Goal: Task Accomplishment & Management: Manage account settings

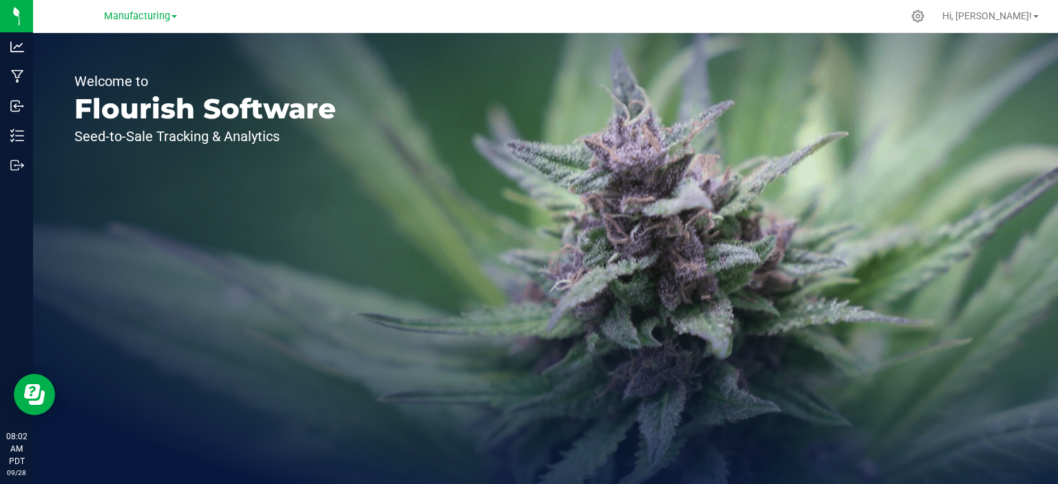
click at [143, 22] on link "Manufacturing" at bounding box center [140, 15] width 73 height 13
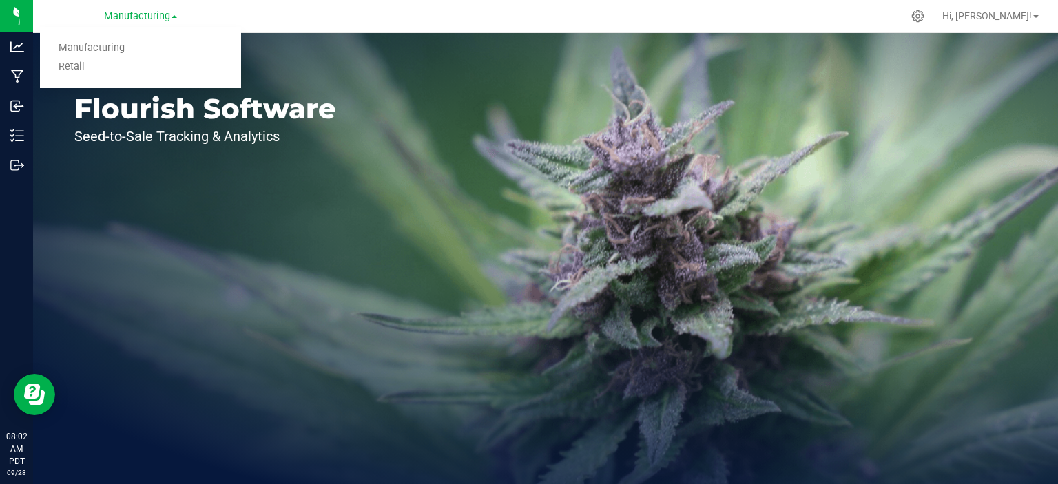
click at [65, 72] on link "Retail" at bounding box center [140, 67] width 201 height 19
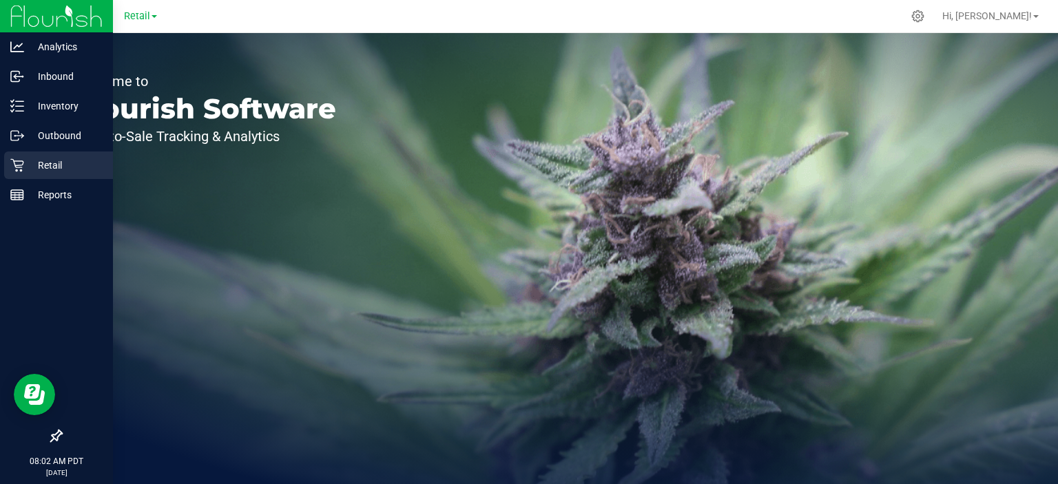
click at [6, 173] on div "Retail" at bounding box center [58, 165] width 109 height 28
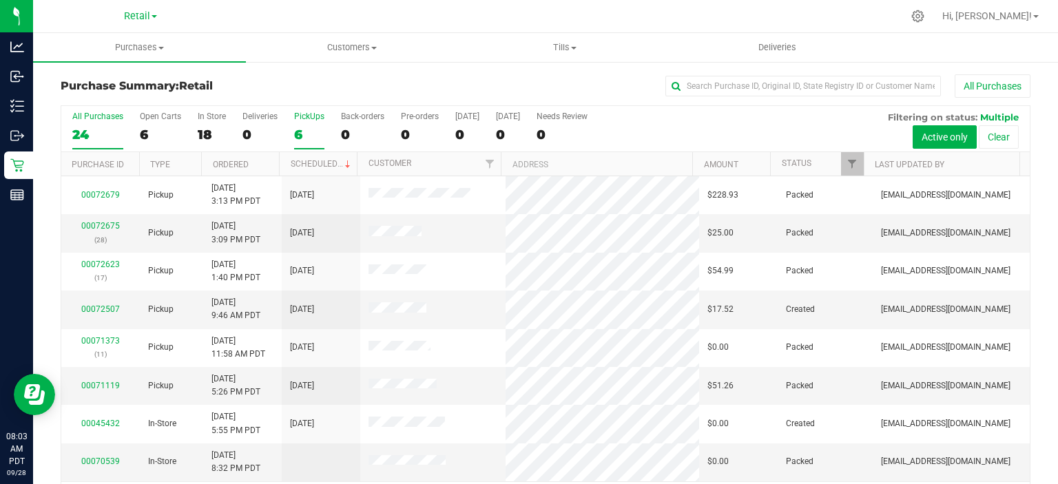
click at [308, 135] on div "6" at bounding box center [309, 135] width 30 height 16
click at [0, 0] on input "PickUps 6" at bounding box center [0, 0] width 0 height 0
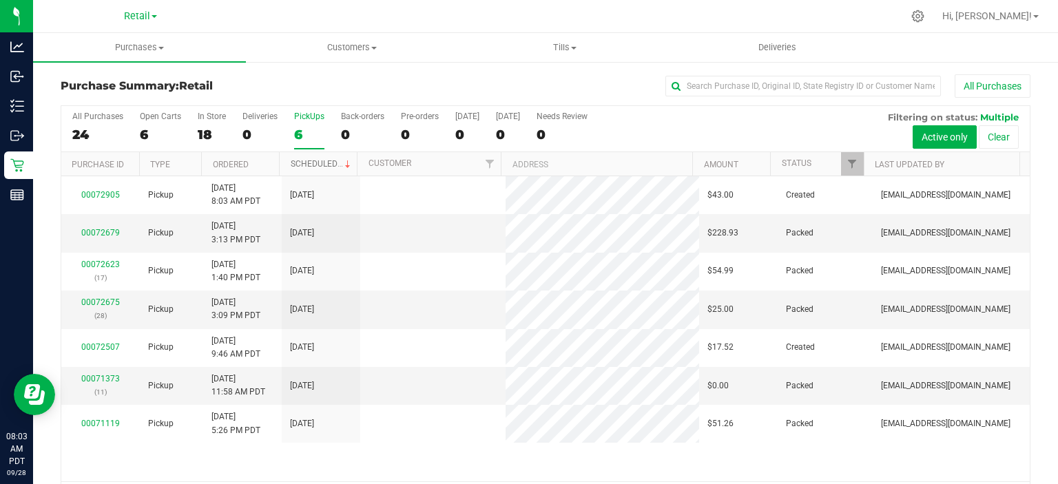
click at [325, 166] on link "Scheduled" at bounding box center [322, 164] width 63 height 10
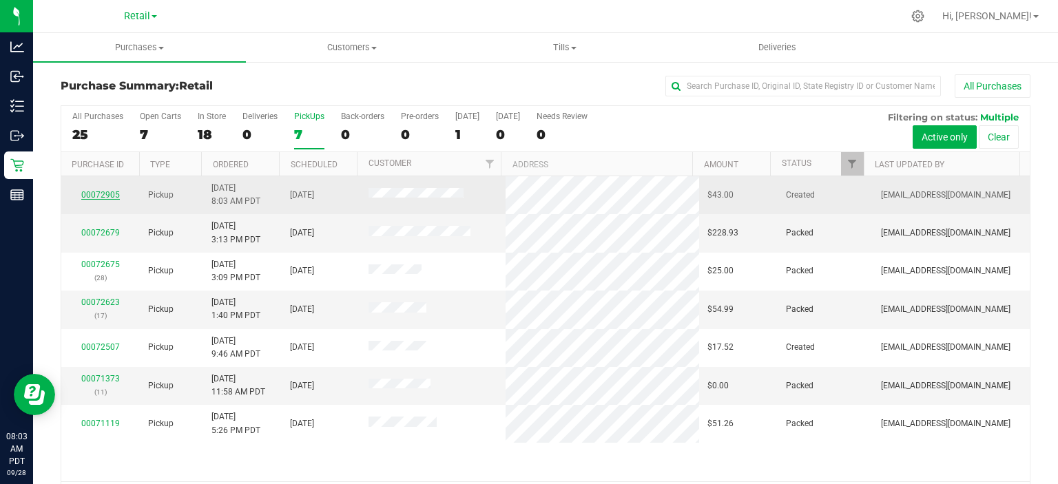
click at [92, 190] on link "00072905" at bounding box center [100, 195] width 39 height 10
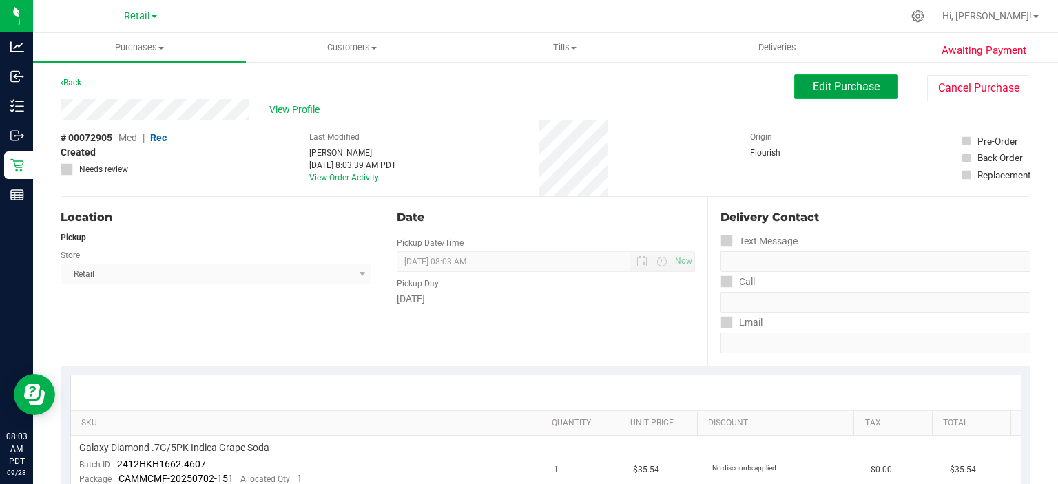
click at [848, 85] on span "Edit Purchase" at bounding box center [845, 86] width 67 height 13
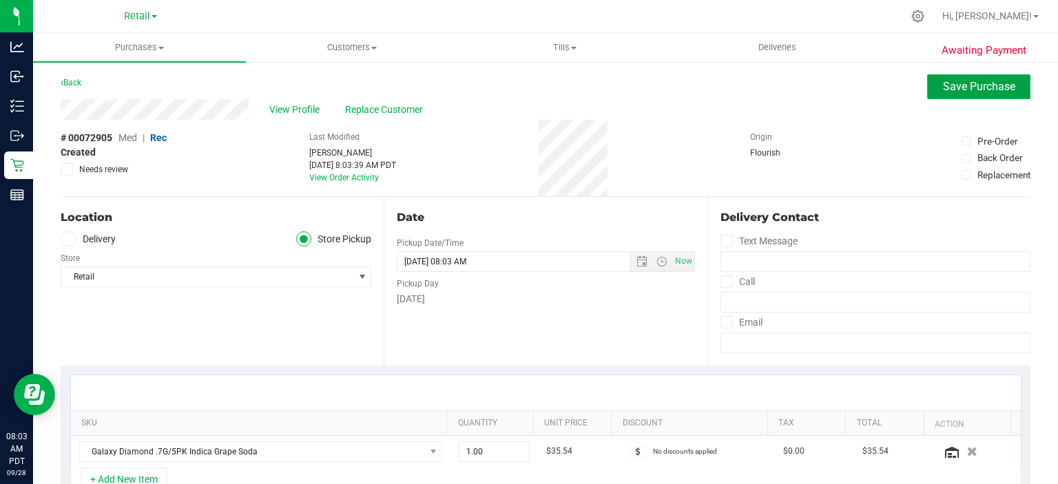
click at [969, 88] on span "Save Purchase" at bounding box center [979, 86] width 72 height 13
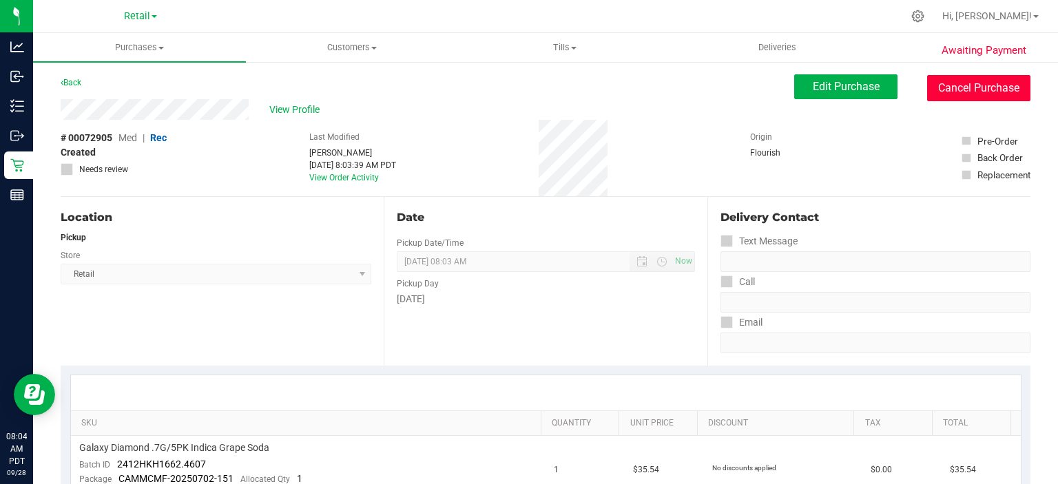
click at [958, 82] on button "Cancel Purchase" at bounding box center [978, 88] width 103 height 26
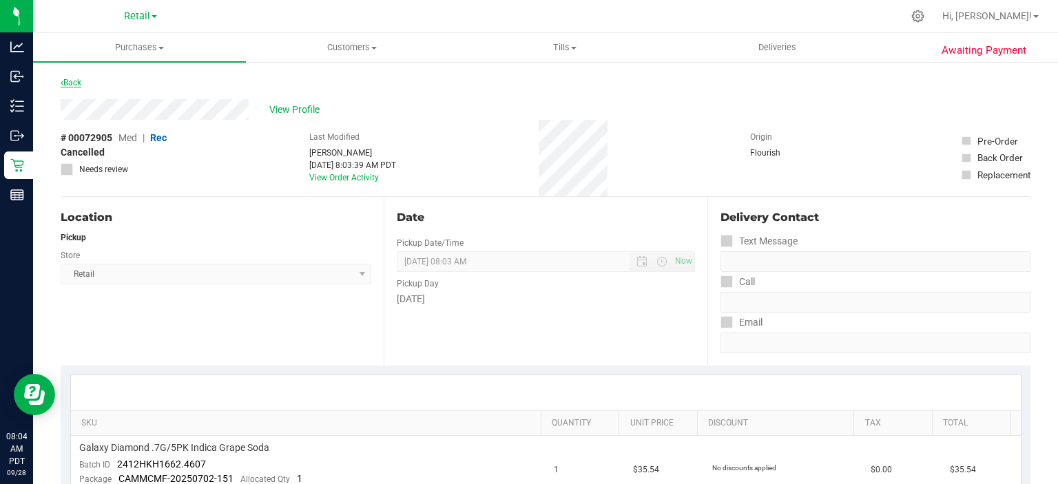
click at [62, 82] on icon at bounding box center [62, 82] width 3 height 8
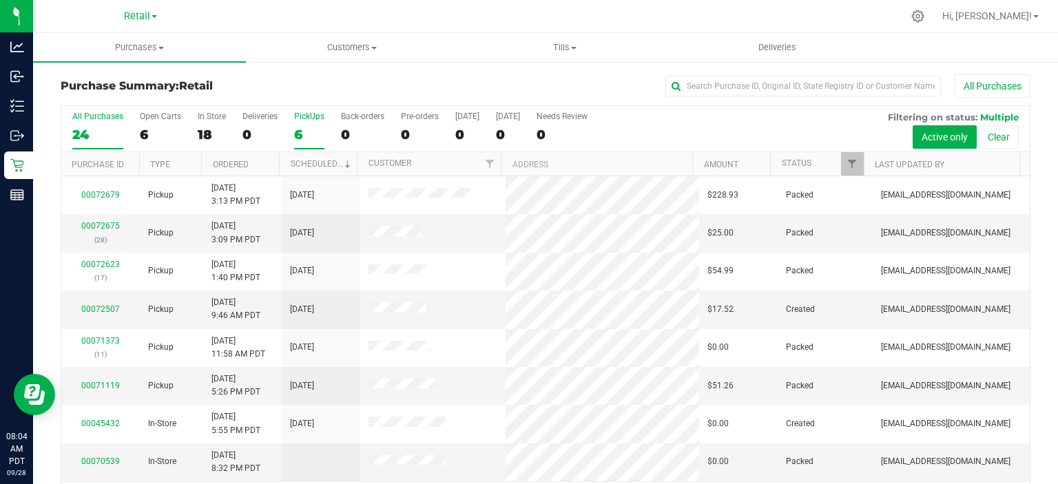
click at [297, 134] on div "6" at bounding box center [309, 135] width 30 height 16
click at [0, 0] on input "PickUps 6" at bounding box center [0, 0] width 0 height 0
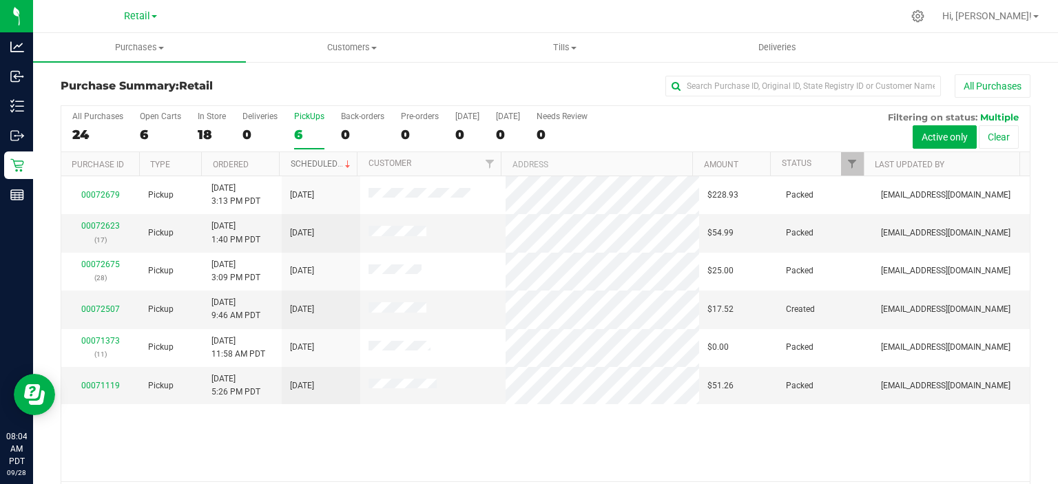
click at [321, 162] on link "Scheduled" at bounding box center [322, 164] width 63 height 10
click at [366, 36] on uib-tab-heading "Customers All customers Add a new customer" at bounding box center [351, 48] width 211 height 28
click at [308, 80] on span "All customers" at bounding box center [295, 83] width 99 height 12
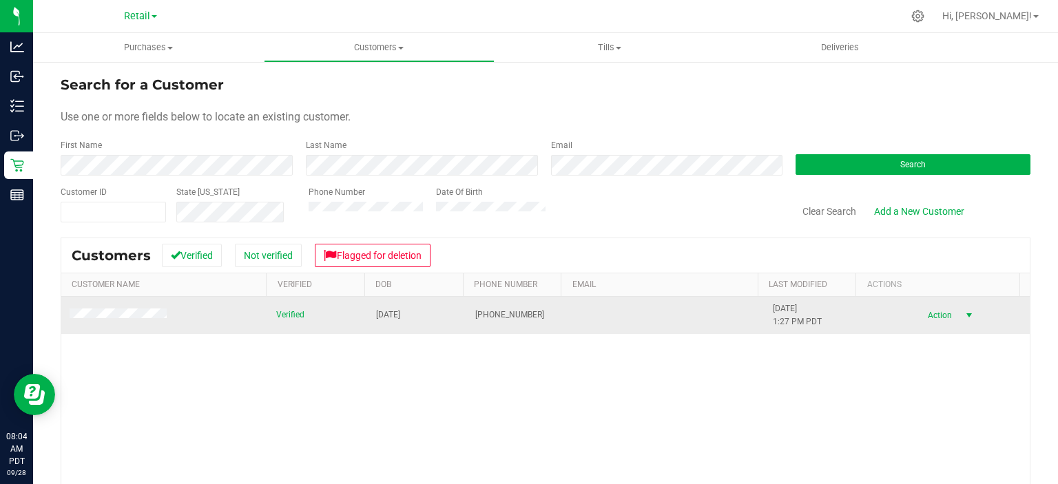
click at [963, 317] on span "select" at bounding box center [968, 315] width 11 height 11
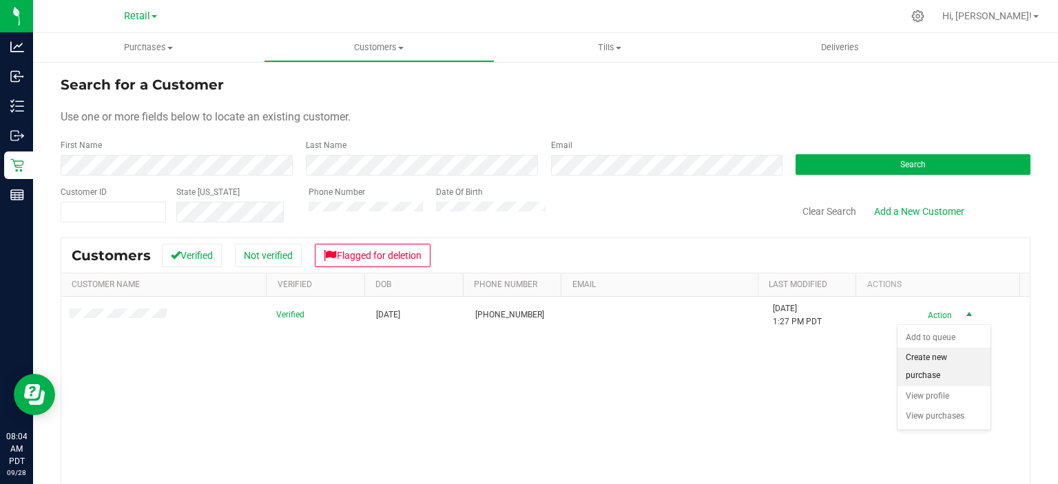
click at [974, 354] on li "Create new purchase" at bounding box center [943, 367] width 93 height 38
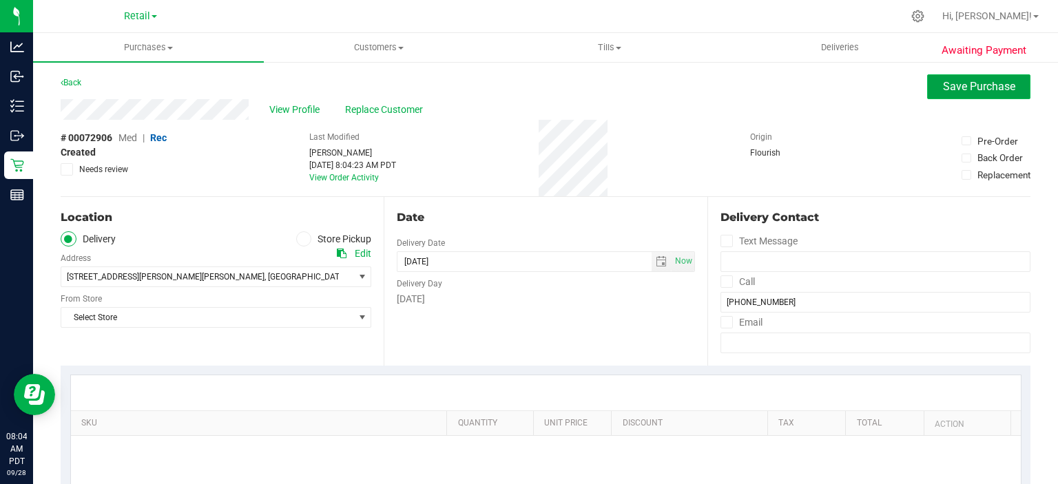
click at [964, 87] on span "Save Purchase" at bounding box center [979, 86] width 72 height 13
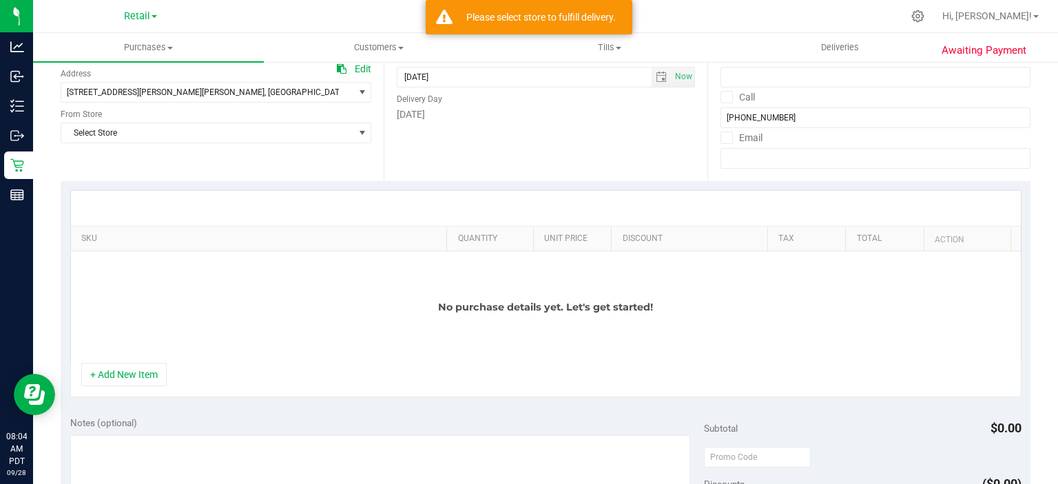
scroll to position [259, 0]
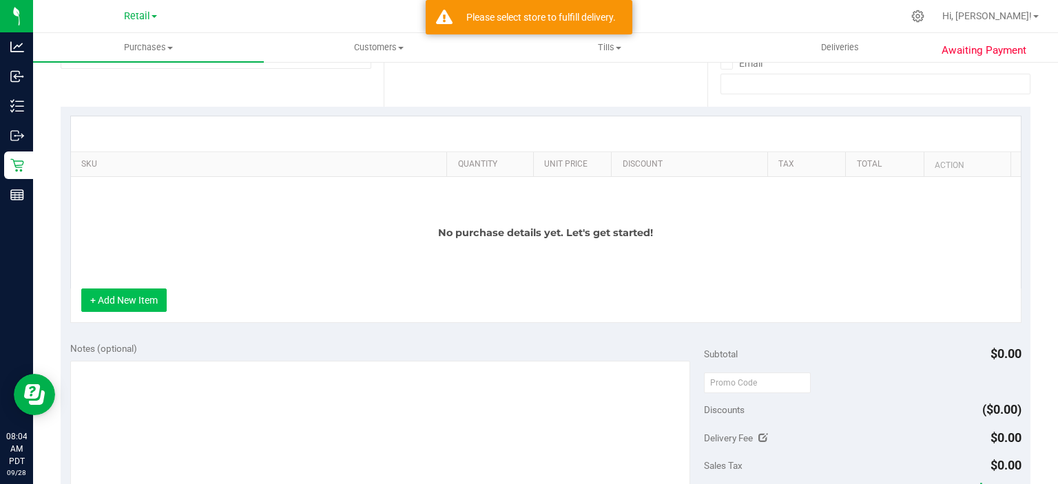
click at [129, 299] on button "+ Add New Item" at bounding box center [123, 299] width 85 height 23
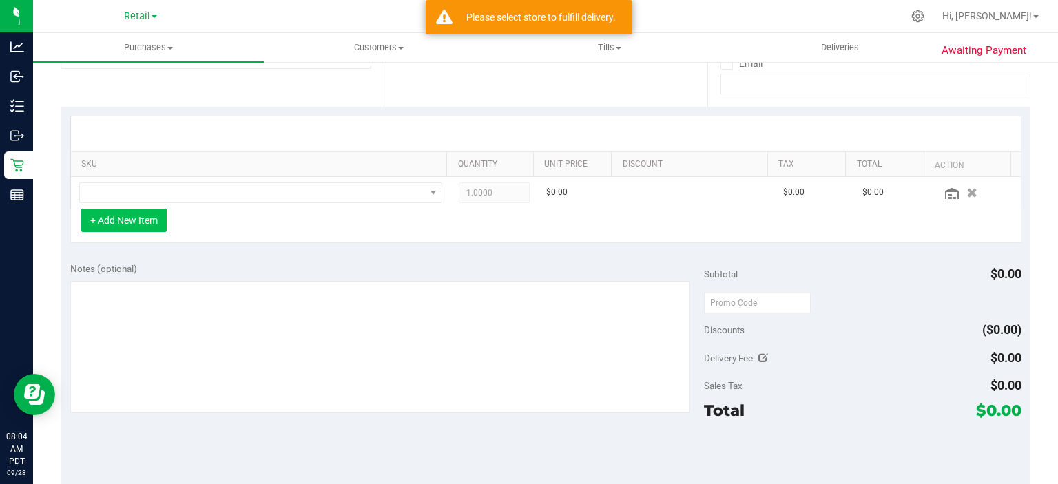
click at [134, 222] on button "+ Add New Item" at bounding box center [123, 220] width 85 height 23
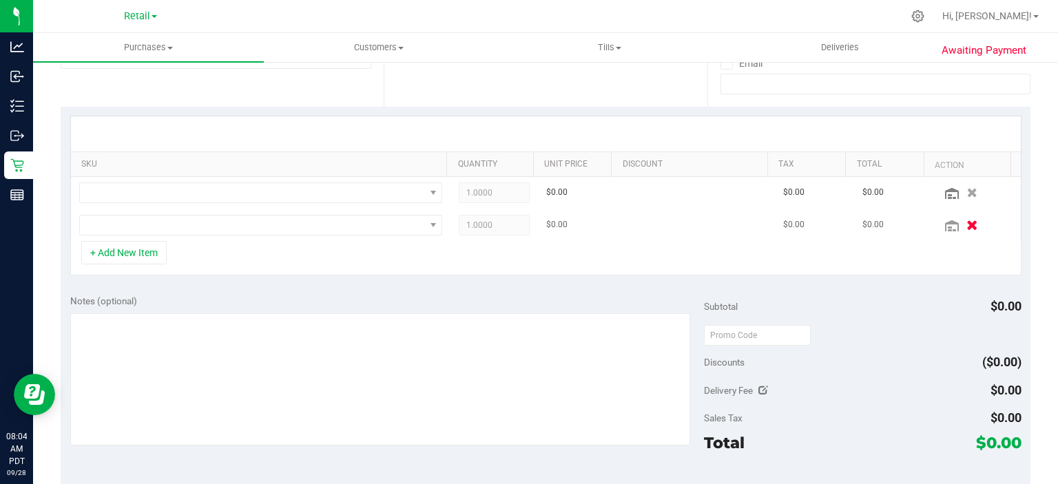
click at [966, 228] on icon "button" at bounding box center [972, 225] width 12 height 10
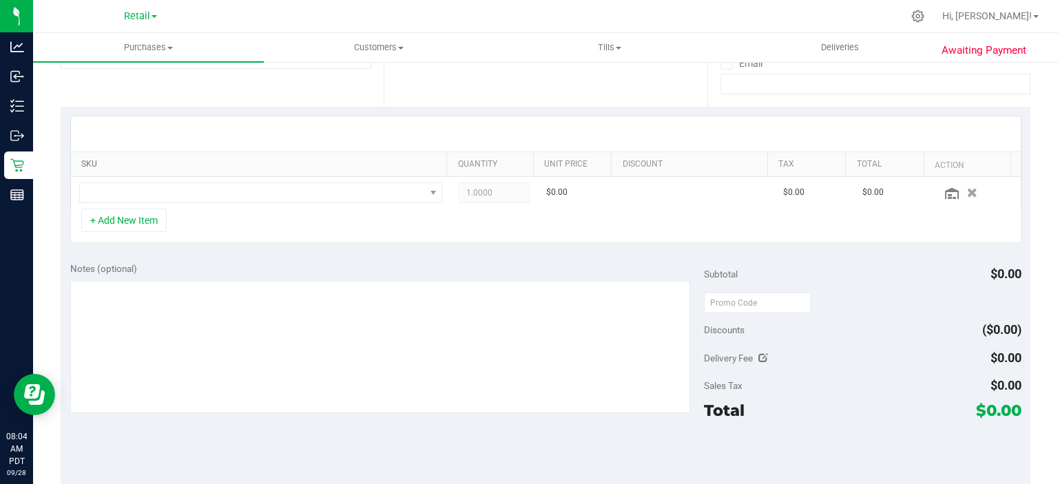
click at [284, 166] on link "SKU" at bounding box center [261, 164] width 360 height 11
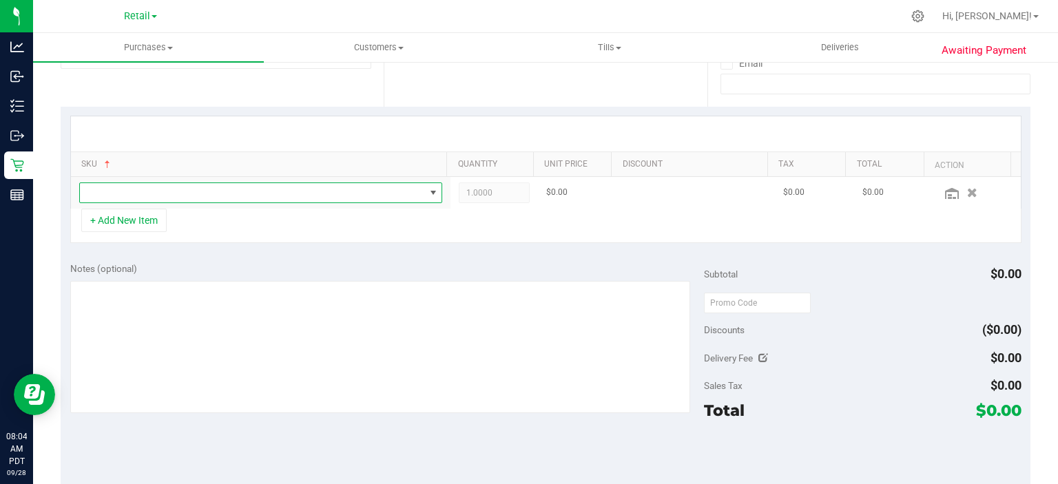
click at [428, 191] on span "NO DATA FOUND" at bounding box center [433, 192] width 11 height 11
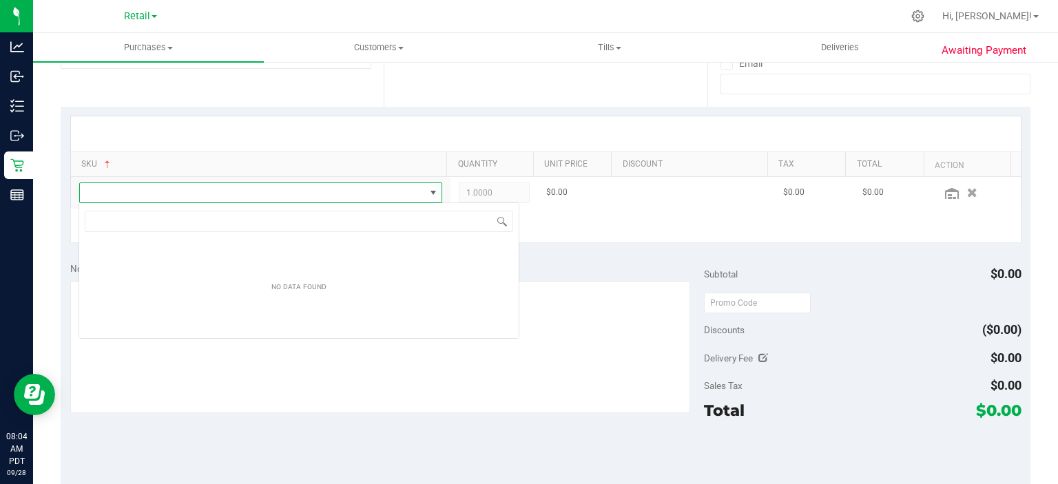
scroll to position [20, 355]
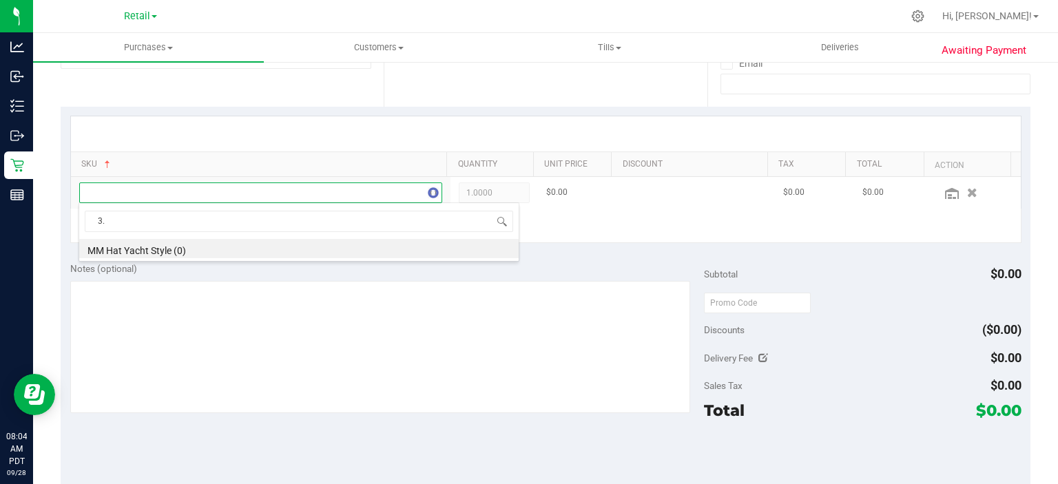
type input "3"
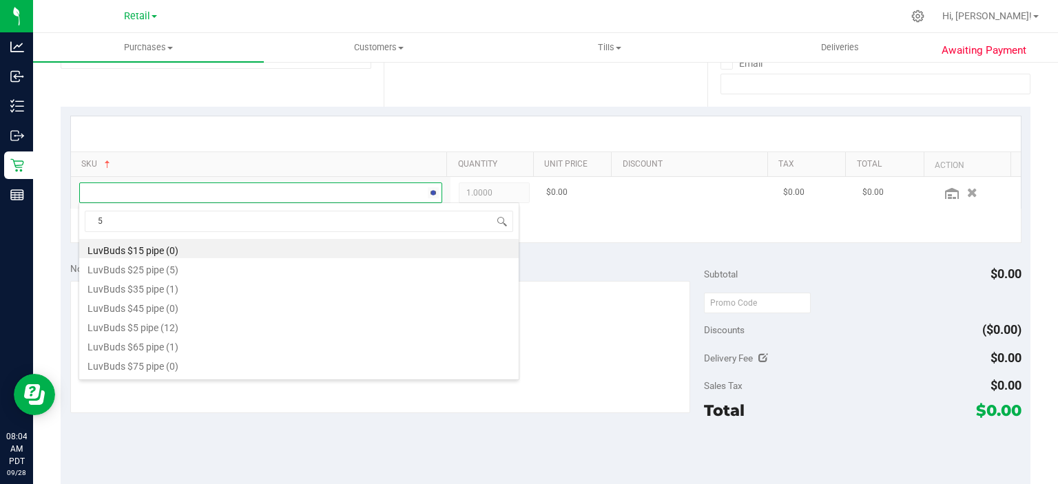
type input "5"
type input "g"
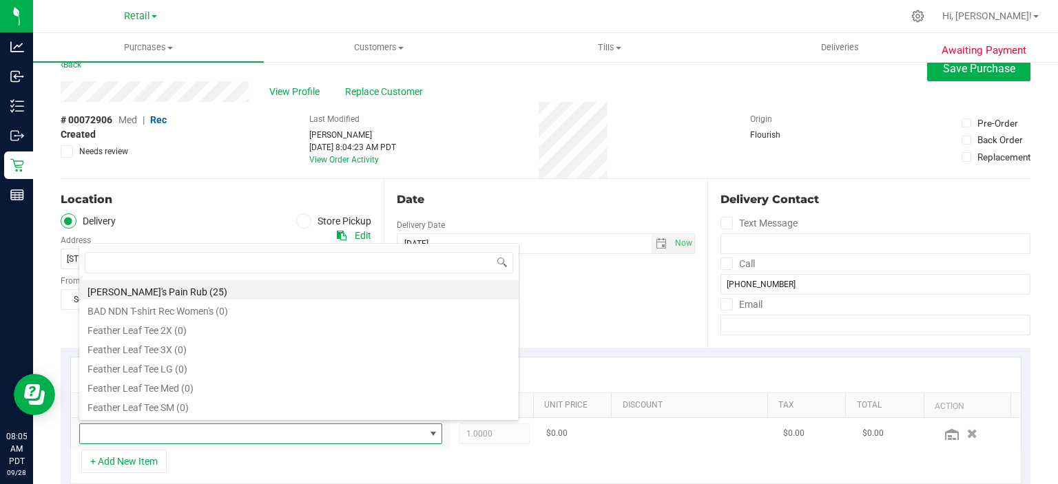
scroll to position [0, 0]
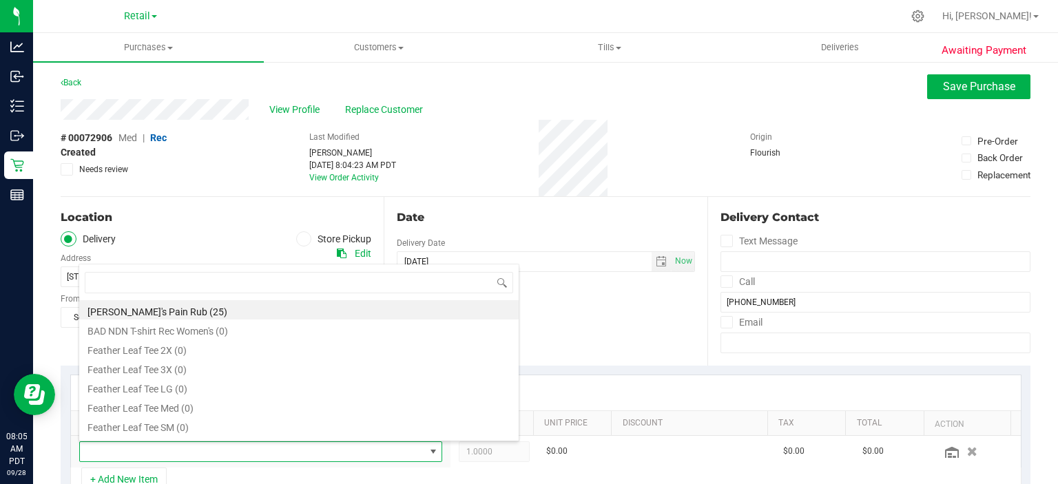
click at [859, 167] on div "# 00072906 Med | Rec Created Needs review Last Modified [PERSON_NAME] [DATE] 8:…" at bounding box center [545, 158] width 969 height 76
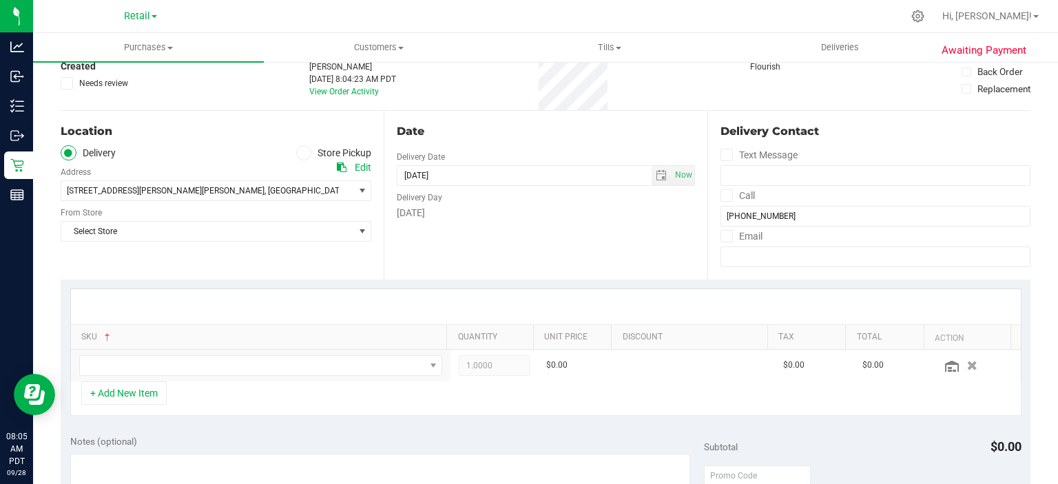
scroll to position [114, 0]
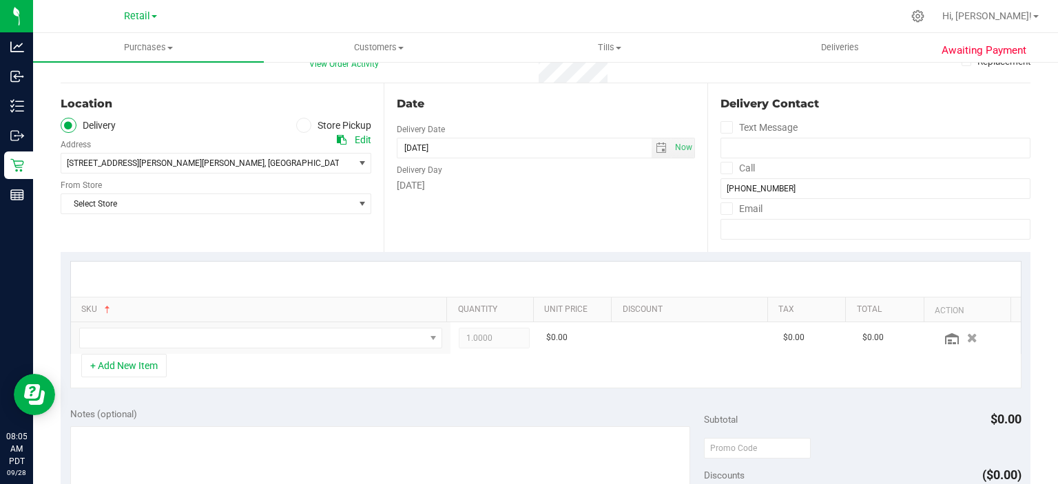
click at [299, 125] on icon at bounding box center [303, 125] width 8 height 0
click at [0, 0] on input "Store Pickup" at bounding box center [0, 0] width 0 height 0
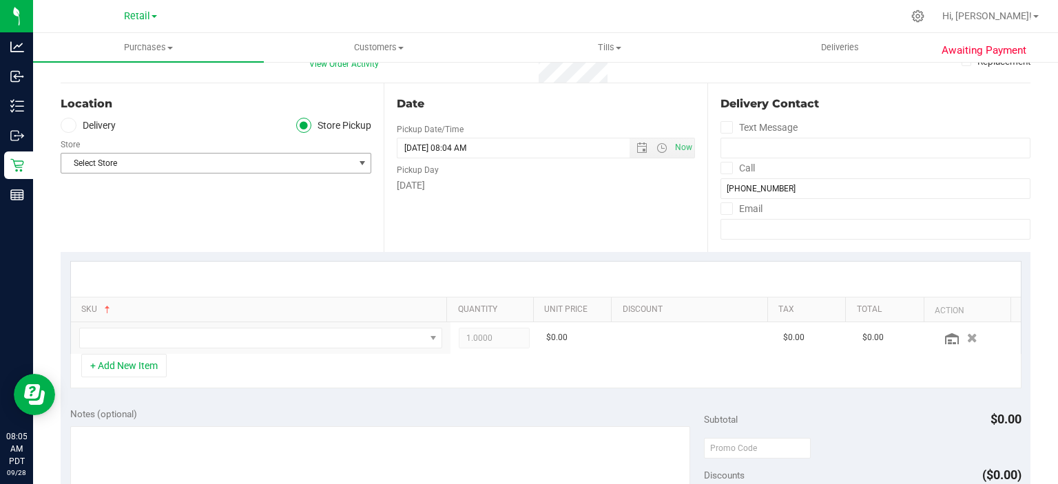
click at [357, 162] on span "select" at bounding box center [362, 163] width 11 height 11
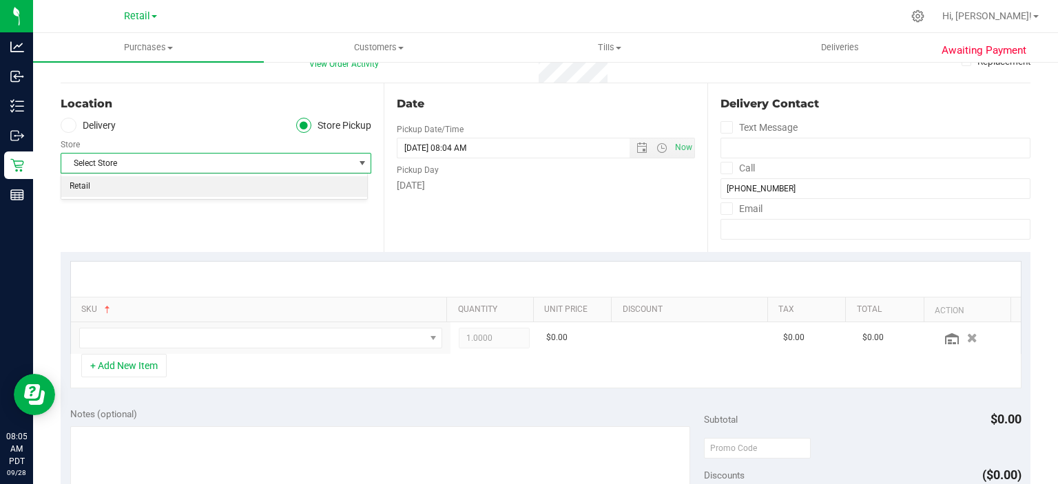
click at [85, 182] on li "Retail" at bounding box center [214, 186] width 306 height 21
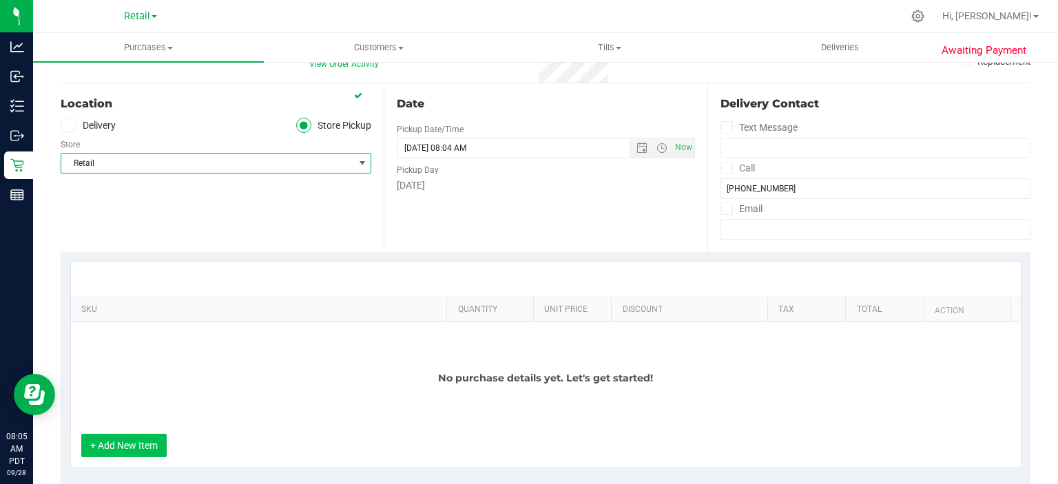
click at [141, 443] on button "+ Add New Item" at bounding box center [123, 445] width 85 height 23
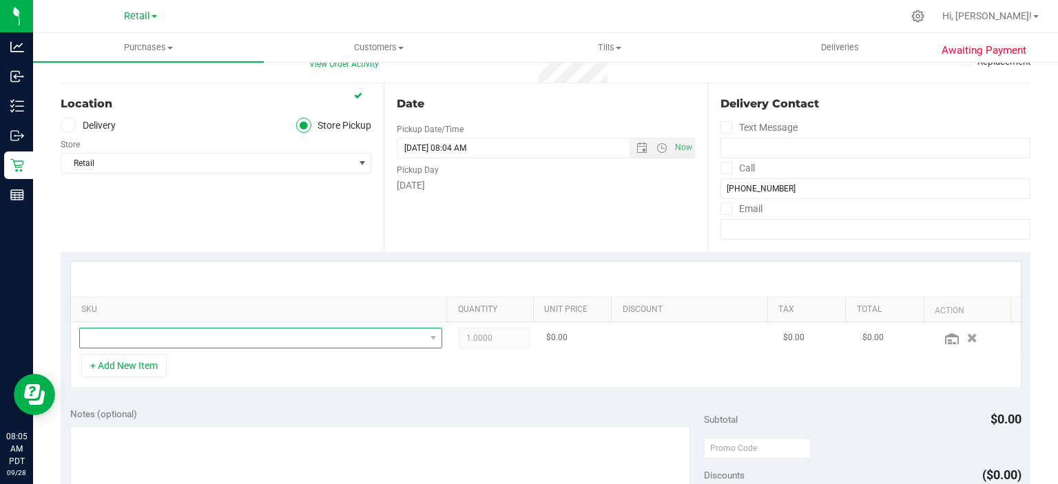
click at [292, 331] on span "NO DATA FOUND" at bounding box center [252, 337] width 345 height 19
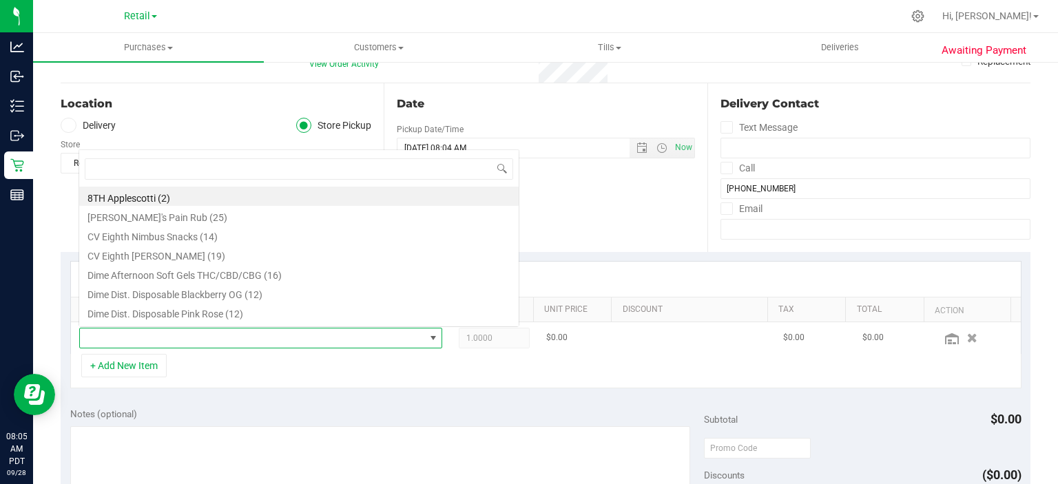
scroll to position [20, 350]
type input "g"
type input "3.5"
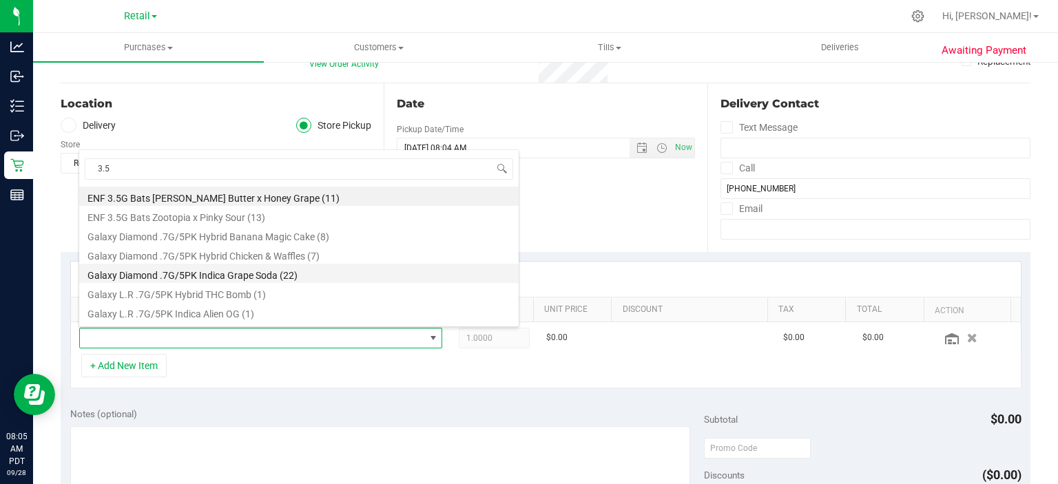
click at [284, 273] on li "Galaxy Diamond .7G/5PK Indica Grape Soda (22)" at bounding box center [298, 273] width 439 height 19
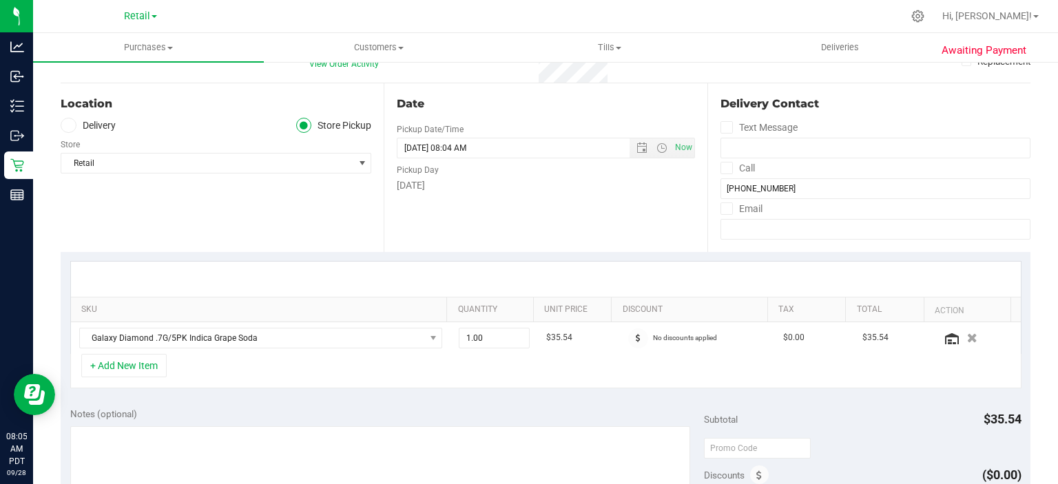
scroll to position [0, 0]
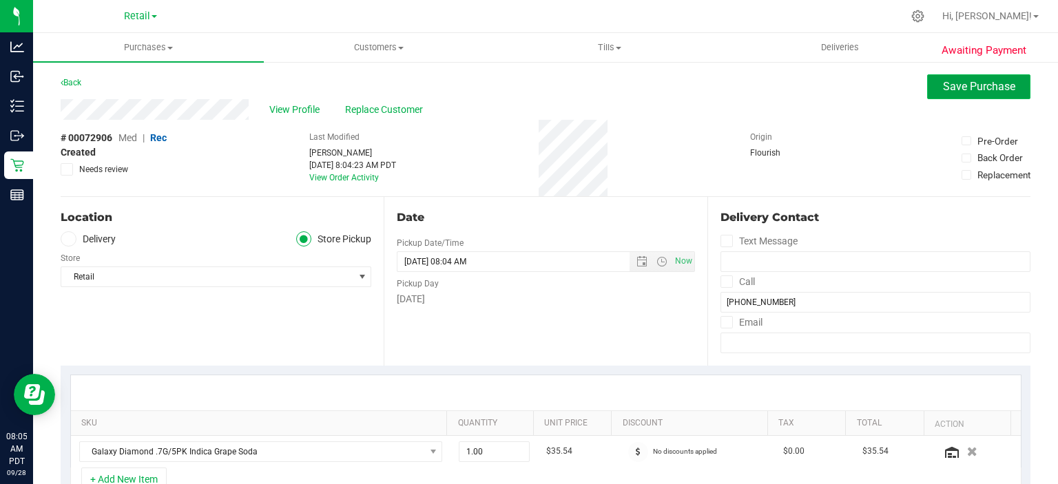
click at [962, 88] on span "Save Purchase" at bounding box center [979, 86] width 72 height 13
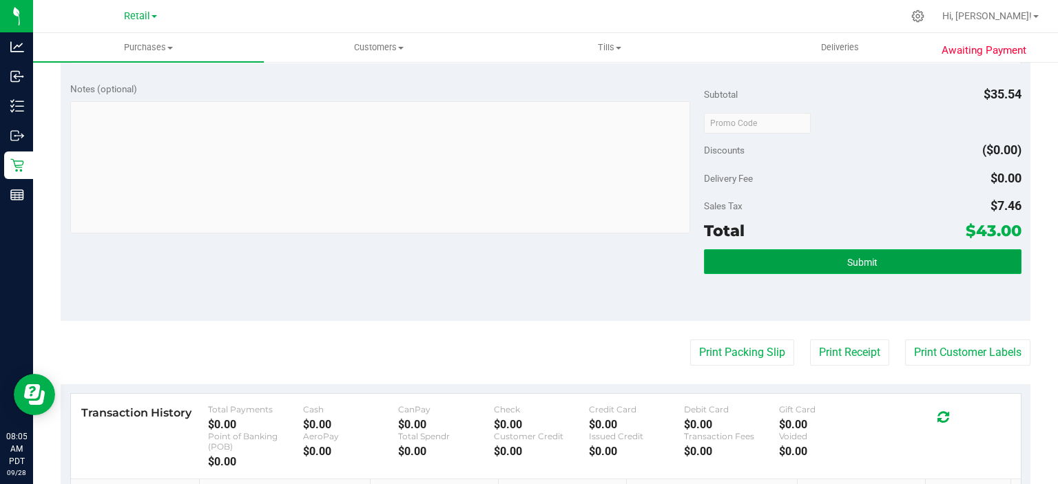
click at [874, 249] on button "Submit" at bounding box center [862, 261] width 317 height 25
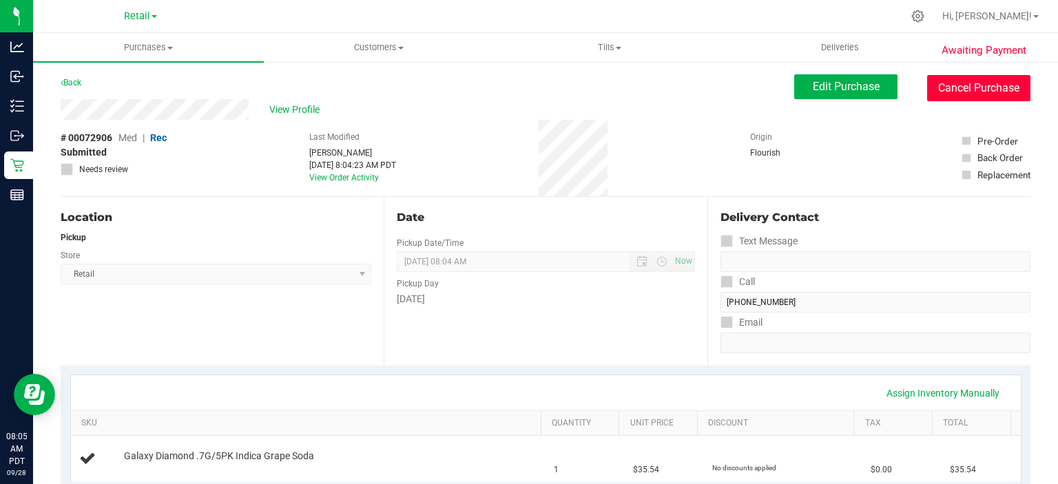
click at [991, 86] on button "Cancel Purchase" at bounding box center [978, 88] width 103 height 26
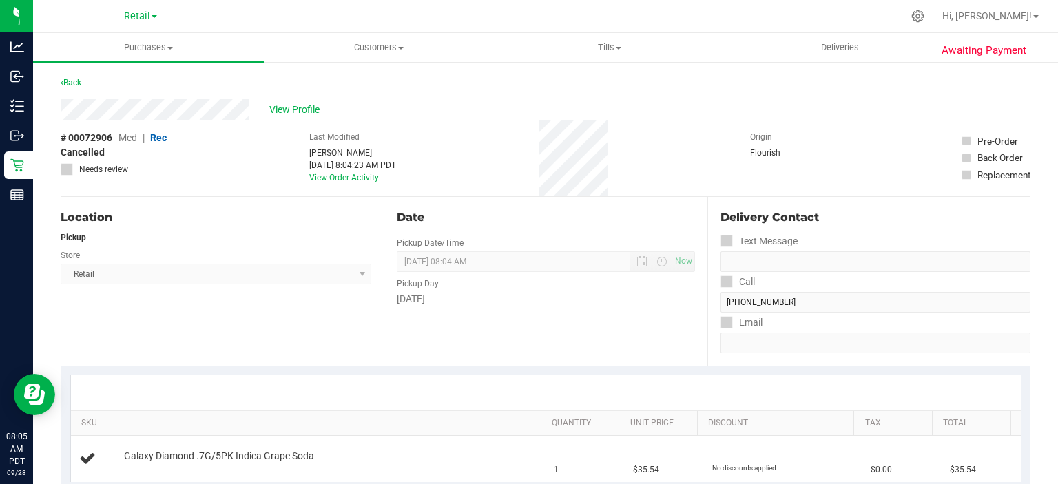
click at [71, 83] on link "Back" at bounding box center [71, 83] width 21 height 10
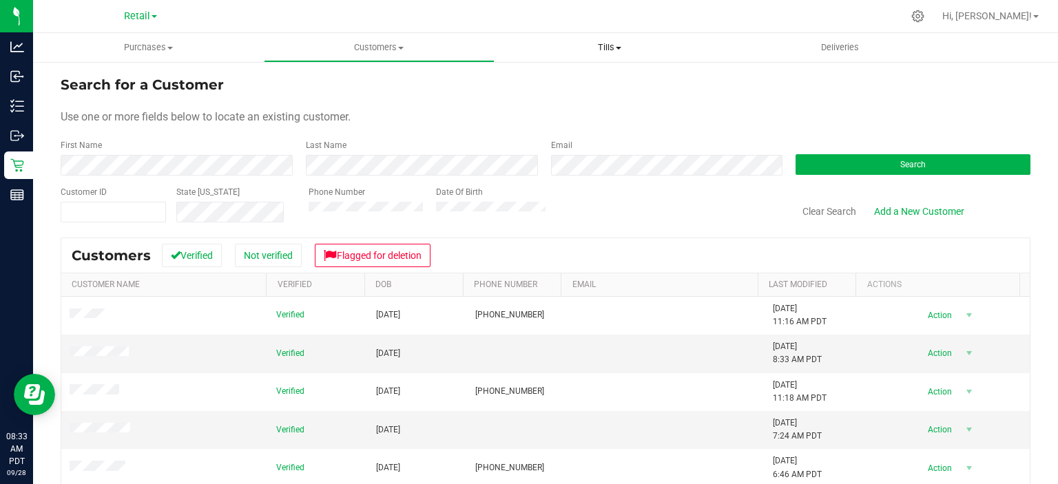
click at [611, 46] on span "Tills" at bounding box center [609, 47] width 229 height 12
click at [536, 80] on span "Manage tills" at bounding box center [540, 83] width 93 height 12
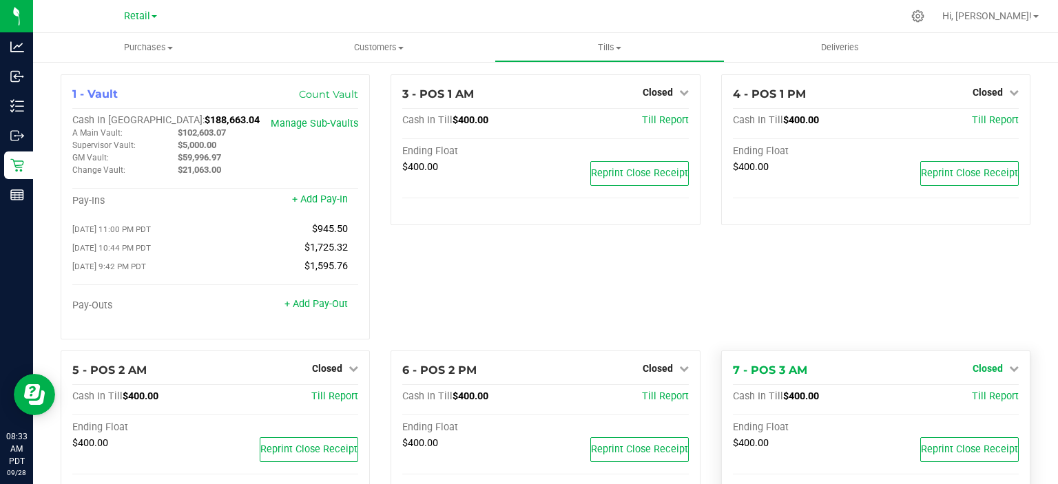
click at [1009, 367] on icon at bounding box center [1014, 369] width 10 height 10
click at [991, 396] on link "Open Till" at bounding box center [987, 396] width 36 height 11
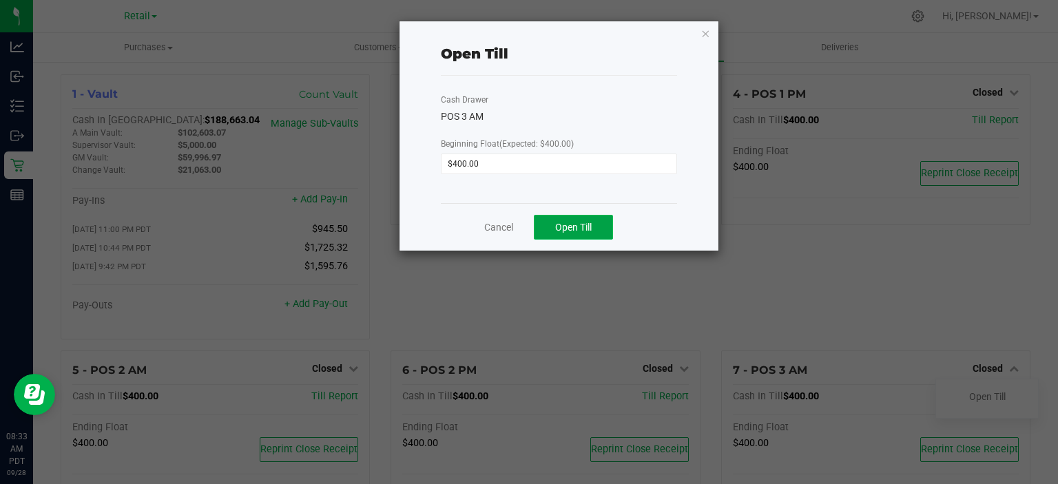
click at [576, 217] on button "Open Till" at bounding box center [573, 227] width 79 height 25
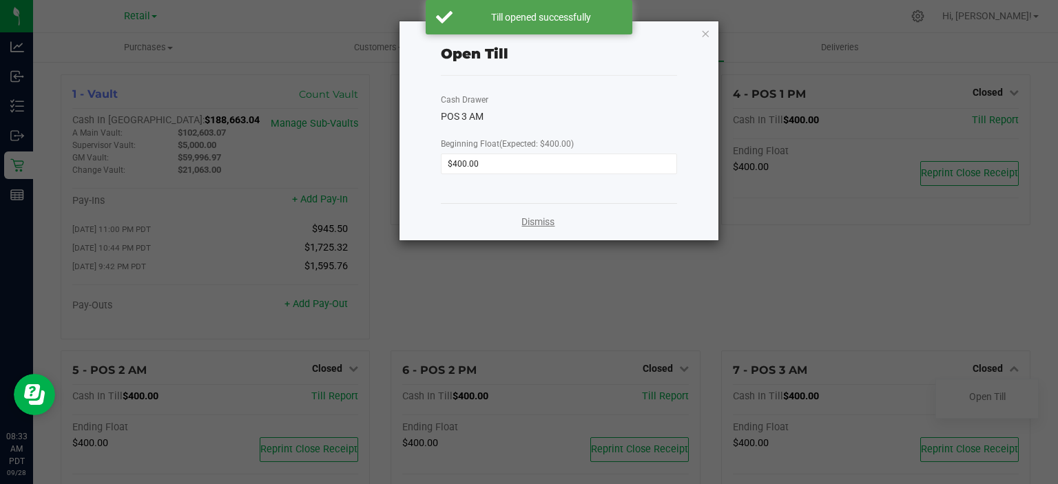
click at [540, 224] on link "Dismiss" at bounding box center [537, 222] width 33 height 14
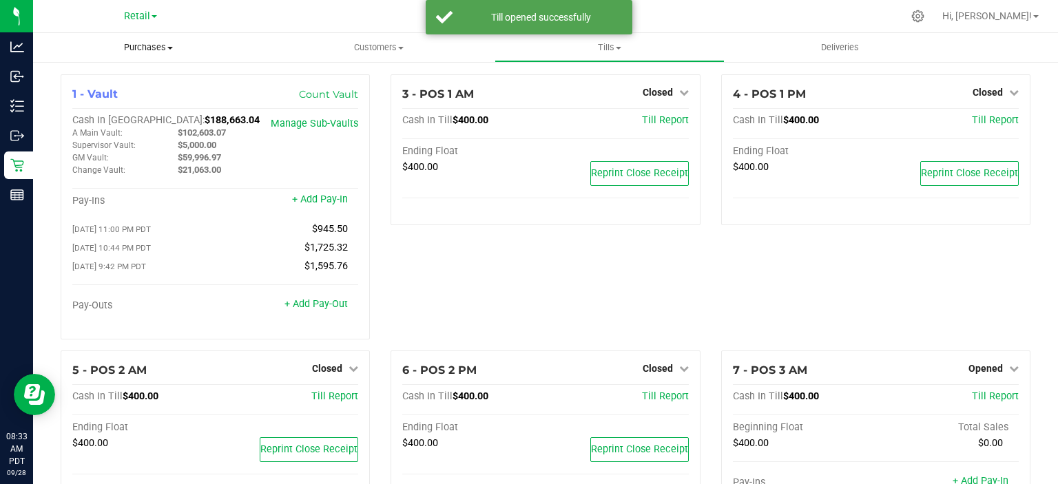
click at [154, 45] on span "Purchases" at bounding box center [148, 47] width 231 height 12
click at [128, 77] on span "Summary of purchases" at bounding box center [103, 83] width 141 height 12
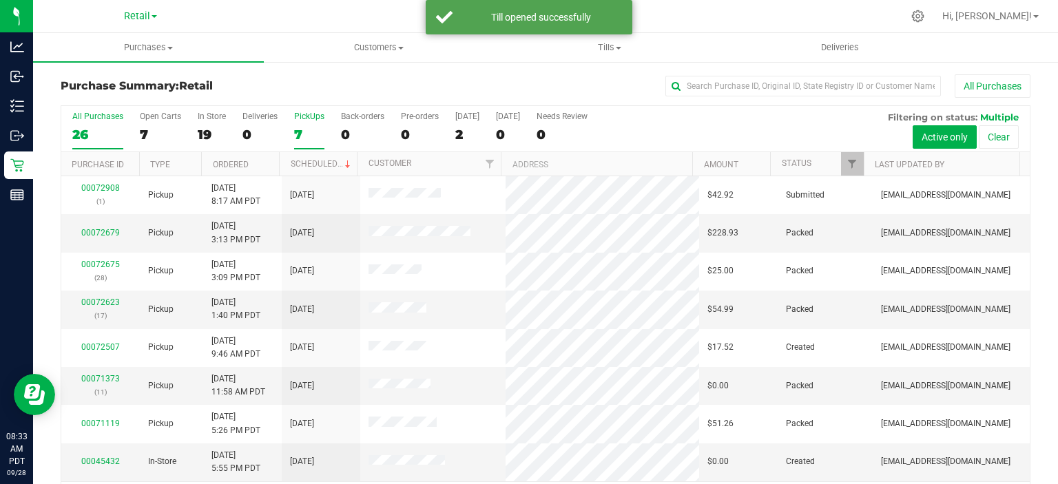
click at [304, 125] on label "PickUps 7" at bounding box center [309, 131] width 30 height 38
click at [0, 0] on input "PickUps 7" at bounding box center [0, 0] width 0 height 0
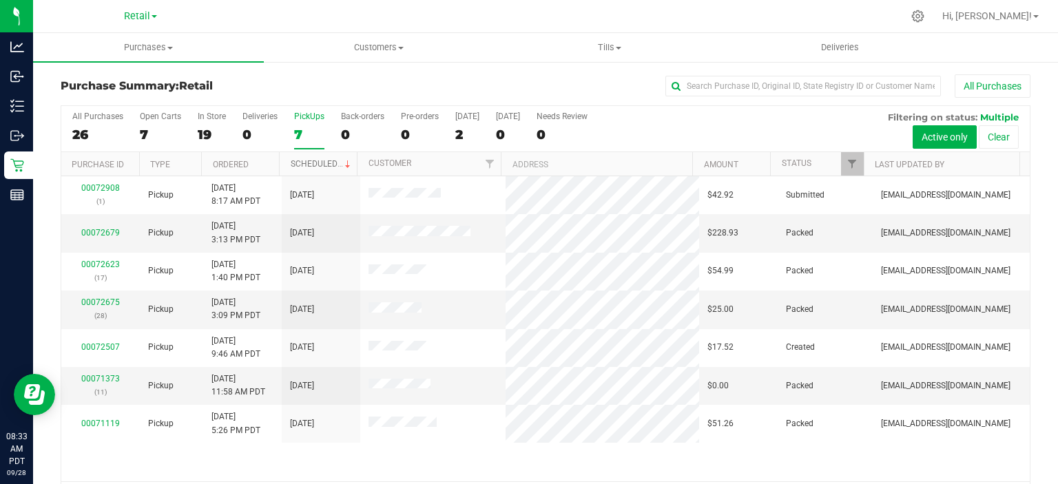
click at [327, 159] on link "Scheduled" at bounding box center [322, 164] width 63 height 10
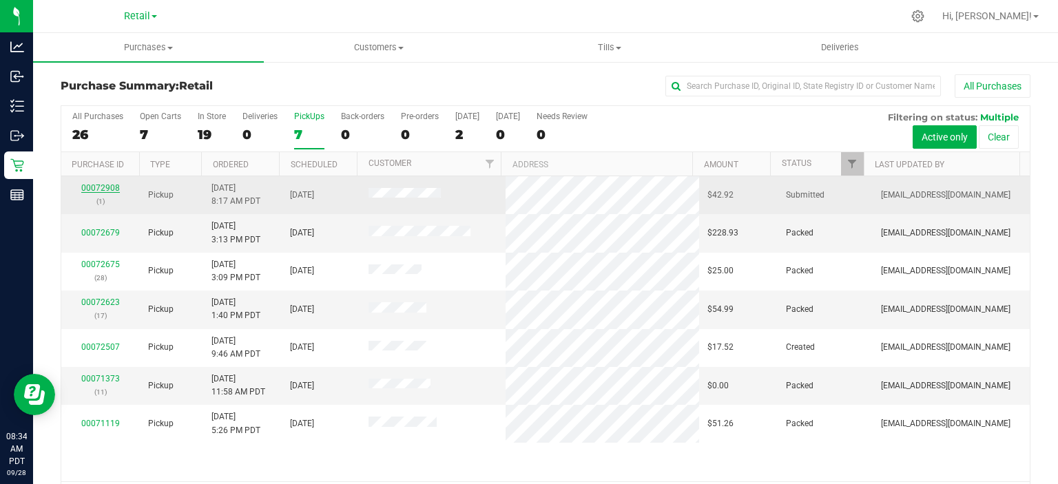
click at [101, 190] on link "00072908" at bounding box center [100, 188] width 39 height 10
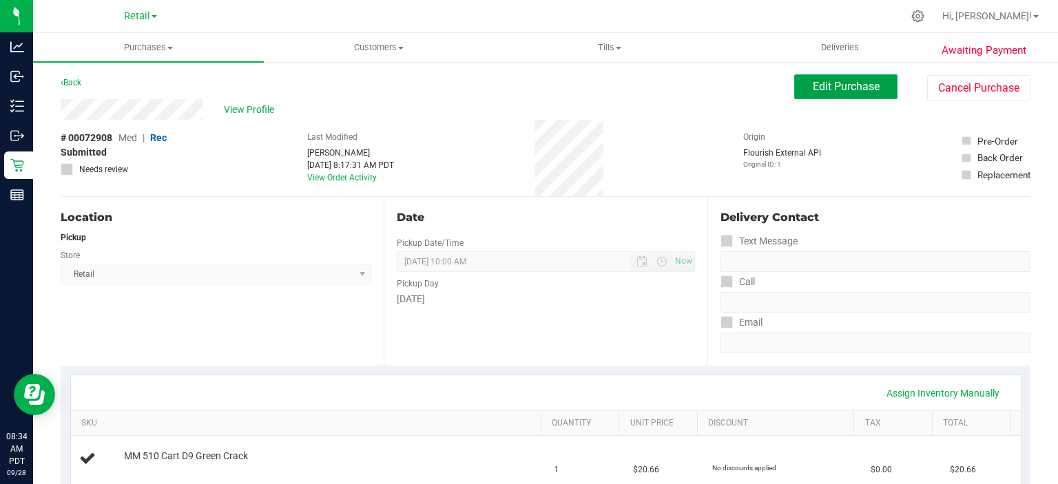
click at [837, 85] on span "Edit Purchase" at bounding box center [845, 86] width 67 height 13
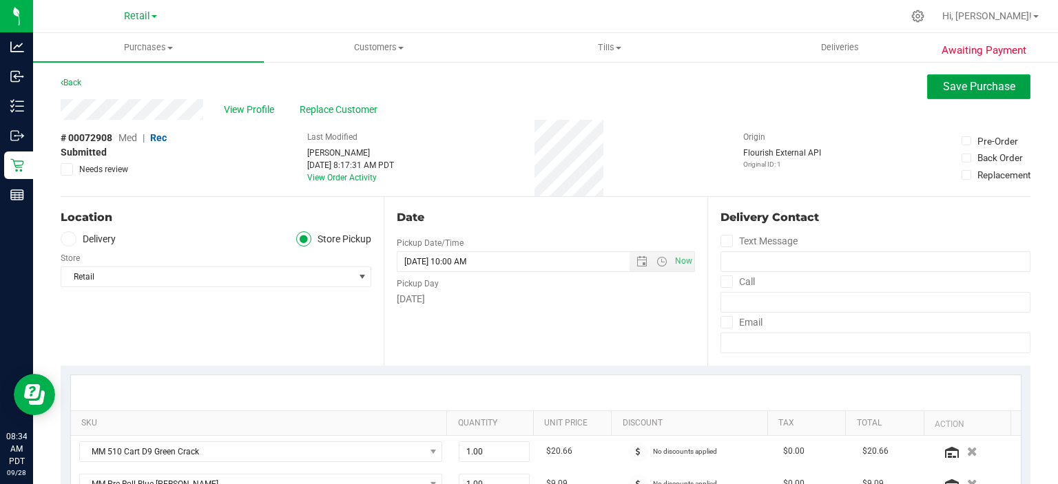
click at [953, 88] on span "Save Purchase" at bounding box center [979, 86] width 72 height 13
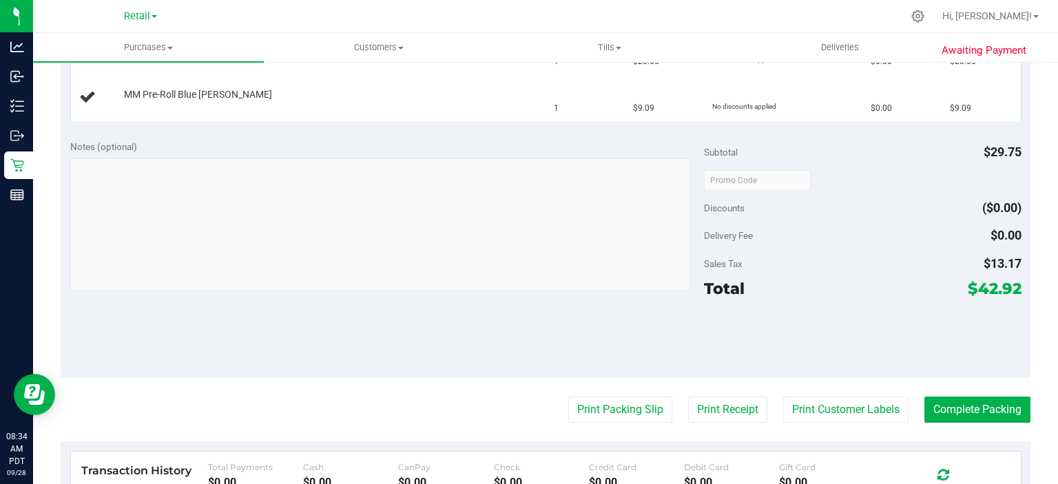
scroll to position [416, 0]
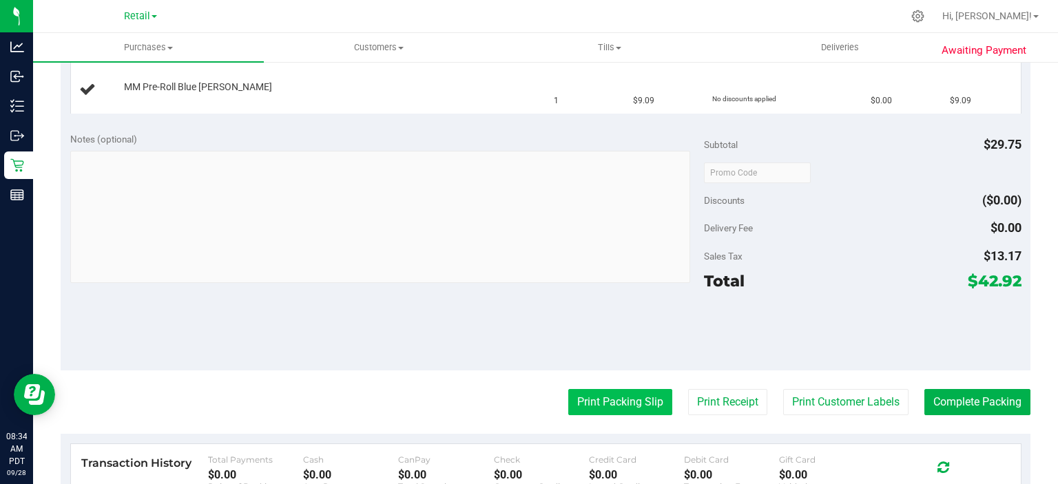
click at [609, 399] on button "Print Packing Slip" at bounding box center [620, 402] width 104 height 26
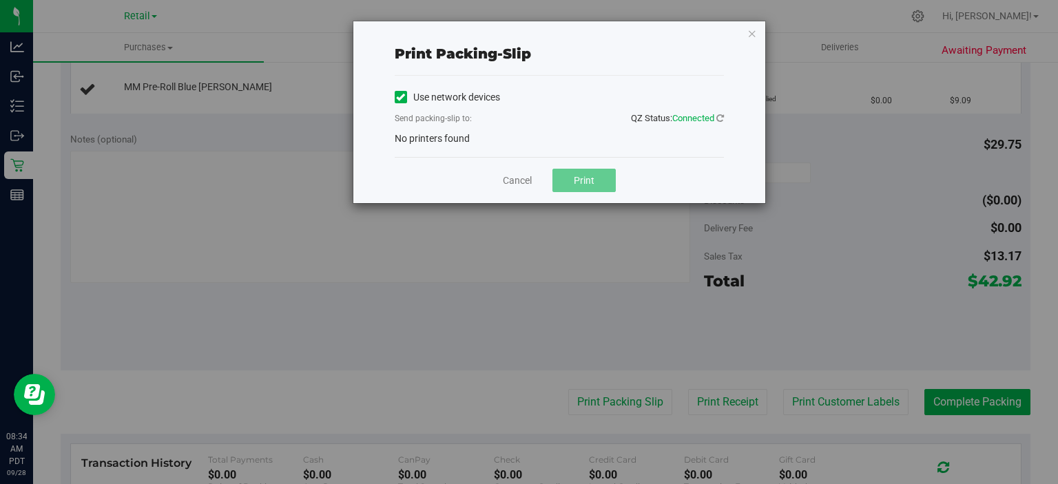
click at [399, 97] on icon at bounding box center [400, 97] width 9 height 0
click at [0, 0] on input "Use network devices" at bounding box center [0, 0] width 0 height 0
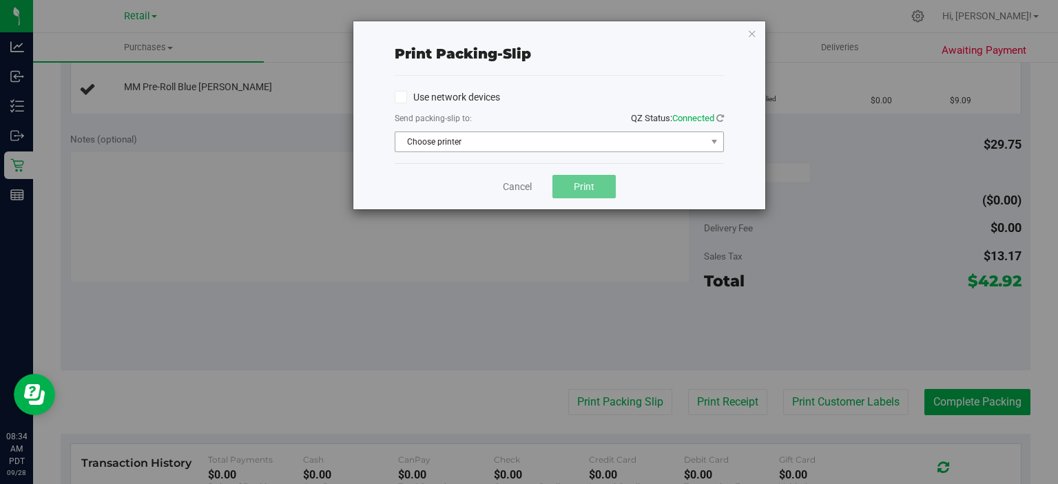
click at [478, 147] on span "Choose printer" at bounding box center [550, 141] width 311 height 19
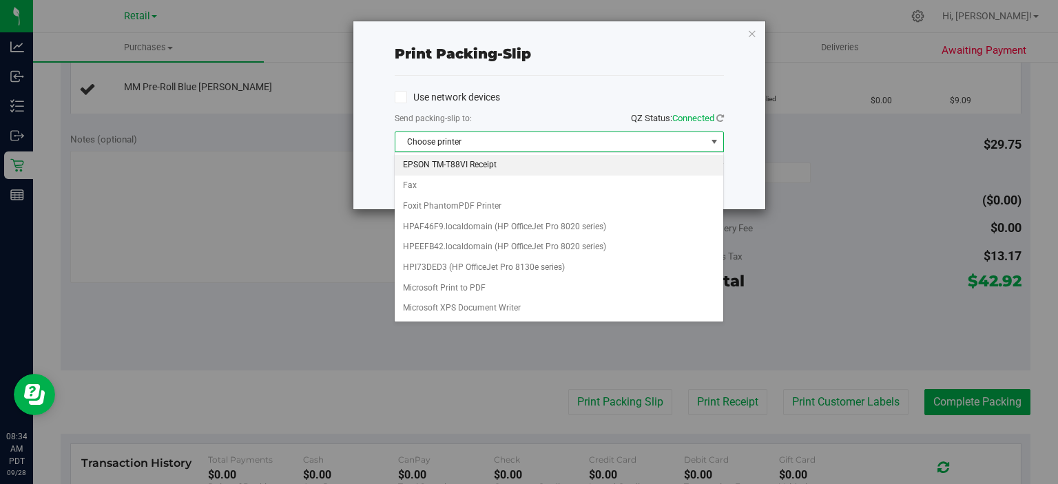
click at [472, 162] on li "EPSON TM-T88VI Receipt" at bounding box center [558, 165] width 328 height 21
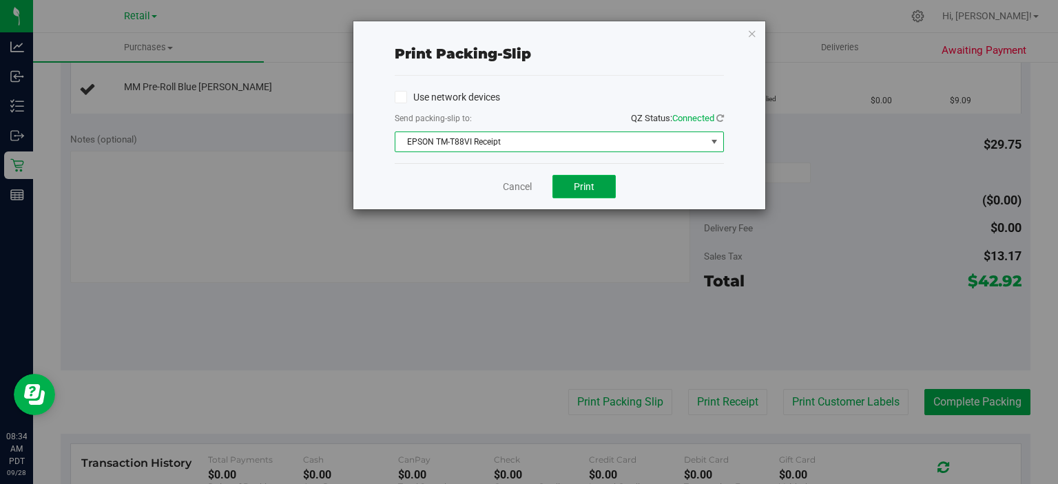
click at [583, 183] on span "Print" at bounding box center [584, 186] width 21 height 11
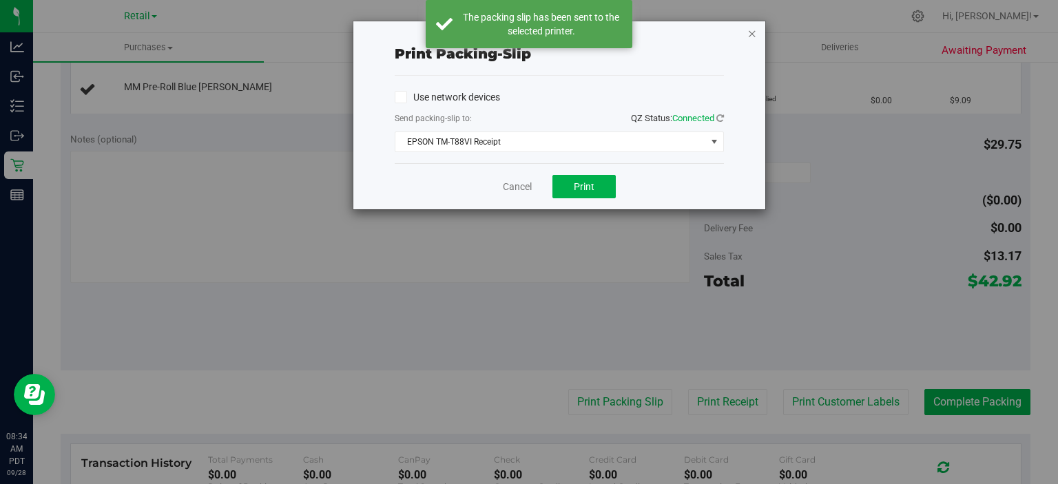
click at [756, 30] on icon "button" at bounding box center [752, 33] width 10 height 17
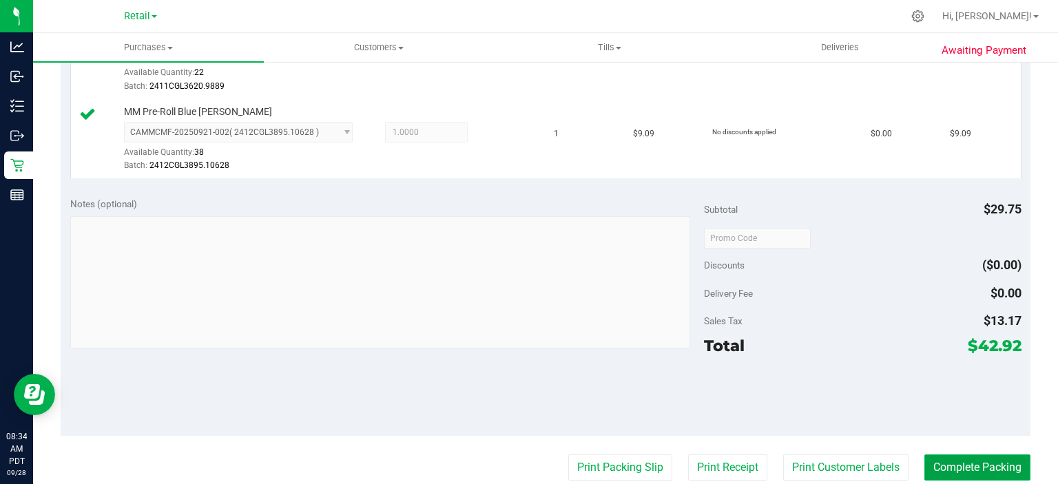
click at [961, 465] on button "Complete Packing" at bounding box center [977, 467] width 106 height 26
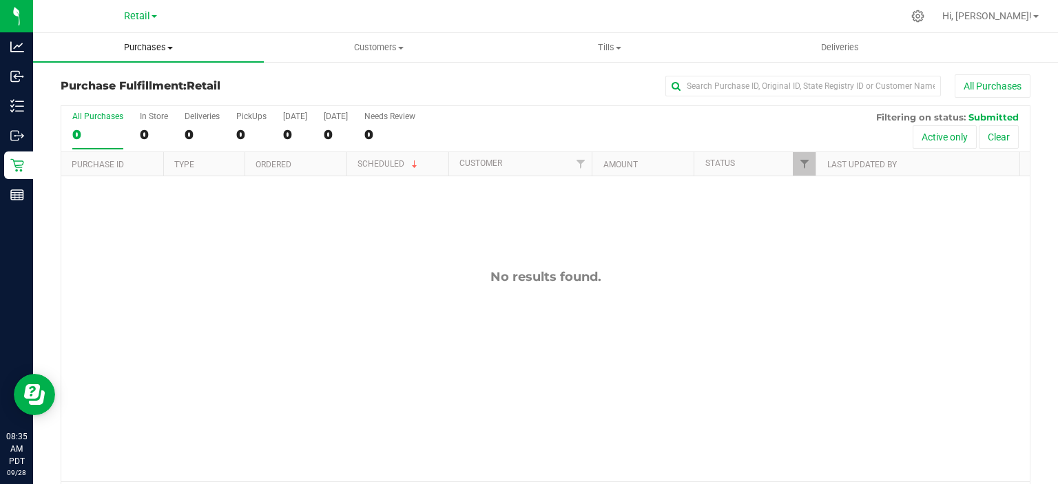
click at [165, 44] on span "Purchases" at bounding box center [148, 47] width 231 height 12
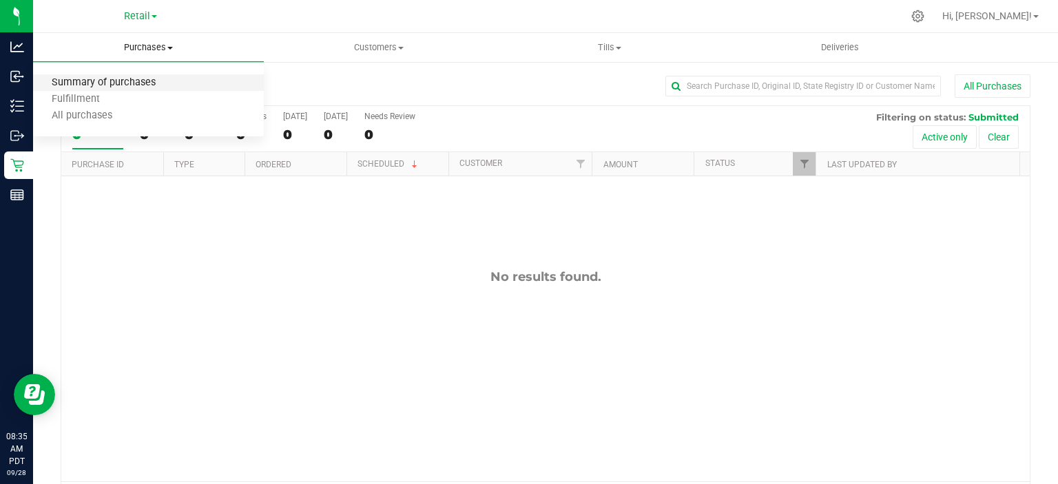
click at [132, 81] on span "Summary of purchases" at bounding box center [103, 83] width 141 height 12
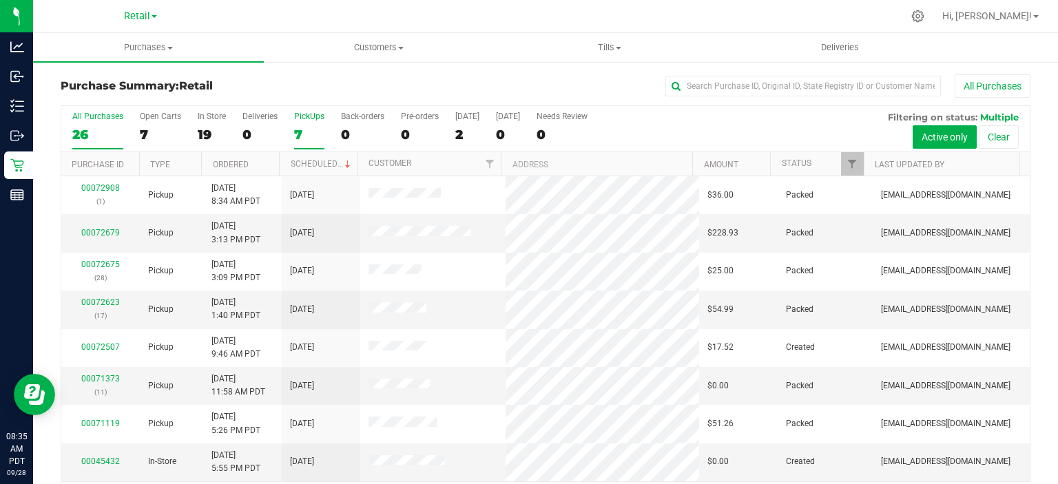
click at [295, 127] on div "7" at bounding box center [309, 135] width 30 height 16
click at [0, 0] on input "PickUps 7" at bounding box center [0, 0] width 0 height 0
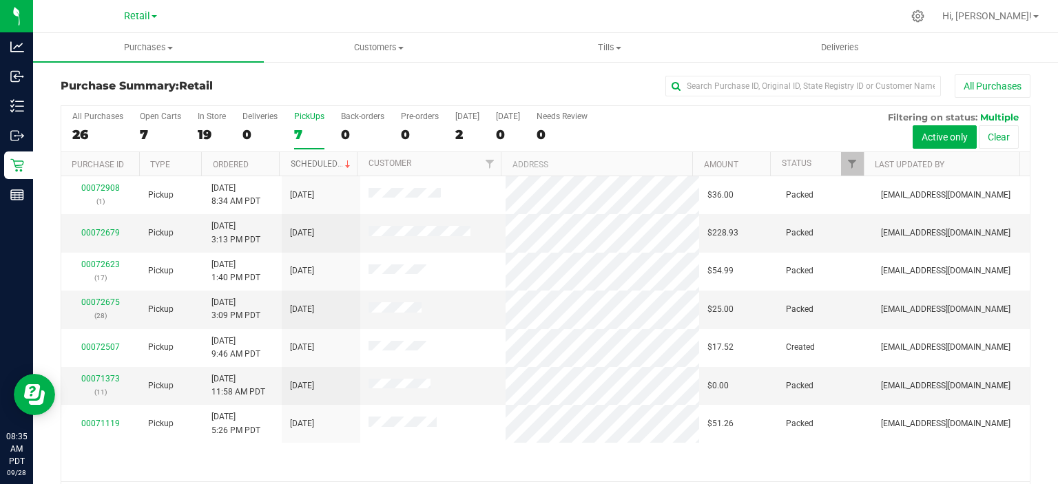
click at [325, 159] on link "Scheduled" at bounding box center [322, 164] width 63 height 10
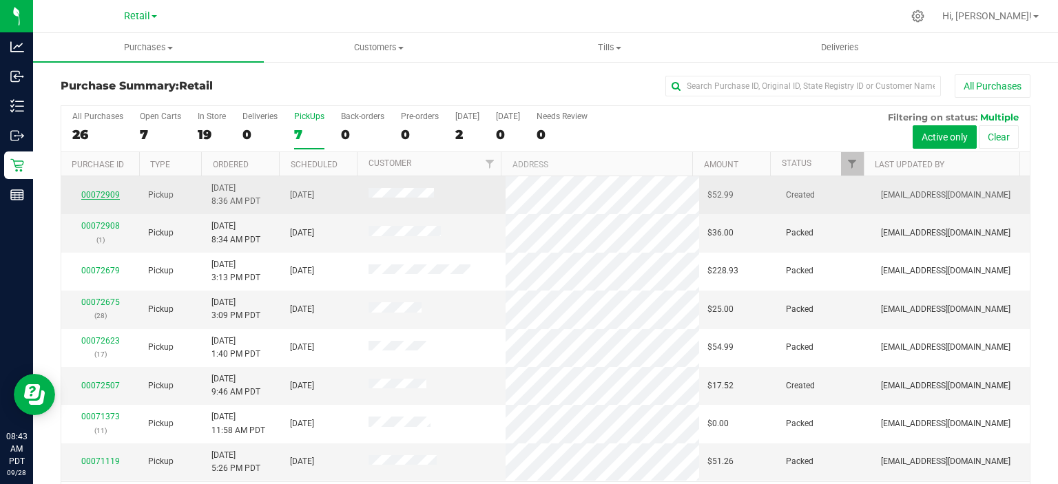
click at [87, 193] on link "00072909" at bounding box center [100, 195] width 39 height 10
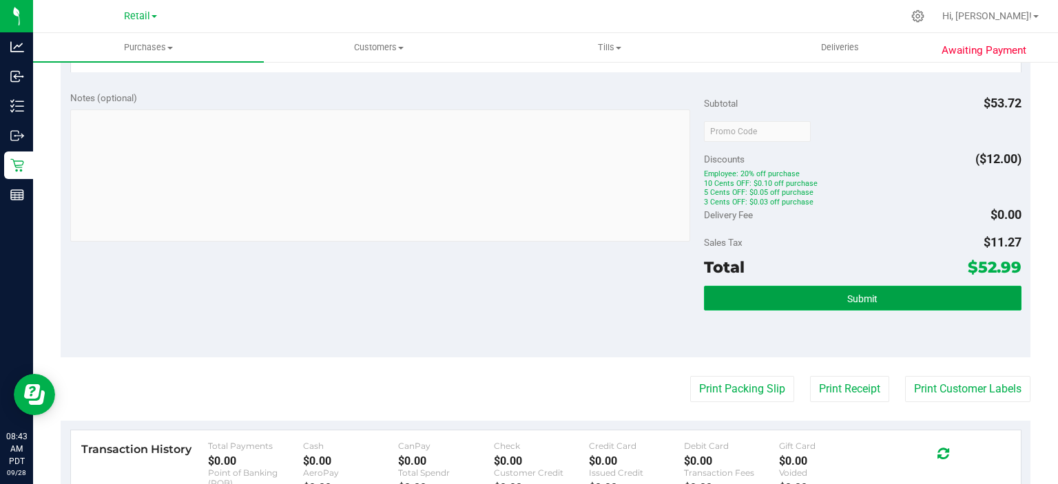
click at [863, 294] on span "Submit" at bounding box center [862, 298] width 30 height 11
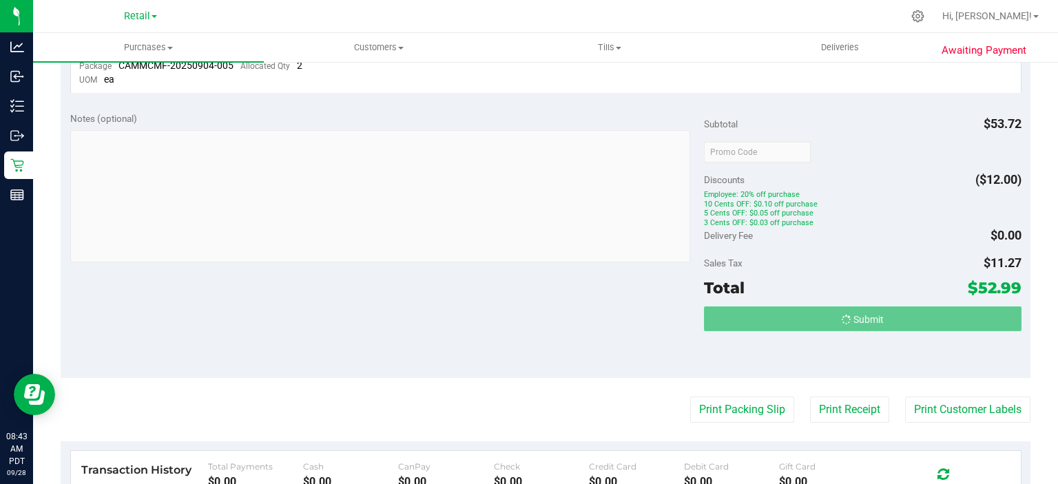
scroll to position [532, 0]
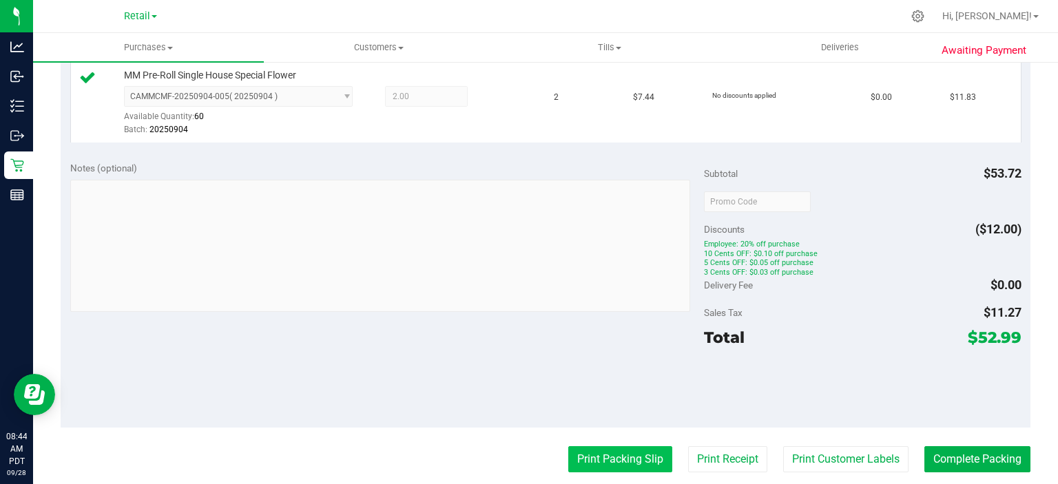
click at [599, 451] on button "Print Packing Slip" at bounding box center [620, 459] width 104 height 26
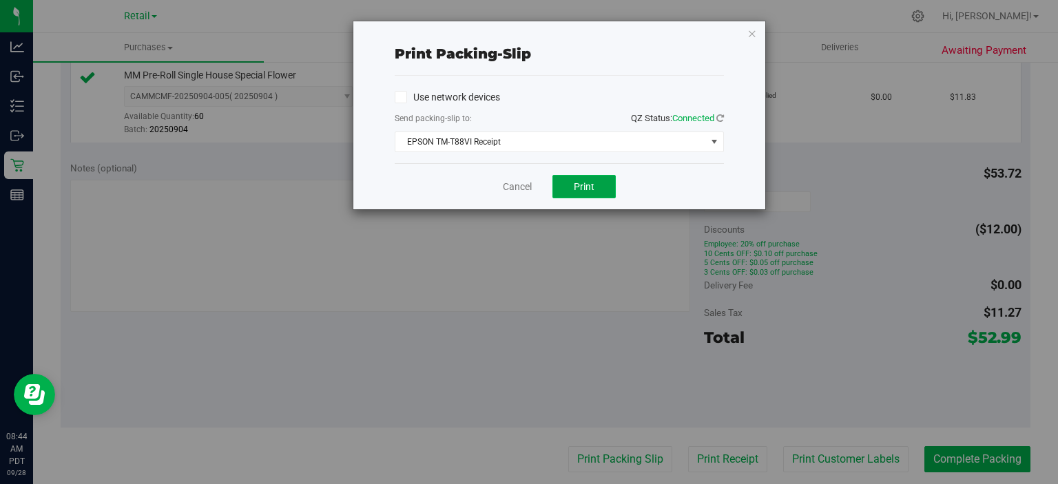
click at [598, 182] on button "Print" at bounding box center [583, 186] width 63 height 23
click at [754, 30] on icon "button" at bounding box center [752, 33] width 10 height 17
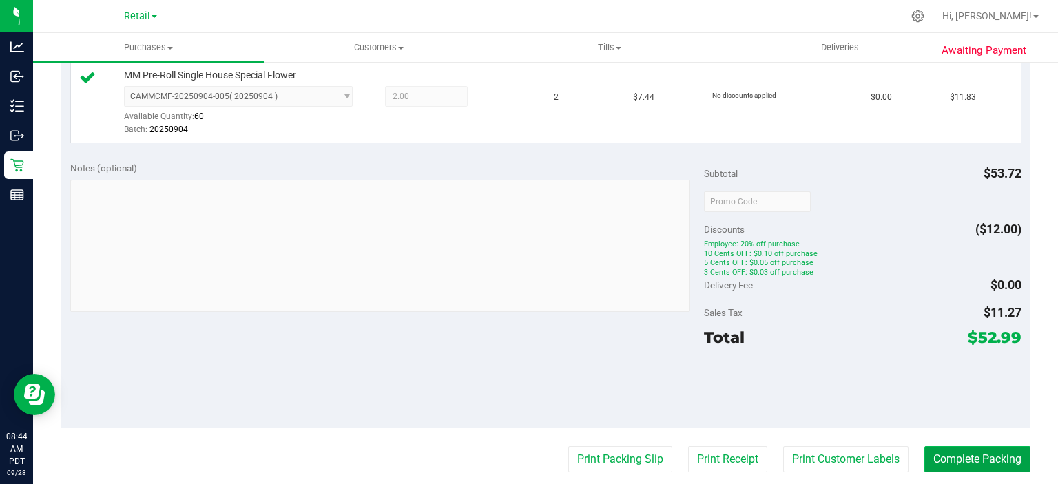
click at [987, 454] on button "Complete Packing" at bounding box center [977, 459] width 106 height 26
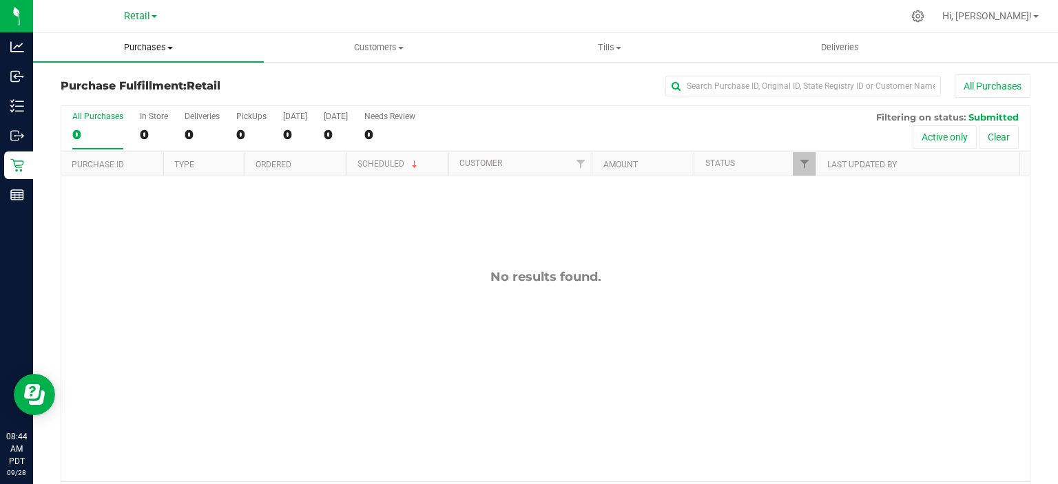
click at [161, 38] on uib-tab-heading "Purchases Summary of purchases Fulfillment All purchases" at bounding box center [148, 47] width 231 height 29
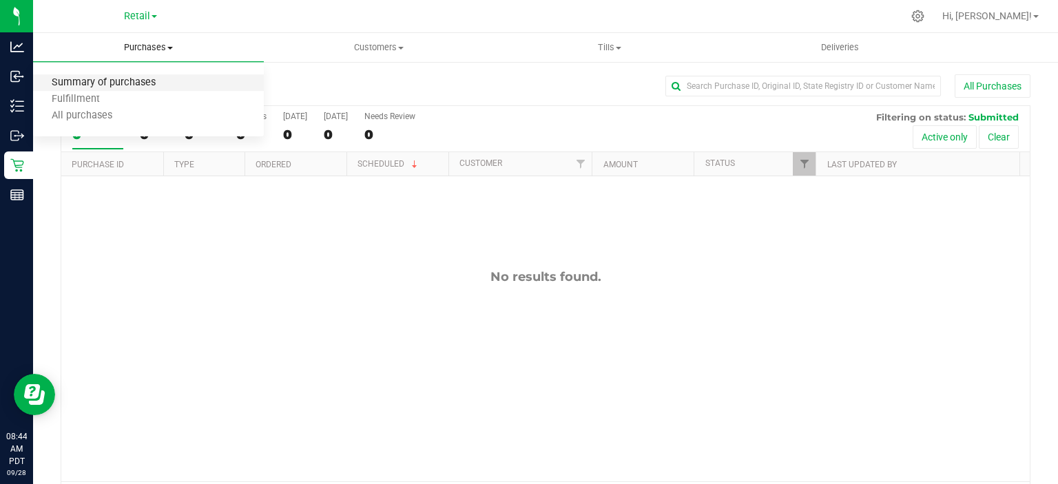
click at [132, 80] on span "Summary of purchases" at bounding box center [103, 83] width 141 height 12
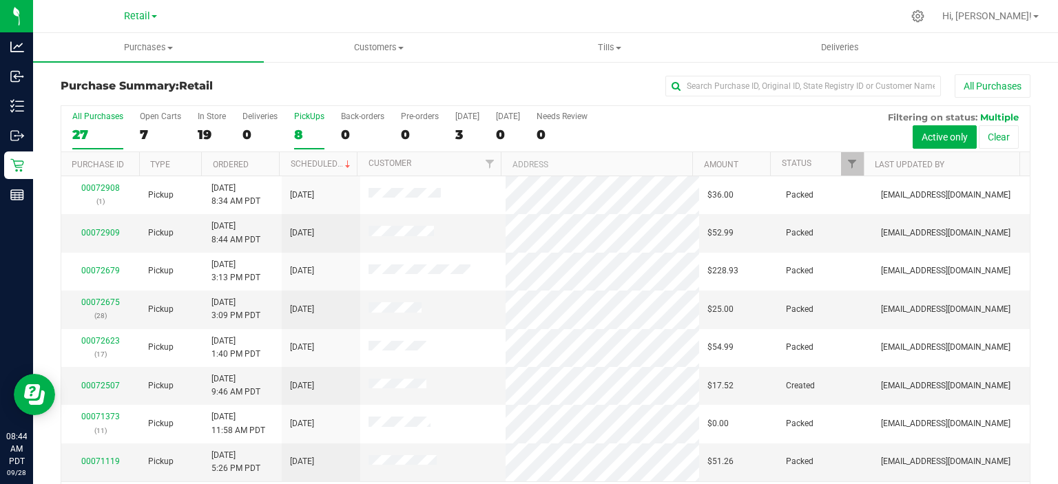
click at [299, 135] on div "8" at bounding box center [309, 135] width 30 height 16
click at [0, 0] on input "PickUps 8" at bounding box center [0, 0] width 0 height 0
click at [318, 160] on link "Scheduled" at bounding box center [322, 164] width 63 height 10
click at [158, 15] on div "Retail Manufacturing Retail" at bounding box center [140, 16] width 201 height 21
click at [148, 17] on span "Retail" at bounding box center [137, 16] width 26 height 12
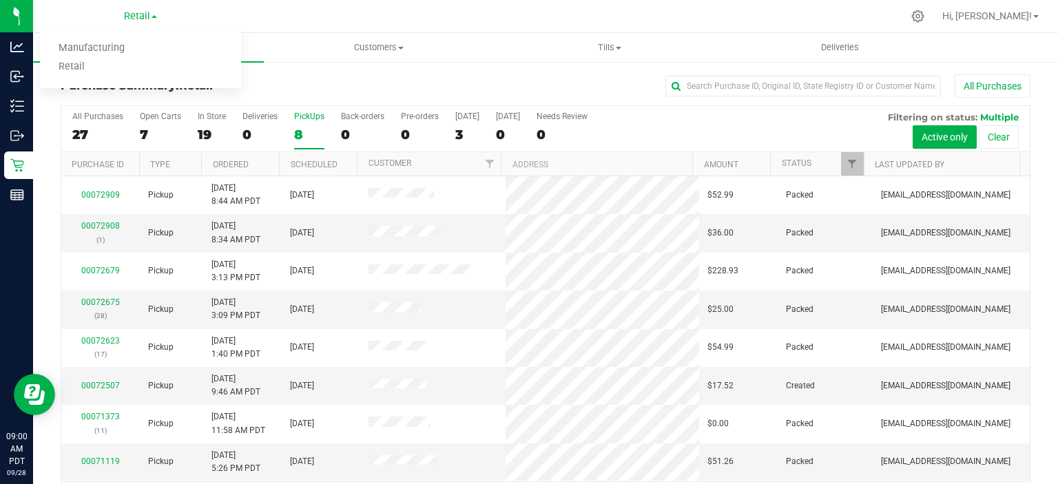
click at [125, 44] on link "Manufacturing" at bounding box center [140, 48] width 201 height 19
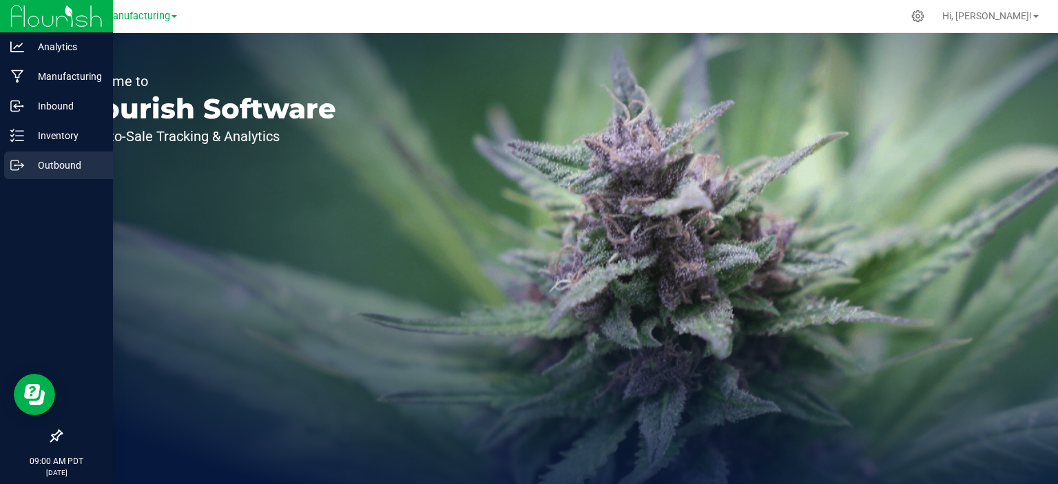
click at [47, 163] on p "Outbound" at bounding box center [65, 165] width 83 height 17
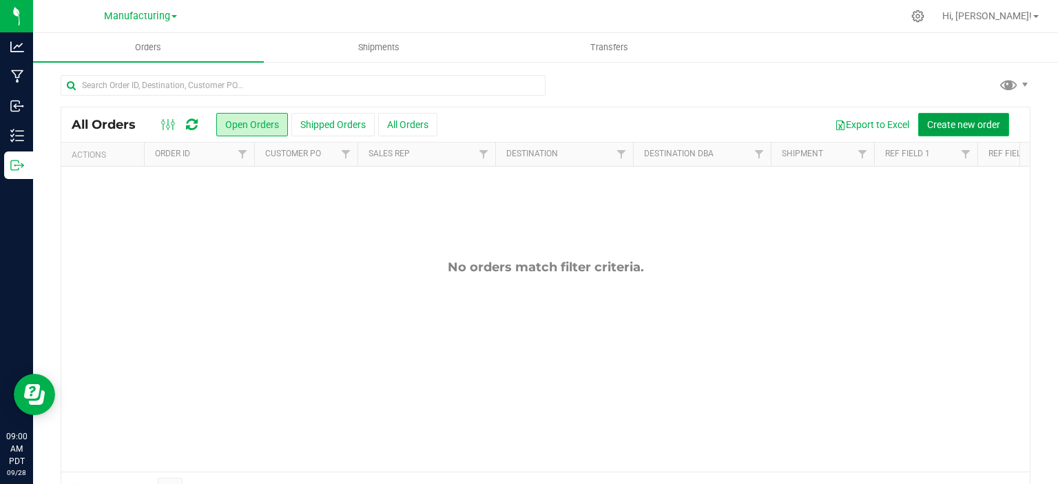
click at [952, 123] on span "Create new order" at bounding box center [963, 124] width 73 height 11
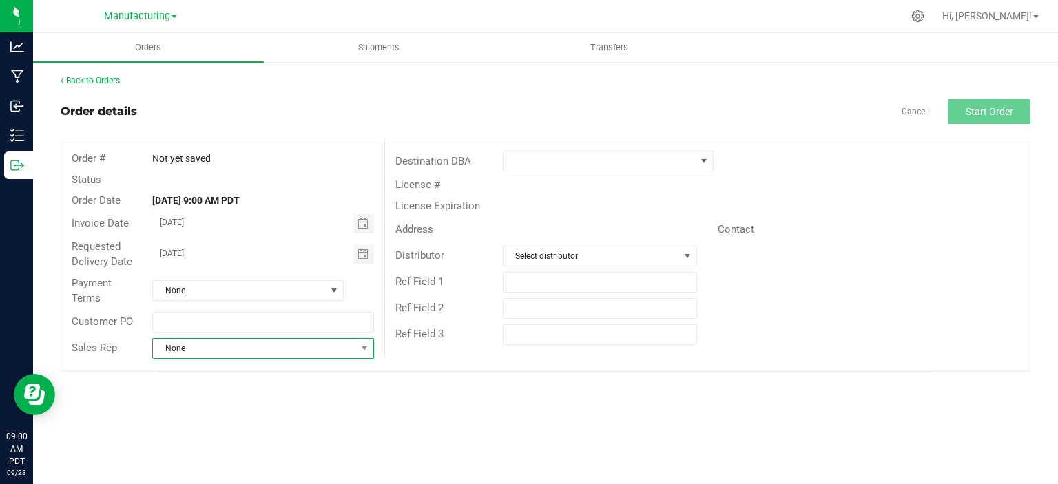
click at [205, 345] on span "None" at bounding box center [254, 348] width 202 height 19
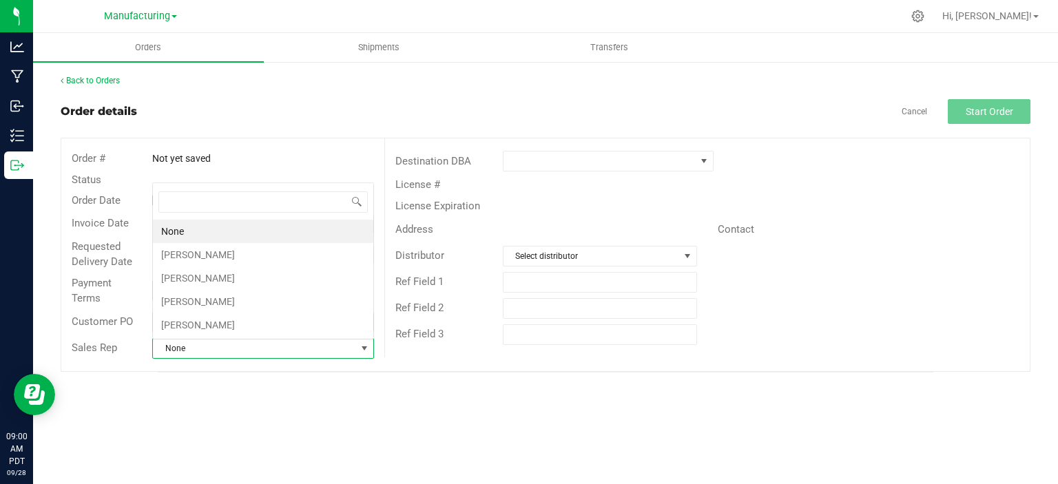
scroll to position [20, 218]
click at [229, 299] on li "[PERSON_NAME]" at bounding box center [263, 301] width 220 height 23
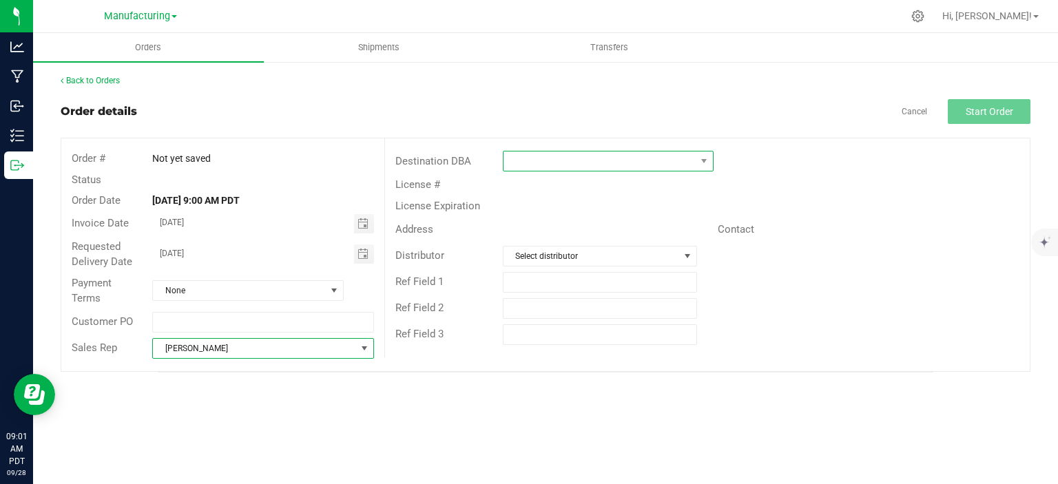
click at [567, 159] on span at bounding box center [599, 160] width 192 height 19
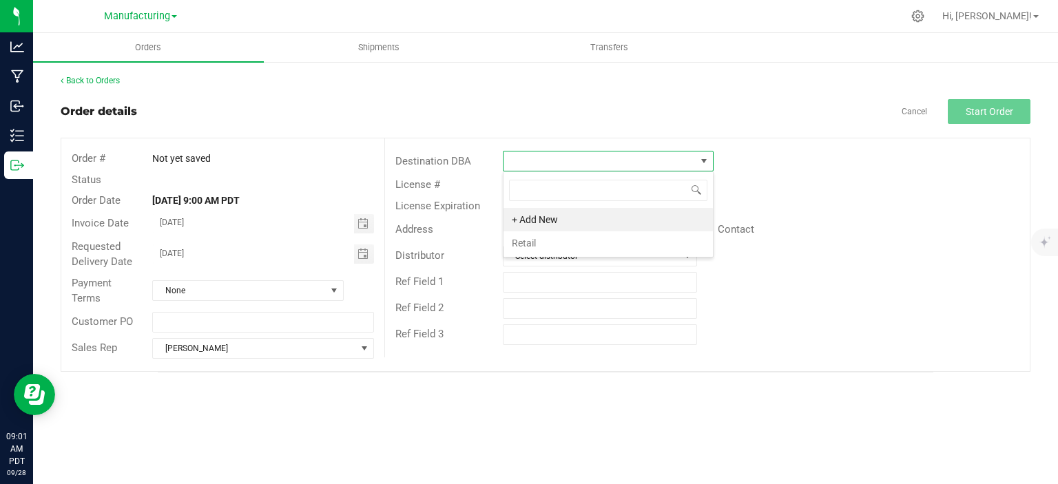
scroll to position [20, 211]
click at [548, 242] on li "Retail" at bounding box center [607, 242] width 209 height 23
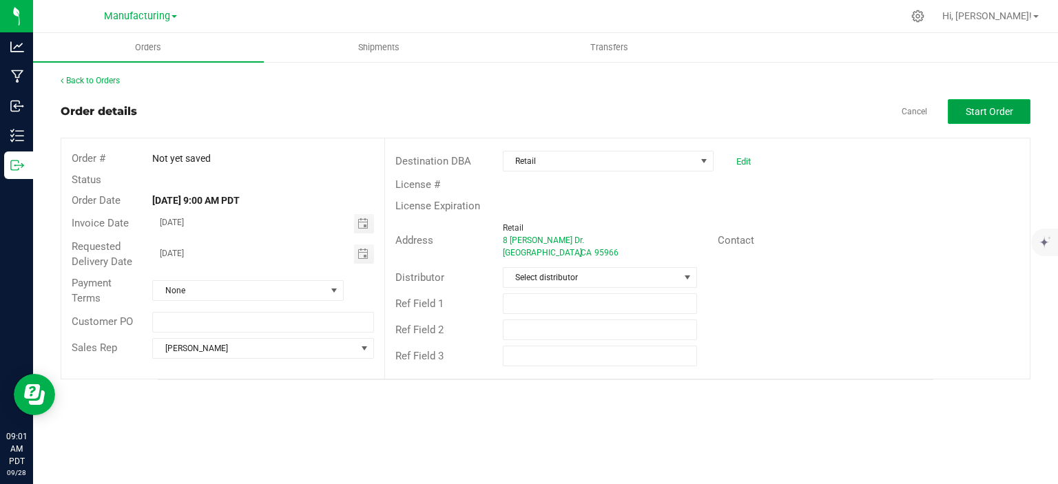
click at [997, 119] on button "Start Order" at bounding box center [988, 111] width 83 height 25
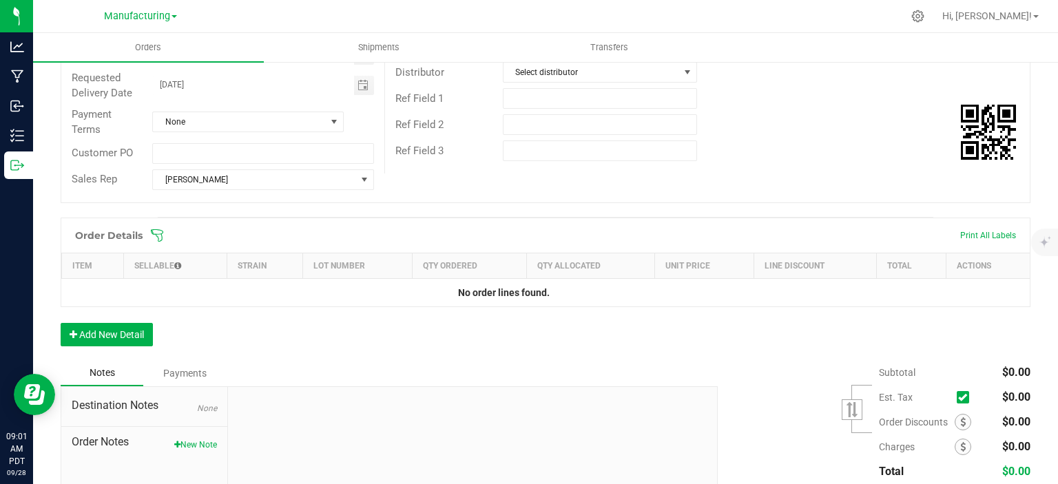
scroll to position [207, 0]
click at [105, 335] on button "Add New Detail" at bounding box center [107, 333] width 92 height 23
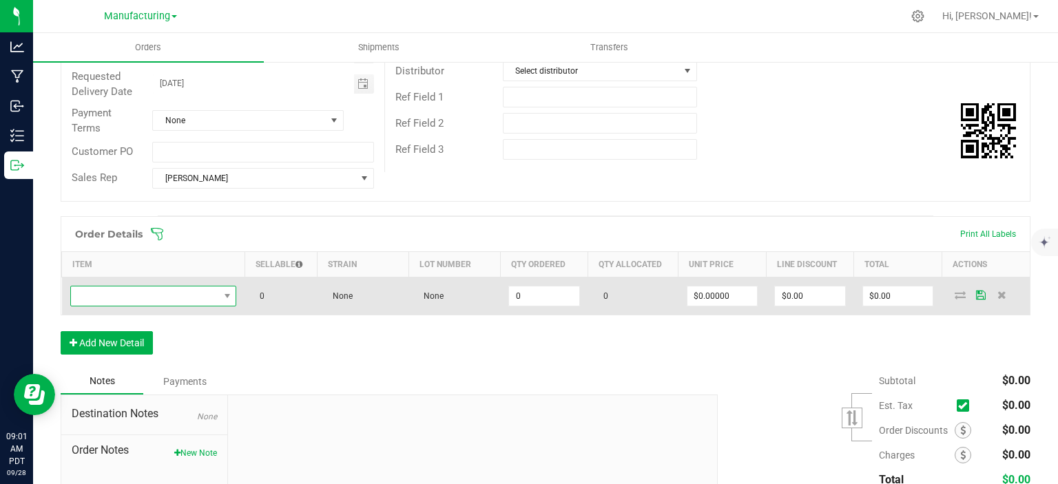
click at [122, 294] on span "NO DATA FOUND" at bounding box center [145, 295] width 148 height 19
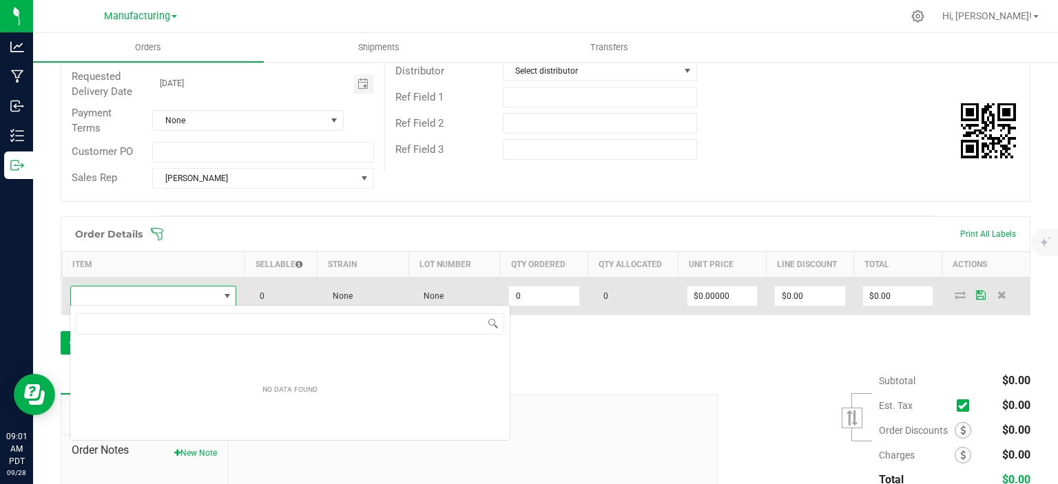
scroll to position [68827, 68683]
type input "q"
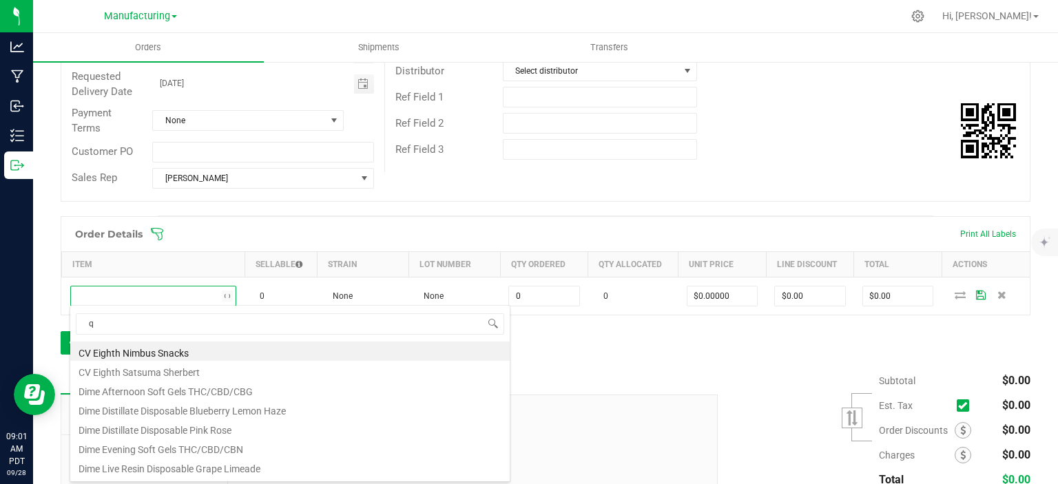
scroll to position [20, 162]
click at [228, 352] on li "DVJ Qrt smalls Jealousy" at bounding box center [289, 350] width 439 height 19
type input "0 ea"
type input "$16.53000"
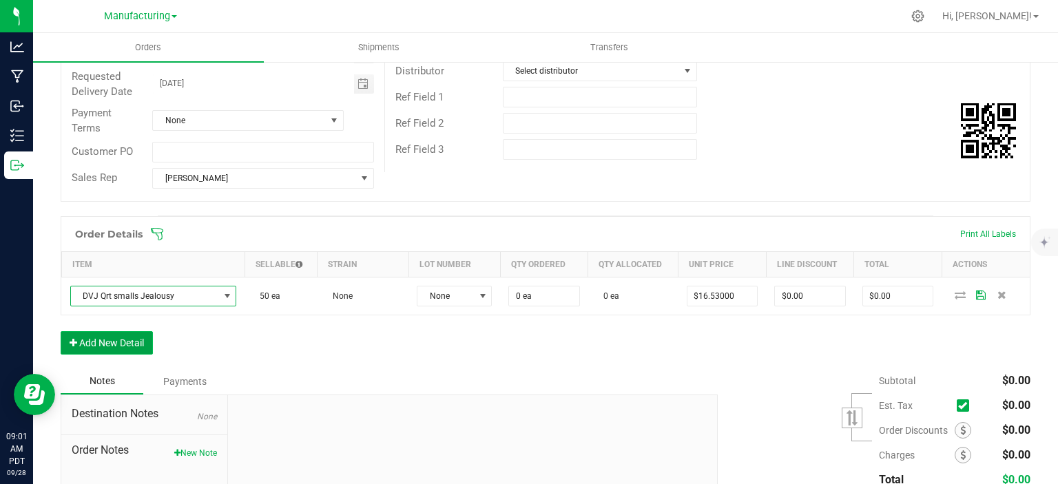
click at [132, 338] on button "Add New Detail" at bounding box center [107, 342] width 92 height 23
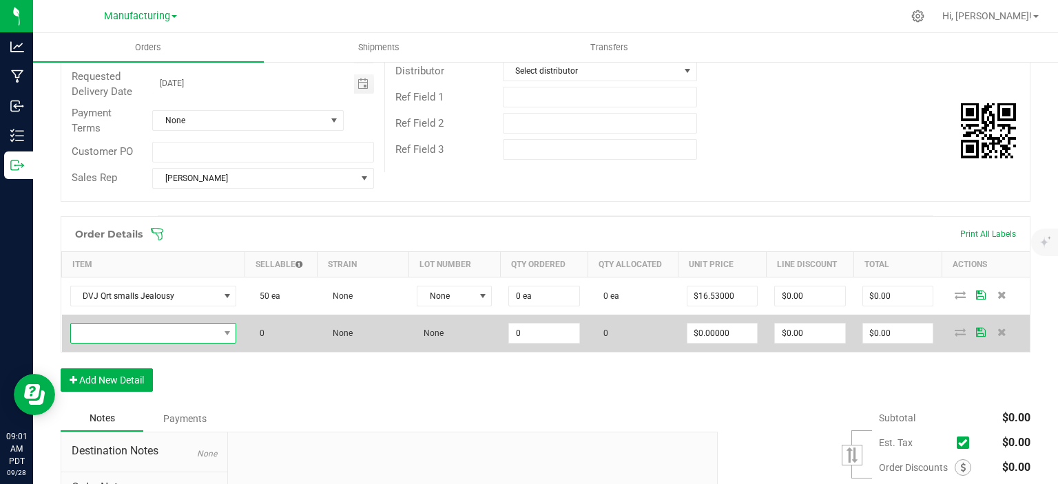
click at [134, 330] on span "NO DATA FOUND" at bounding box center [145, 333] width 148 height 19
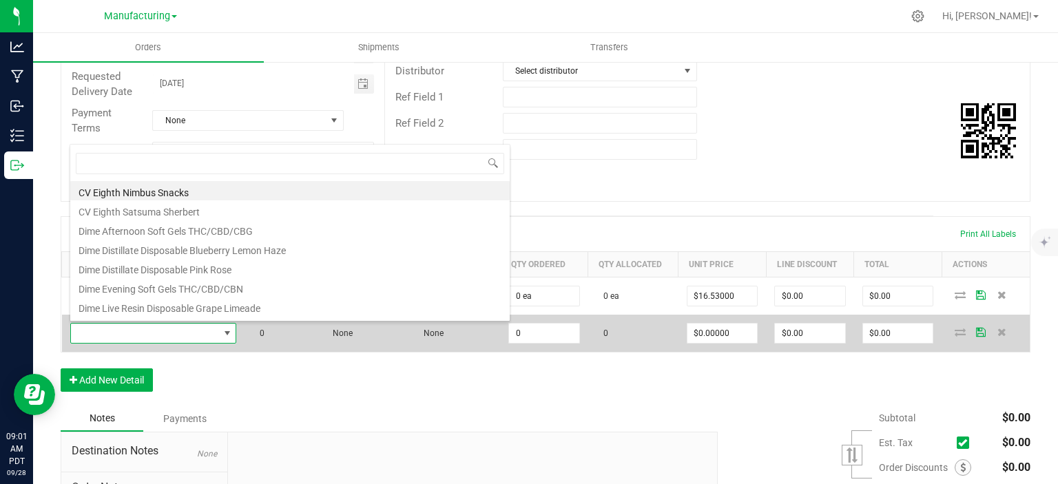
type input "q"
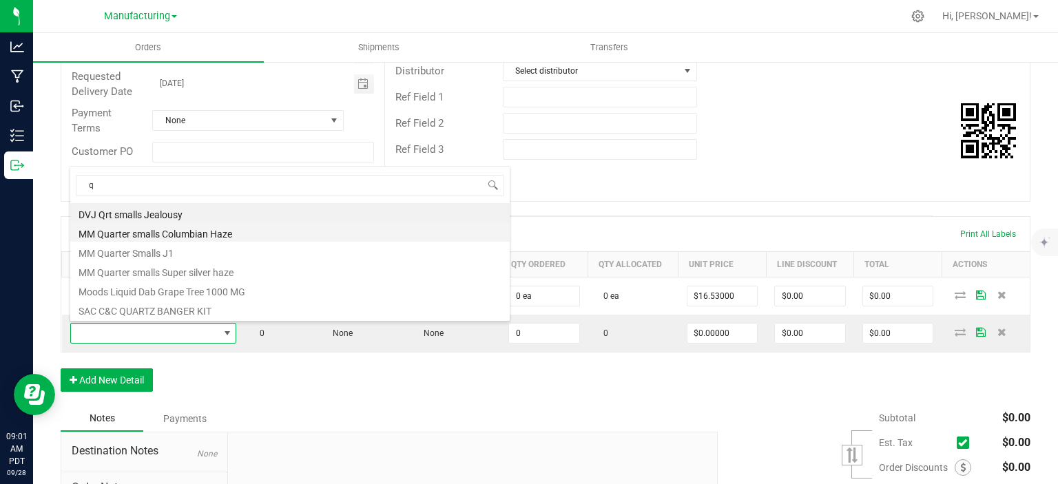
click at [189, 239] on li "MM Quarter smalls Columbian Haze" at bounding box center [289, 231] width 439 height 19
type input "0 ea"
type input "$41.32000"
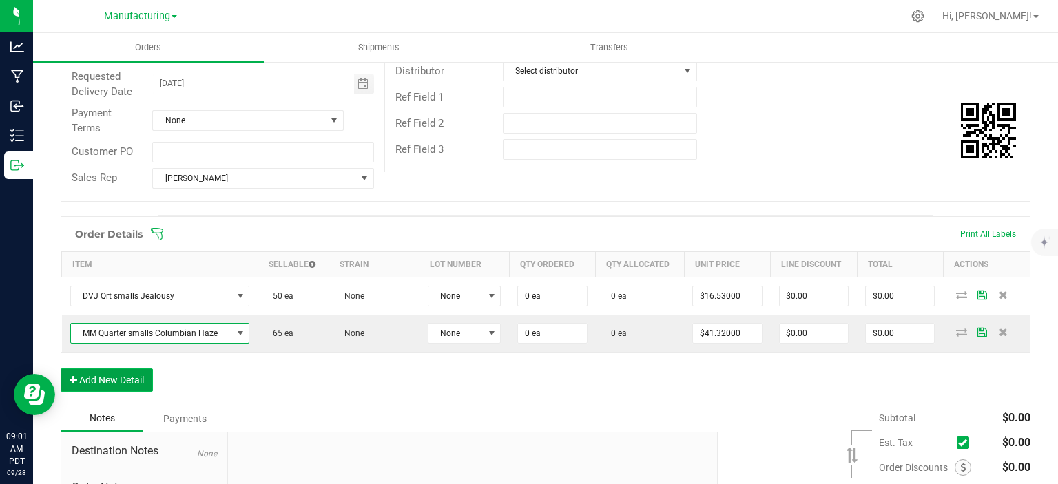
click at [138, 380] on button "Add New Detail" at bounding box center [107, 379] width 92 height 23
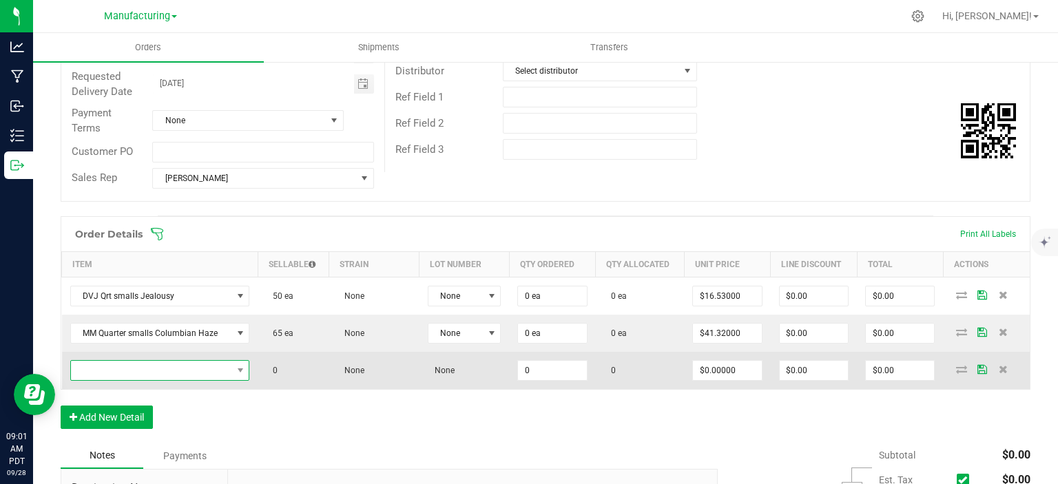
click at [143, 370] on span "NO DATA FOUND" at bounding box center [151, 370] width 161 height 19
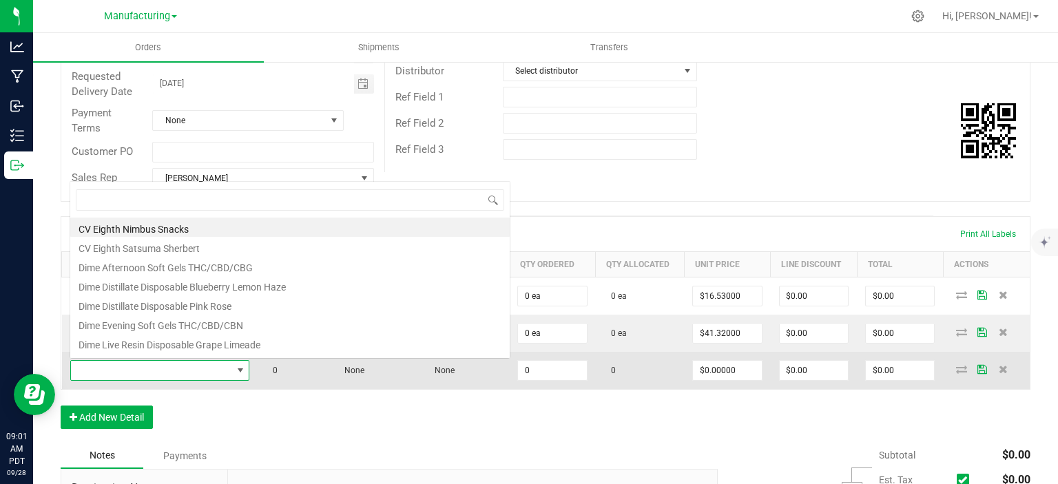
scroll to position [20, 173]
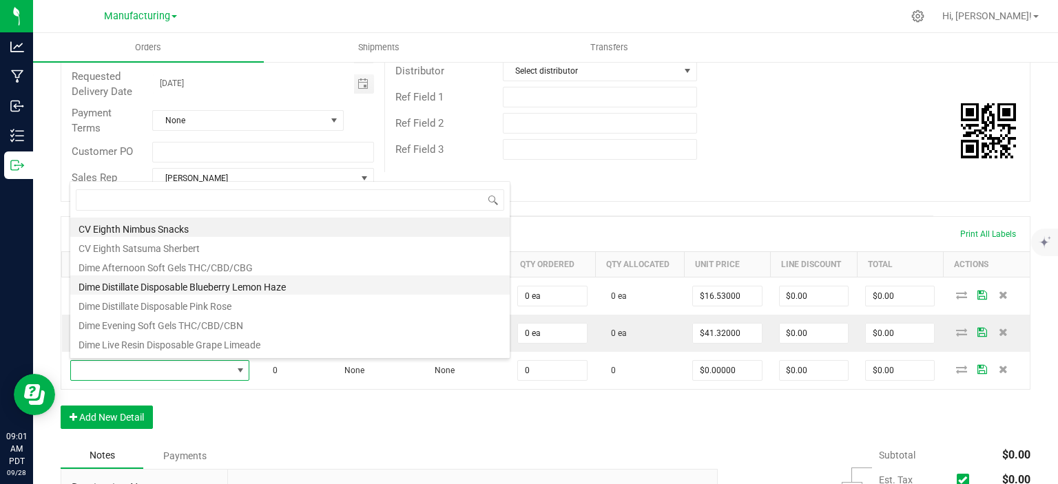
type input "q"
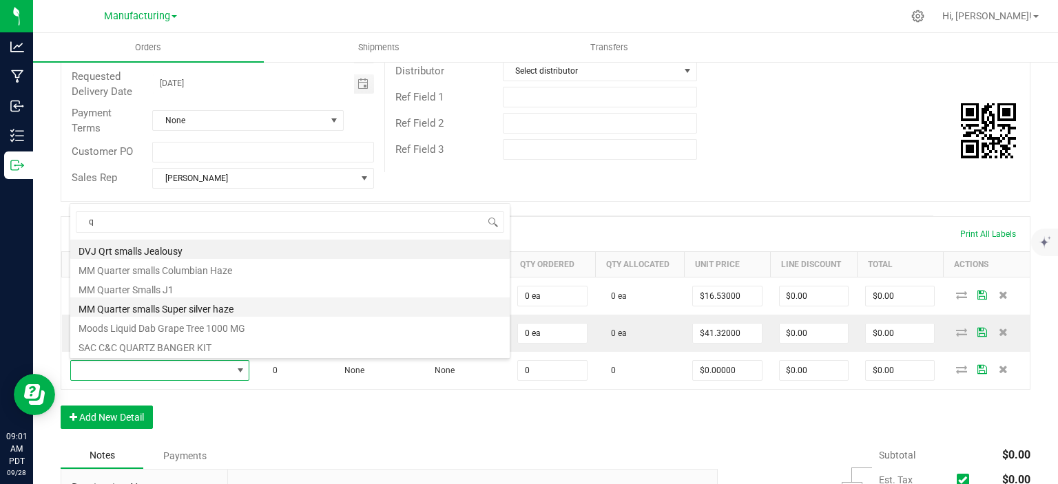
click at [192, 304] on li "MM Quarter smalls Super silver haze" at bounding box center [289, 306] width 439 height 19
type input "0 ea"
type input "$29.75000"
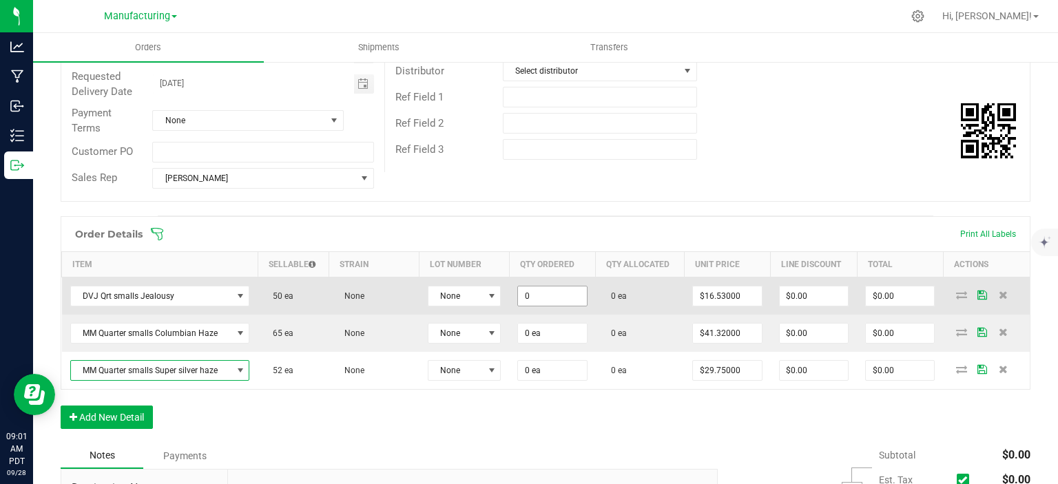
click at [543, 295] on input "0" at bounding box center [552, 295] width 68 height 19
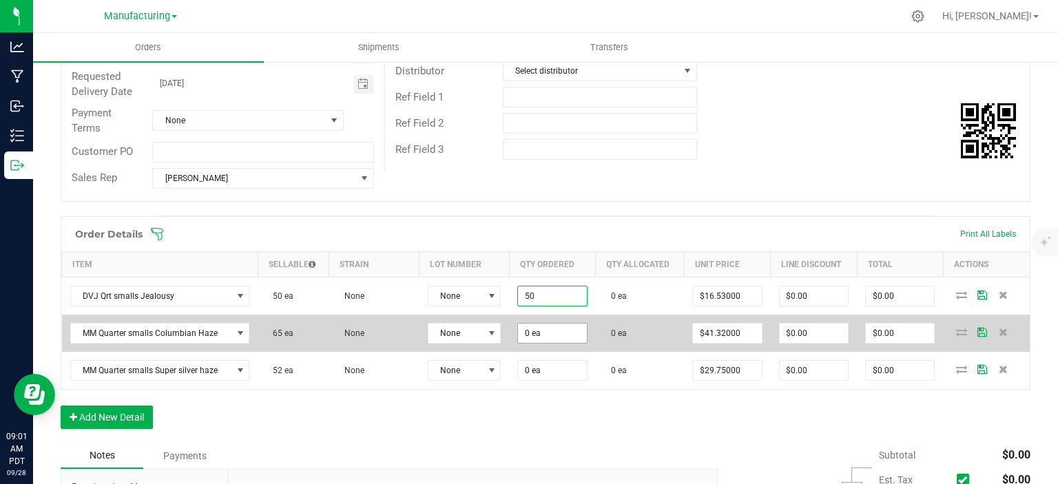
type input "50 ea"
type input "$826.50"
click at [541, 338] on input "0" at bounding box center [552, 333] width 68 height 19
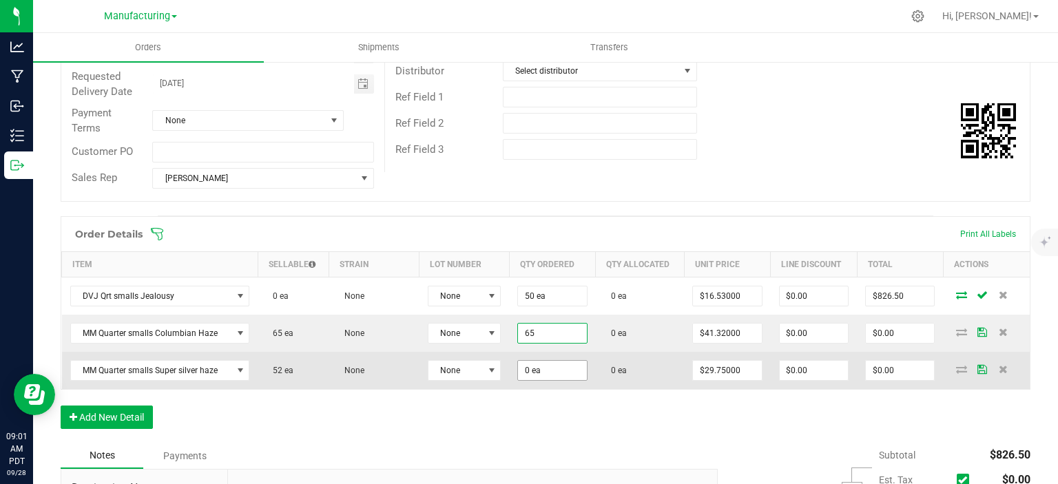
type input "65 ea"
type input "$2,685.80"
click at [562, 367] on input "0" at bounding box center [552, 370] width 68 height 19
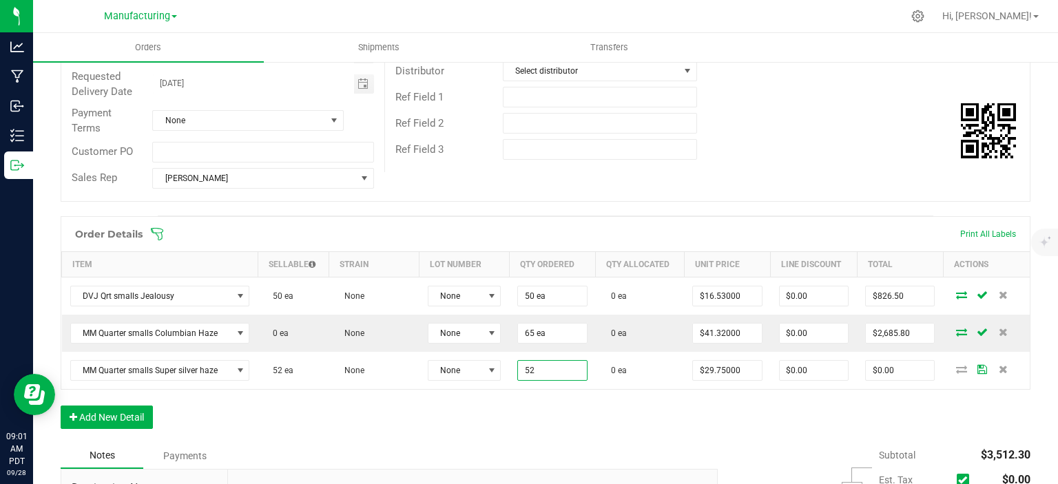
type input "52 ea"
type input "$1,547.00"
click at [483, 423] on div "Order Details Print All Labels Item Sellable Strain Lot Number Qty Ordered Qty …" at bounding box center [545, 329] width 969 height 227
click at [127, 408] on button "Add New Detail" at bounding box center [107, 417] width 92 height 23
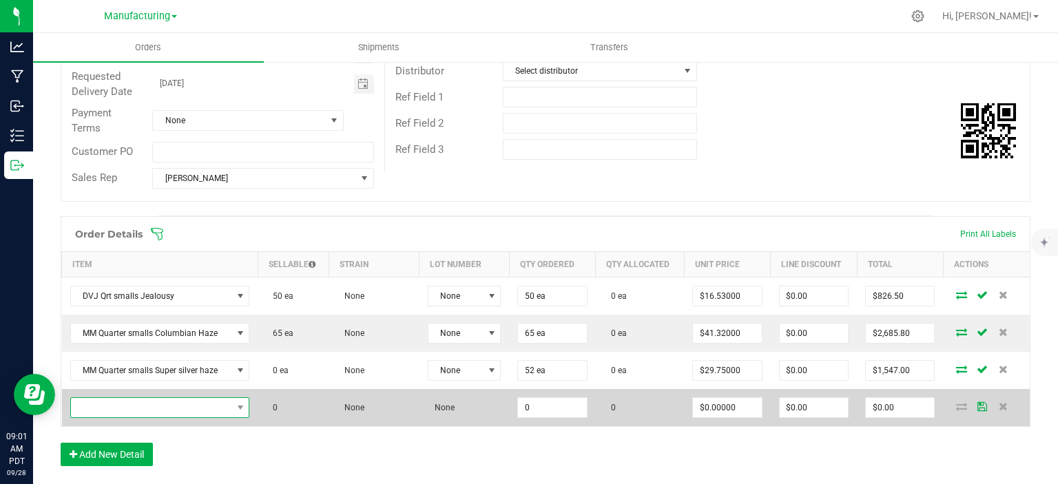
click at [127, 406] on span "NO DATA FOUND" at bounding box center [151, 407] width 161 height 19
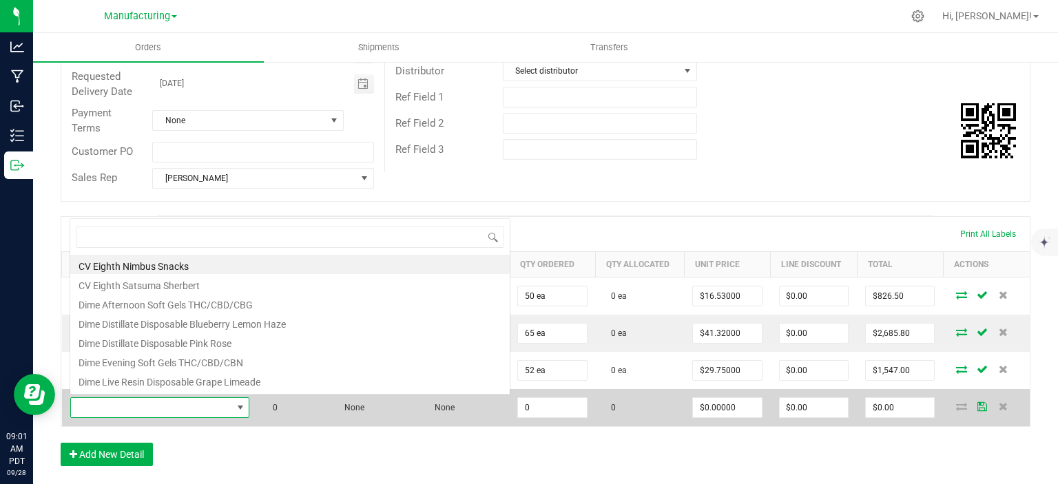
scroll to position [20, 175]
type input "dime"
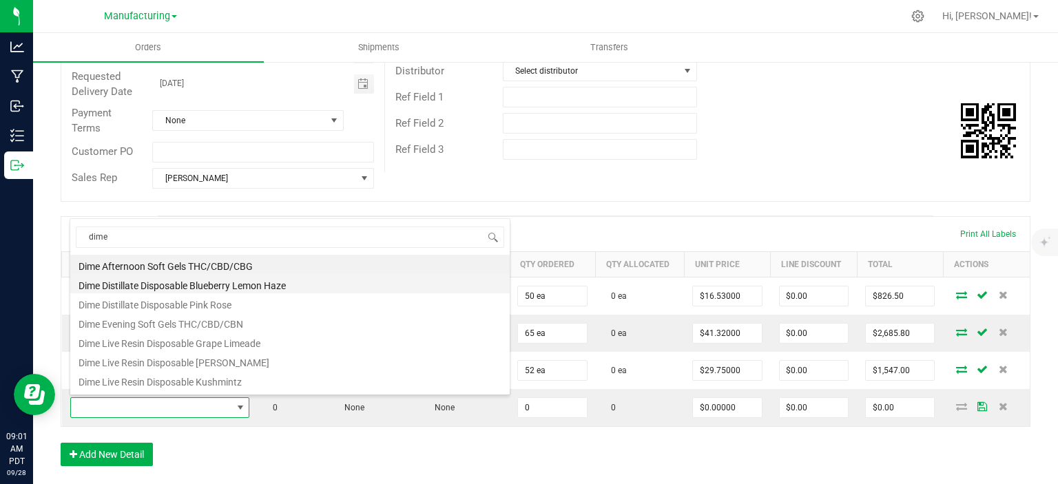
click at [227, 286] on li "Dime Distillate Disposable Blueberry Lemon Haze" at bounding box center [289, 283] width 439 height 19
type input "0 ea"
type input "$45.45000"
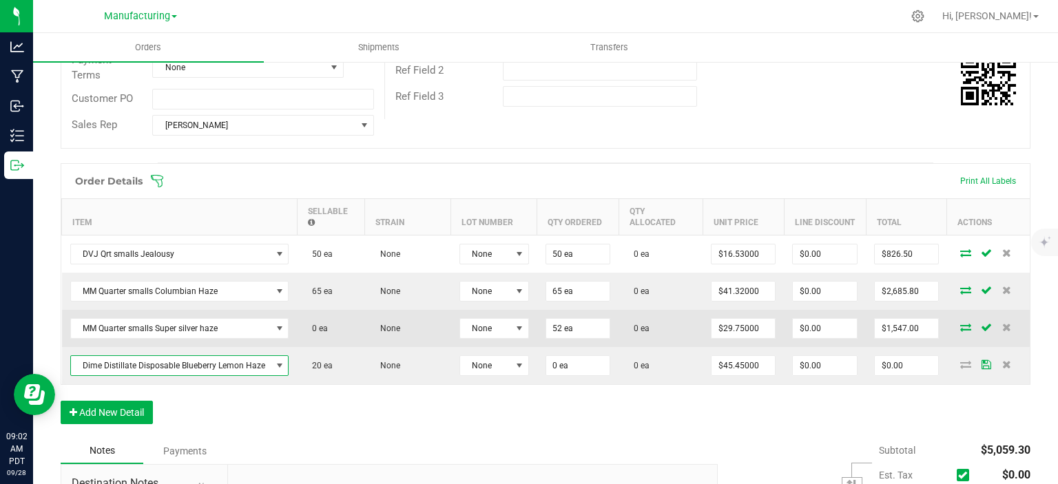
scroll to position [275, 0]
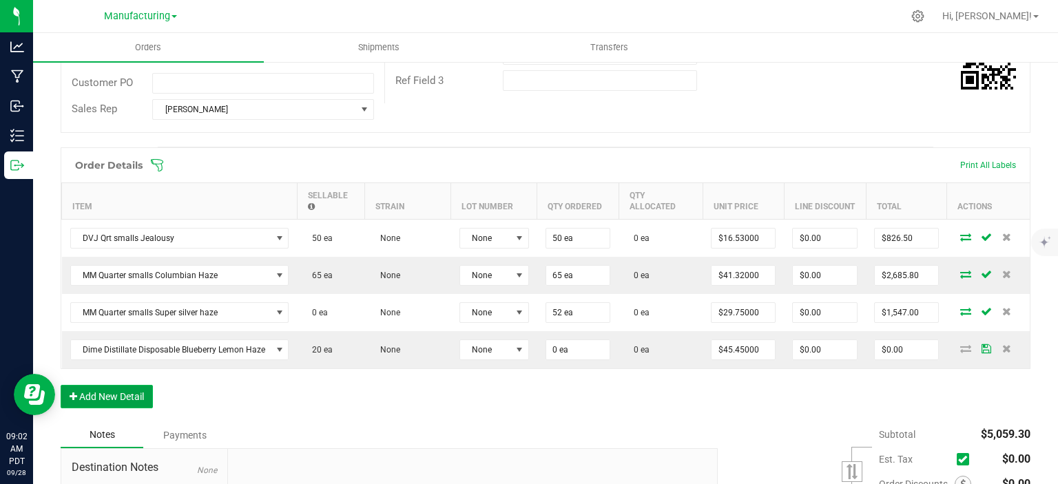
click at [101, 389] on button "Add New Detail" at bounding box center [107, 396] width 92 height 23
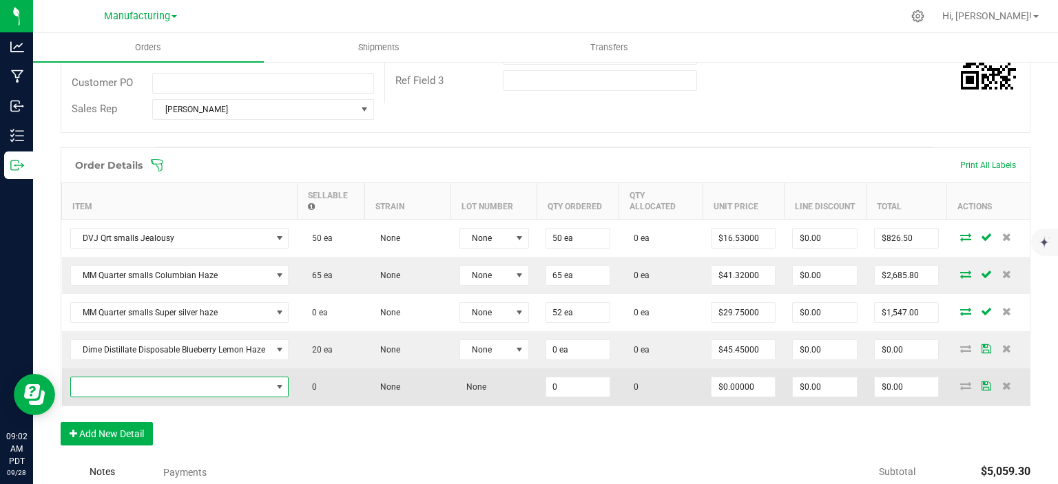
click at [101, 388] on span "NO DATA FOUND" at bounding box center [171, 386] width 200 height 19
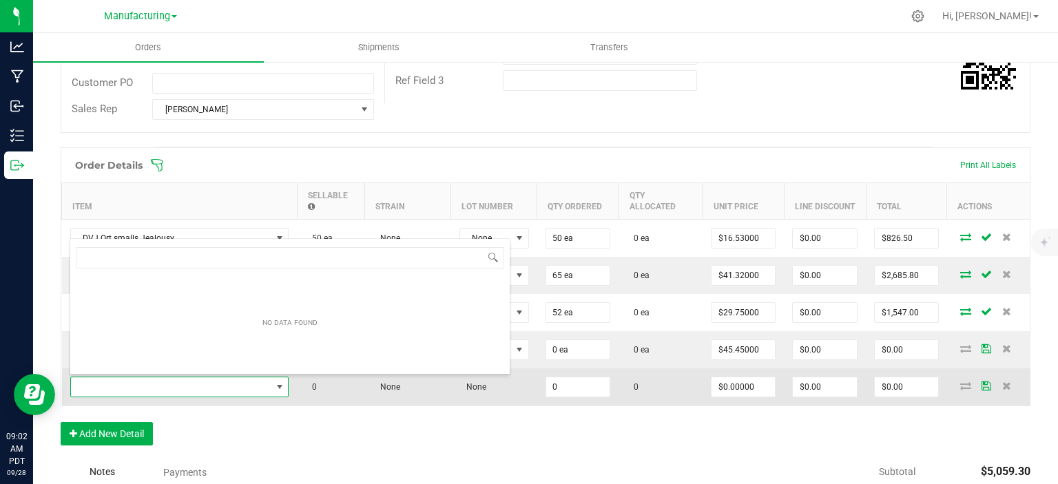
scroll to position [20, 219]
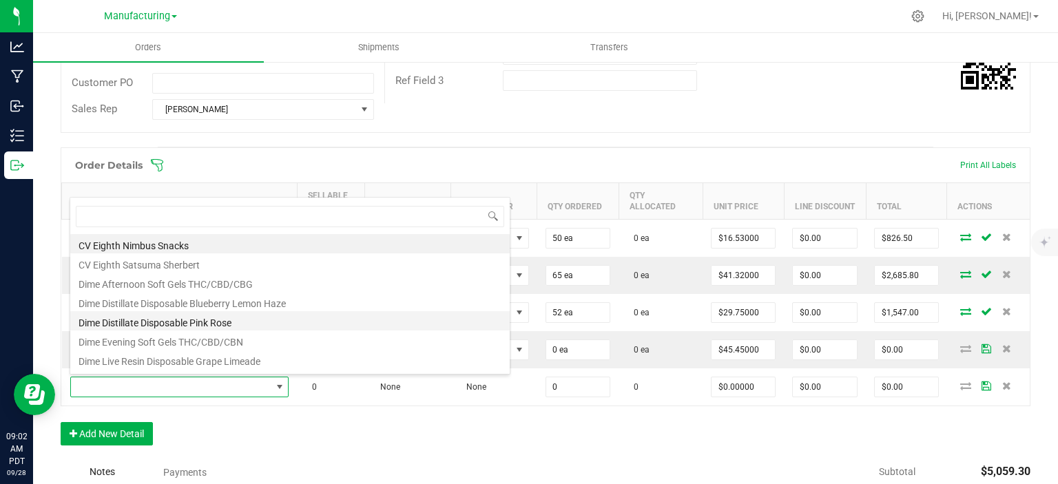
click at [220, 317] on li "Dime Distillate Disposable Pink Rose" at bounding box center [289, 320] width 439 height 19
type input "0 ea"
type input "$45.45000"
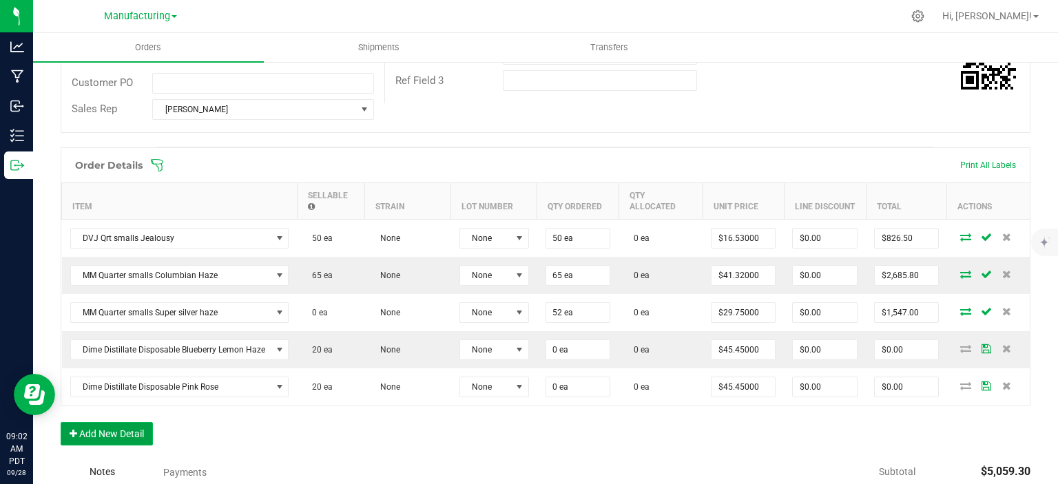
click at [142, 432] on button "Add New Detail" at bounding box center [107, 433] width 92 height 23
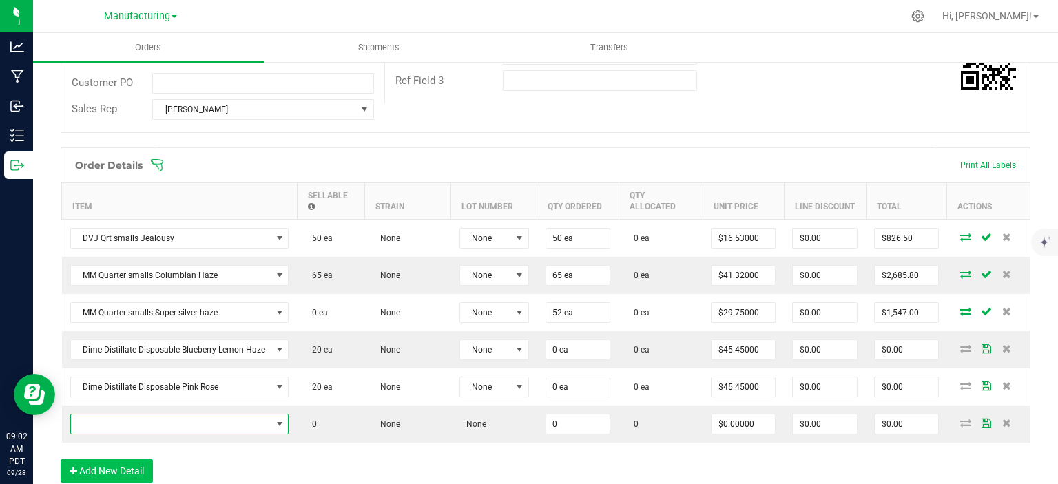
click at [145, 424] on span "NO DATA FOUND" at bounding box center [171, 423] width 200 height 19
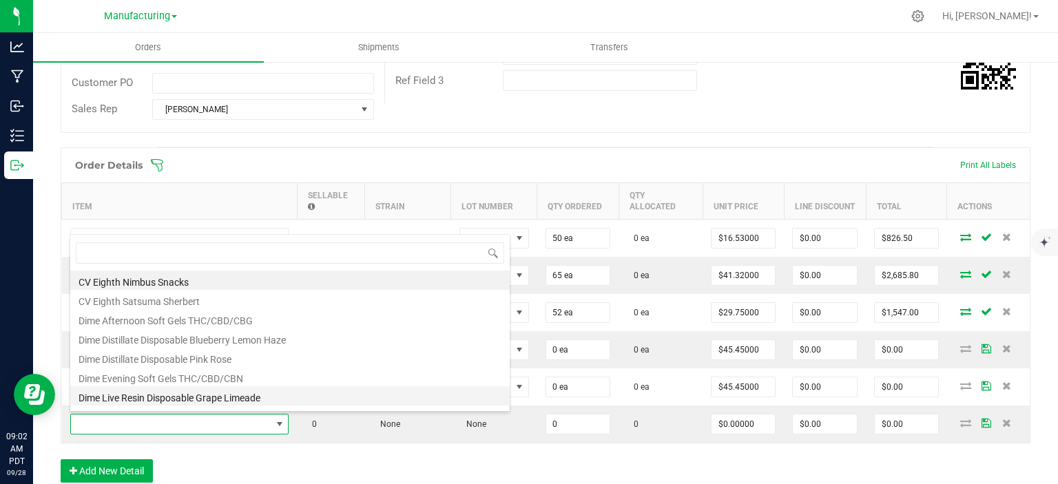
click at [199, 392] on li "Dime Live Resin Disposable Grape Limeade" at bounding box center [289, 395] width 439 height 19
type input "0 ea"
type input "$49.59000"
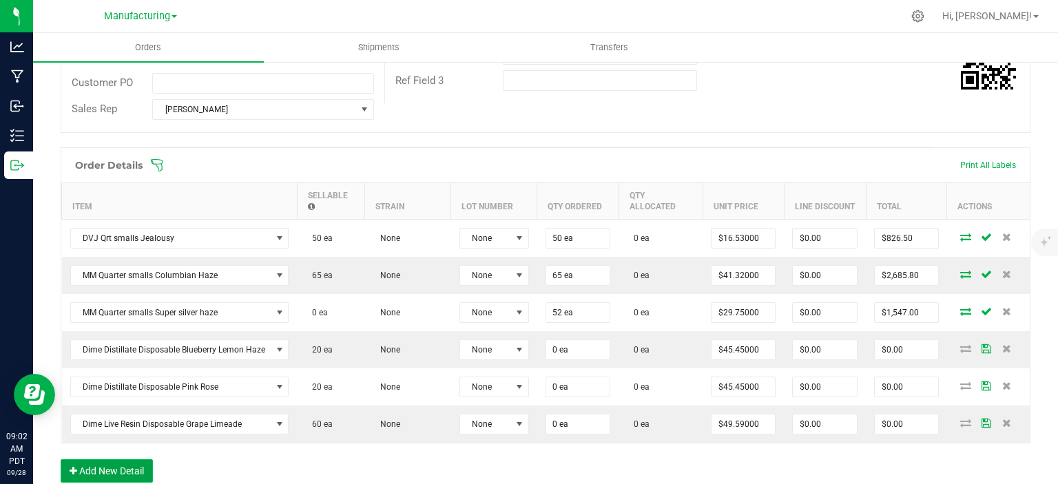
click at [138, 465] on button "Add New Detail" at bounding box center [107, 470] width 92 height 23
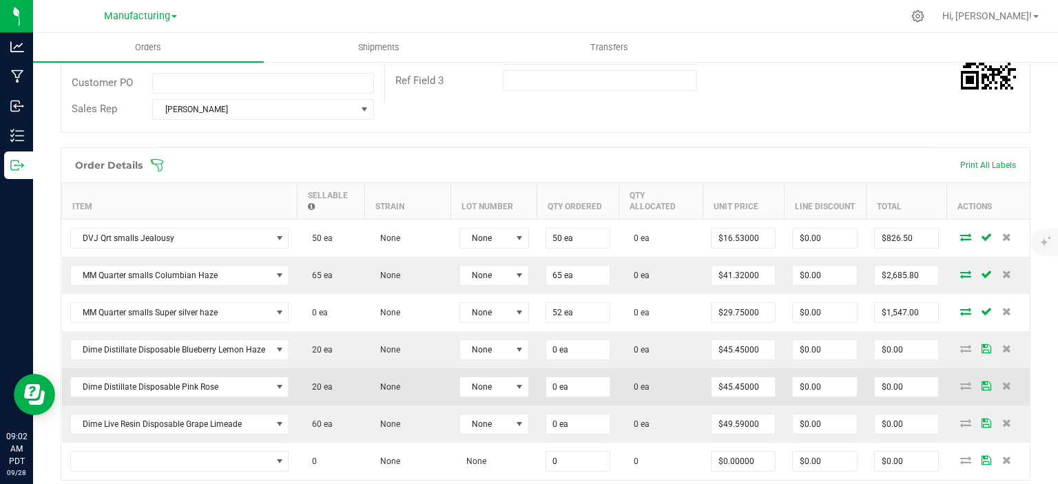
scroll to position [413, 0]
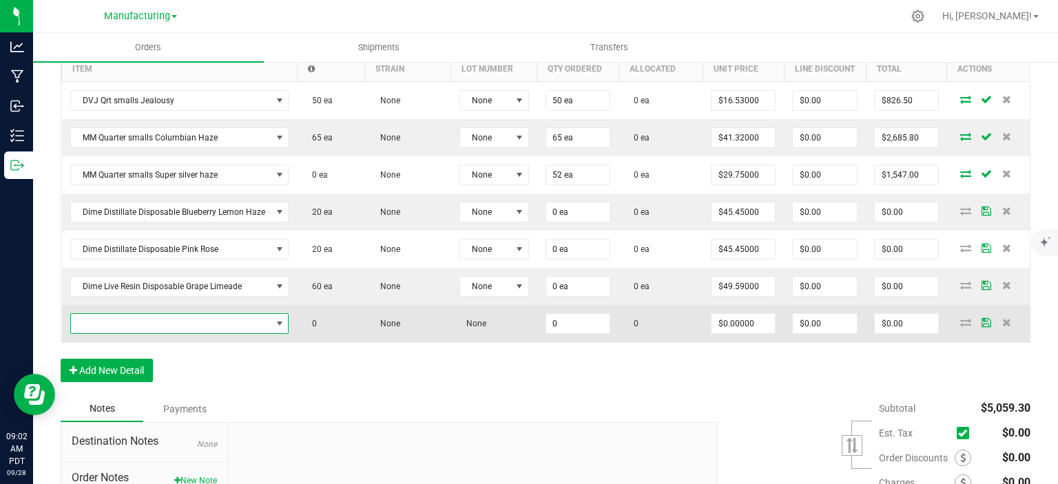
click at [222, 324] on span "NO DATA FOUND" at bounding box center [171, 323] width 200 height 19
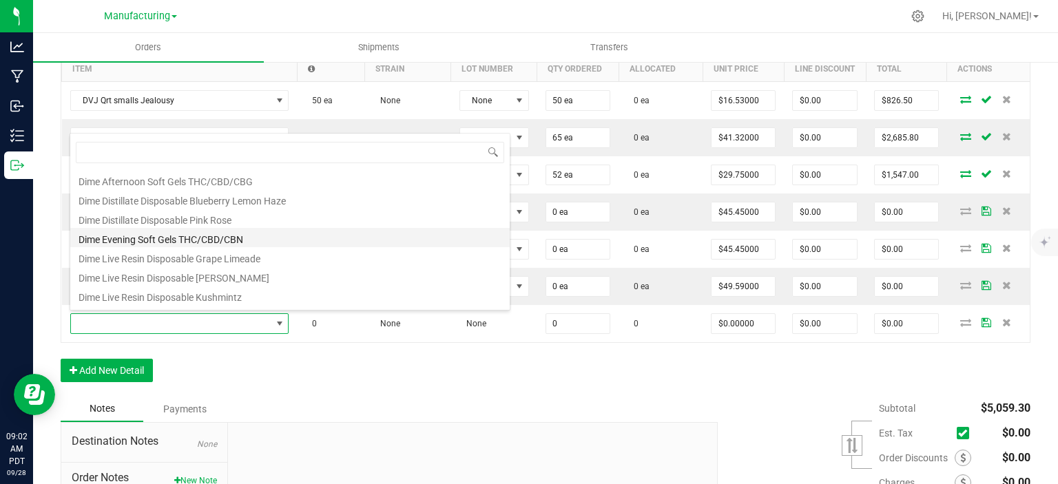
scroll to position [69, 0]
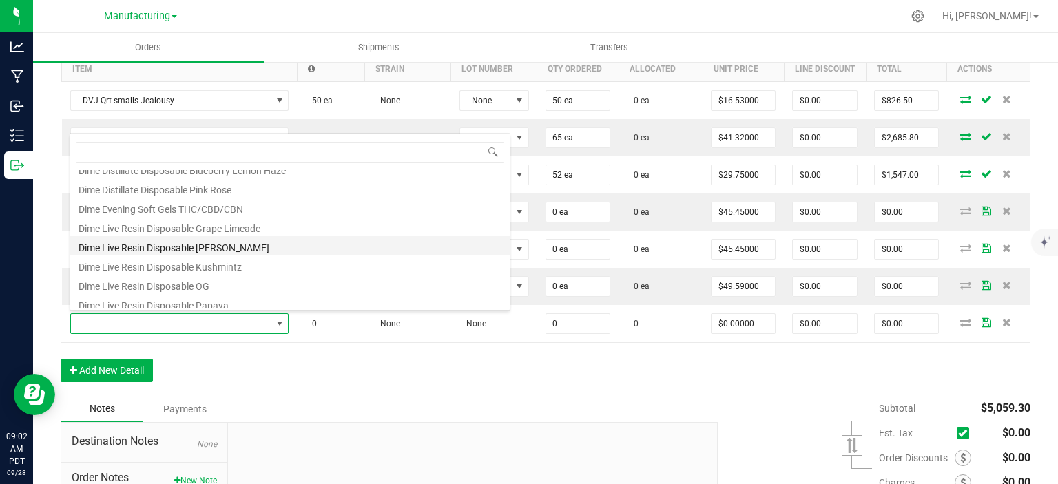
click at [233, 243] on li "Dime Live Resin Disposable [PERSON_NAME]" at bounding box center [289, 245] width 439 height 19
type input "0 ea"
type input "$49.59000"
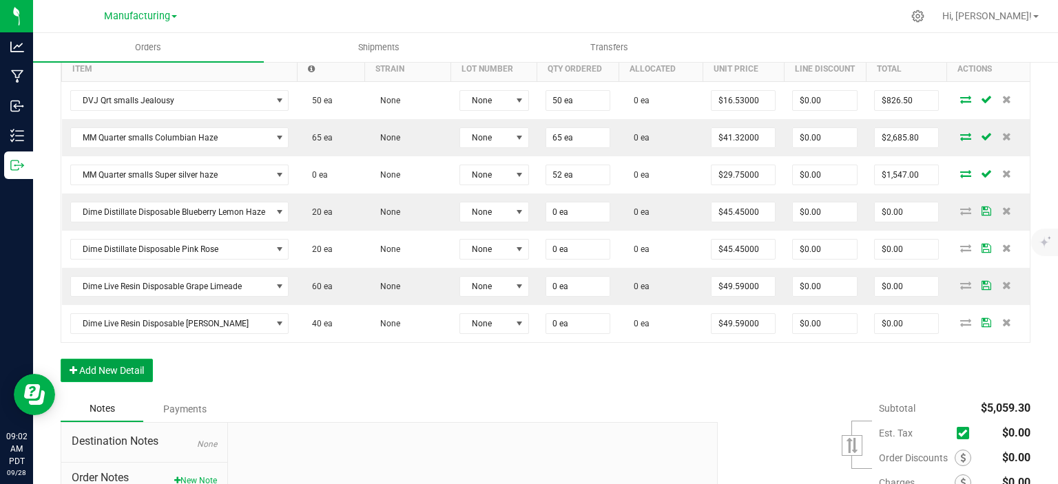
click at [143, 370] on button "Add New Detail" at bounding box center [107, 370] width 92 height 23
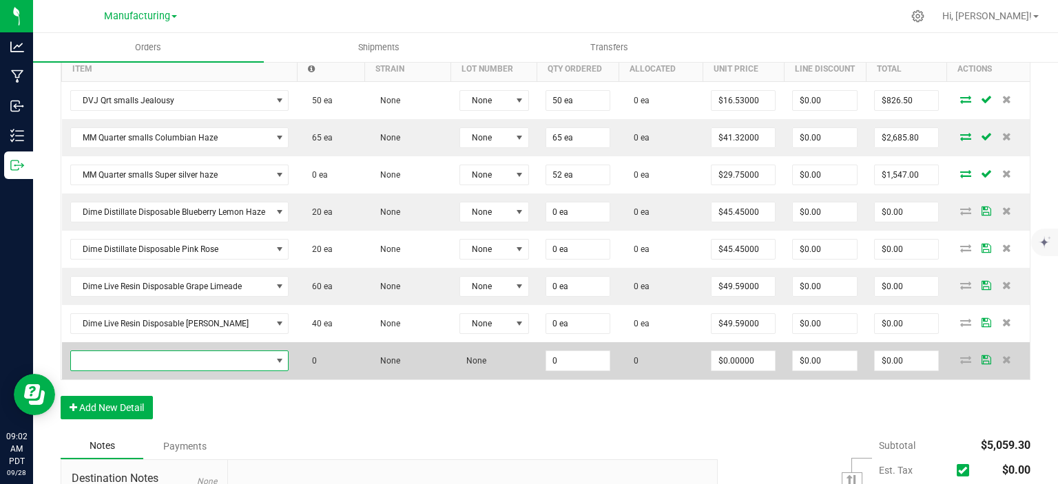
drag, startPoint x: 143, startPoint y: 370, endPoint x: 159, endPoint y: 354, distance: 22.9
click at [159, 354] on span "NO DATA FOUND" at bounding box center [171, 360] width 200 height 19
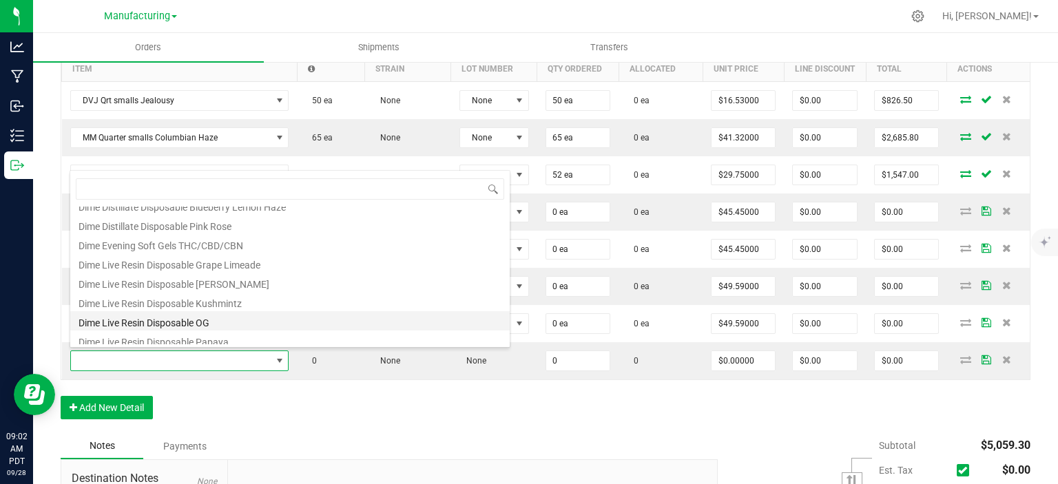
click at [193, 324] on li "Dime Live Resin Disposable OG" at bounding box center [289, 320] width 439 height 19
type input "0 ea"
type input "$49.59000"
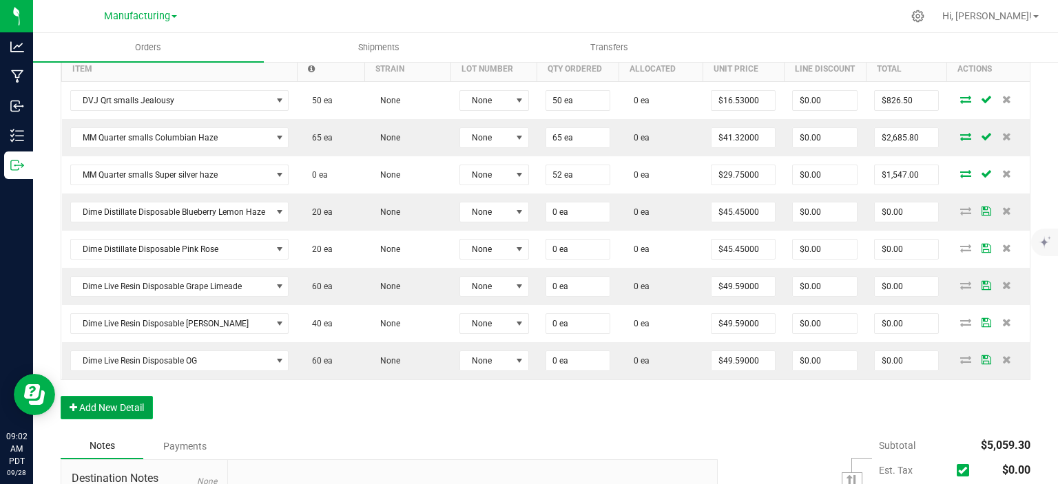
click at [129, 407] on button "Add New Detail" at bounding box center [107, 407] width 92 height 23
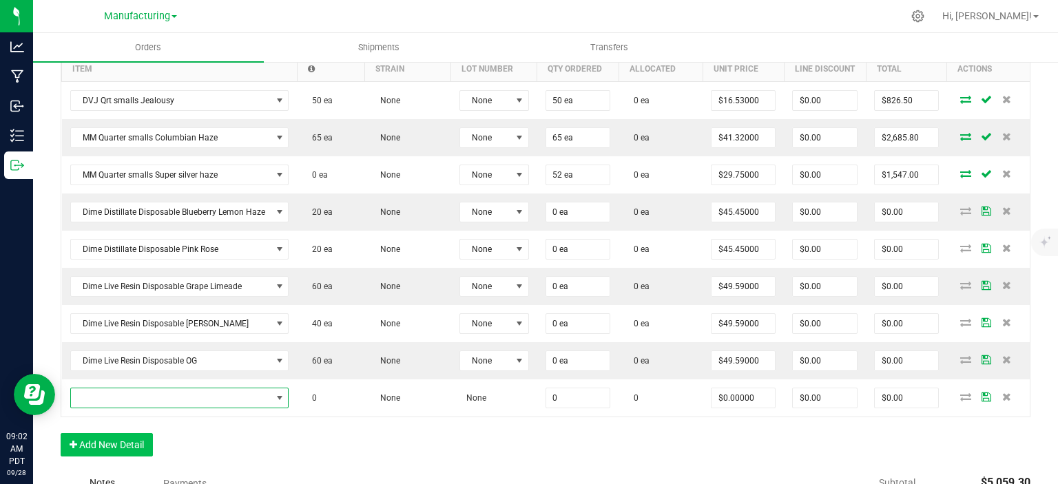
click at [138, 390] on span "NO DATA FOUND" at bounding box center [171, 397] width 200 height 19
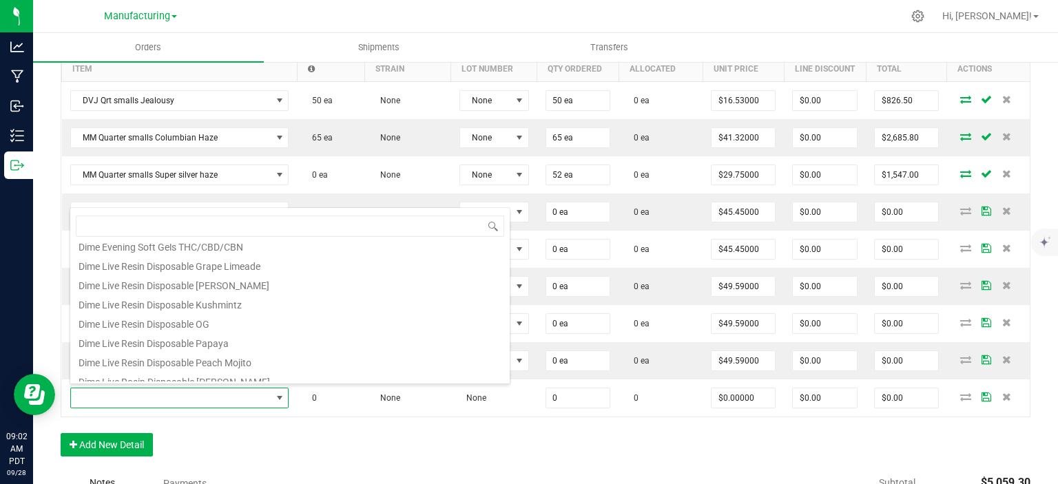
scroll to position [138, 0]
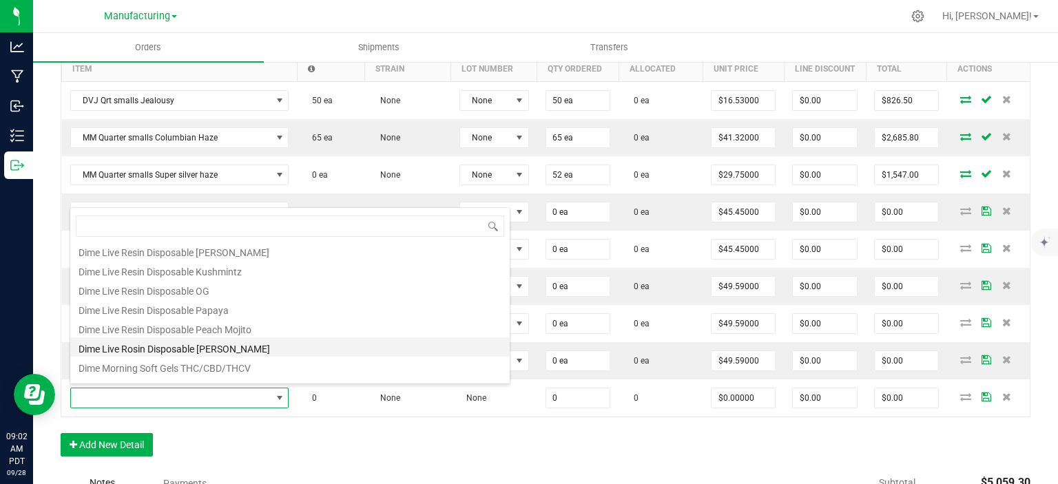
click at [187, 344] on li "Dime Live Rosin Disposable [PERSON_NAME]" at bounding box center [289, 346] width 439 height 19
type input "0 ea"
type input "$45.45000"
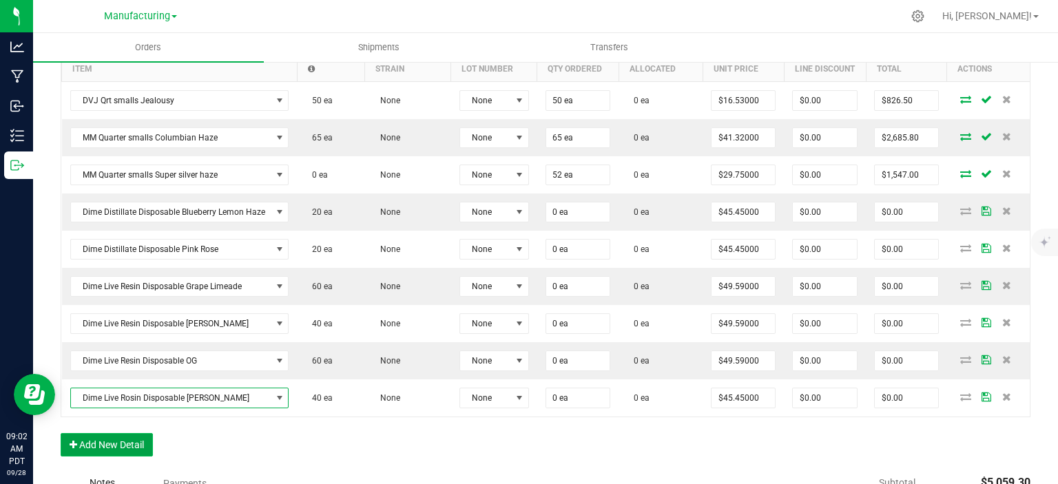
click at [127, 445] on button "Add New Detail" at bounding box center [107, 444] width 92 height 23
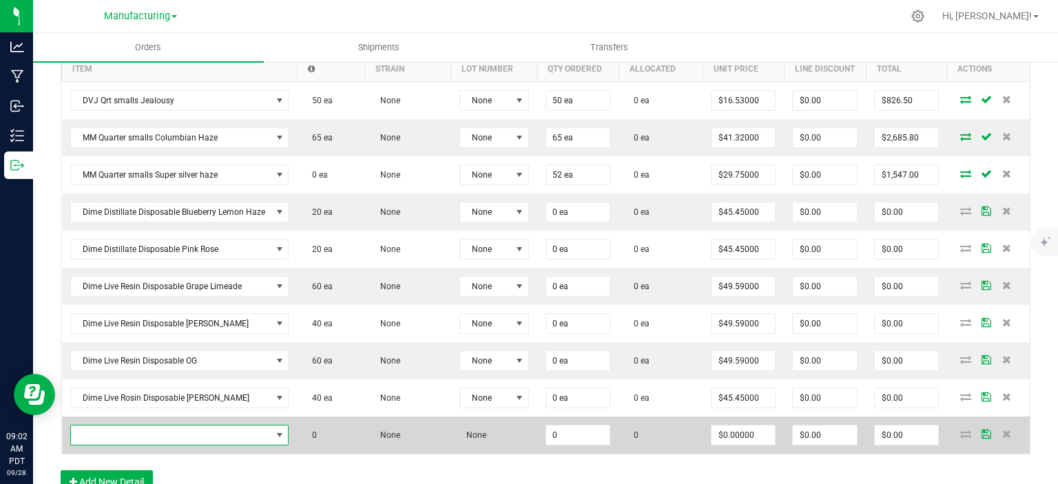
click at [131, 436] on span "NO DATA FOUND" at bounding box center [171, 434] width 200 height 19
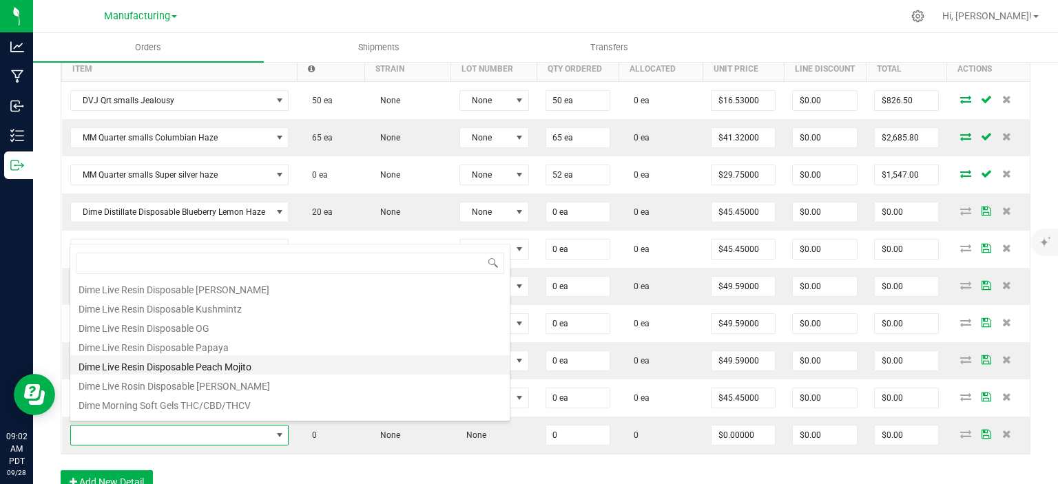
scroll to position [207, 0]
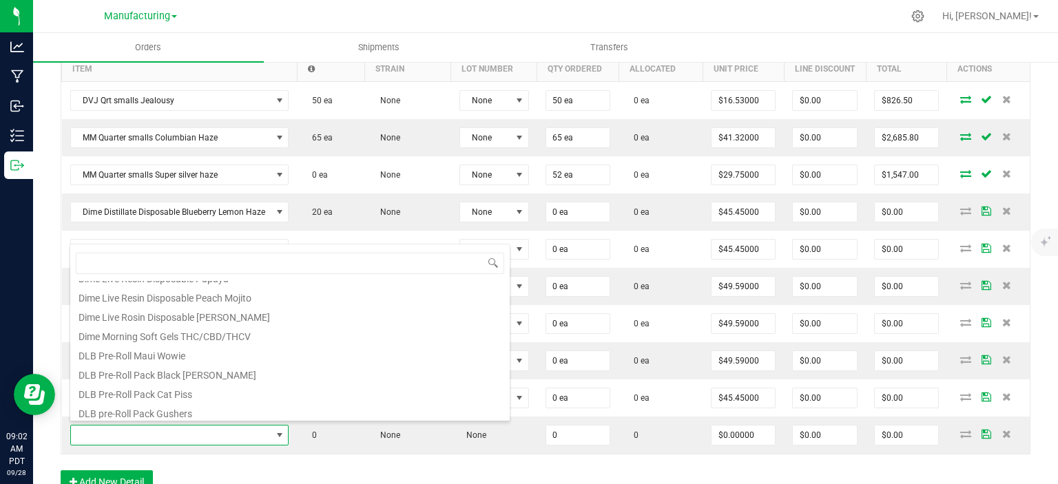
click at [341, 475] on div "Order Details Print All Labels Item Sellable Strain Lot Number Qty Ordered Qty …" at bounding box center [545, 259] width 969 height 498
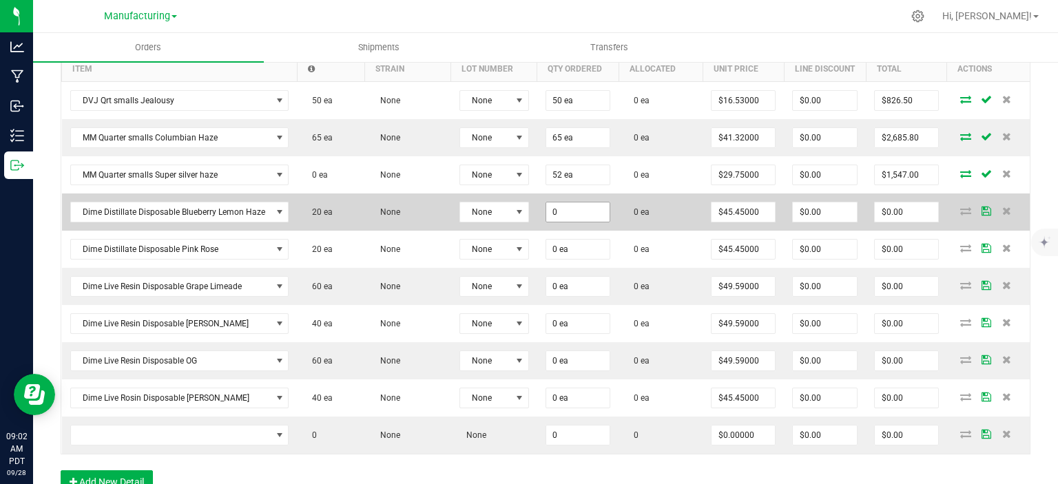
click at [569, 202] on input "0" at bounding box center [578, 211] width 64 height 19
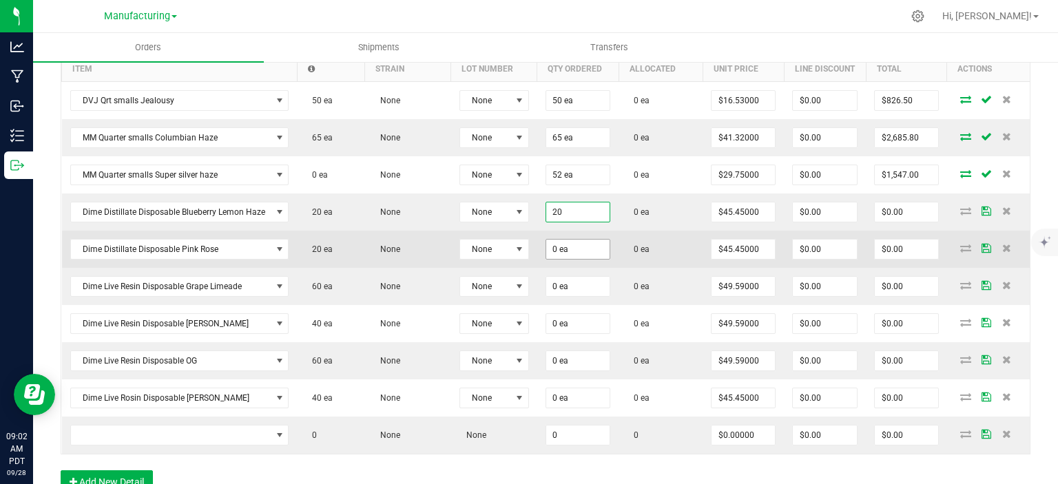
click at [570, 245] on input "0 ea" at bounding box center [578, 249] width 64 height 19
type input "20 ea"
type input "$909.00"
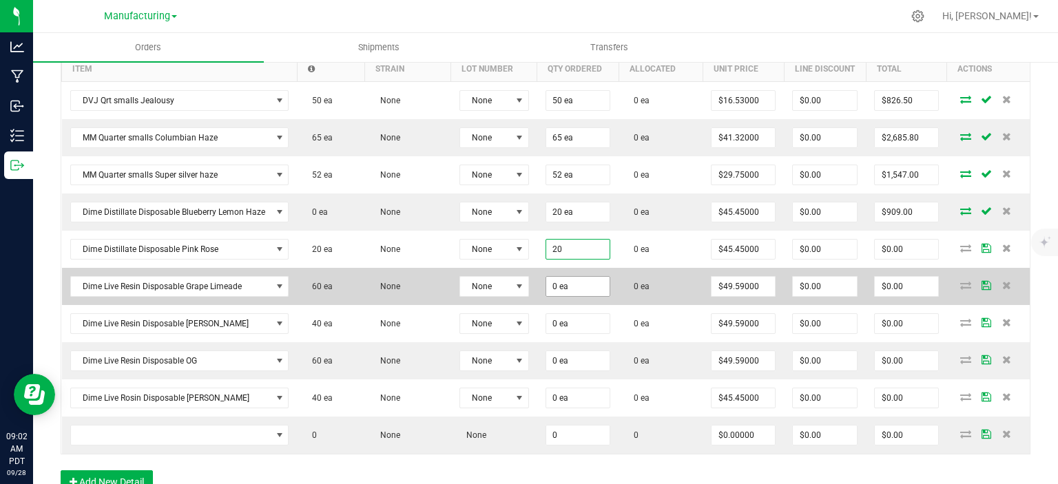
type input "20 ea"
type input "$909.00"
click at [594, 280] on input "0" at bounding box center [578, 286] width 64 height 19
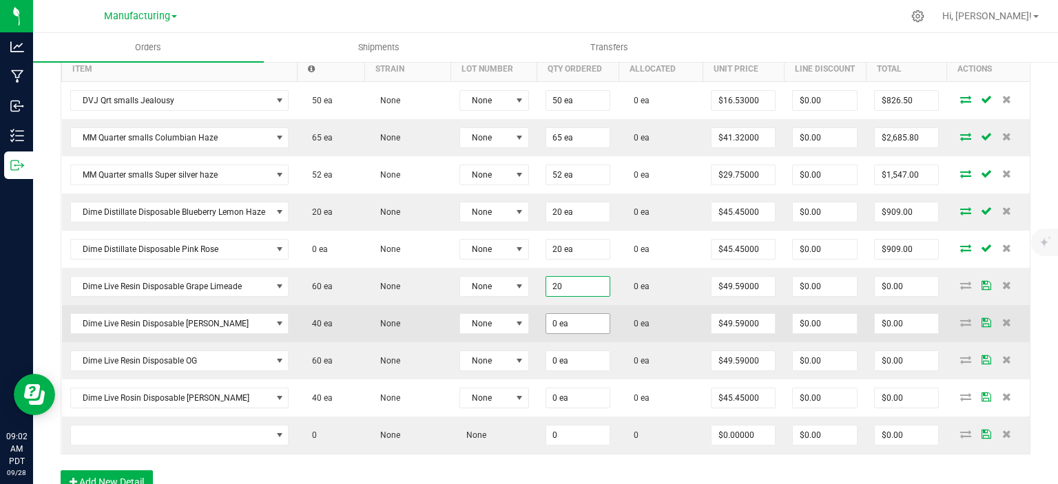
type input "20 ea"
type input "$991.80"
click at [579, 319] on input "0" at bounding box center [578, 323] width 64 height 19
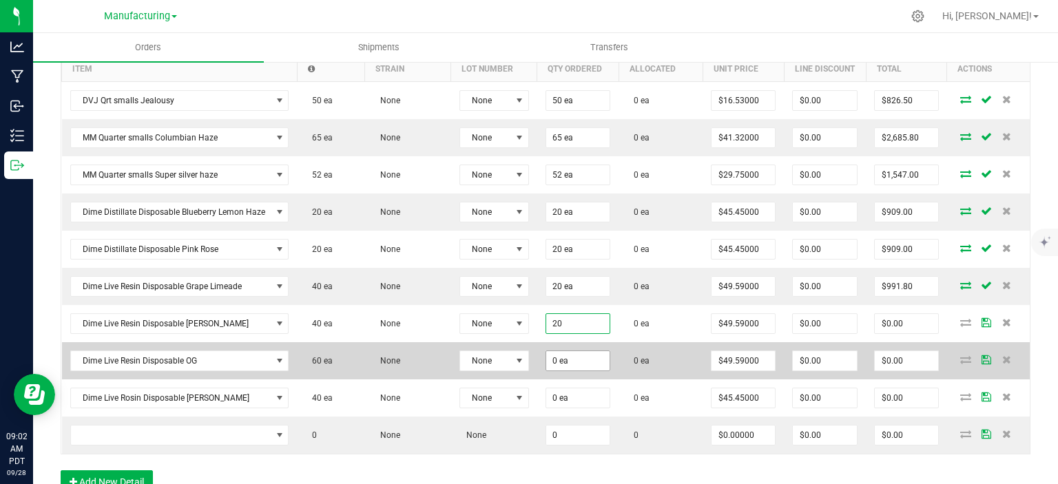
type input "20 ea"
type input "$991.80"
click at [565, 360] on input "0" at bounding box center [578, 360] width 64 height 19
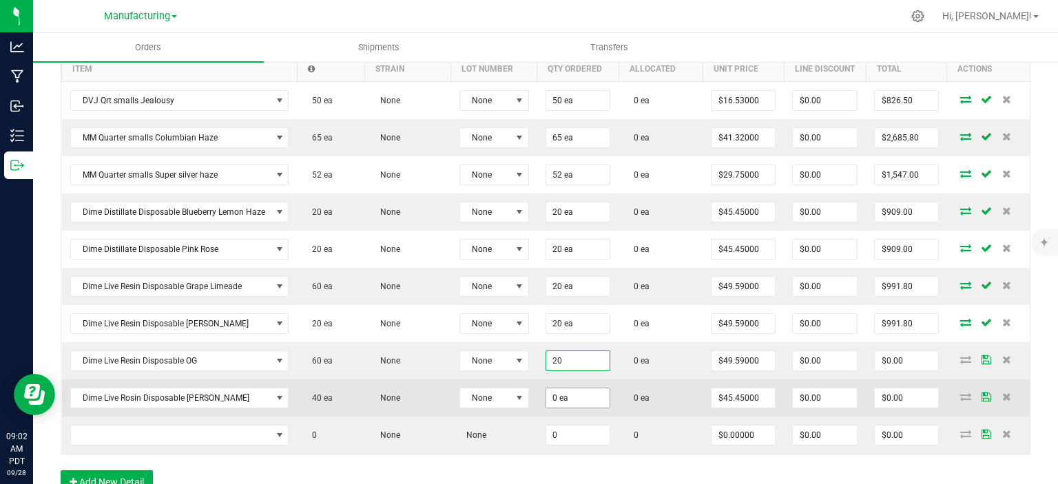
type input "20 ea"
type input "$991.80"
click at [595, 399] on input "0" at bounding box center [578, 397] width 64 height 19
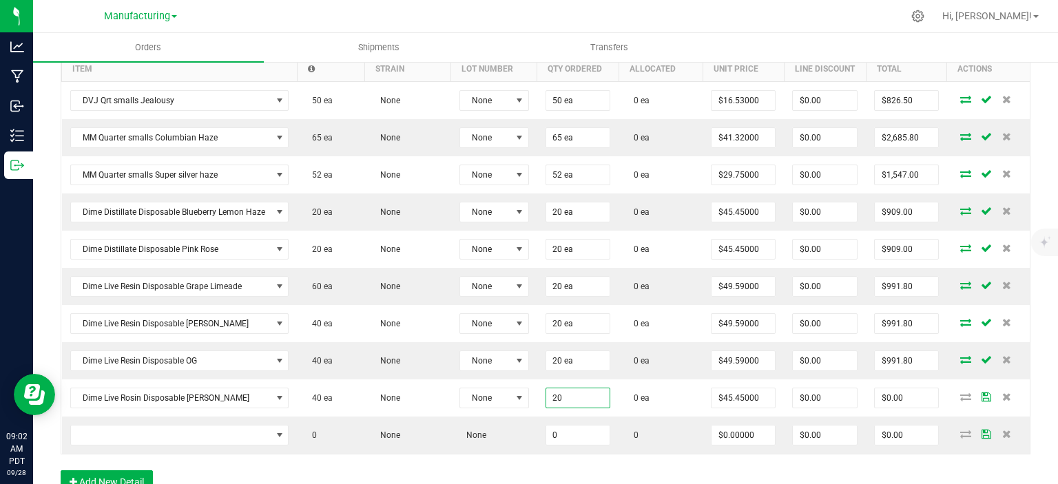
type input "20 ea"
type input "$909.00"
click at [561, 467] on div "Order Details Print All Labels Item Sellable Strain Lot Number Qty Ordered Qty …" at bounding box center [545, 259] width 969 height 498
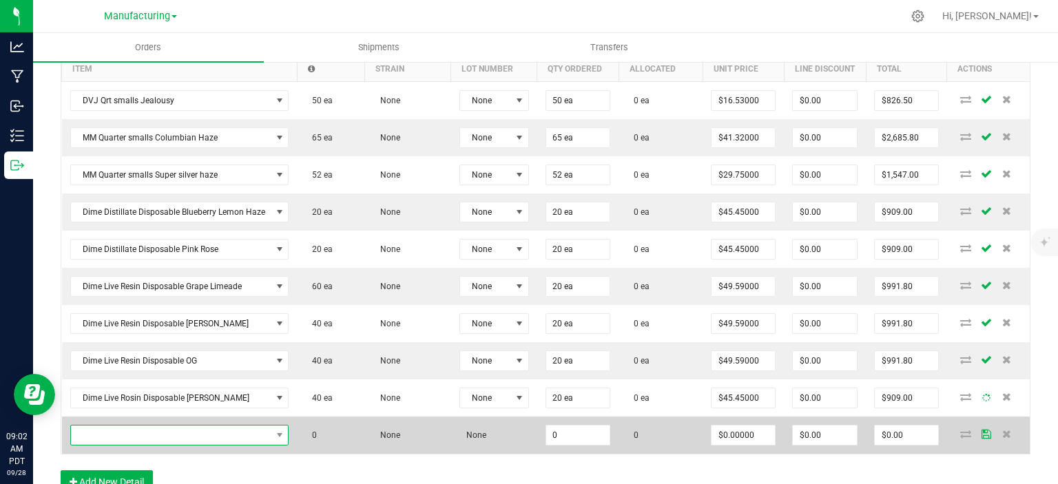
click at [220, 433] on span "NO DATA FOUND" at bounding box center [171, 434] width 200 height 19
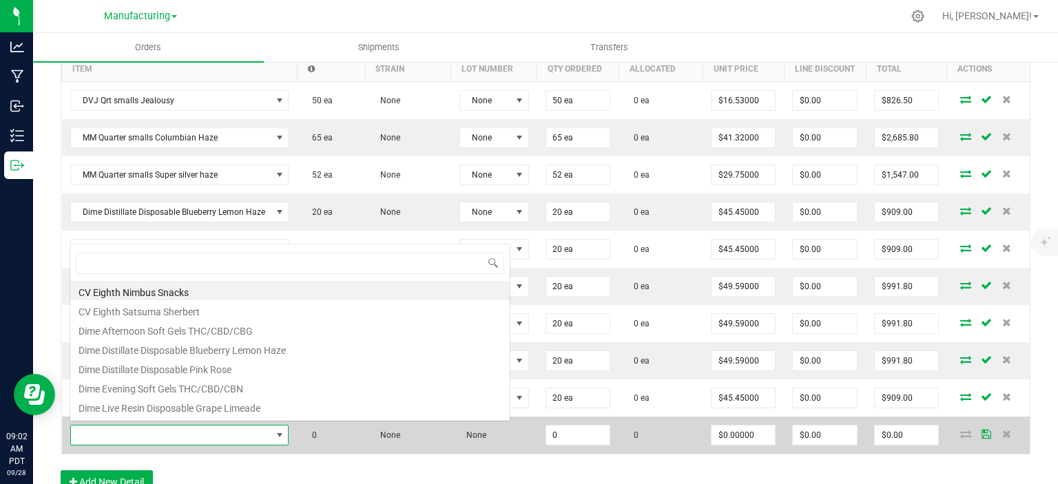
scroll to position [20, 219]
type input "3.5"
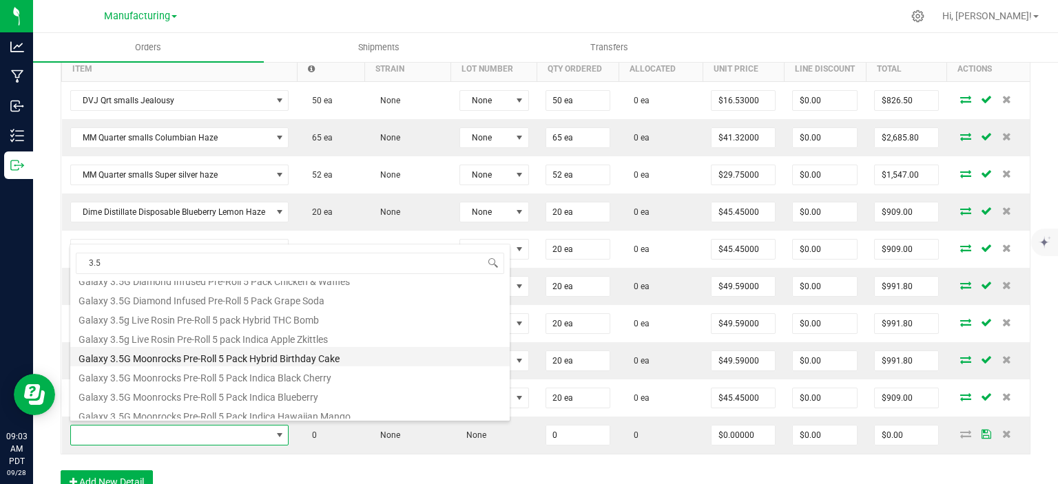
scroll to position [0, 0]
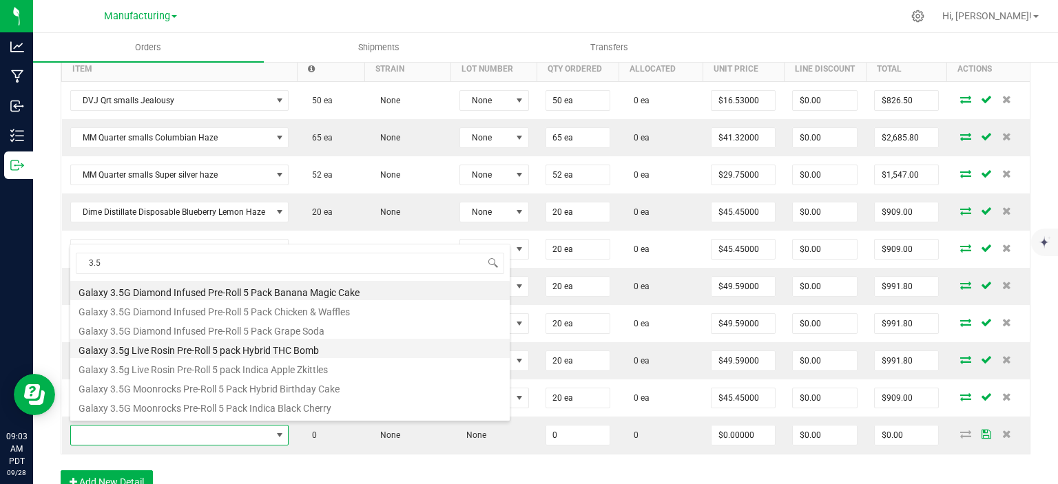
click at [345, 346] on li "Galaxy 3.5g Live Rosin Pre-Roll 5 pack Hybrid THC Bomb" at bounding box center [289, 348] width 439 height 19
type input "0 ea"
type input "$35.54000"
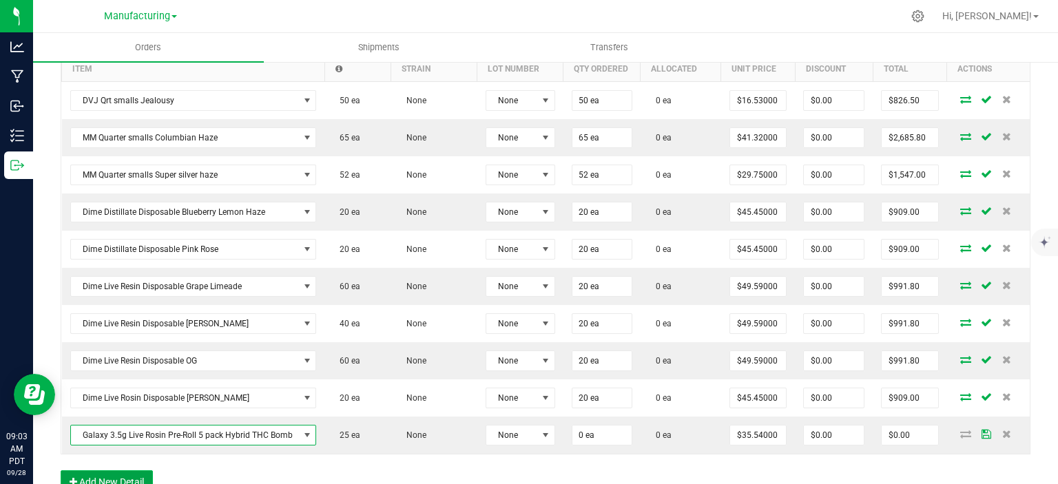
click at [147, 472] on button "Add New Detail" at bounding box center [107, 481] width 92 height 23
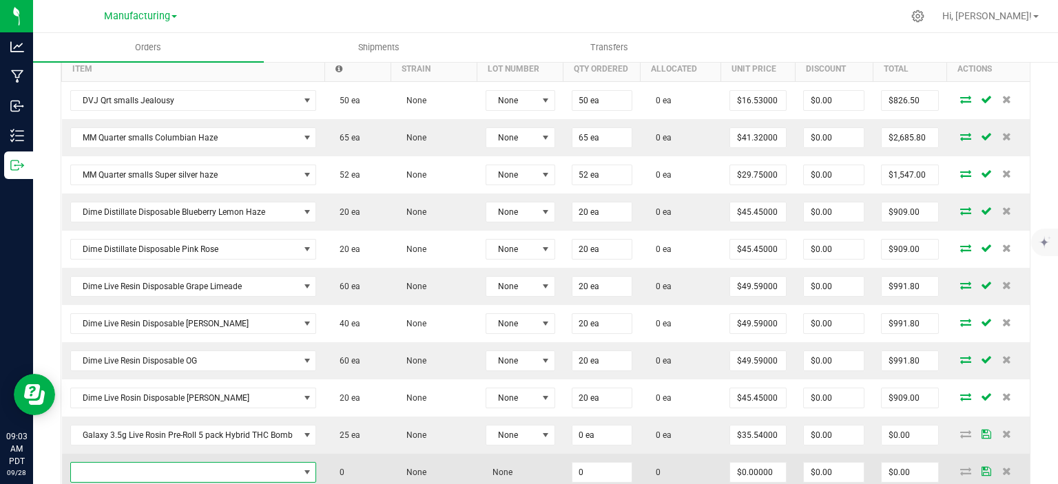
click at [158, 463] on span "NO DATA FOUND" at bounding box center [185, 472] width 228 height 19
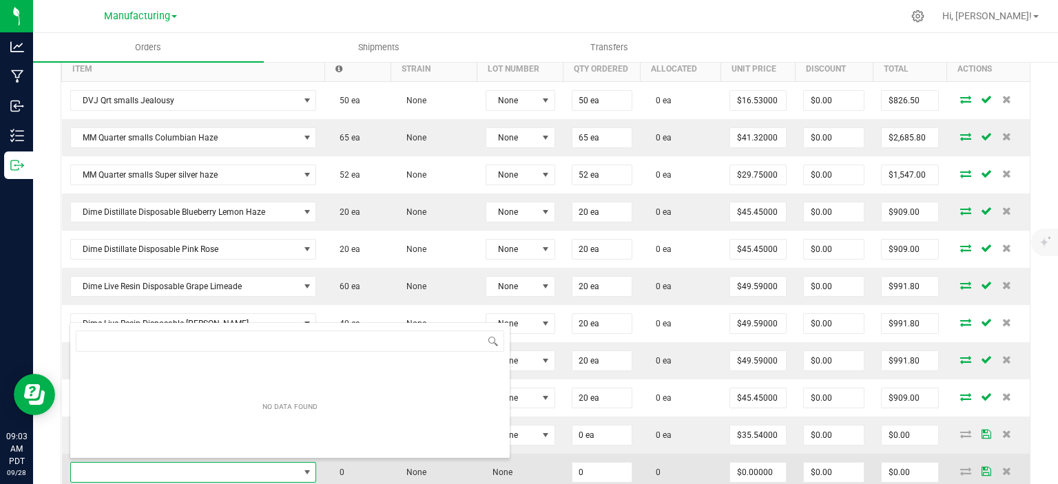
scroll to position [20, 242]
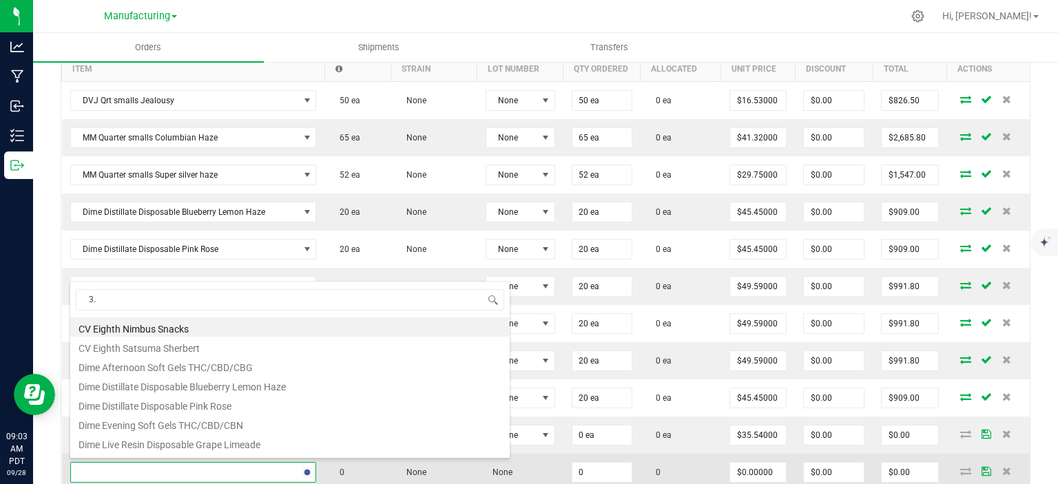
type input "3.5"
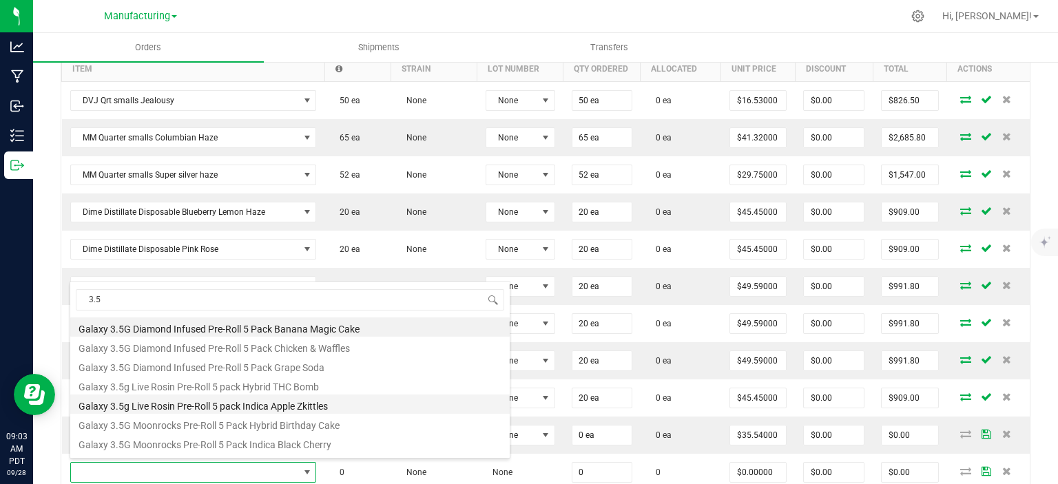
click at [261, 400] on li "Galaxy 3.5g Live Rosin Pre-Roll 5 pack Indica Apple Zkittles" at bounding box center [289, 403] width 439 height 19
type input "0 ea"
type input "$35.54000"
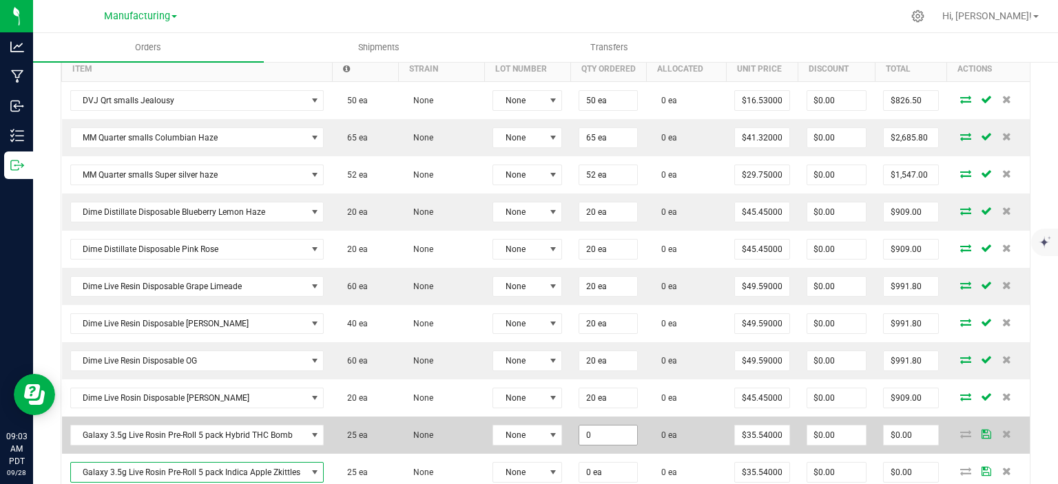
click at [607, 436] on input "0" at bounding box center [608, 434] width 58 height 19
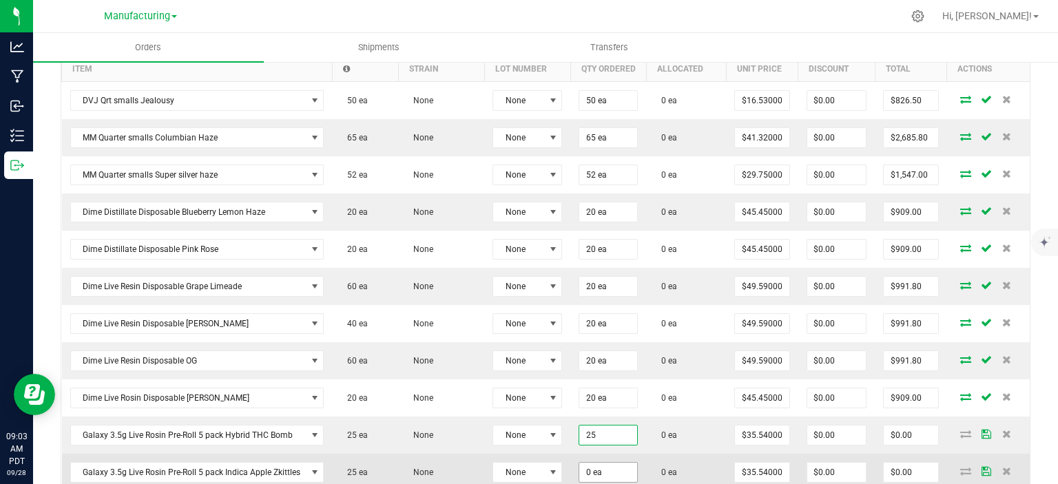
type input "25 ea"
type input "$888.50"
click at [598, 473] on input "0" at bounding box center [608, 472] width 58 height 19
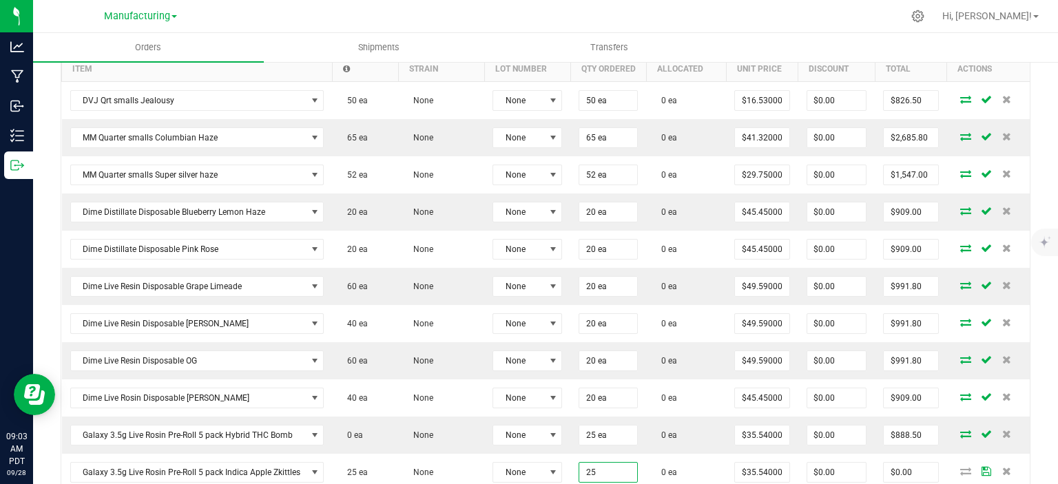
type input "25 ea"
type input "$888.50"
drag, startPoint x: 1044, startPoint y: 335, endPoint x: 1039, endPoint y: 341, distance: 7.8
click at [1044, 335] on div "Back to Orders Order details Export PDF Done Editing Order # 00072910 Status Cr…" at bounding box center [545, 208] width 1024 height 1123
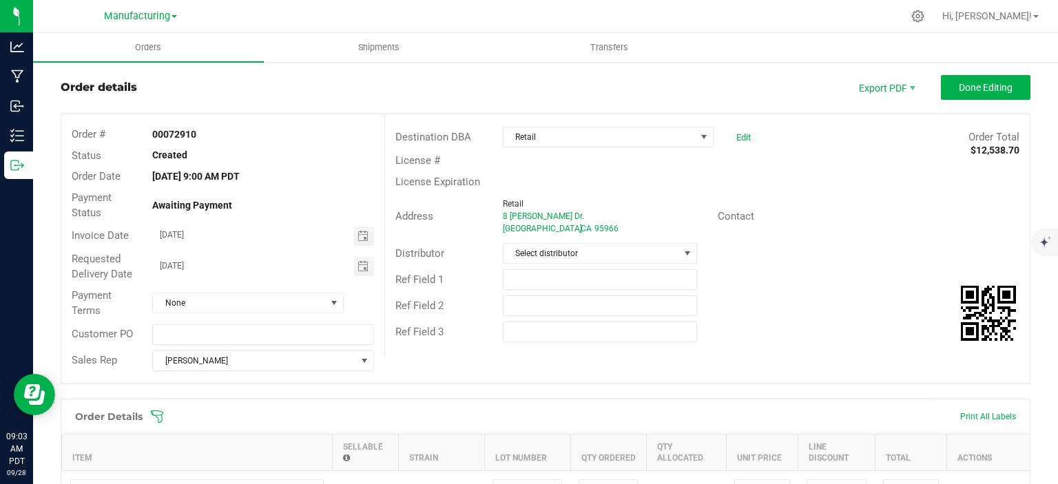
scroll to position [0, 0]
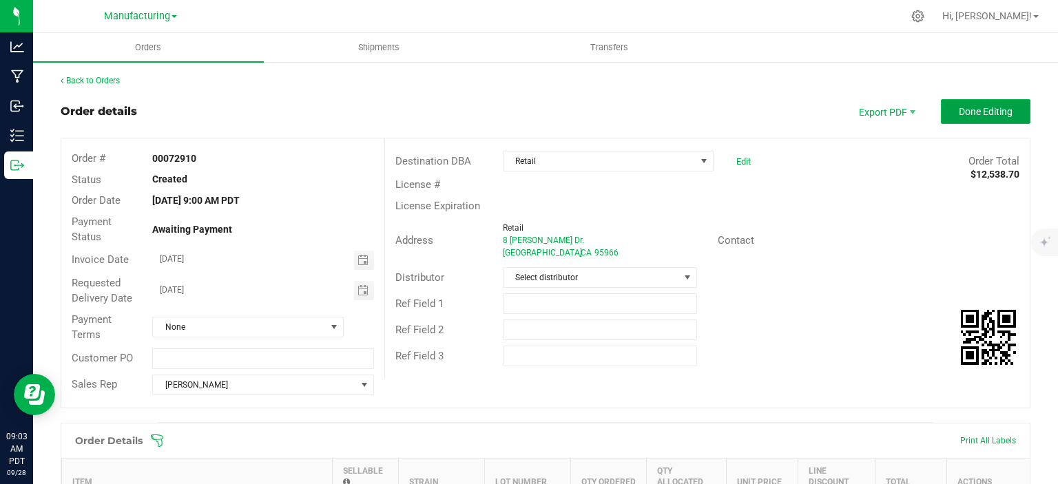
click at [983, 118] on button "Done Editing" at bounding box center [985, 111] width 90 height 25
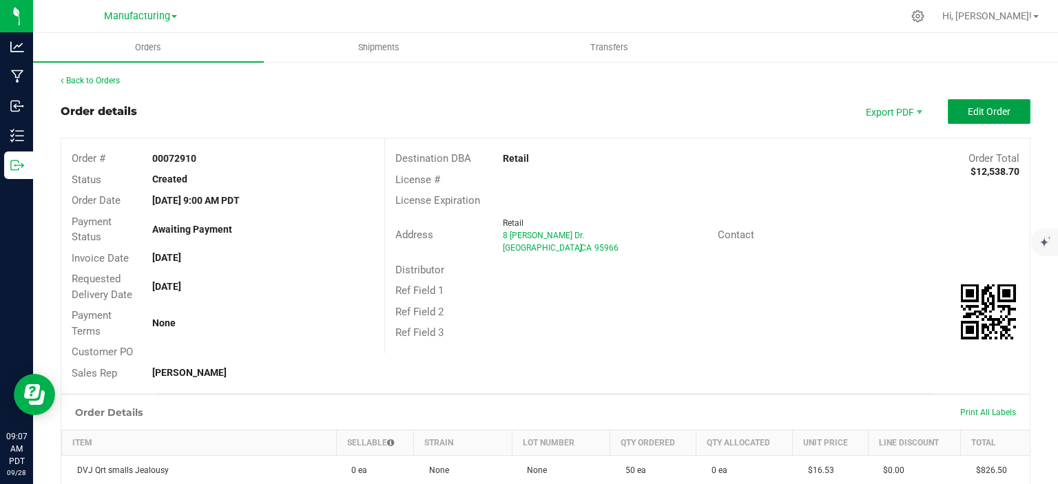
click at [959, 101] on button "Edit Order" at bounding box center [988, 111] width 83 height 25
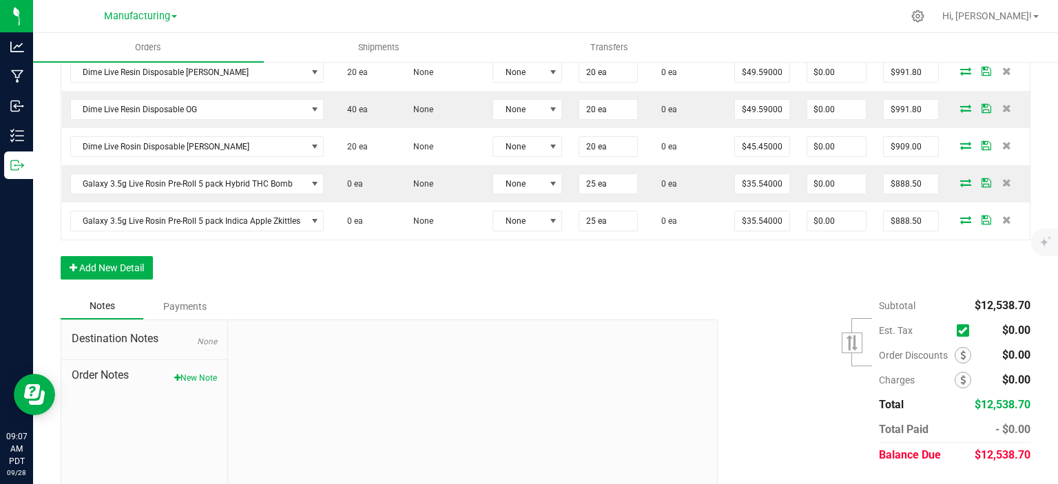
scroll to position [688, 0]
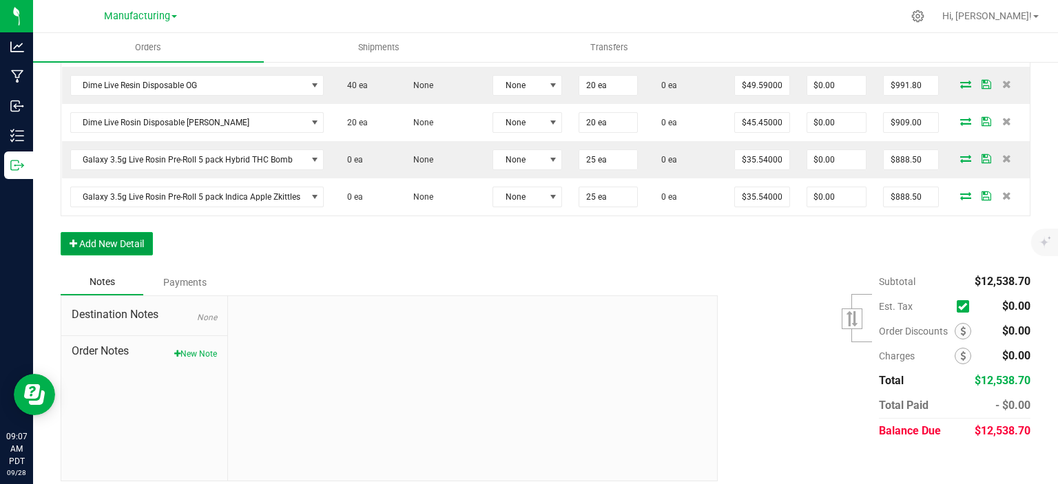
click at [83, 242] on button "Add New Detail" at bounding box center [107, 243] width 92 height 23
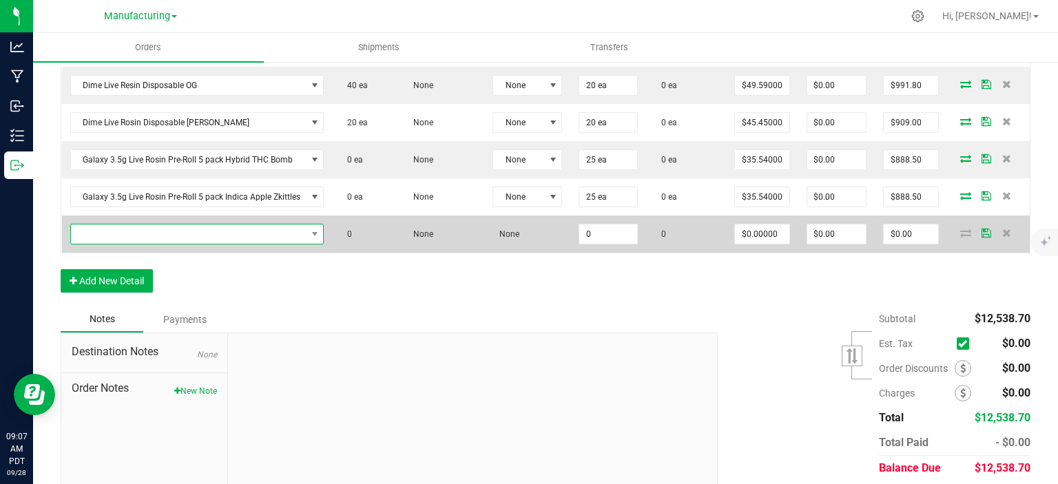
click at [96, 231] on span "NO DATA FOUND" at bounding box center [188, 233] width 235 height 19
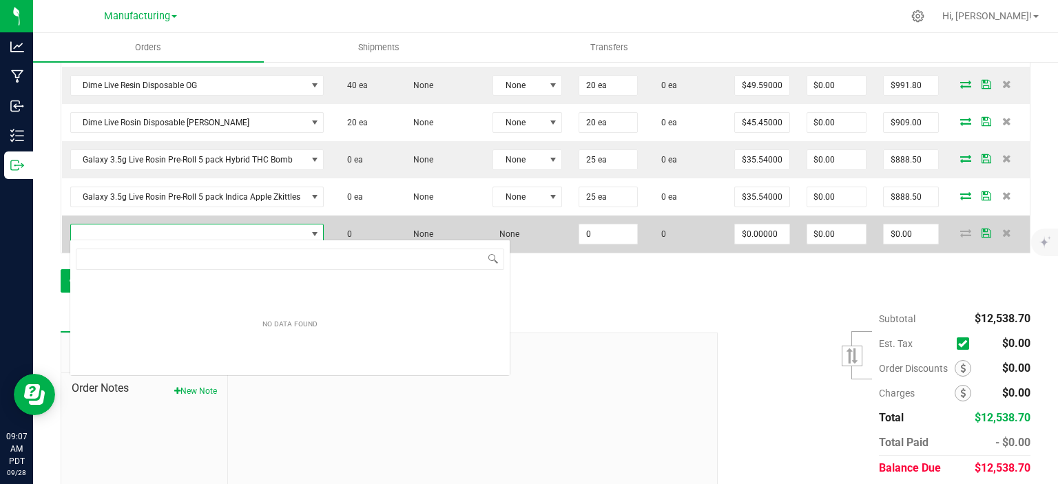
scroll to position [20, 253]
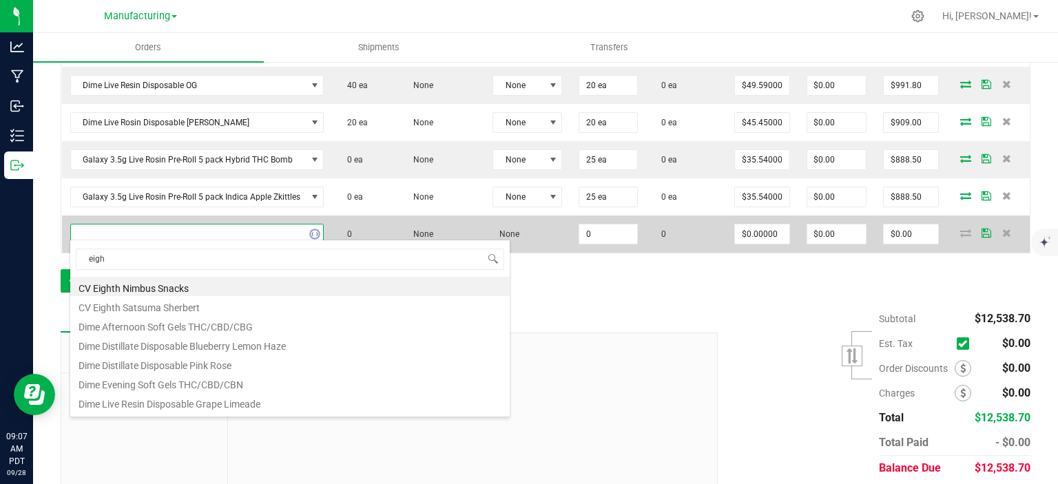
type input "eight"
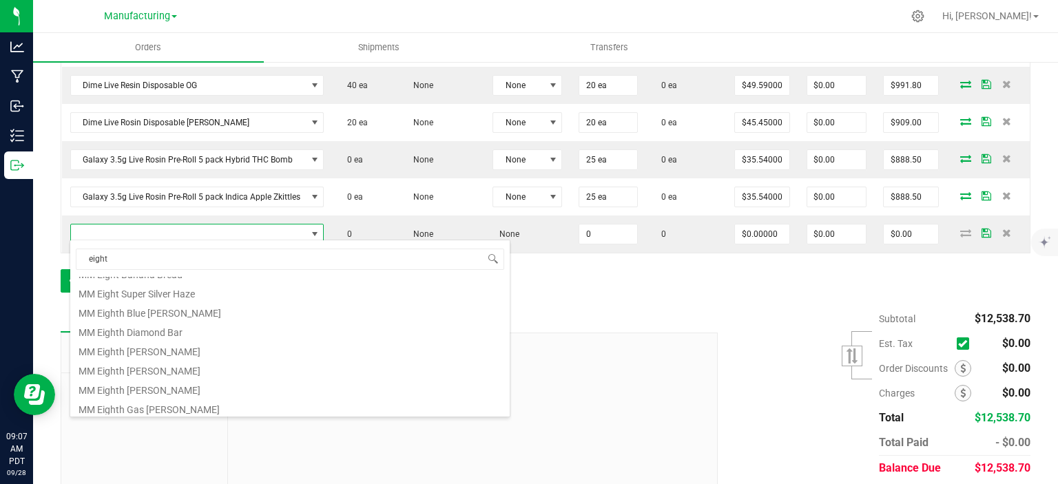
scroll to position [248, 0]
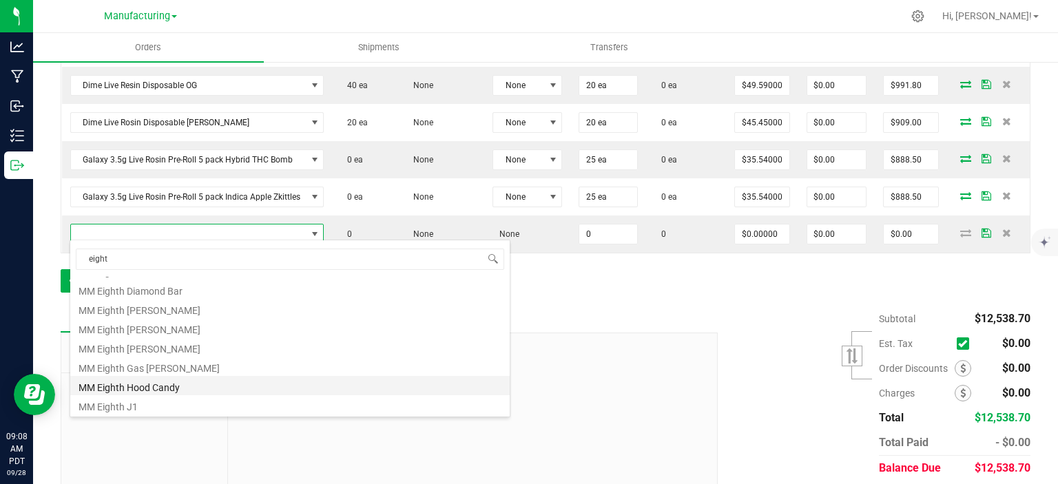
click at [196, 381] on li "MM Eighth Hood Candy" at bounding box center [289, 385] width 439 height 19
type input "0 ea"
type input "$47.11000"
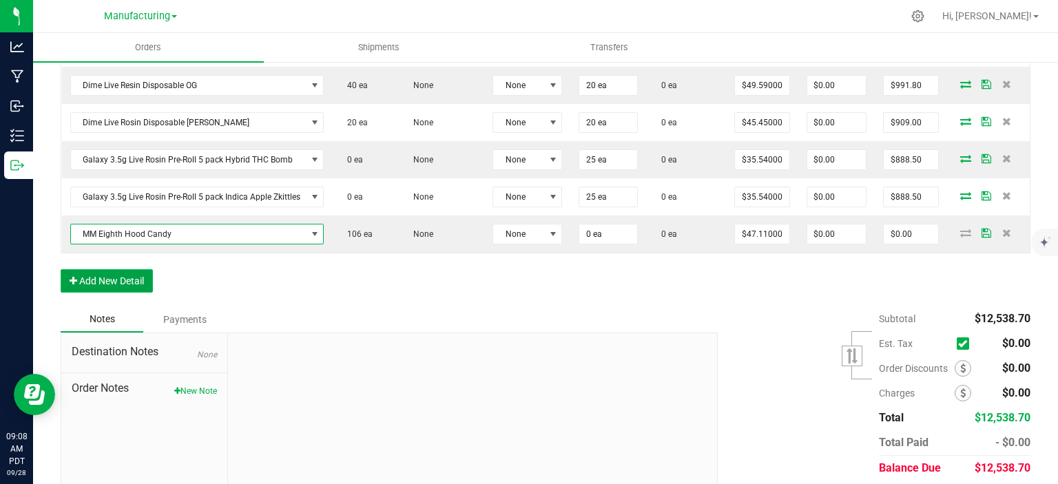
click at [126, 272] on button "Add New Detail" at bounding box center [107, 280] width 92 height 23
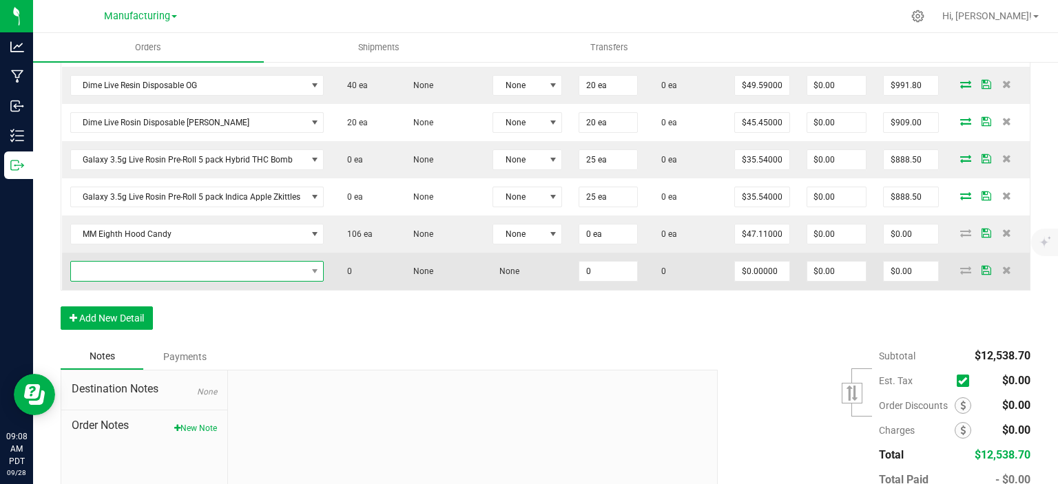
click at [129, 262] on span "NO DATA FOUND" at bounding box center [188, 271] width 235 height 19
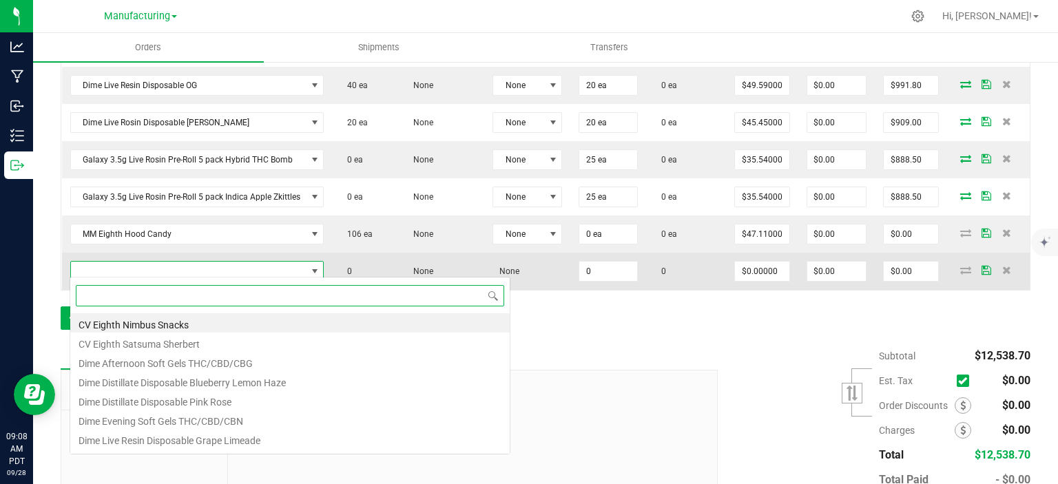
scroll to position [20, 253]
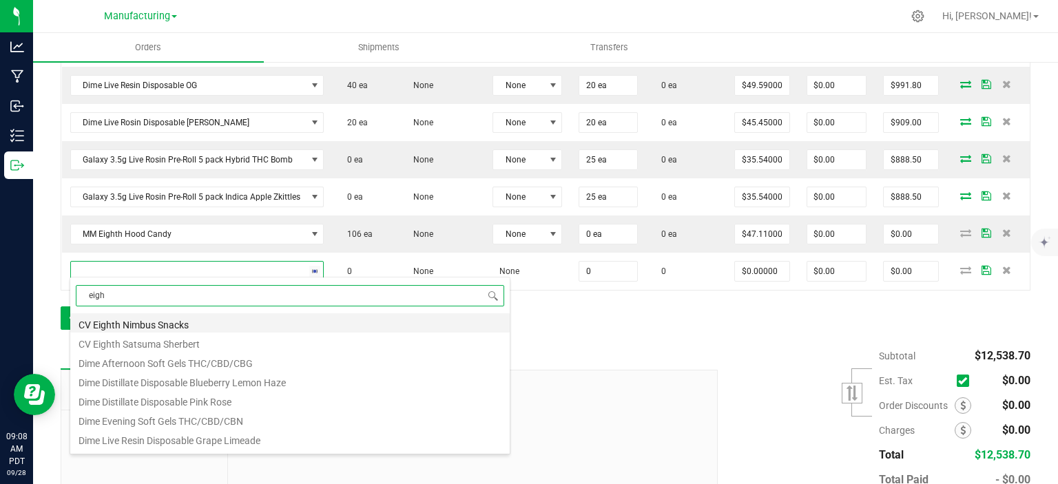
type input "eight"
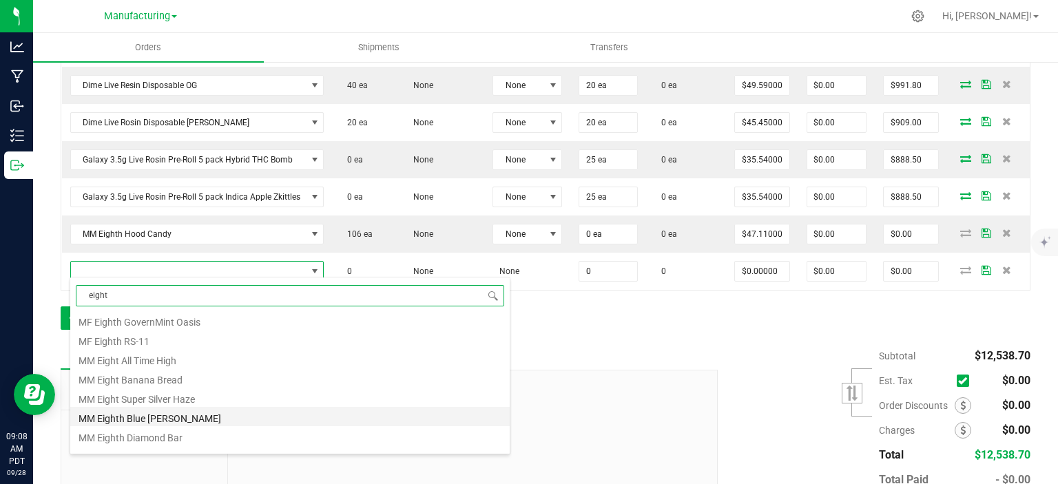
scroll to position [207, 0]
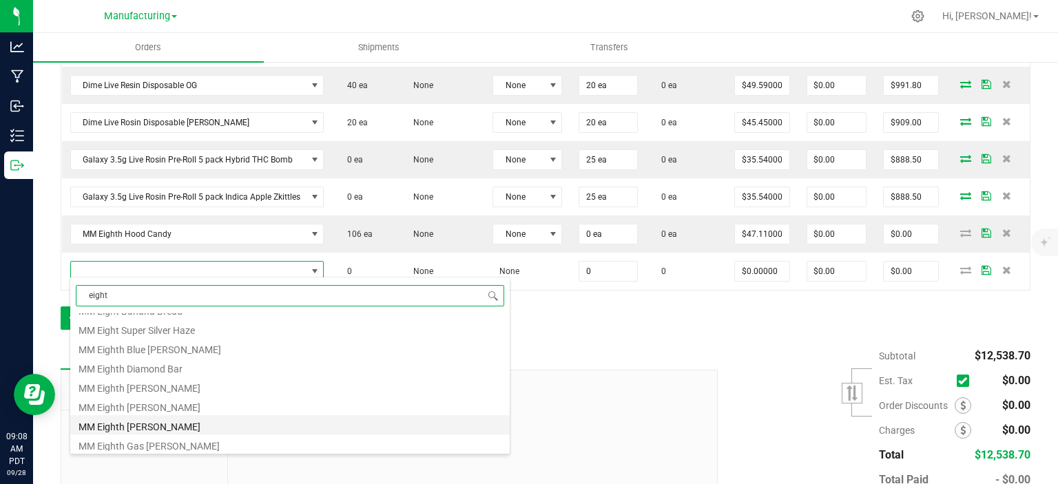
click at [180, 426] on li "MM Eighth [PERSON_NAME]" at bounding box center [289, 424] width 439 height 19
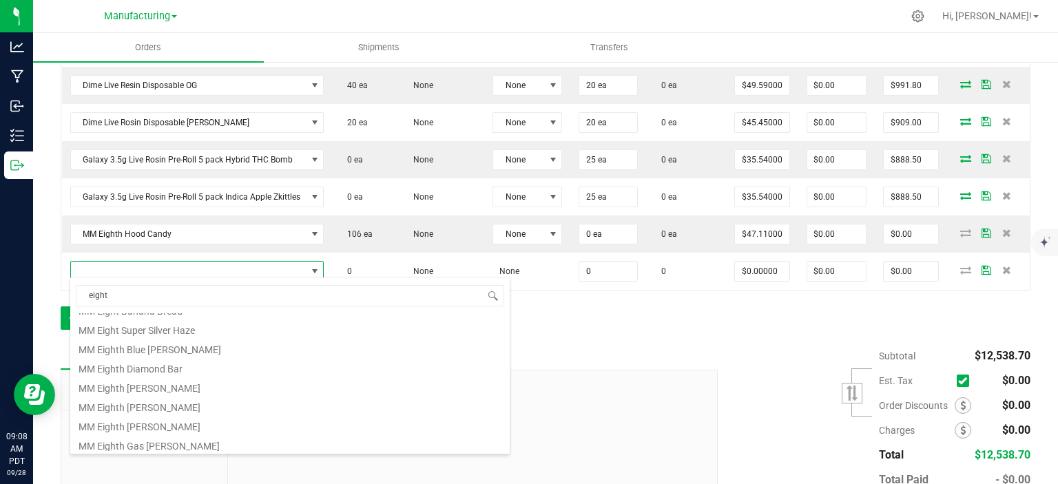
type input "0 ea"
type input "$40.83000"
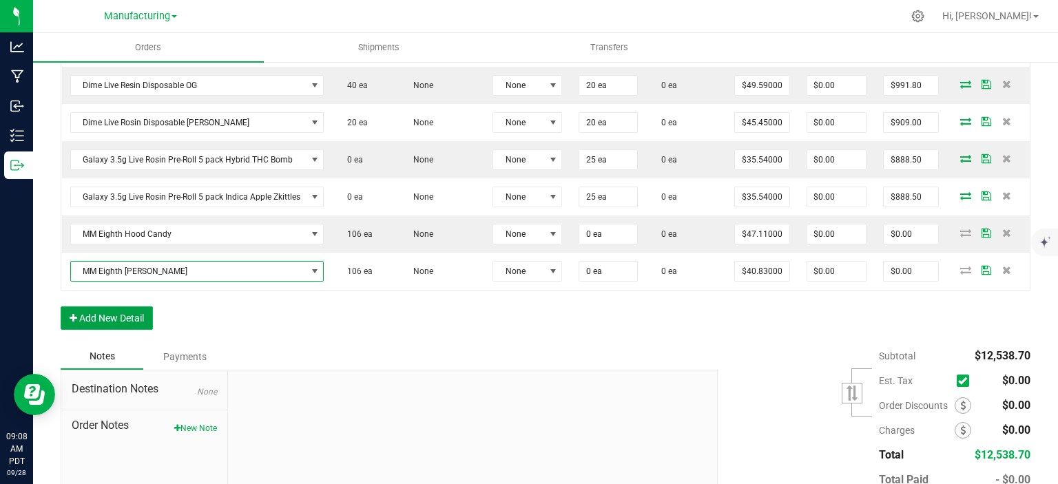
click at [107, 316] on button "Add New Detail" at bounding box center [107, 317] width 92 height 23
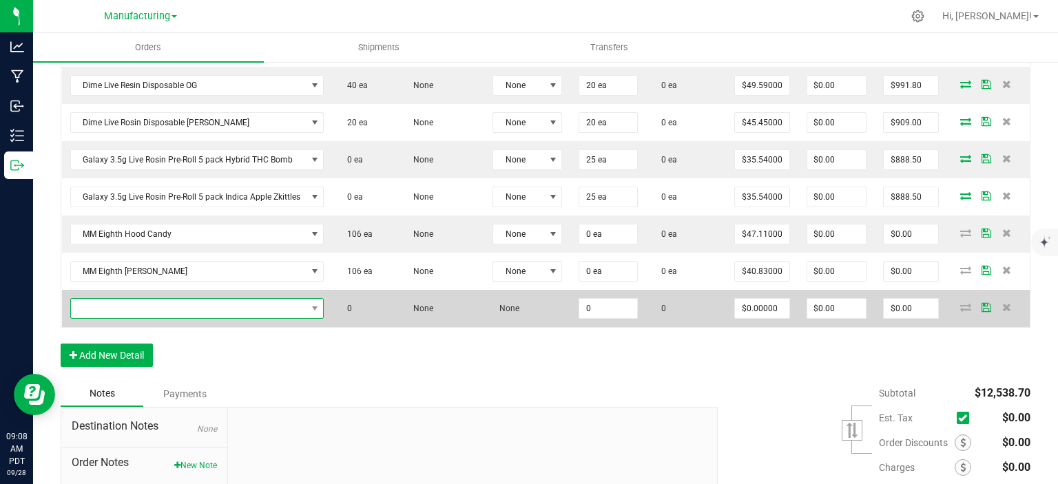
click at [119, 299] on span "NO DATA FOUND" at bounding box center [188, 308] width 235 height 19
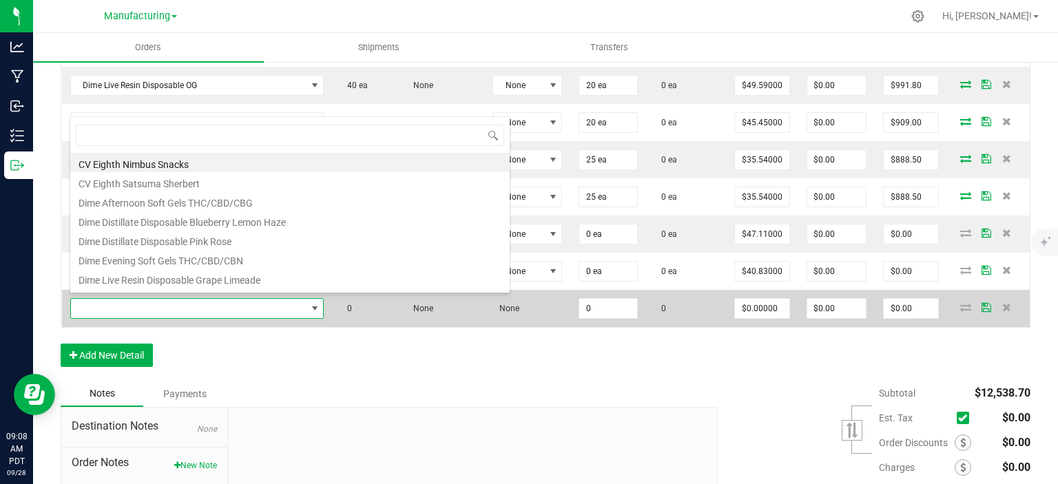
scroll to position [20, 253]
type input "eight"
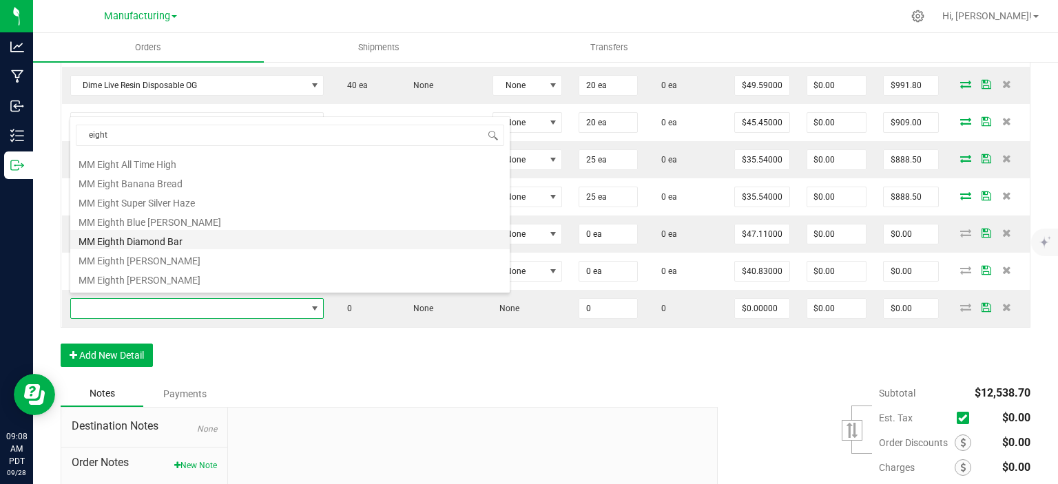
scroll to position [207, 0]
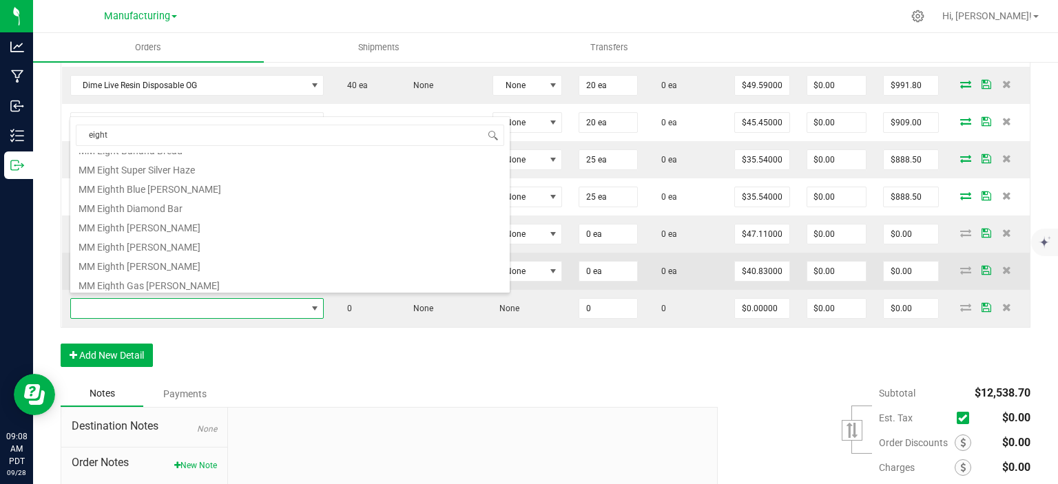
click at [179, 246] on li "MM Eighth [PERSON_NAME]" at bounding box center [289, 244] width 439 height 19
type input "0 ea"
type input "$47.11000"
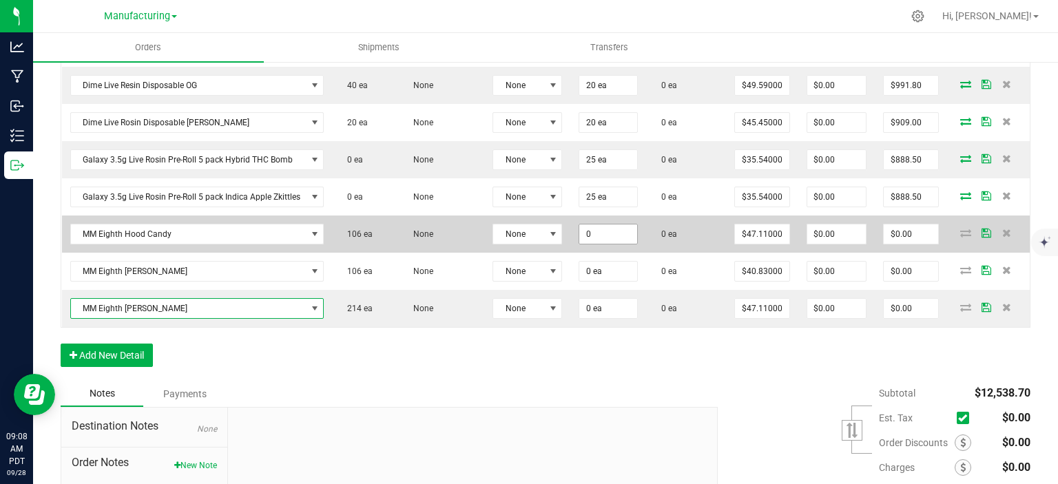
click at [598, 225] on input "0" at bounding box center [608, 233] width 58 height 19
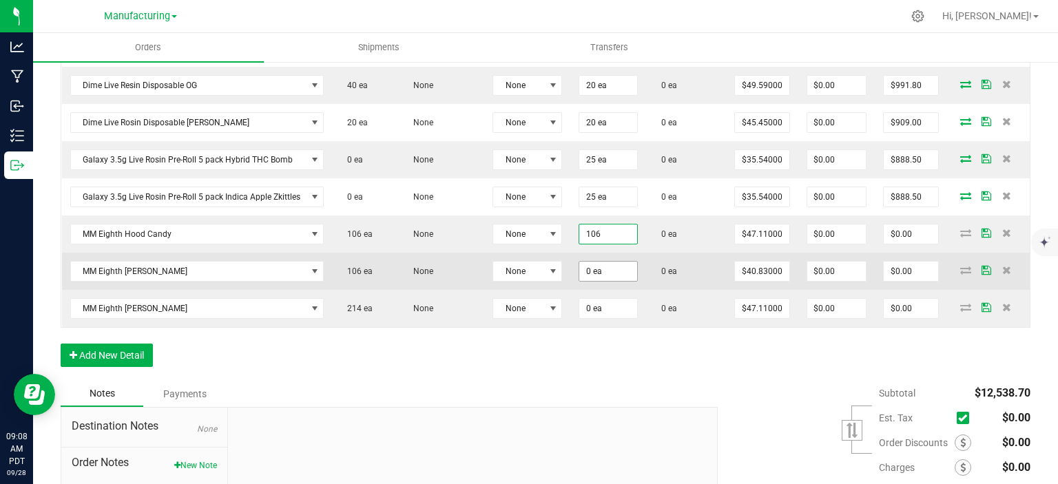
type input "106 ea"
type input "$4,993.66"
click at [607, 267] on input "0" at bounding box center [608, 271] width 58 height 19
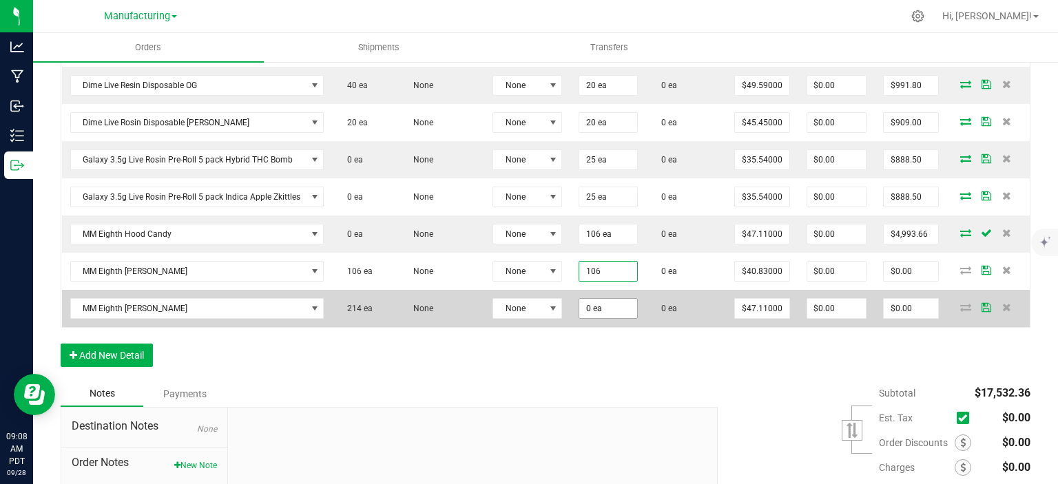
type input "106 ea"
type input "$4,327.98"
click at [613, 303] on input "0" at bounding box center [608, 308] width 58 height 19
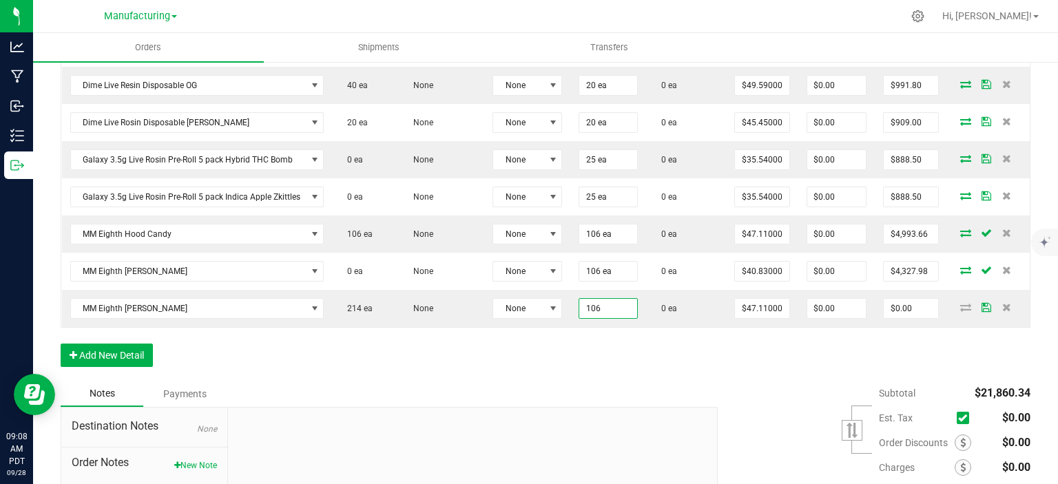
type input "106 ea"
type input "$4,993.66"
click at [647, 357] on div "Order Details Print All Labels Item Sellable Strain Lot Number Qty Ordered Qty …" at bounding box center [545, 57] width 969 height 646
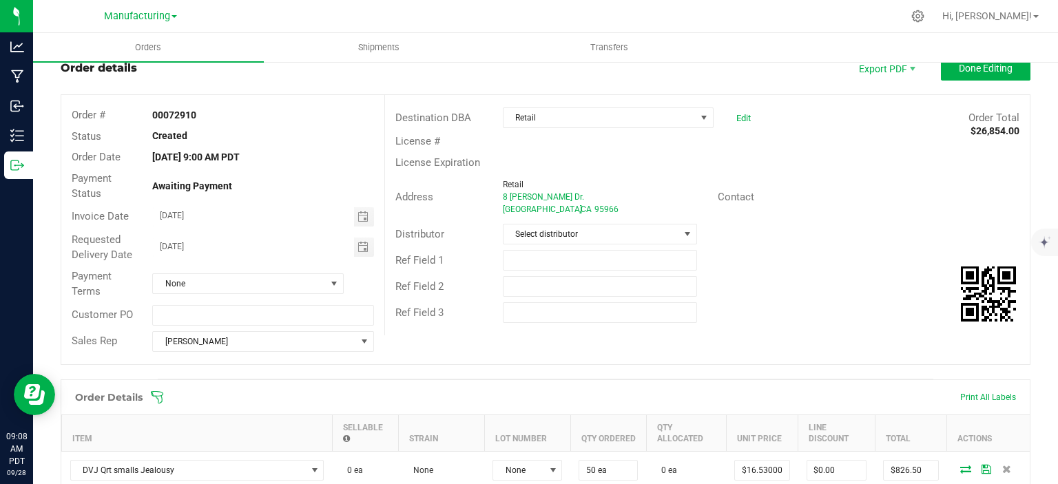
scroll to position [0, 0]
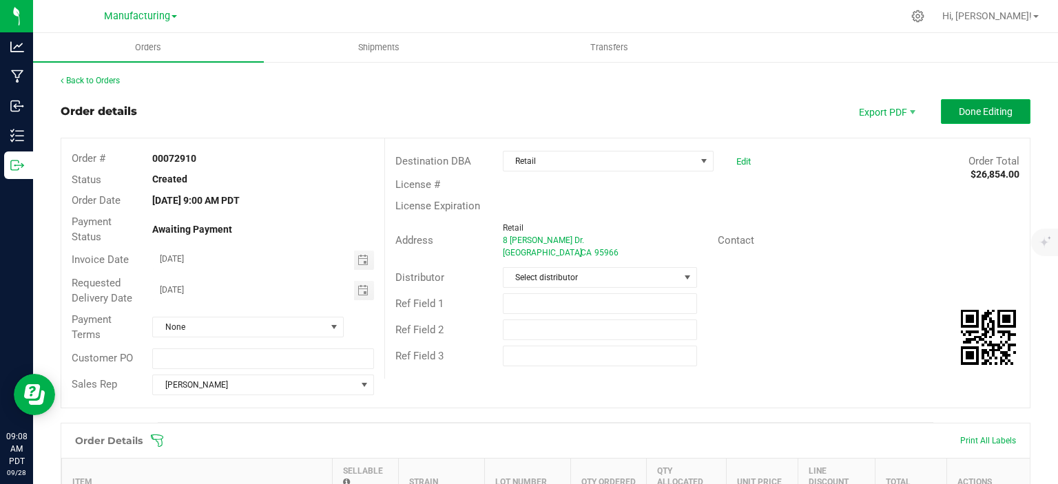
click at [969, 123] on button "Done Editing" at bounding box center [985, 111] width 90 height 25
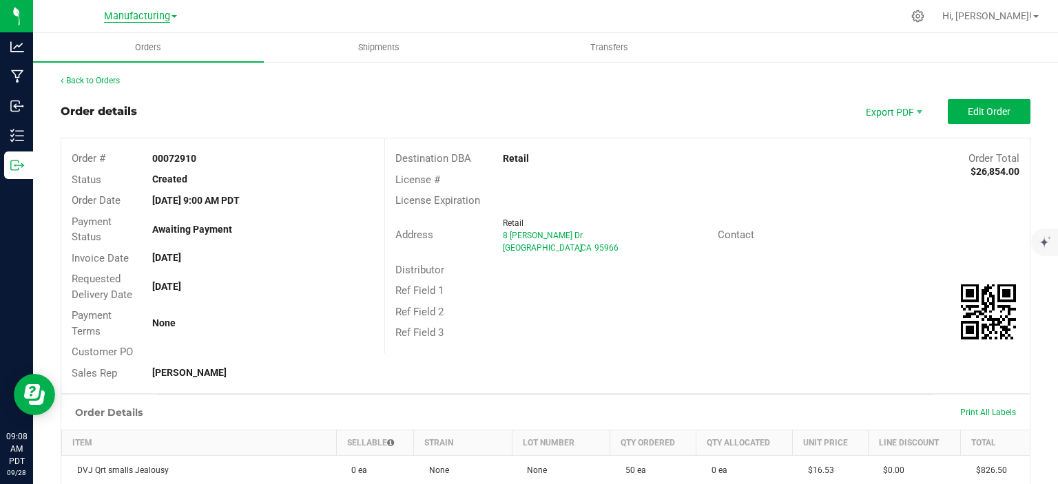
click at [158, 16] on span "Manufacturing" at bounding box center [137, 16] width 66 height 12
click at [132, 74] on link "Retail" at bounding box center [140, 67] width 201 height 19
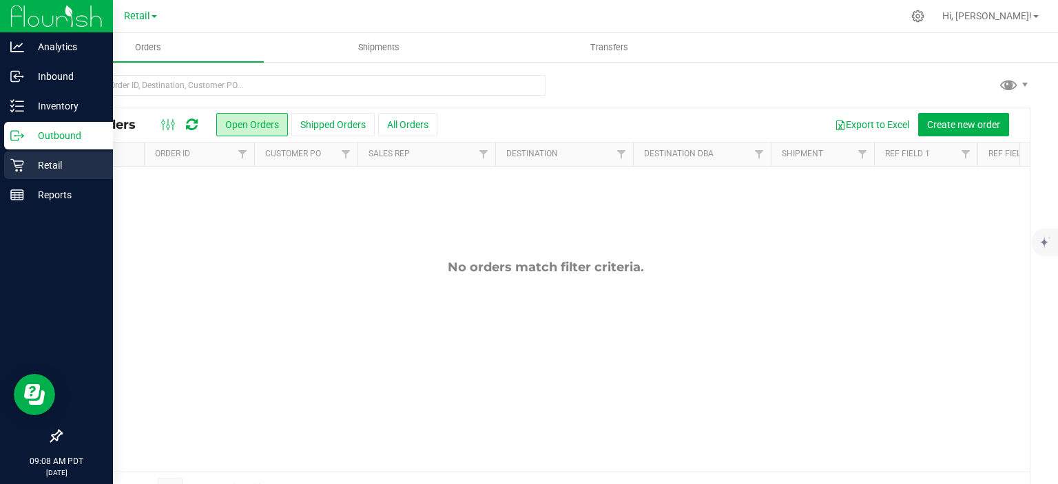
click at [44, 159] on p "Retail" at bounding box center [65, 165] width 83 height 17
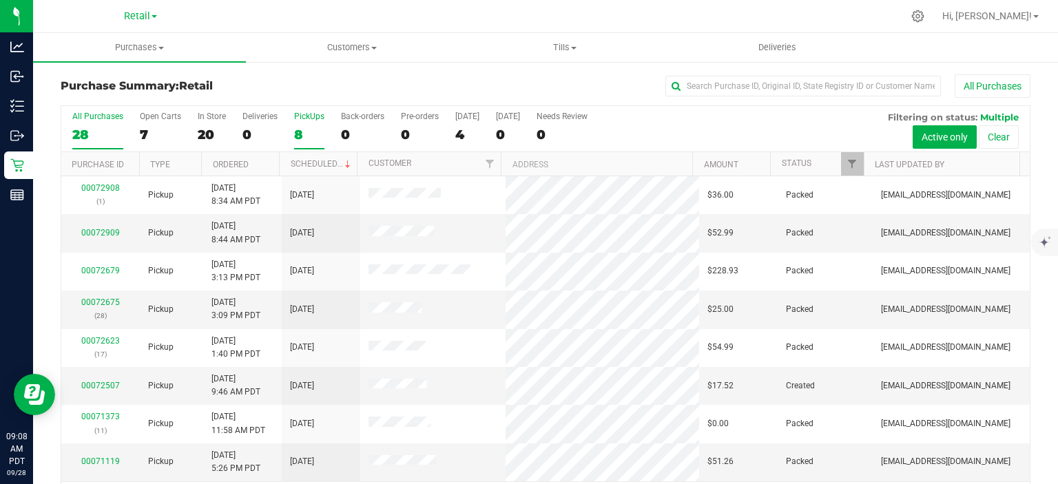
click at [299, 134] on div "8" at bounding box center [309, 135] width 30 height 16
click at [0, 0] on input "PickUps 8" at bounding box center [0, 0] width 0 height 0
click at [305, 165] on link "Scheduled" at bounding box center [322, 164] width 63 height 10
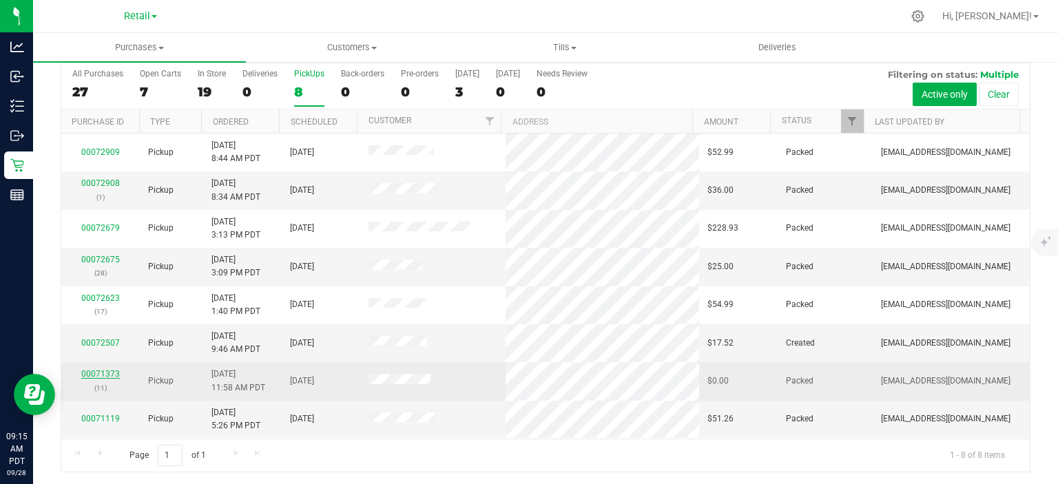
click at [99, 374] on link "00071373" at bounding box center [100, 374] width 39 height 10
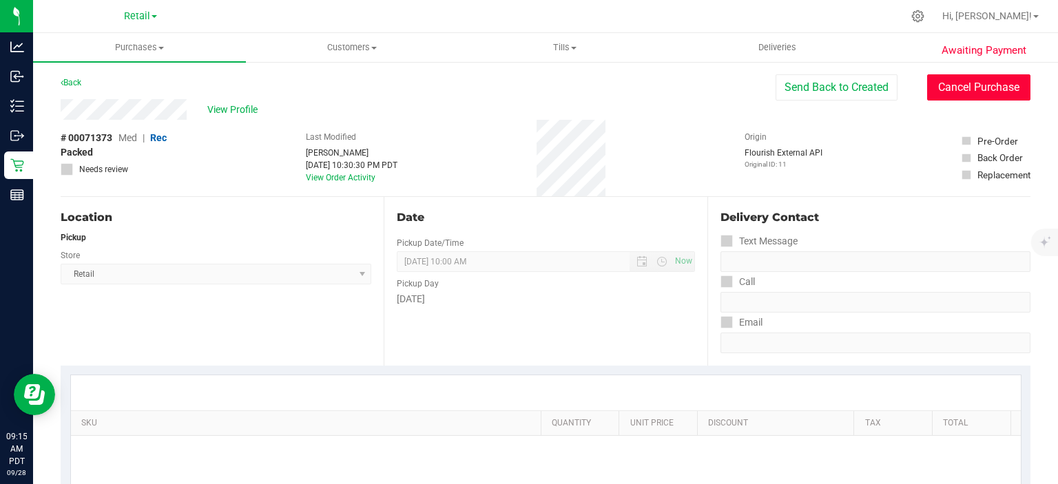
click at [965, 86] on button "Cancel Purchase" at bounding box center [978, 87] width 103 height 26
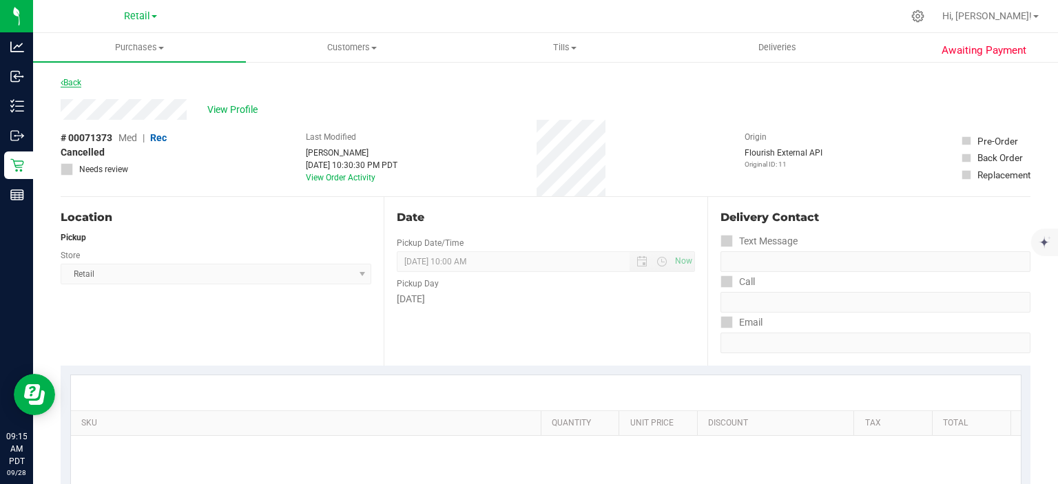
click at [61, 82] on icon at bounding box center [62, 82] width 3 height 8
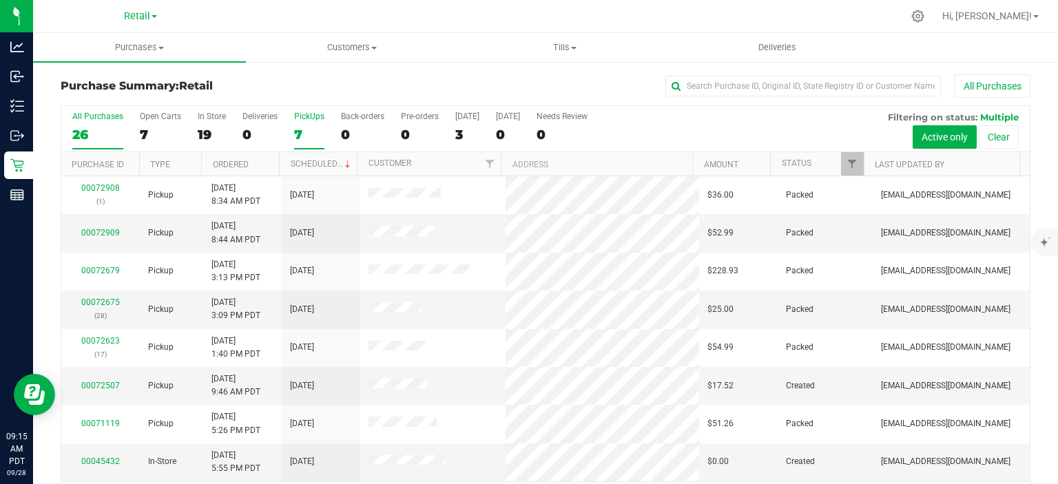
click at [302, 123] on label "PickUps 7" at bounding box center [309, 131] width 30 height 38
click at [0, 0] on input "PickUps 7" at bounding box center [0, 0] width 0 height 0
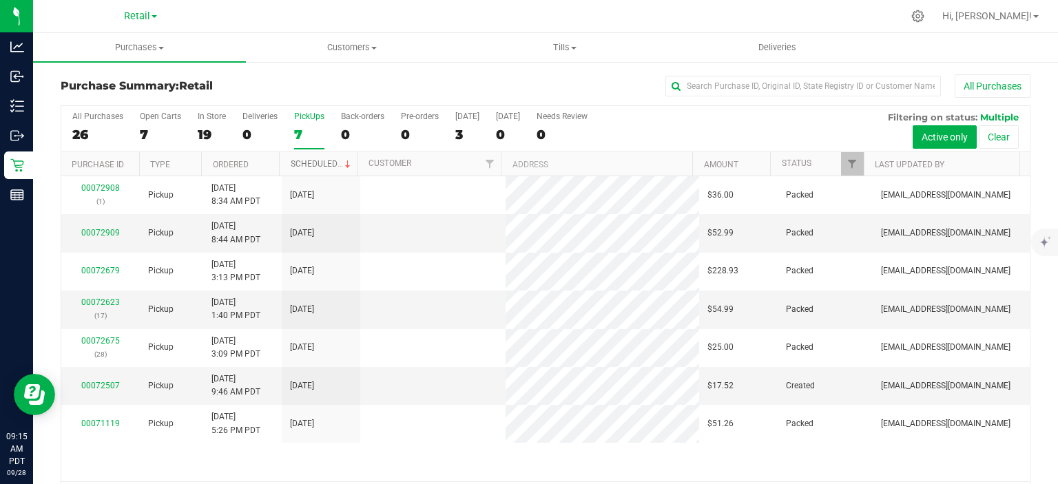
click at [315, 160] on link "Scheduled" at bounding box center [322, 164] width 63 height 10
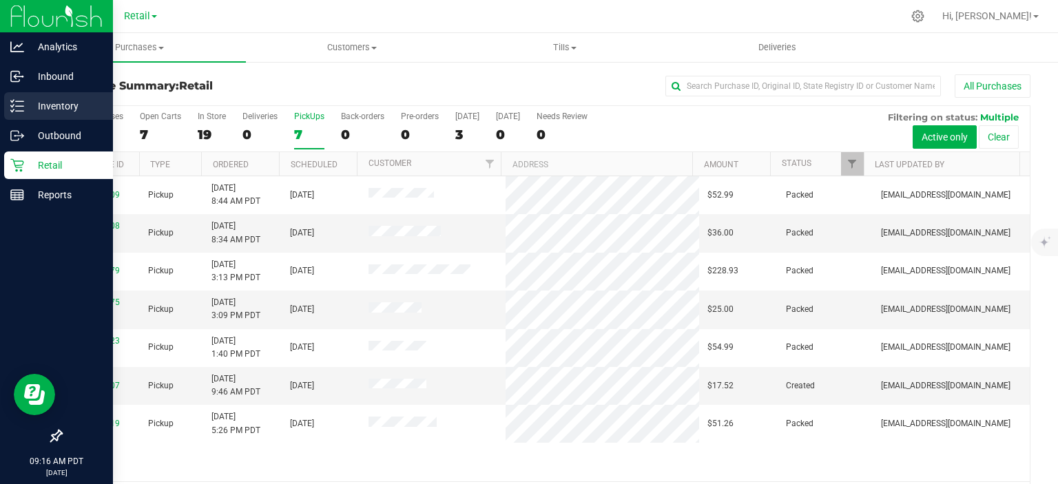
click at [1, 105] on link "Inventory" at bounding box center [56, 107] width 113 height 30
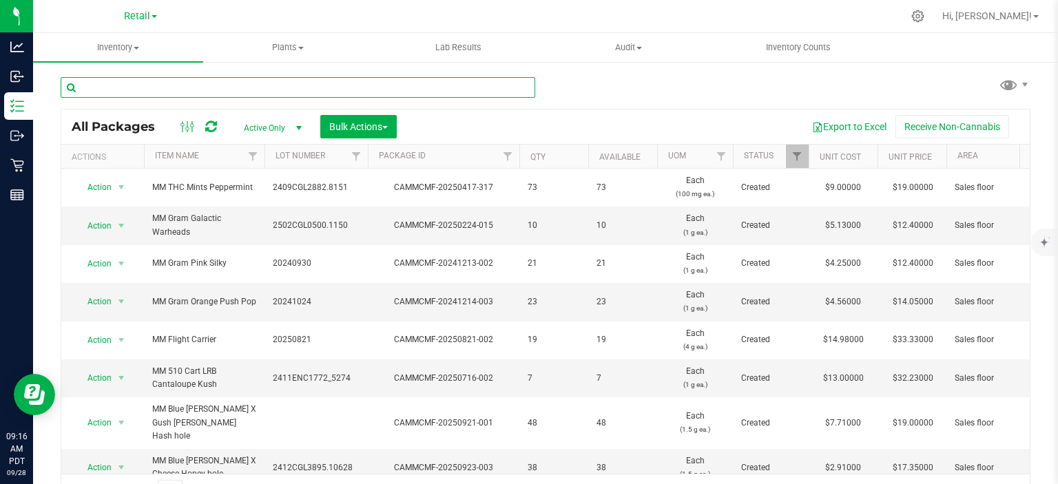
click at [456, 83] on input "text" at bounding box center [298, 87] width 474 height 21
click at [300, 126] on span "select" at bounding box center [298, 128] width 11 height 11
click at [257, 209] on li "All" at bounding box center [272, 212] width 74 height 21
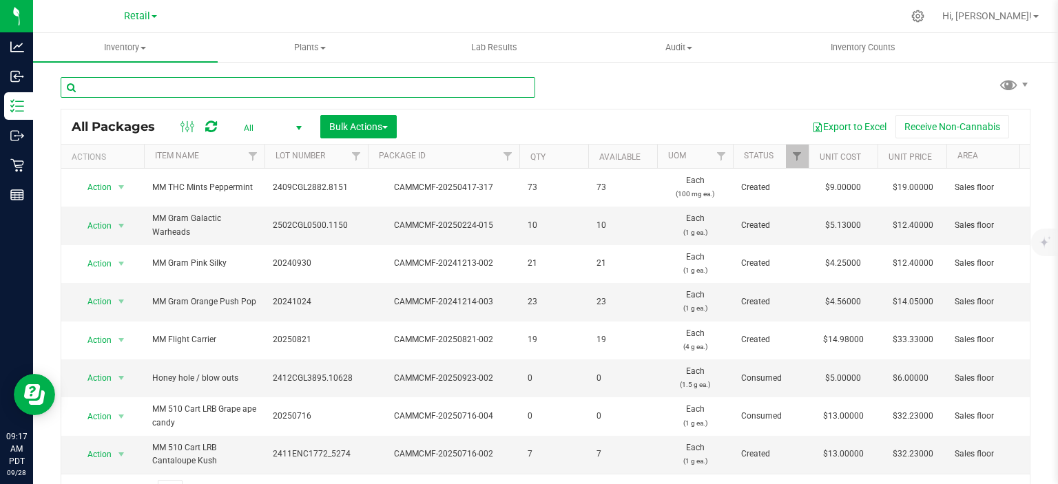
click at [271, 85] on input "text" at bounding box center [298, 87] width 474 height 21
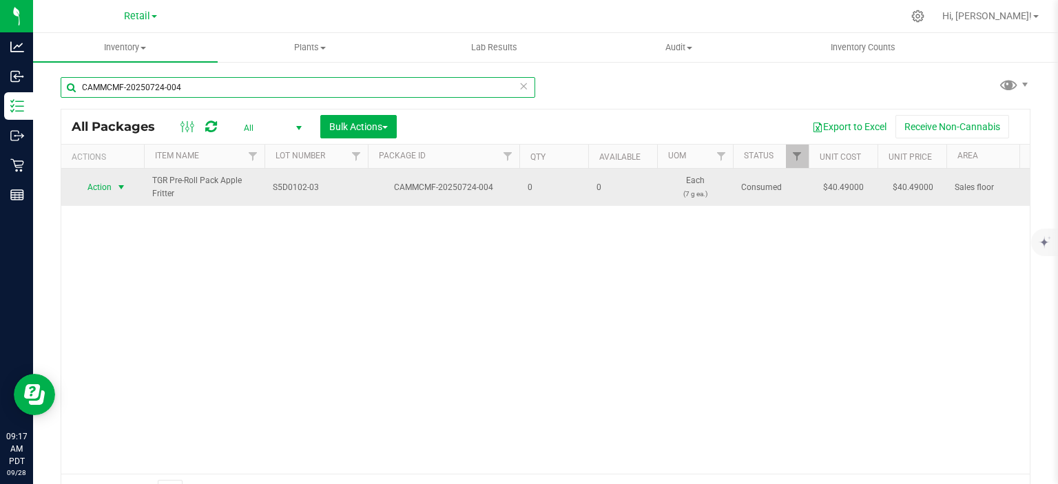
type input "CAMMCMF-20250724-004"
click at [103, 193] on span "Action" at bounding box center [93, 187] width 37 height 19
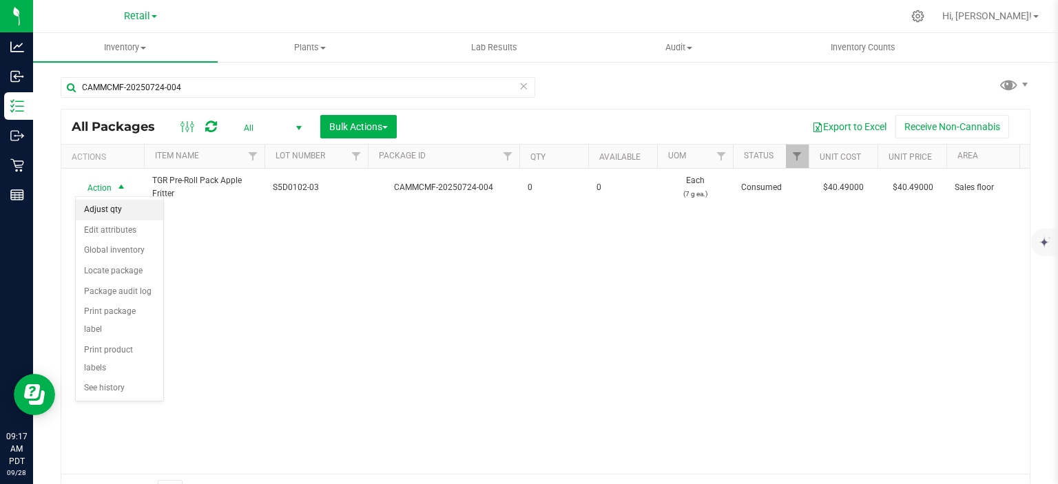
click at [120, 207] on li "Adjust qty" at bounding box center [119, 210] width 87 height 21
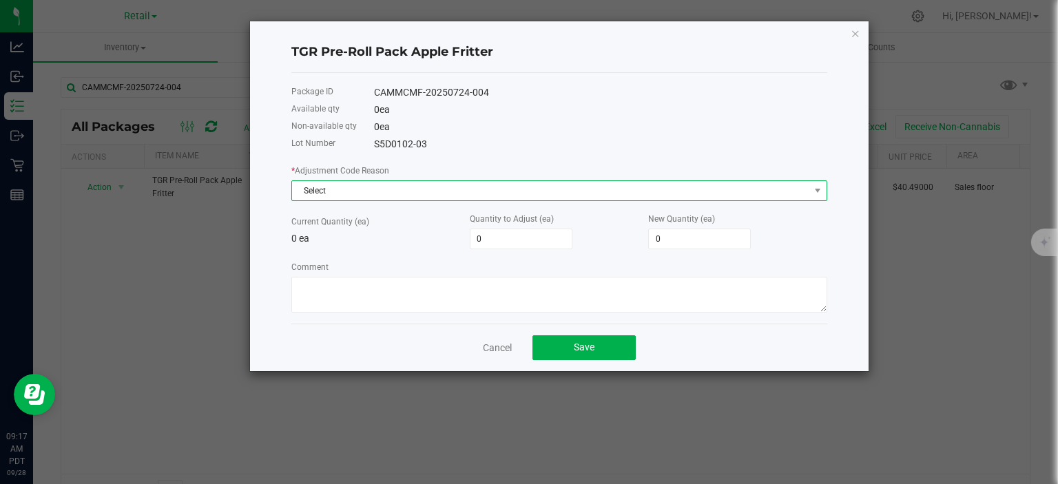
click at [396, 197] on span "Select" at bounding box center [550, 190] width 517 height 19
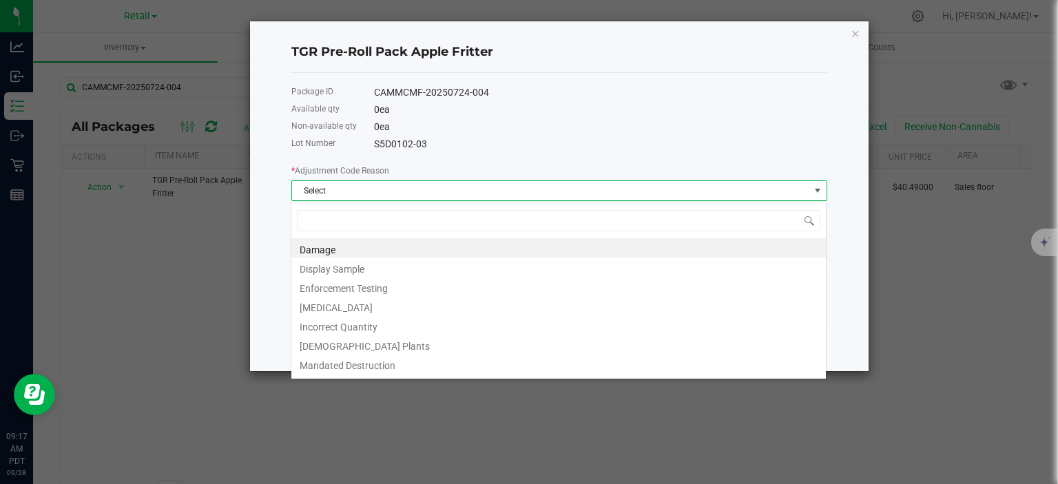
scroll to position [20, 536]
click at [407, 325] on li "Incorrect Quantity" at bounding box center [558, 324] width 534 height 19
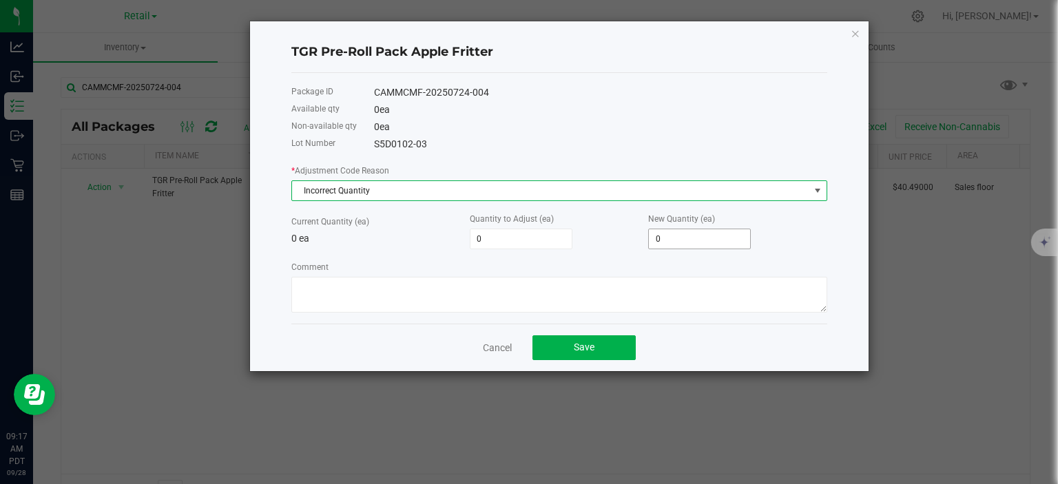
click at [675, 242] on input "0" at bounding box center [699, 238] width 101 height 19
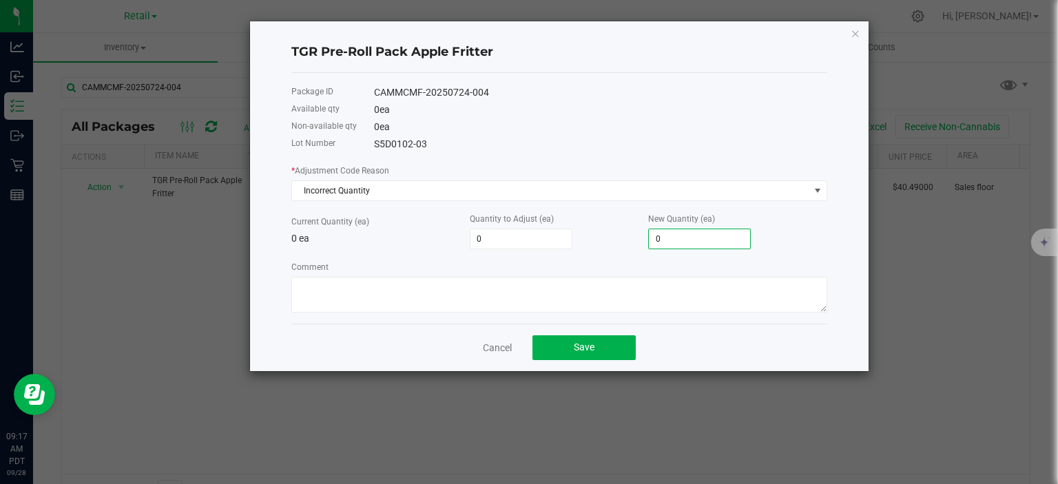
type input "1"
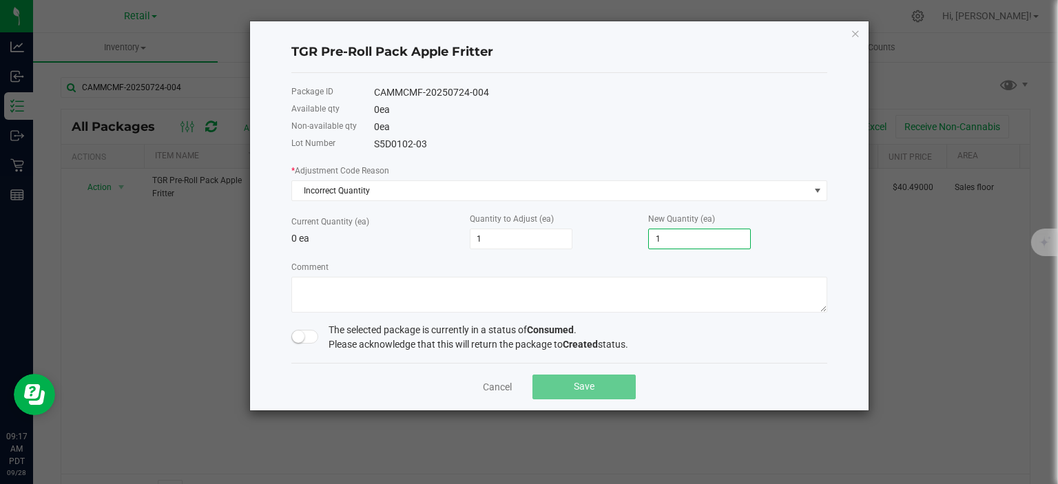
type input "1"
click at [302, 341] on small at bounding box center [298, 336] width 12 height 12
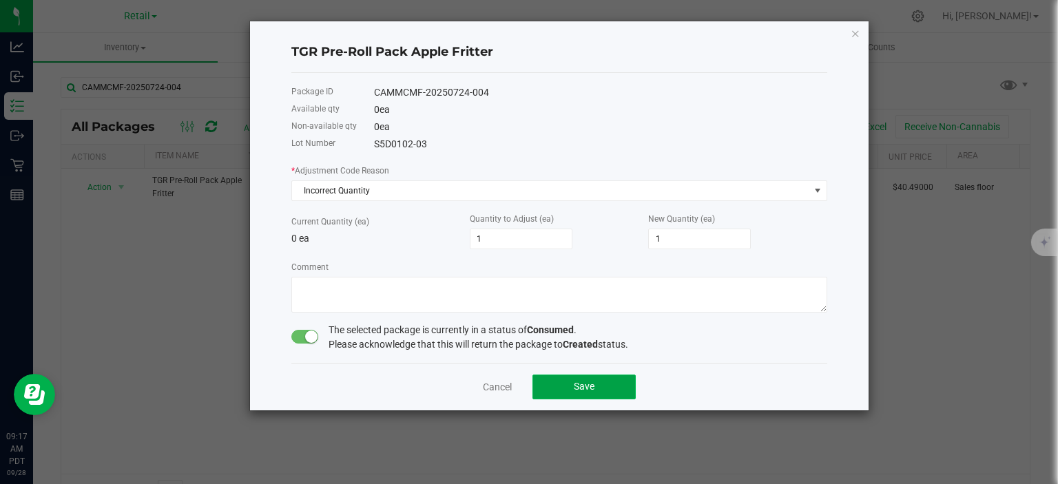
click at [616, 384] on button "Save" at bounding box center [583, 387] width 103 height 25
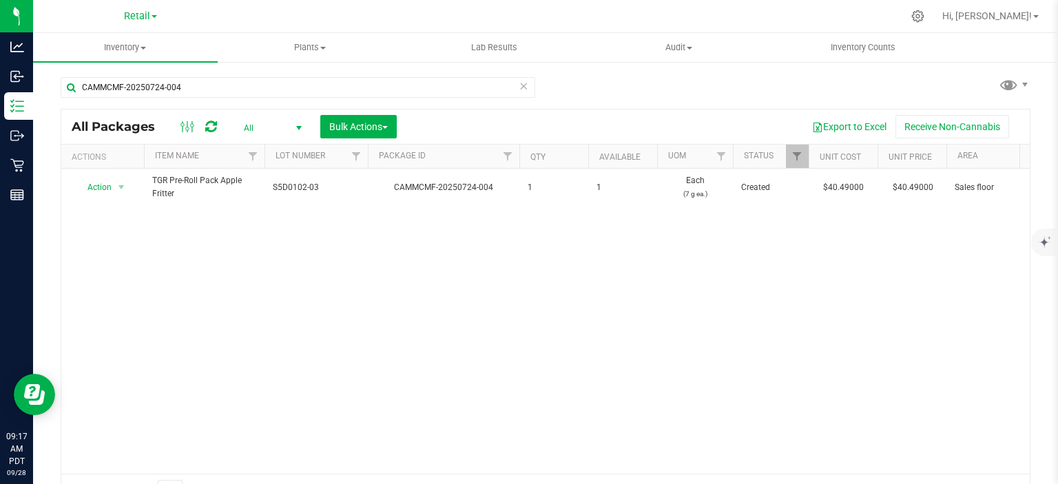
click at [520, 87] on icon at bounding box center [523, 85] width 10 height 17
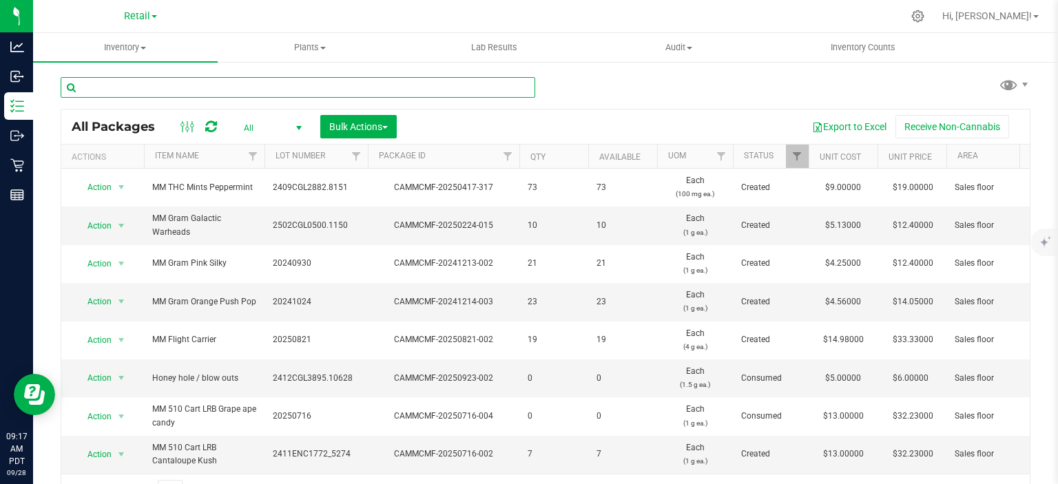
click at [355, 85] on input "text" at bounding box center [298, 87] width 474 height 21
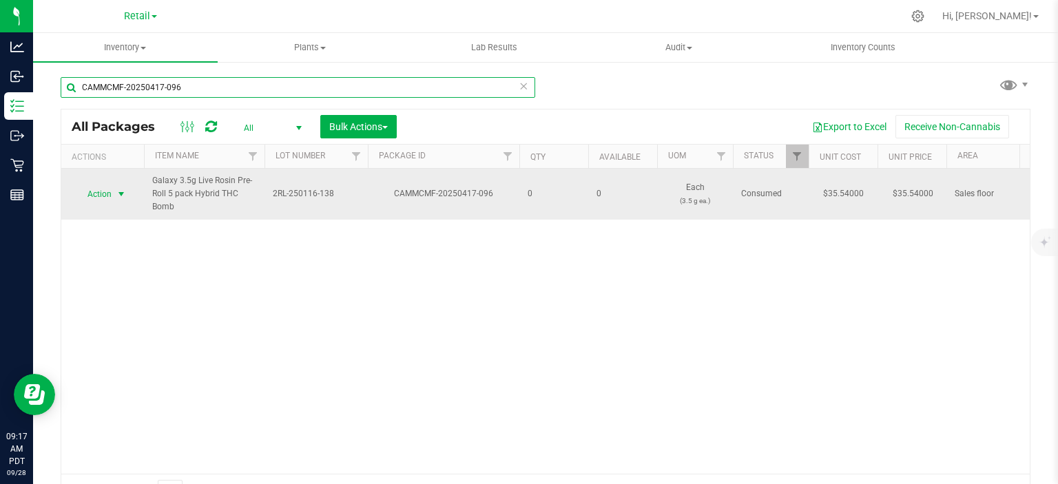
type input "CAMMCMF-20250417-096"
click at [113, 195] on span "select" at bounding box center [121, 194] width 17 height 19
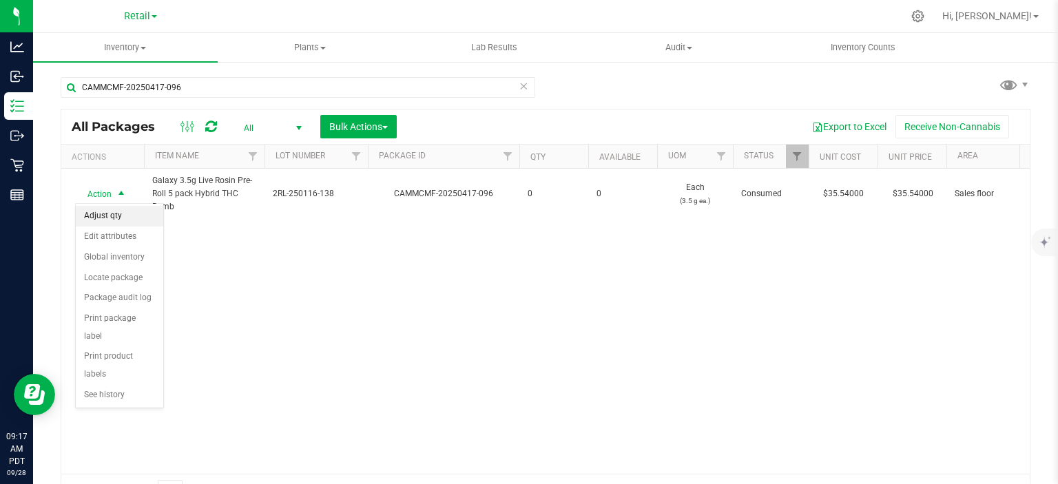
click at [116, 216] on li "Adjust qty" at bounding box center [119, 216] width 87 height 21
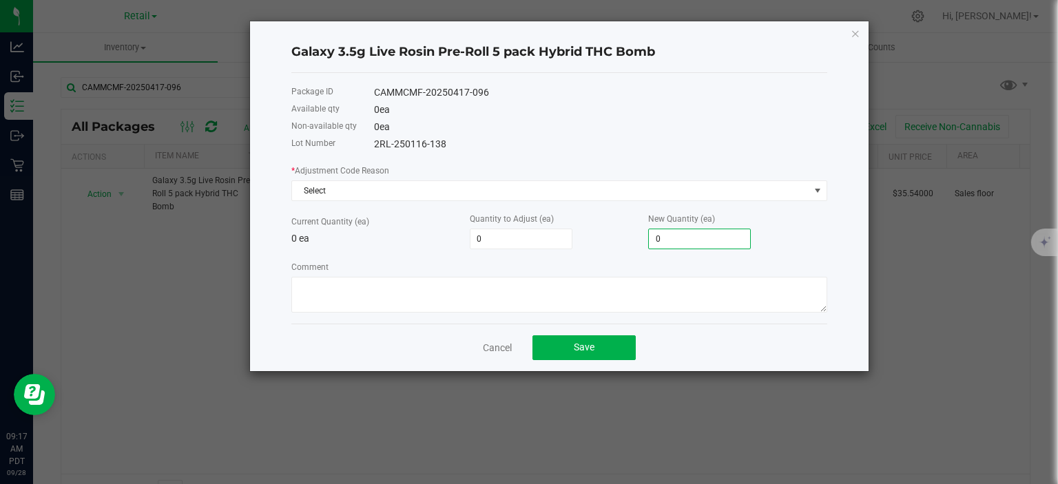
click at [691, 244] on input "0" at bounding box center [699, 238] width 101 height 19
type input "1"
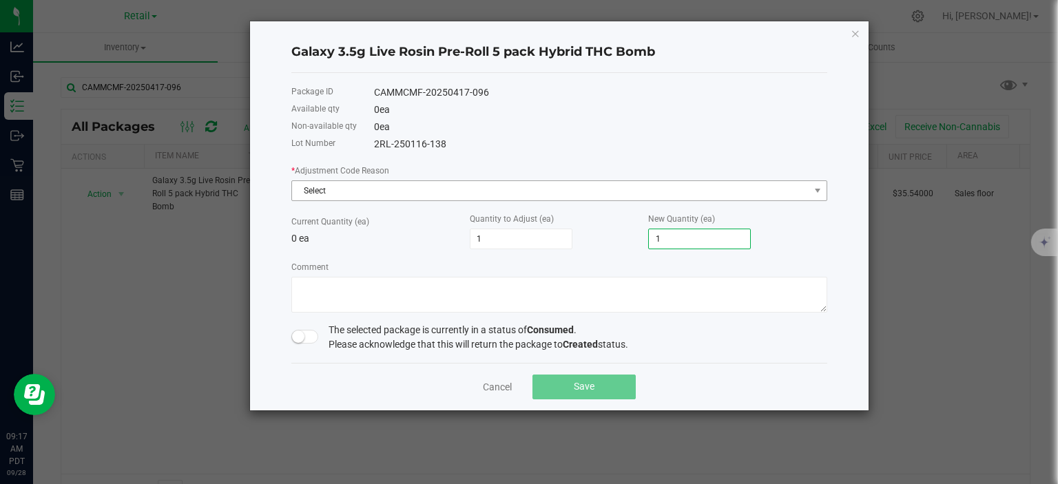
type input "1"
click at [532, 201] on span "Select" at bounding box center [559, 190] width 536 height 21
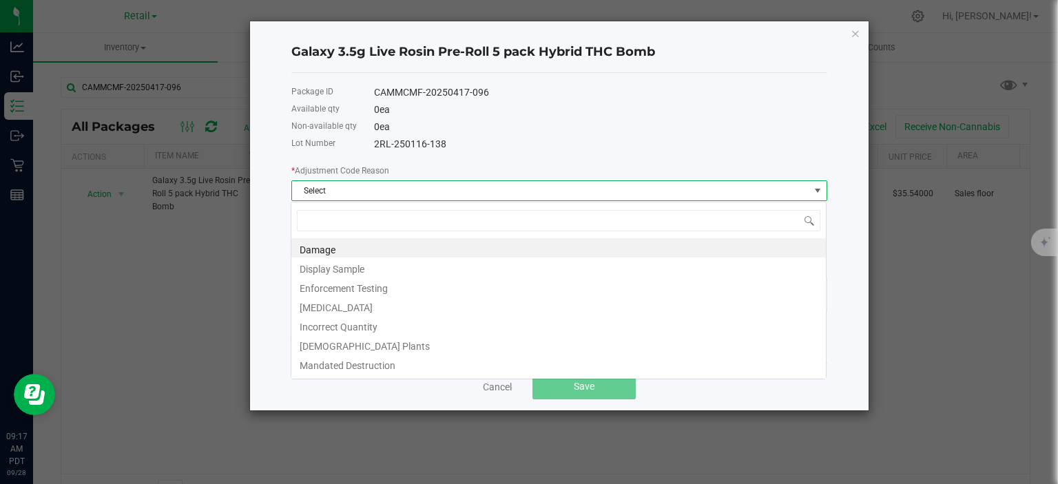
scroll to position [20, 536]
click at [419, 331] on li "Incorrect Quantity" at bounding box center [558, 324] width 534 height 19
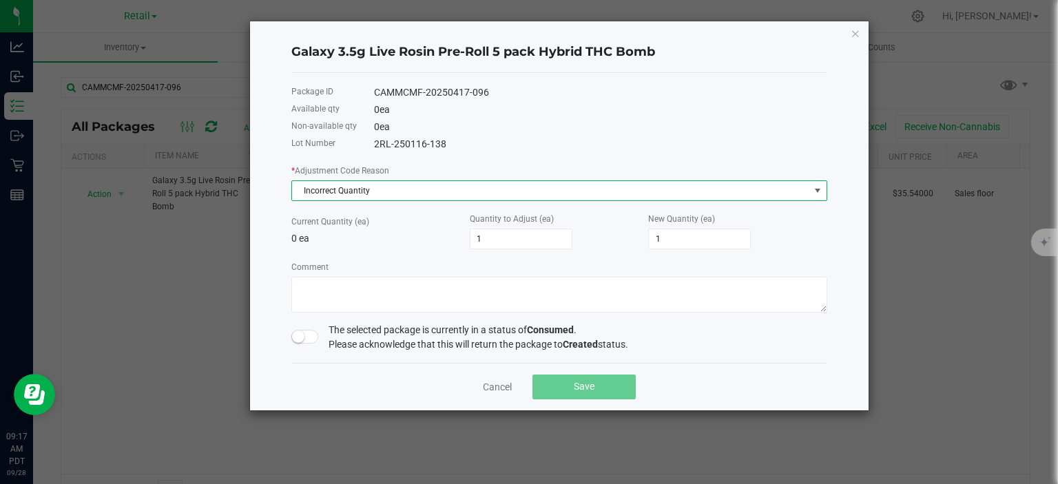
drag, startPoint x: 308, startPoint y: 338, endPoint x: 319, endPoint y: 349, distance: 15.6
click at [307, 339] on span at bounding box center [305, 337] width 28 height 14
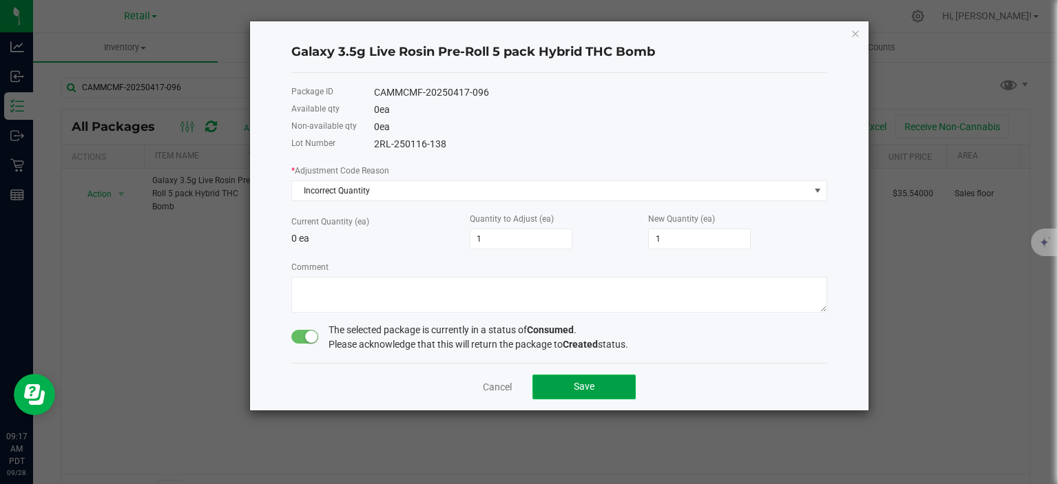
click at [577, 383] on span "Save" at bounding box center [584, 386] width 21 height 11
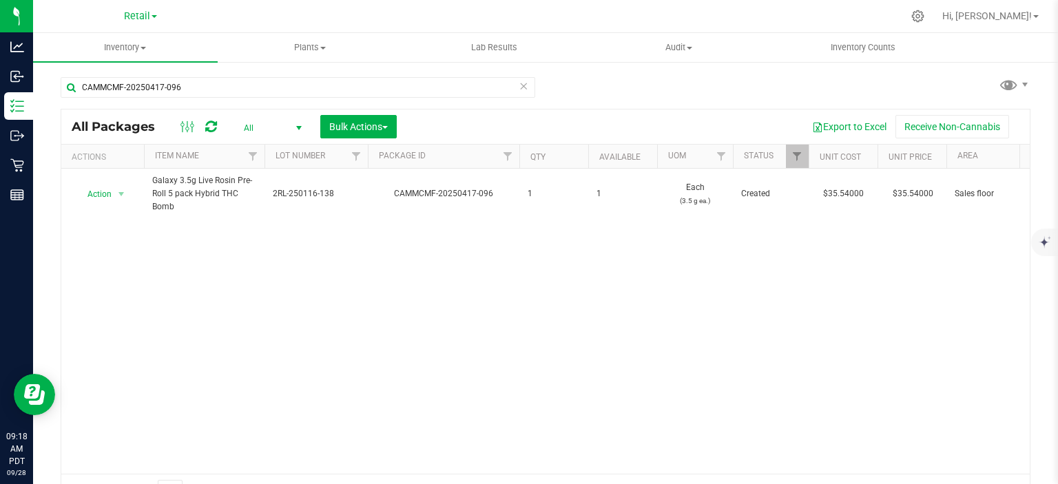
click at [522, 81] on icon at bounding box center [523, 85] width 10 height 17
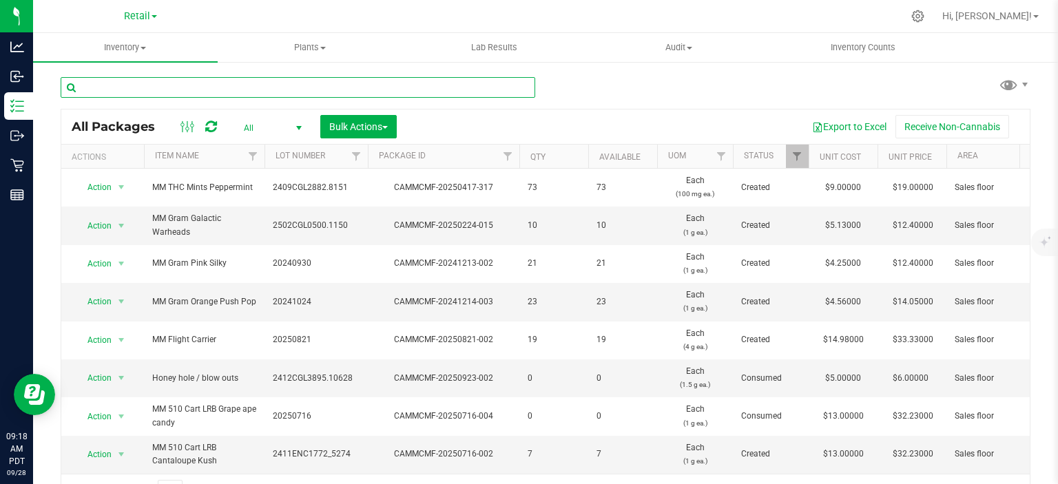
click at [253, 93] on input "text" at bounding box center [298, 87] width 474 height 21
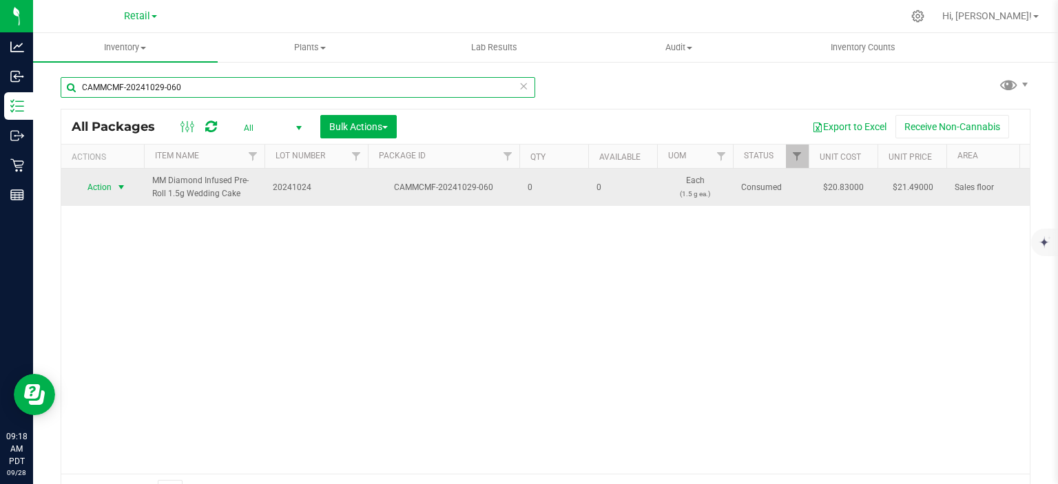
type input "CAMMCMF-20241029-060"
click at [105, 188] on span "Action" at bounding box center [93, 187] width 37 height 19
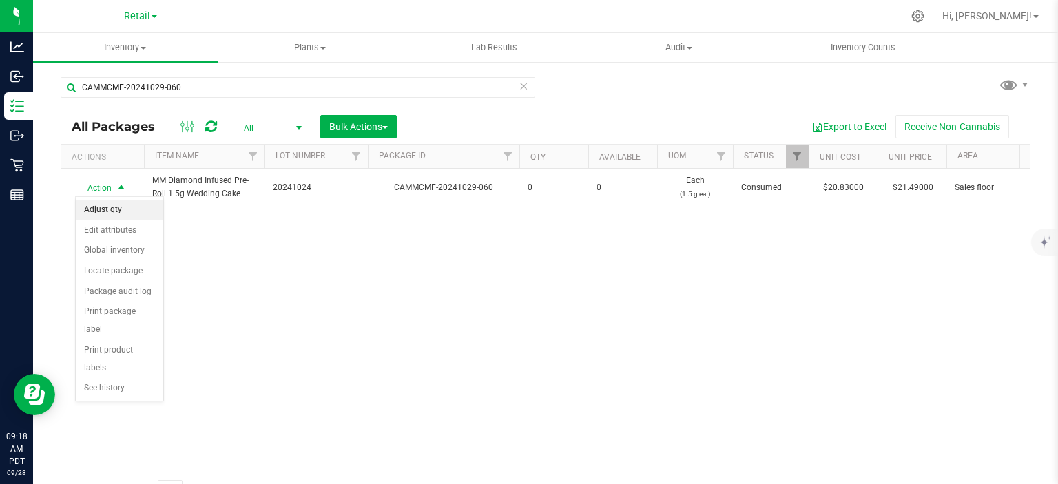
click at [113, 206] on li "Adjust qty" at bounding box center [119, 210] width 87 height 21
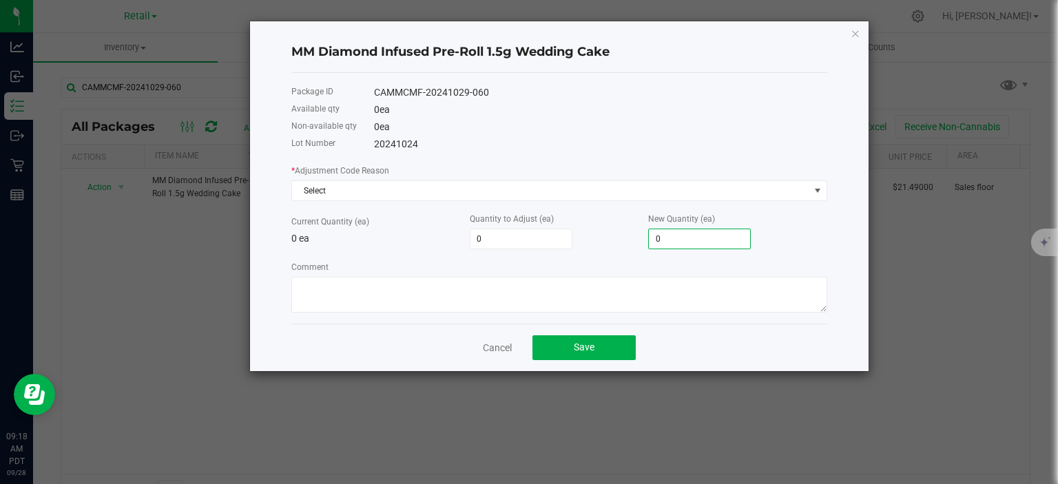
click at [688, 247] on input "0" at bounding box center [699, 238] width 101 height 19
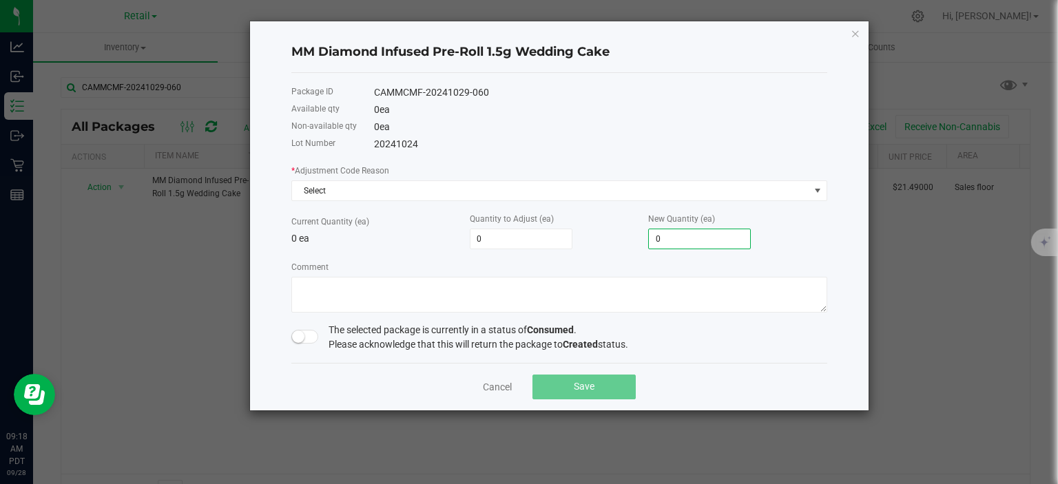
type input "4"
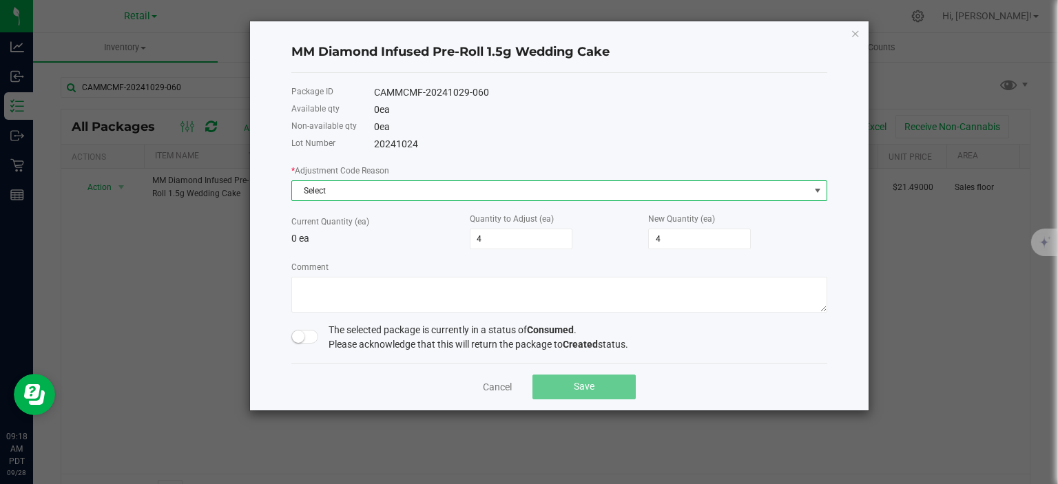
click at [365, 190] on span "Select" at bounding box center [550, 190] width 517 height 19
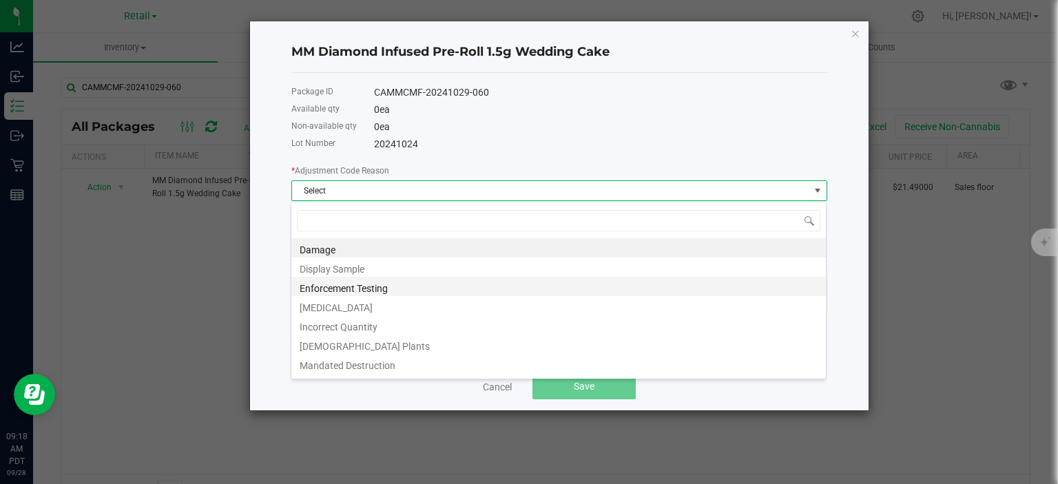
scroll to position [20, 536]
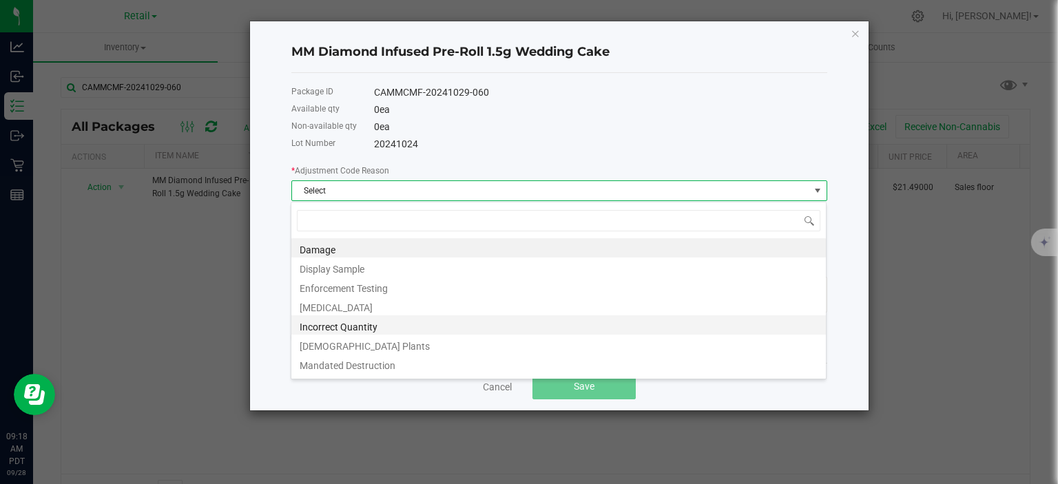
click at [390, 331] on li "Incorrect Quantity" at bounding box center [558, 324] width 534 height 19
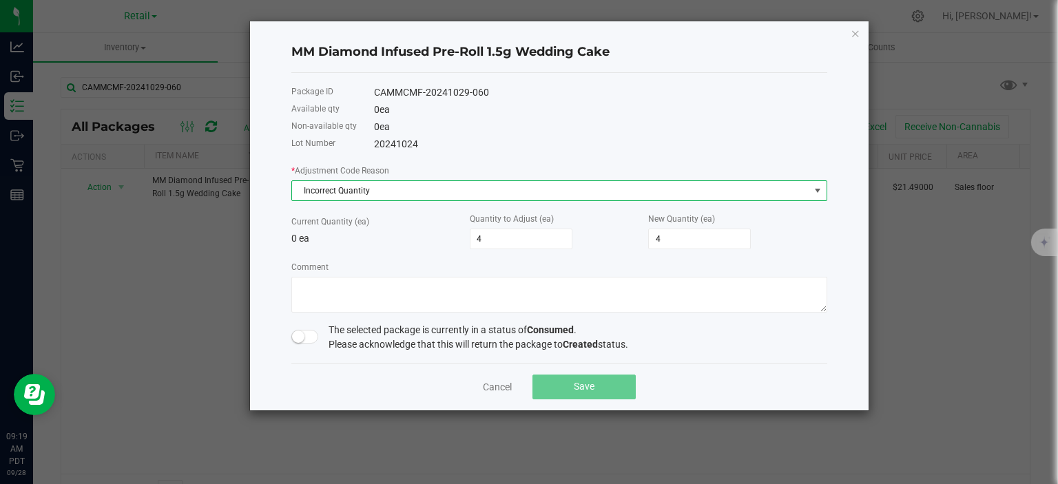
drag, startPoint x: 293, startPoint y: 339, endPoint x: 376, endPoint y: 342, distance: 83.4
click at [297, 339] on small at bounding box center [298, 336] width 12 height 12
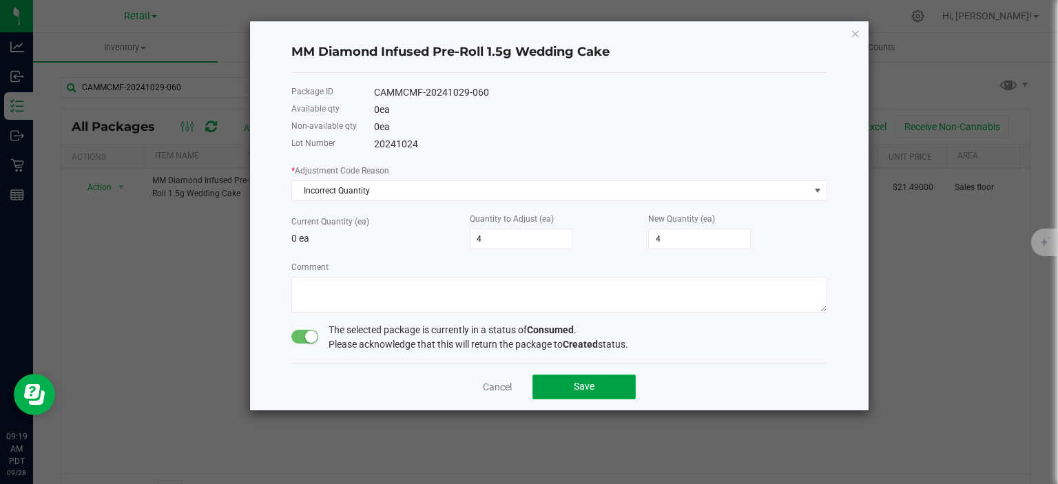
click at [631, 382] on button "Save" at bounding box center [583, 387] width 103 height 25
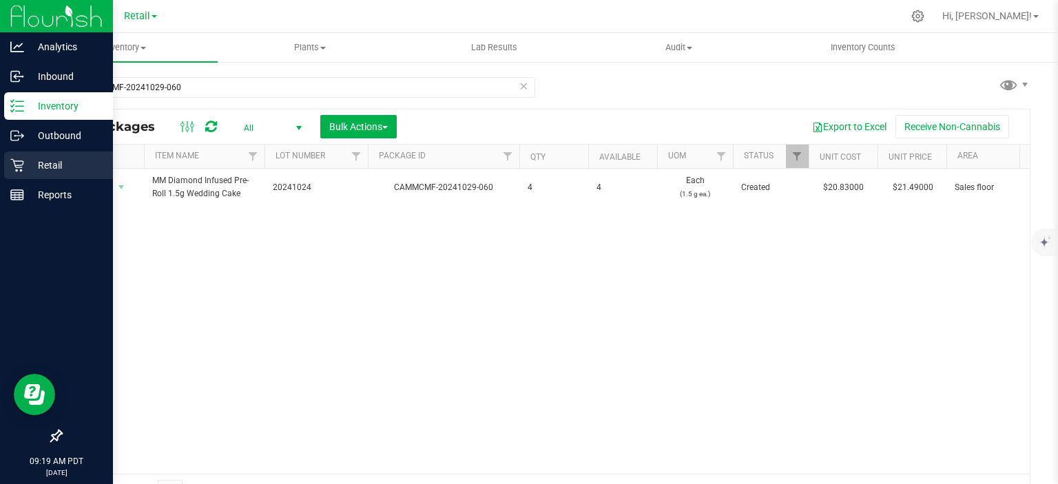
click at [42, 170] on p "Retail" at bounding box center [65, 165] width 83 height 17
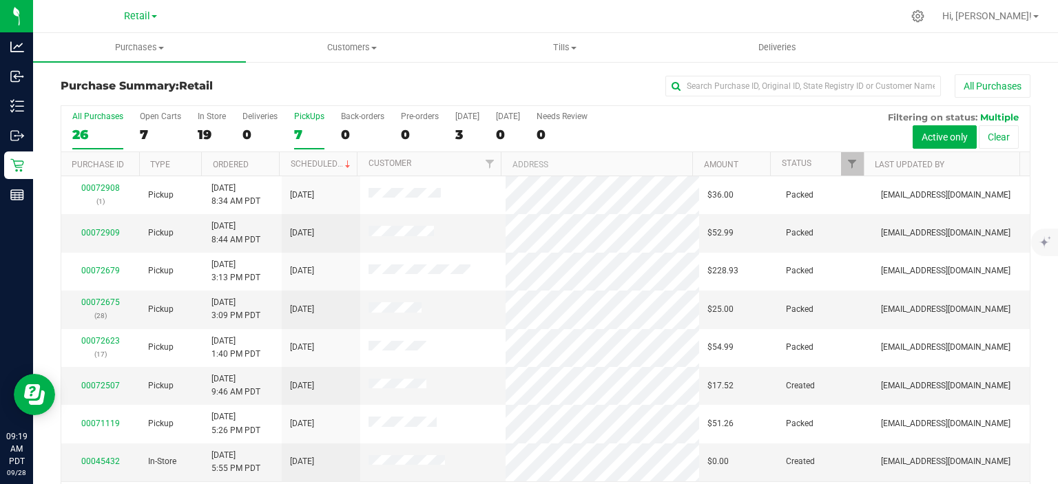
click at [297, 131] on div "7" at bounding box center [309, 135] width 30 height 16
click at [0, 0] on input "PickUps 7" at bounding box center [0, 0] width 0 height 0
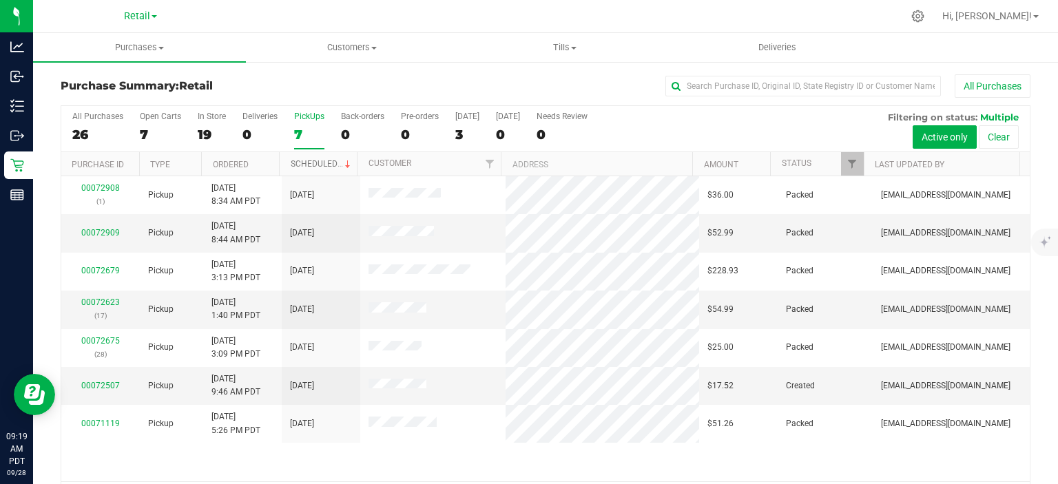
click at [322, 162] on link "Scheduled" at bounding box center [322, 164] width 63 height 10
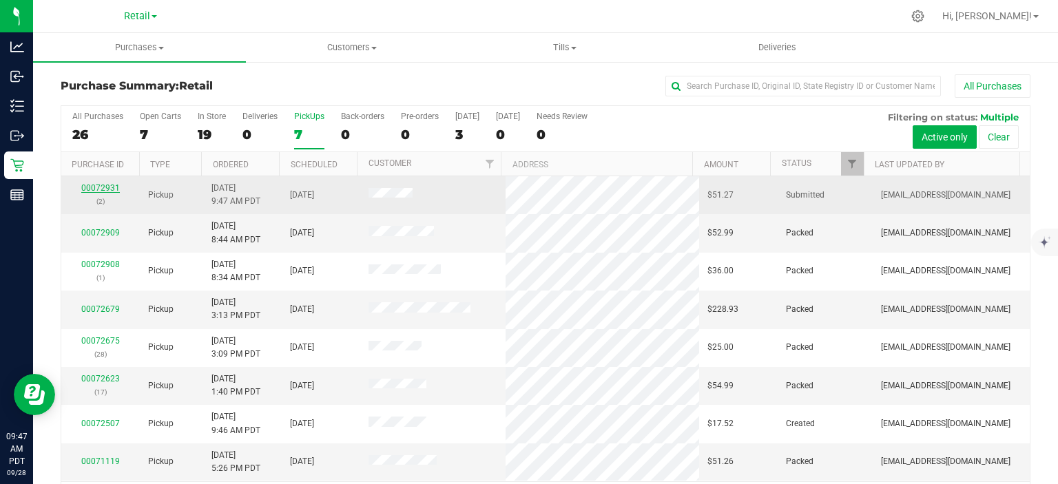
click at [102, 186] on link "00072931" at bounding box center [100, 188] width 39 height 10
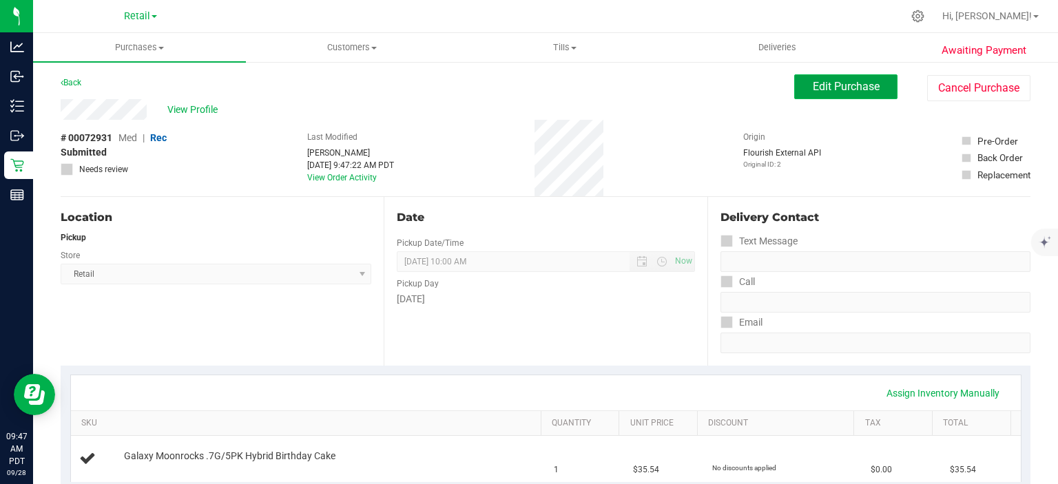
click at [842, 88] on span "Edit Purchase" at bounding box center [845, 86] width 67 height 13
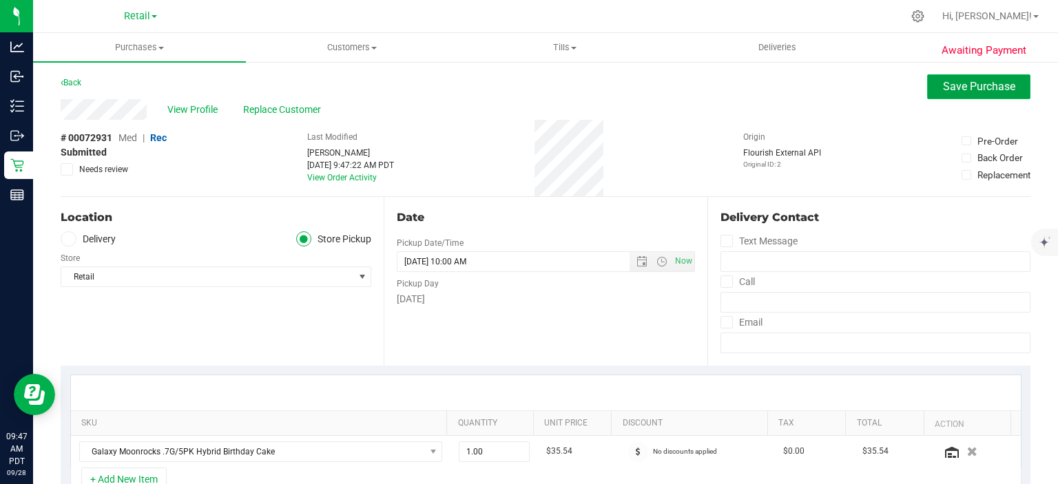
click at [976, 88] on span "Save Purchase" at bounding box center [979, 86] width 72 height 13
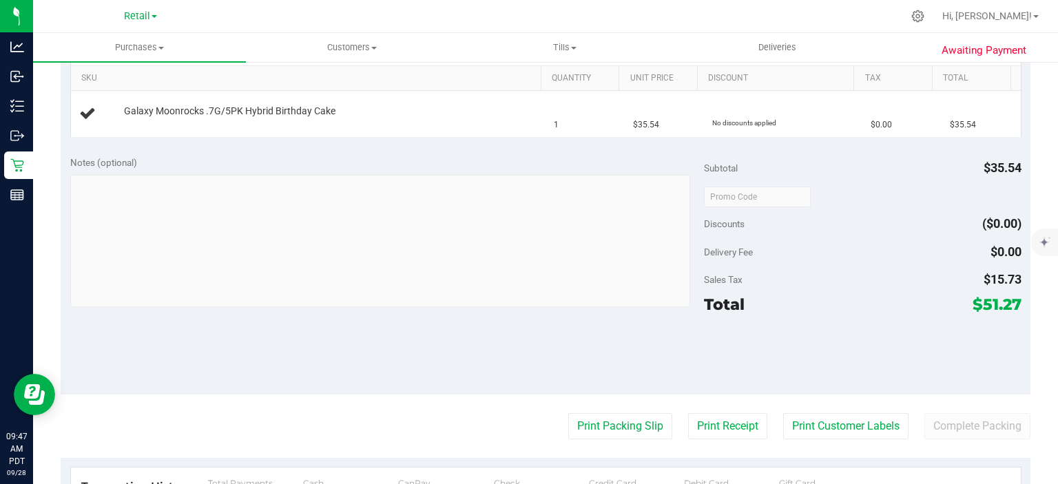
scroll to position [417, 0]
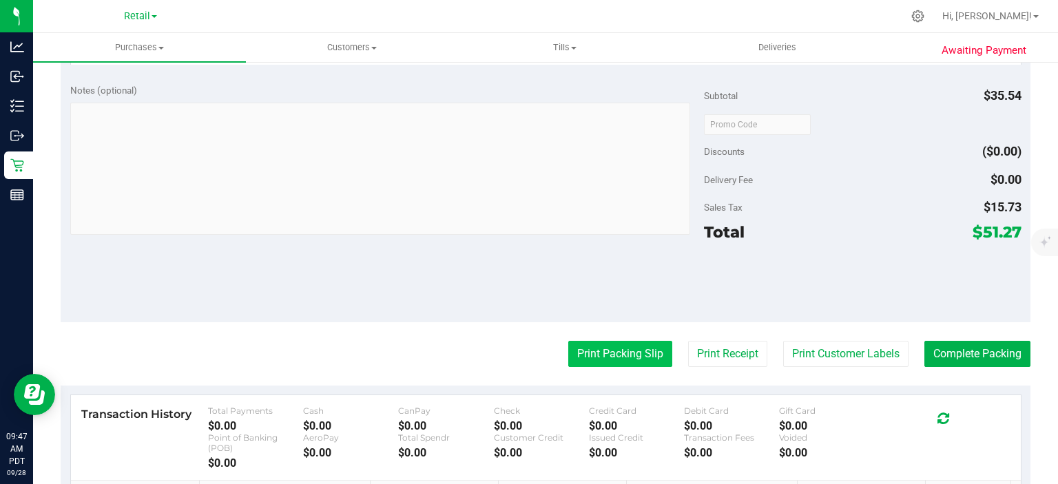
click at [613, 348] on button "Print Packing Slip" at bounding box center [620, 354] width 104 height 26
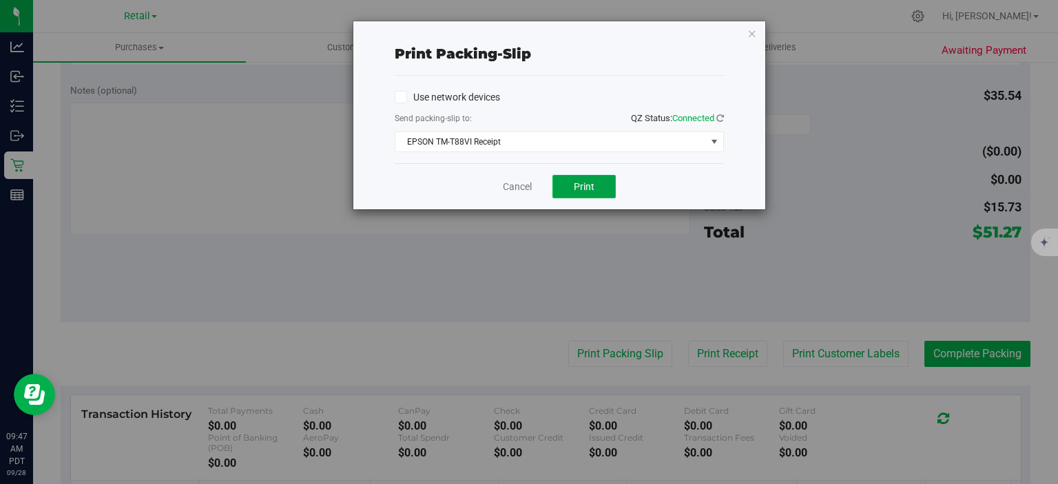
click at [576, 189] on span "Print" at bounding box center [584, 186] width 21 height 11
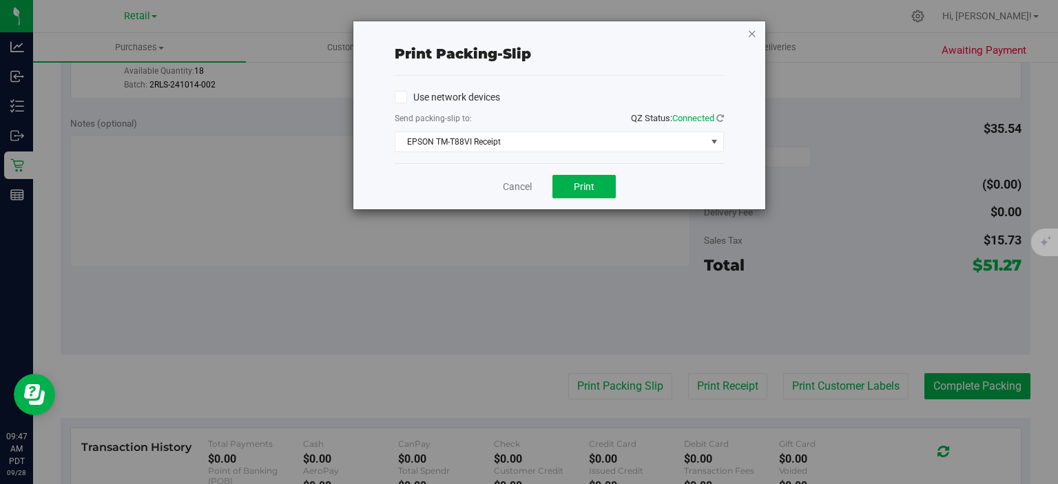
click at [749, 38] on icon "button" at bounding box center [752, 33] width 10 height 17
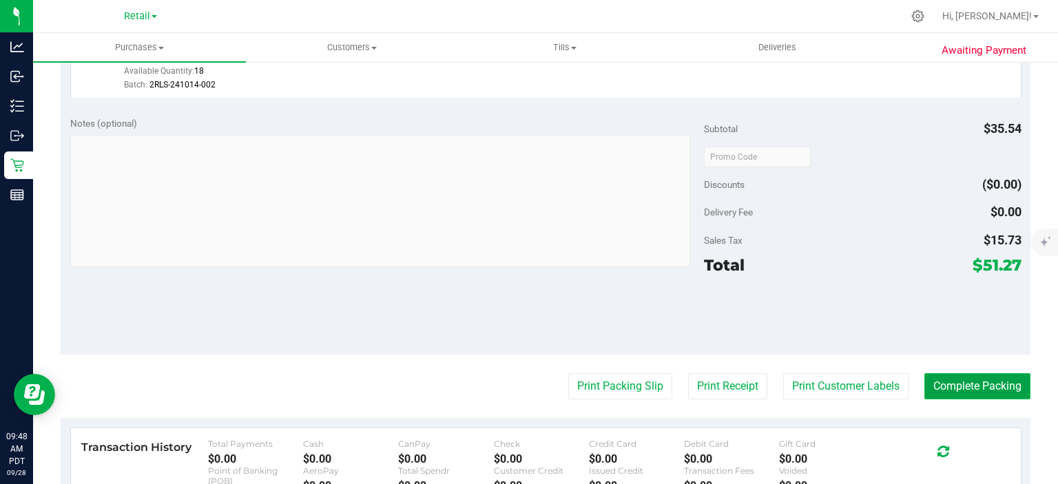
click at [954, 390] on button "Complete Packing" at bounding box center [977, 386] width 106 height 26
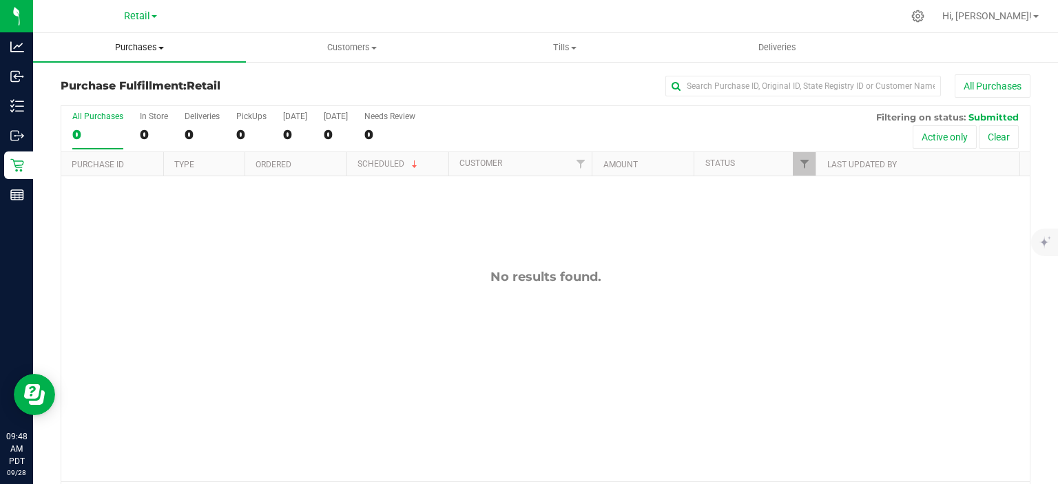
click at [154, 42] on span "Purchases" at bounding box center [139, 47] width 213 height 12
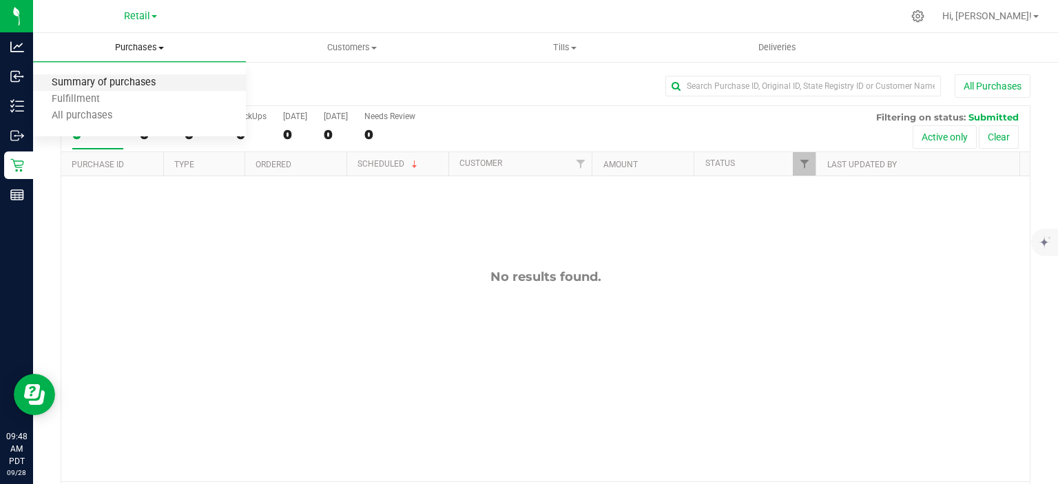
click at [119, 85] on span "Summary of purchases" at bounding box center [103, 83] width 141 height 12
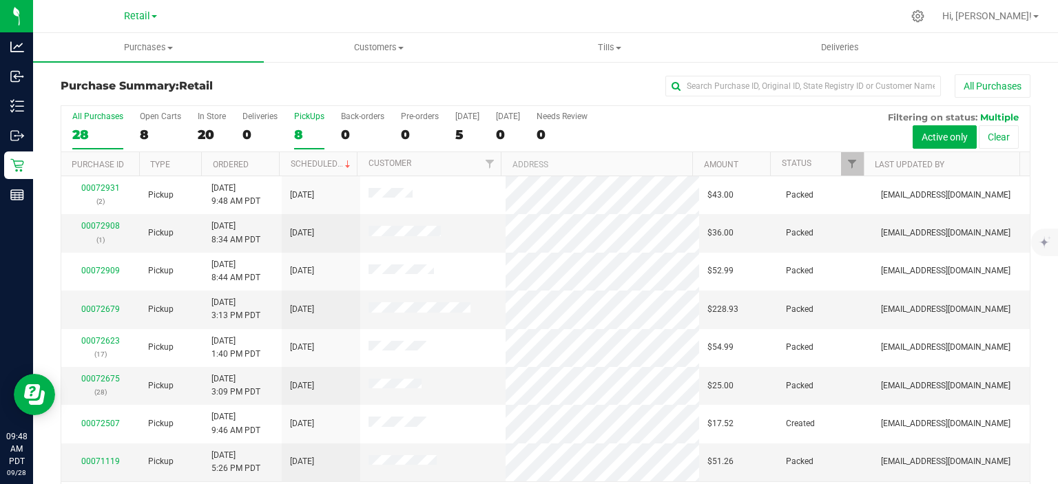
click at [298, 135] on div "8" at bounding box center [309, 135] width 30 height 16
click at [0, 0] on input "PickUps 8" at bounding box center [0, 0] width 0 height 0
click at [325, 163] on link "Scheduled" at bounding box center [322, 164] width 63 height 10
click at [350, 138] on div "0" at bounding box center [362, 135] width 43 height 16
click at [0, 0] on input "Back-orders 0" at bounding box center [0, 0] width 0 height 0
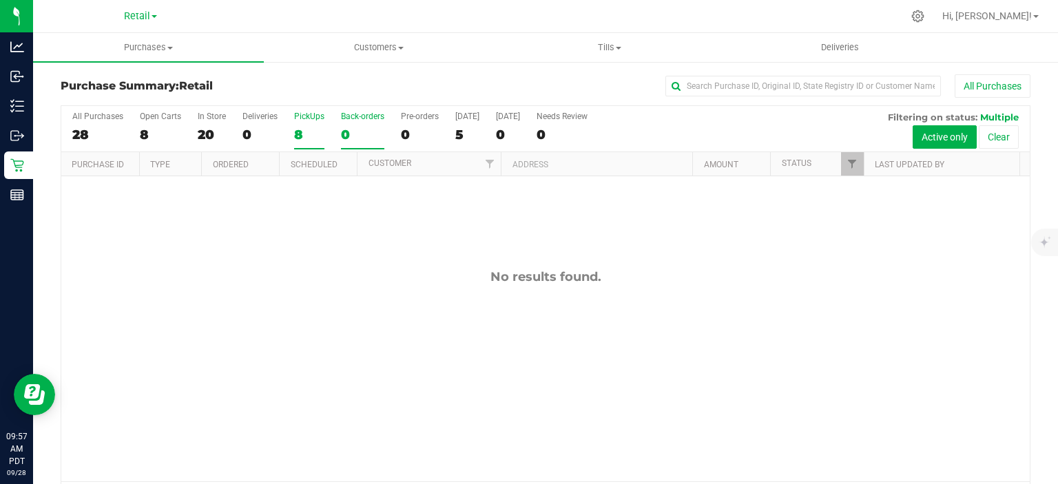
click at [299, 134] on div "8" at bounding box center [309, 135] width 30 height 16
click at [0, 0] on input "PickUps 8" at bounding box center [0, 0] width 0 height 0
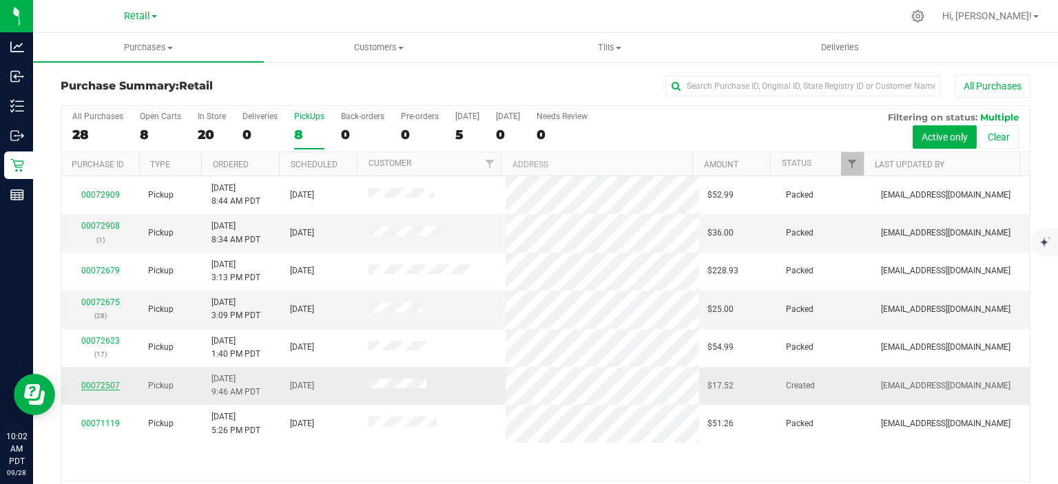
click at [94, 381] on link "00072507" at bounding box center [100, 386] width 39 height 10
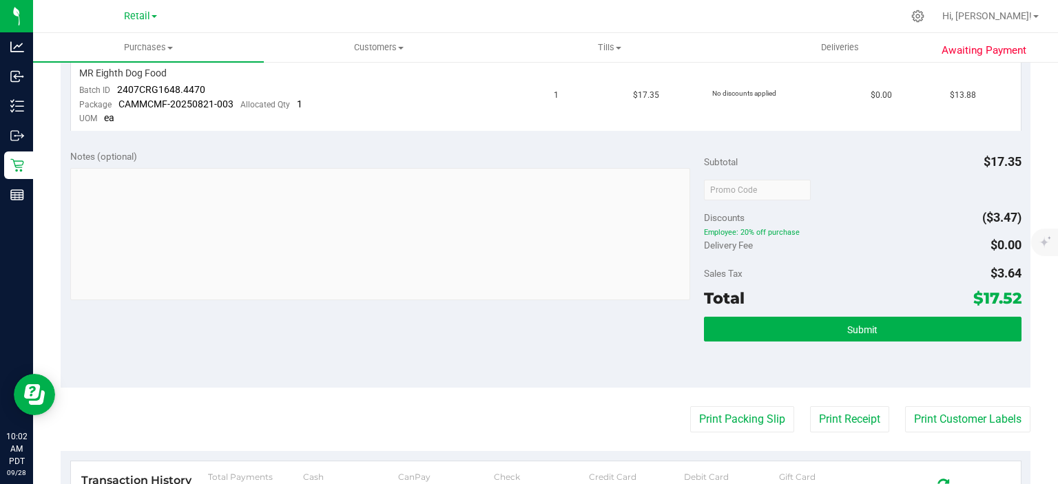
scroll to position [376, 0]
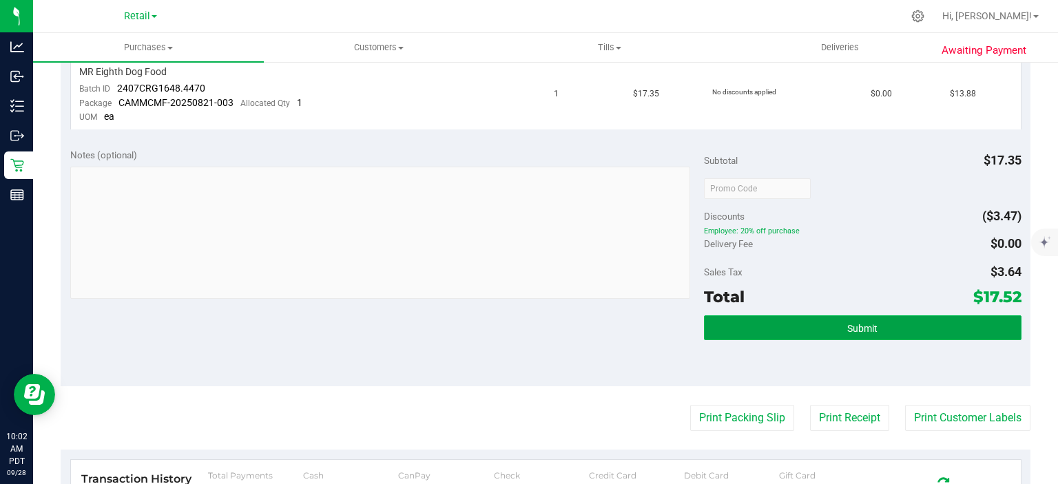
click at [859, 337] on button "Submit" at bounding box center [862, 327] width 317 height 25
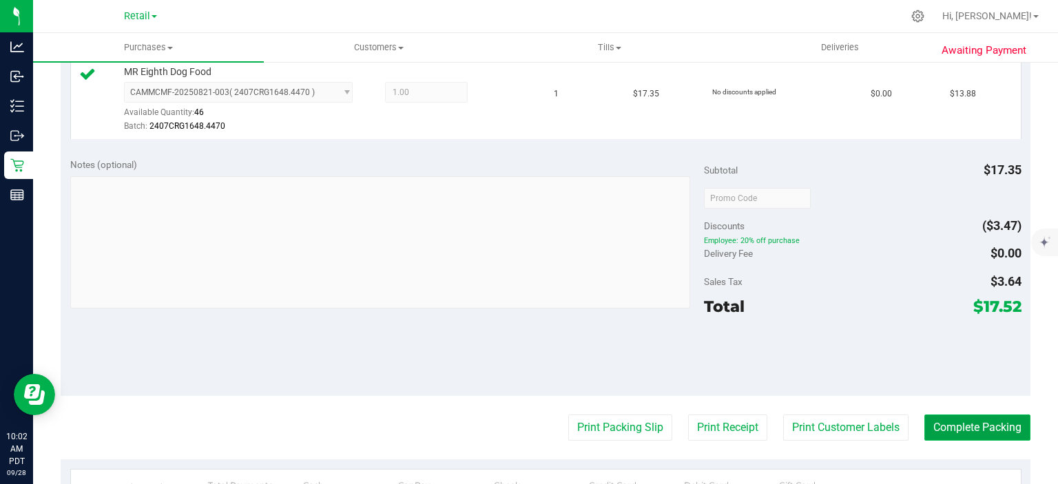
click at [975, 424] on button "Complete Packing" at bounding box center [977, 427] width 106 height 26
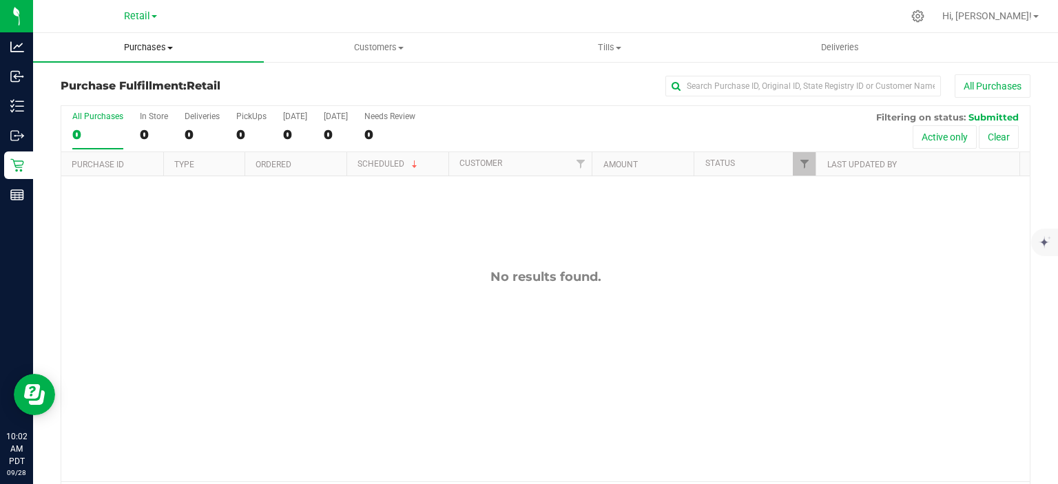
click at [151, 44] on span "Purchases" at bounding box center [148, 47] width 231 height 12
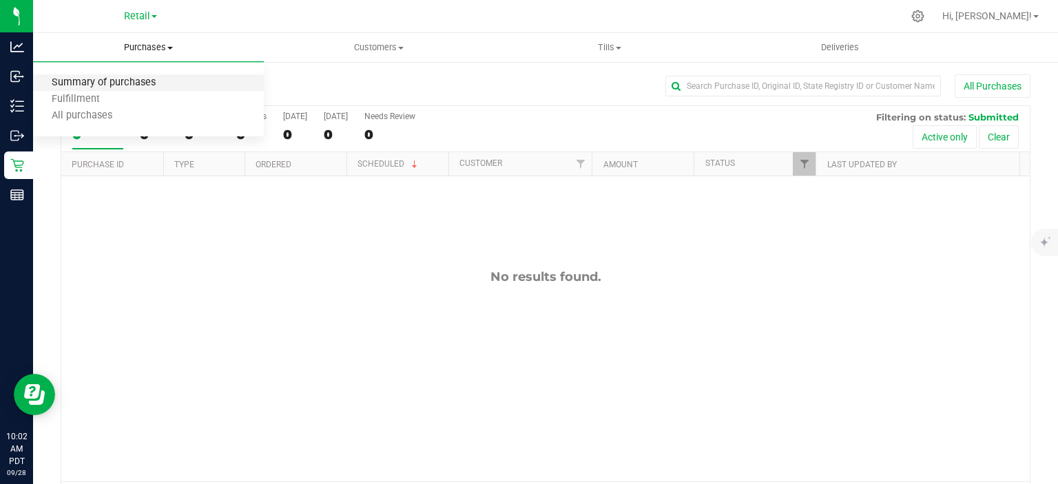
click at [136, 83] on span "Summary of purchases" at bounding box center [103, 83] width 141 height 12
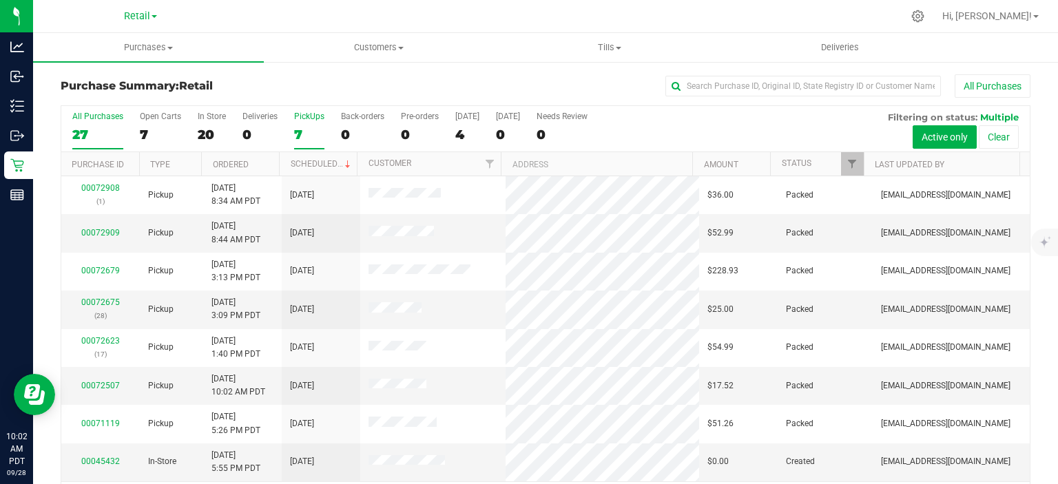
click at [294, 129] on div "7" at bounding box center [309, 135] width 30 height 16
click at [0, 0] on input "PickUps 7" at bounding box center [0, 0] width 0 height 0
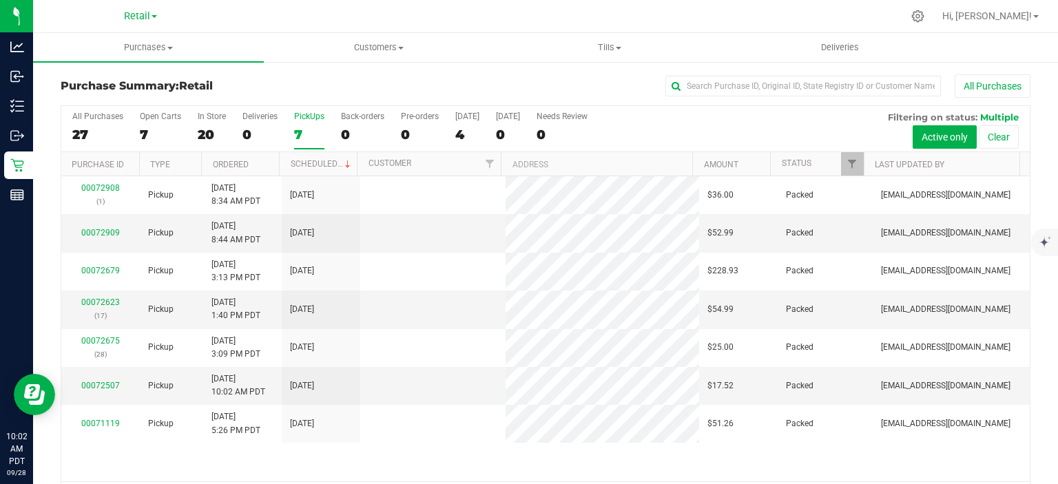
click at [325, 157] on th "Scheduled" at bounding box center [318, 164] width 78 height 24
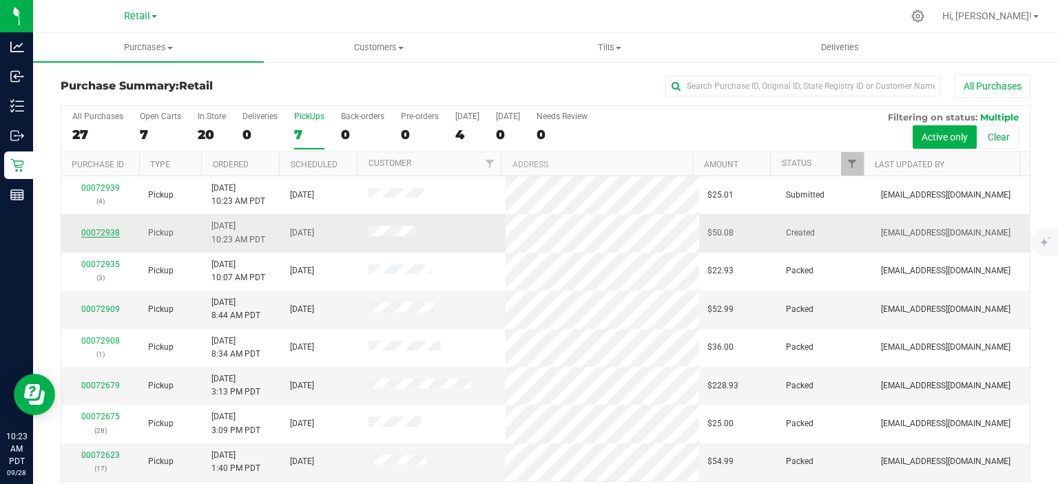
click at [94, 231] on link "00072938" at bounding box center [100, 233] width 39 height 10
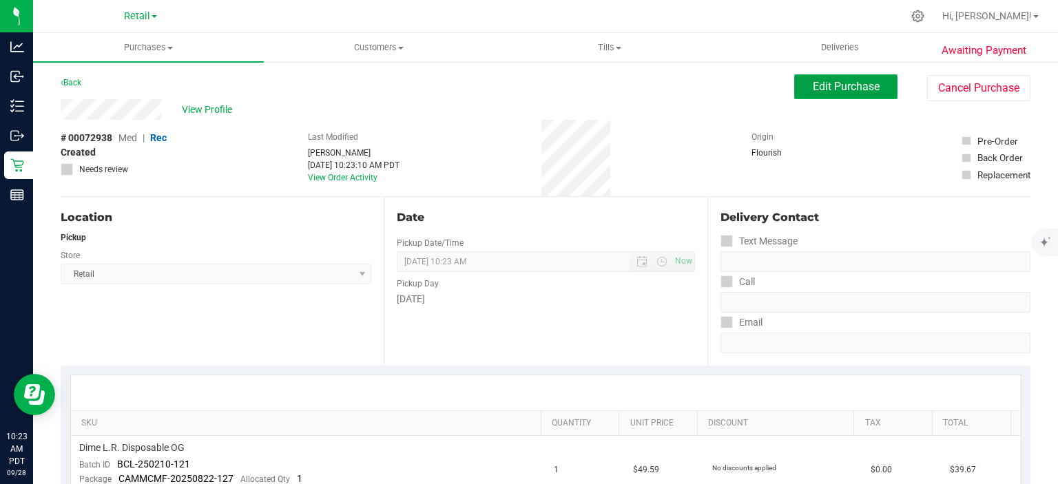
click at [846, 91] on span "Edit Purchase" at bounding box center [845, 86] width 67 height 13
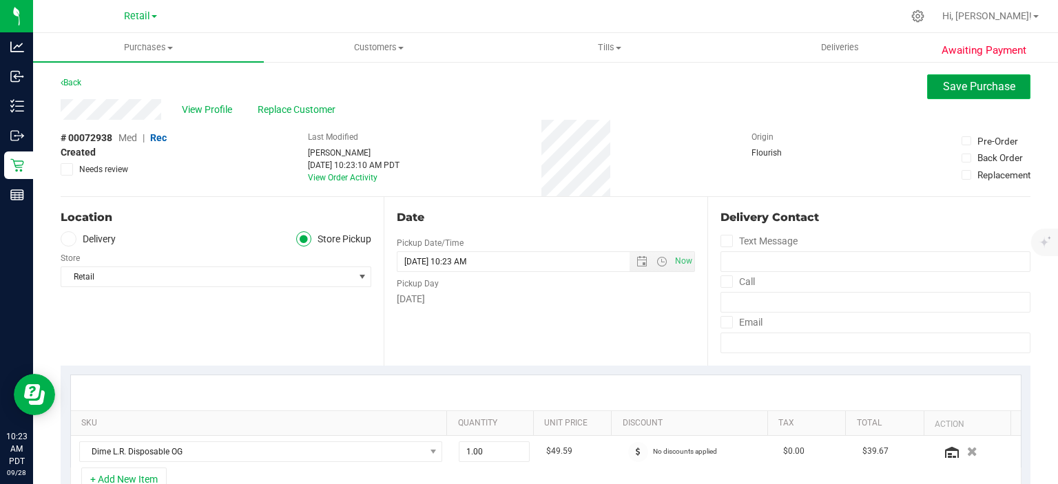
click at [974, 83] on span "Save Purchase" at bounding box center [979, 86] width 72 height 13
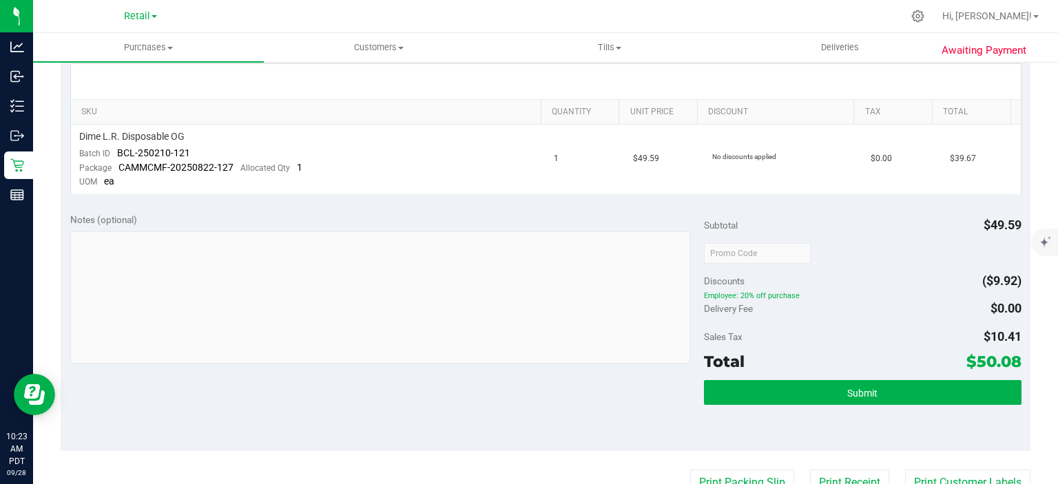
scroll to position [313, 0]
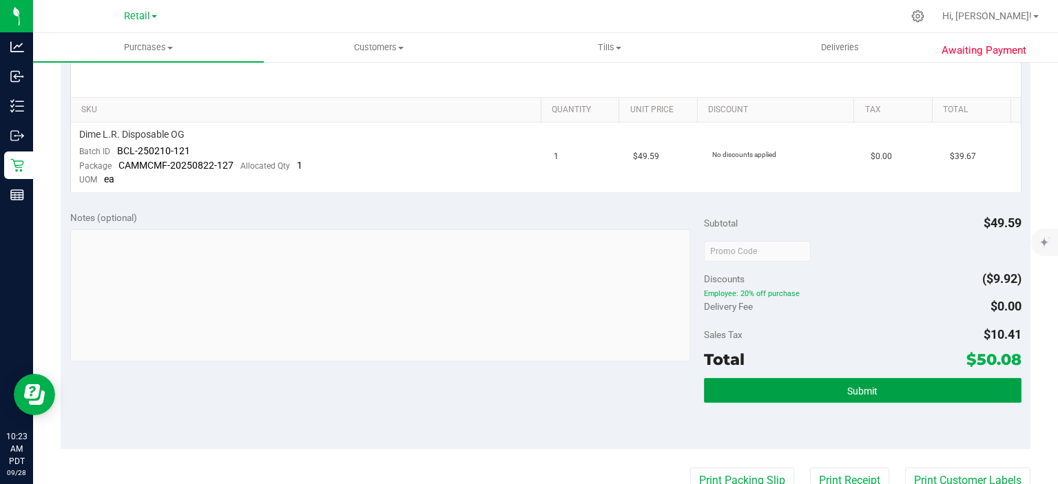
click at [923, 399] on button "Submit" at bounding box center [862, 390] width 317 height 25
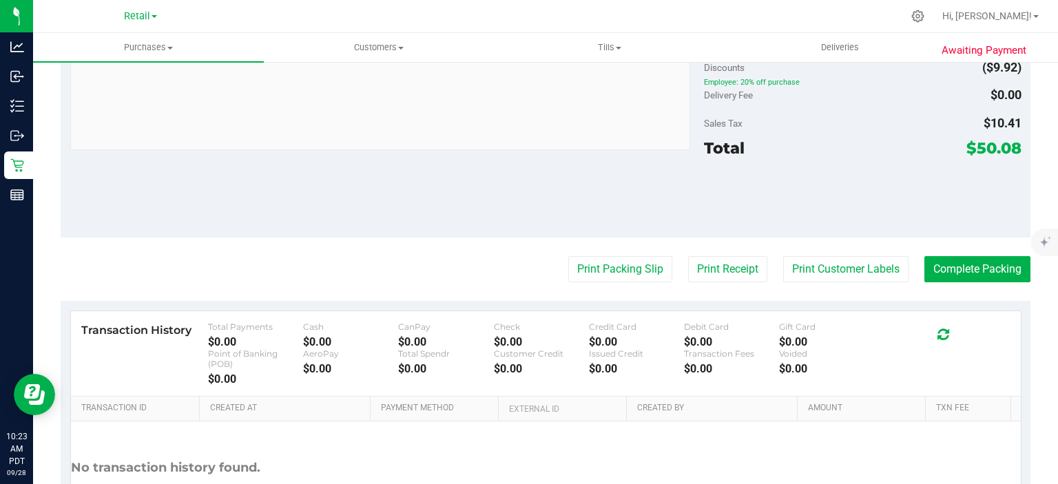
scroll to position [534, 0]
click at [598, 268] on button "Print Packing Slip" at bounding box center [620, 269] width 104 height 26
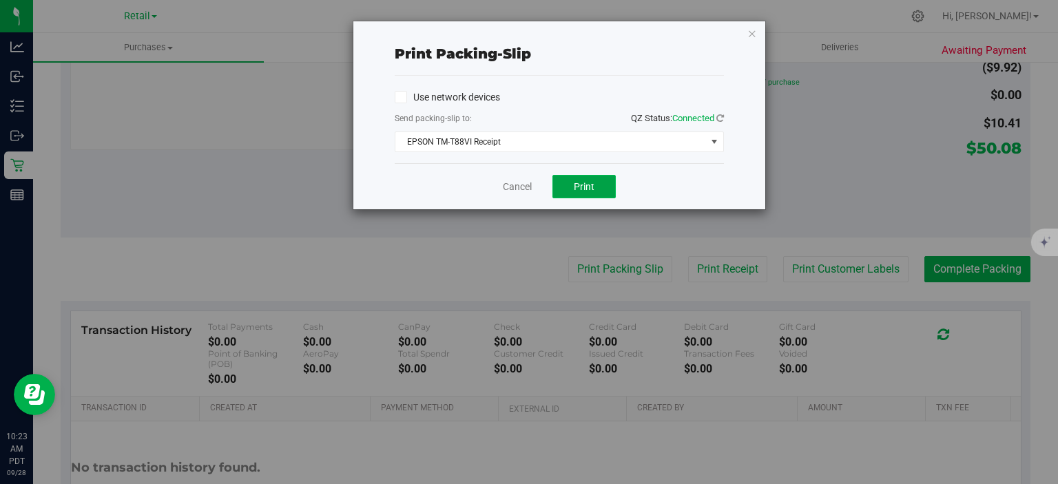
click at [587, 187] on span "Print" at bounding box center [584, 186] width 21 height 11
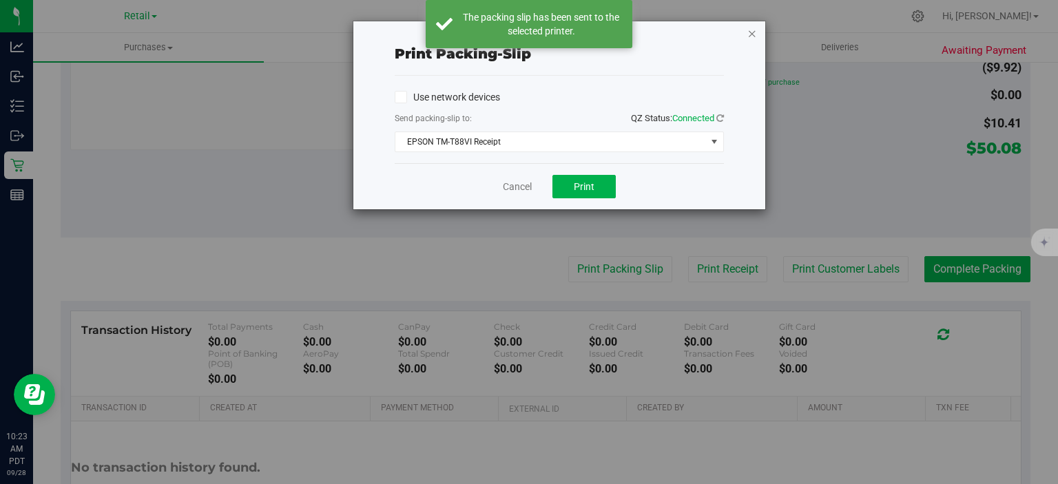
click at [749, 33] on icon "button" at bounding box center [752, 33] width 10 height 17
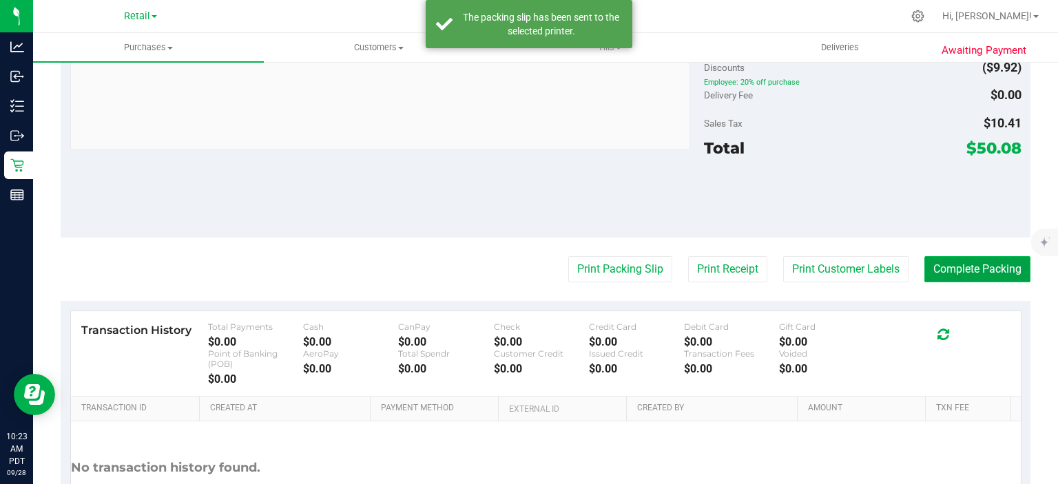
click at [968, 273] on button "Complete Packing" at bounding box center [977, 269] width 106 height 26
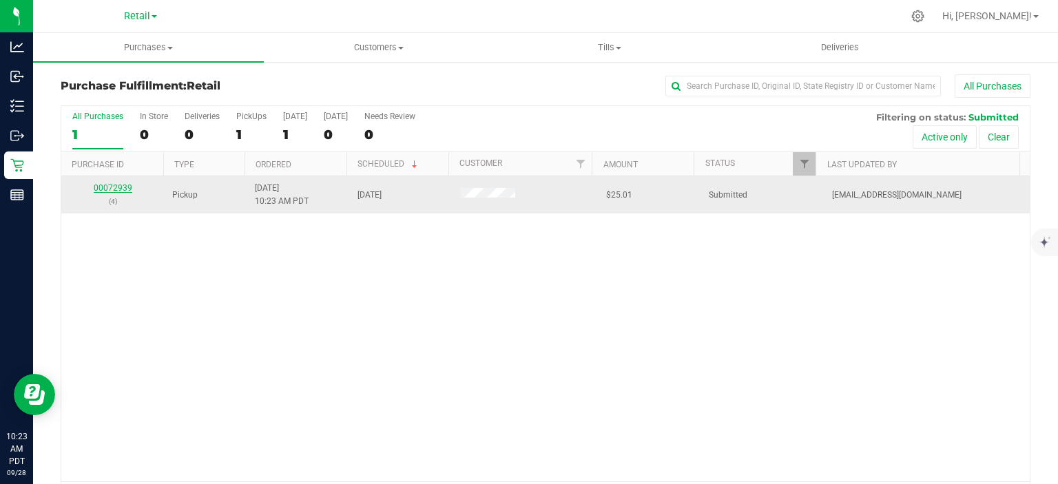
click at [113, 185] on link "00072939" at bounding box center [113, 188] width 39 height 10
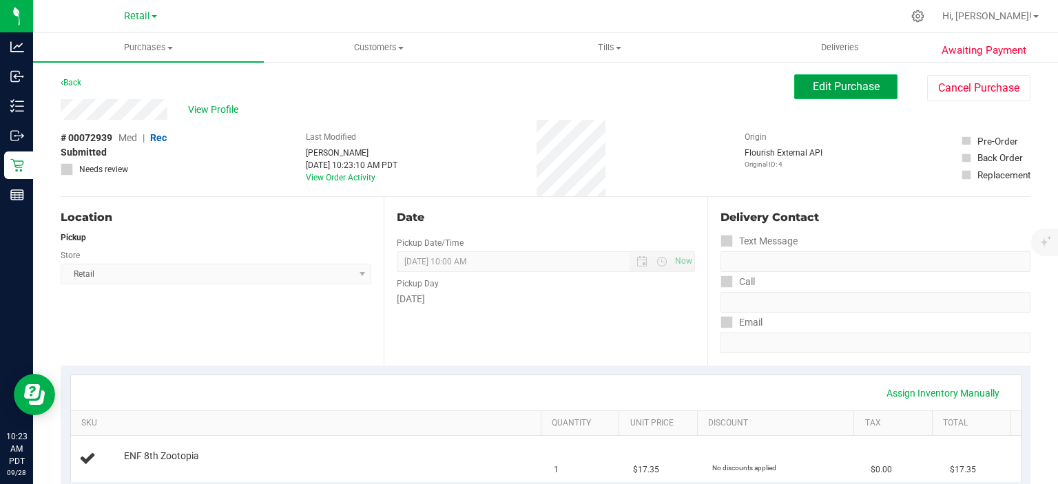
click at [840, 82] on span "Edit Purchase" at bounding box center [845, 86] width 67 height 13
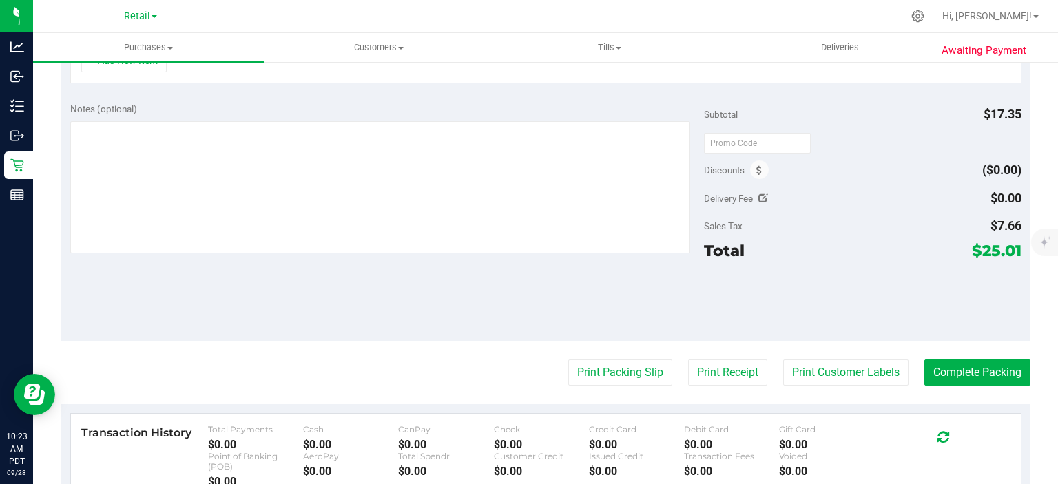
scroll to position [471, 0]
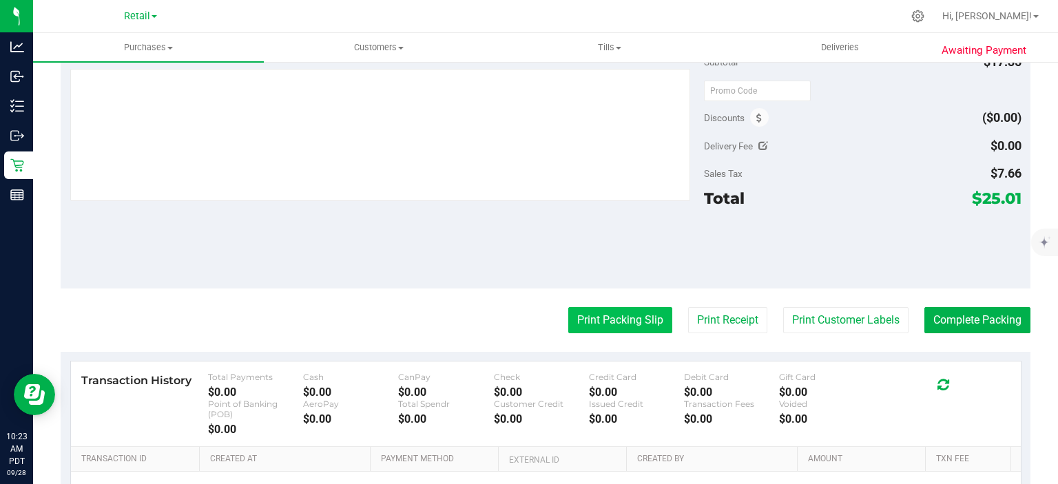
click at [617, 315] on button "Print Packing Slip" at bounding box center [620, 320] width 104 height 26
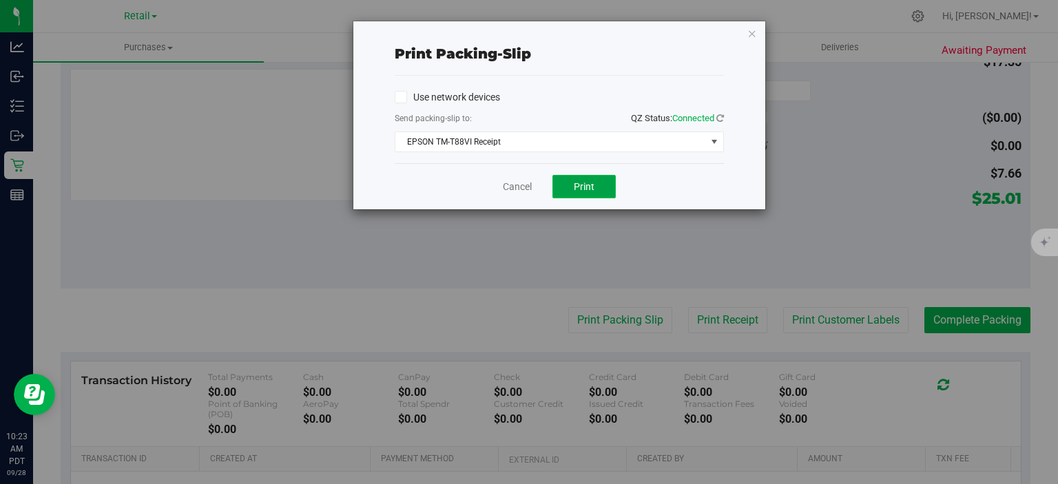
click at [584, 184] on span "Print" at bounding box center [584, 186] width 21 height 11
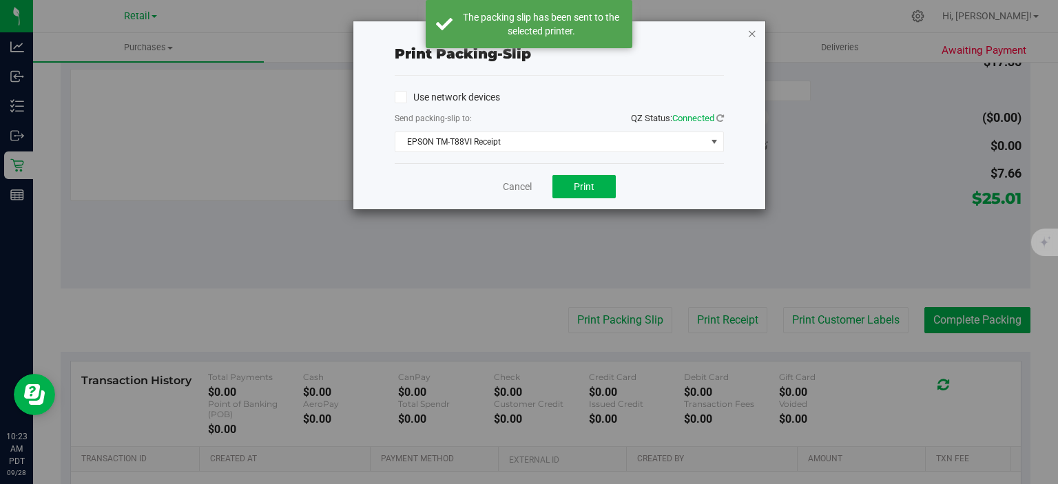
click at [748, 32] on icon "button" at bounding box center [752, 33] width 10 height 17
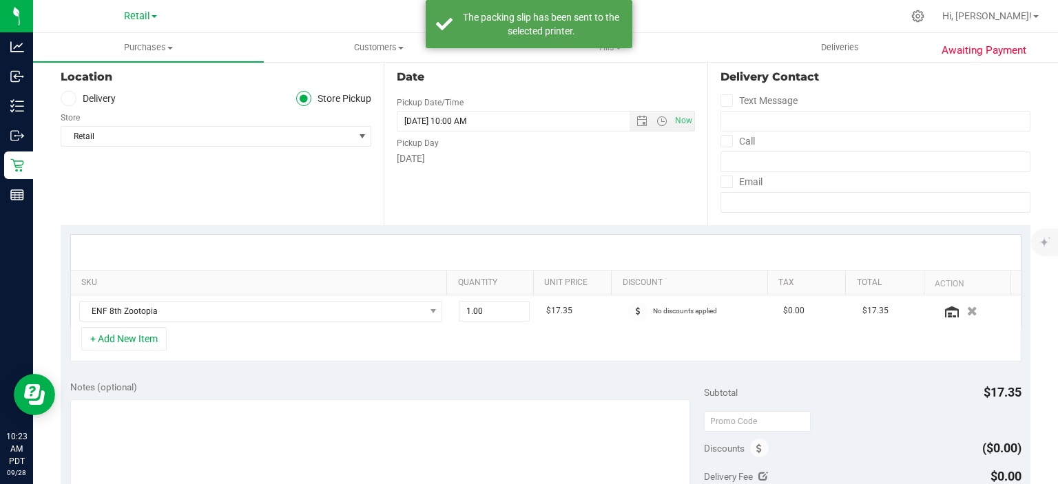
scroll to position [0, 0]
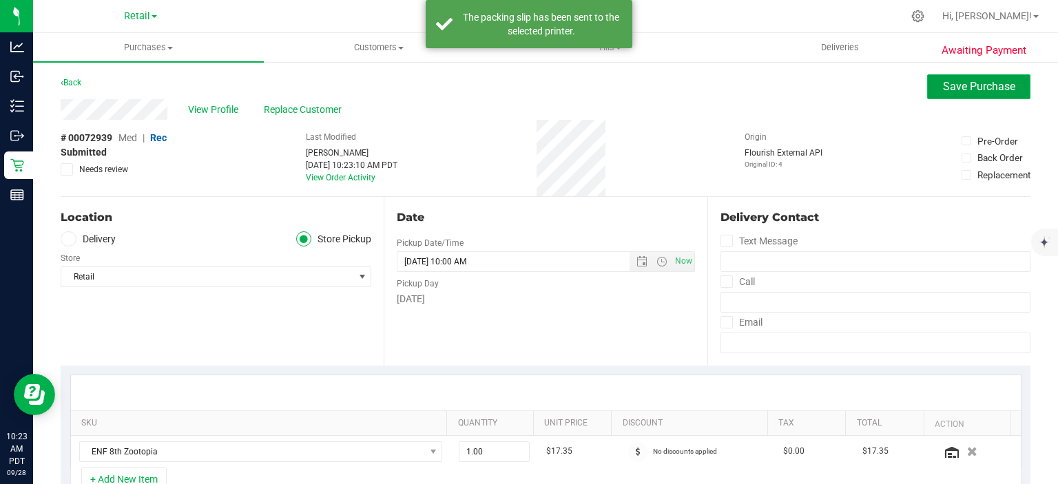
click at [977, 88] on span "Save Purchase" at bounding box center [979, 86] width 72 height 13
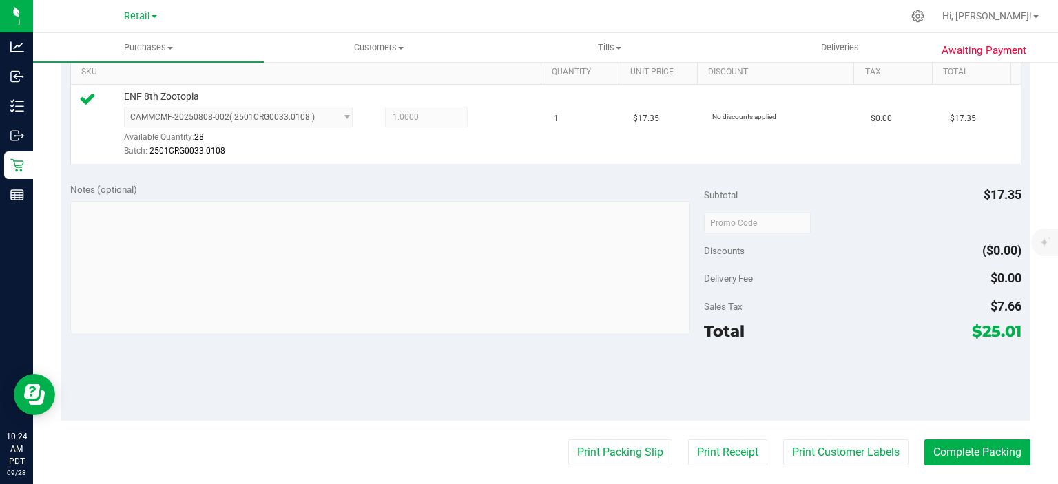
scroll to position [391, 0]
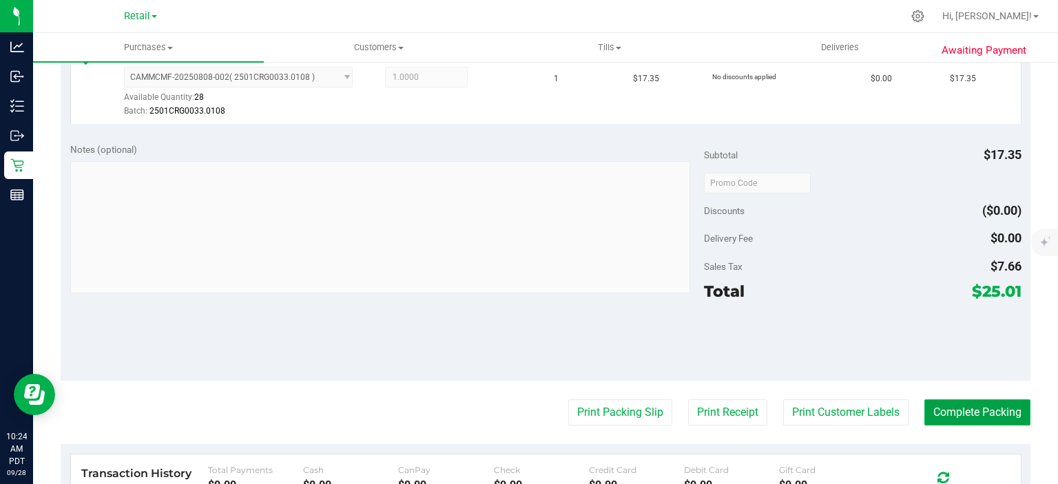
click at [950, 410] on button "Complete Packing" at bounding box center [977, 412] width 106 height 26
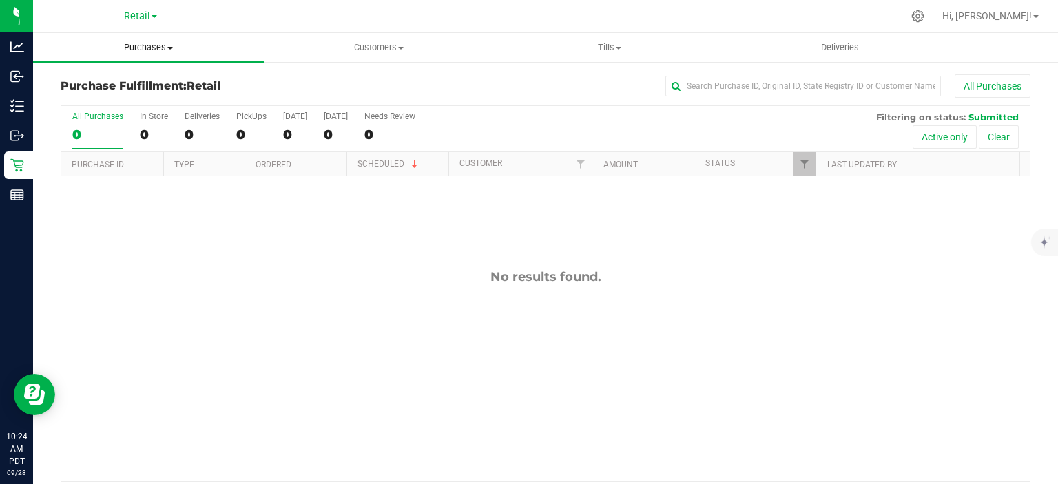
click at [160, 45] on span "Purchases" at bounding box center [148, 47] width 231 height 12
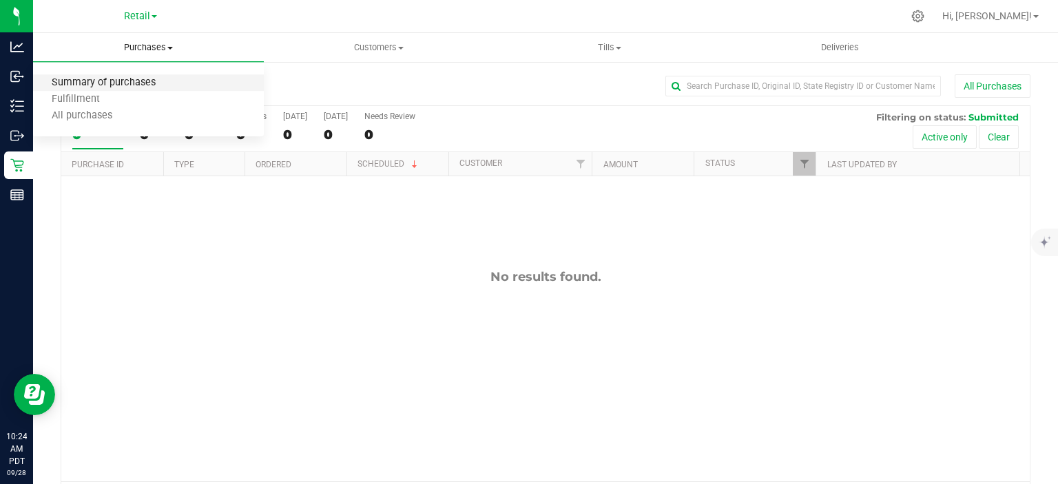
click at [134, 81] on span "Summary of purchases" at bounding box center [103, 83] width 141 height 12
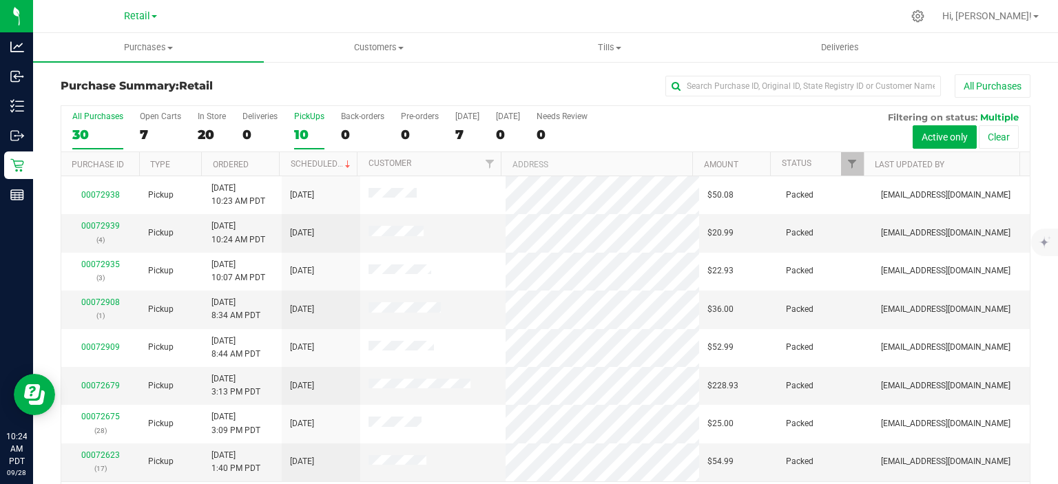
click at [300, 138] on div "10" at bounding box center [309, 135] width 30 height 16
click at [0, 0] on input "PickUps 10" at bounding box center [0, 0] width 0 height 0
click at [311, 162] on link "Scheduled" at bounding box center [322, 164] width 63 height 10
click at [344, 133] on div "0" at bounding box center [362, 135] width 43 height 16
click at [0, 0] on input "Back-orders 0" at bounding box center [0, 0] width 0 height 0
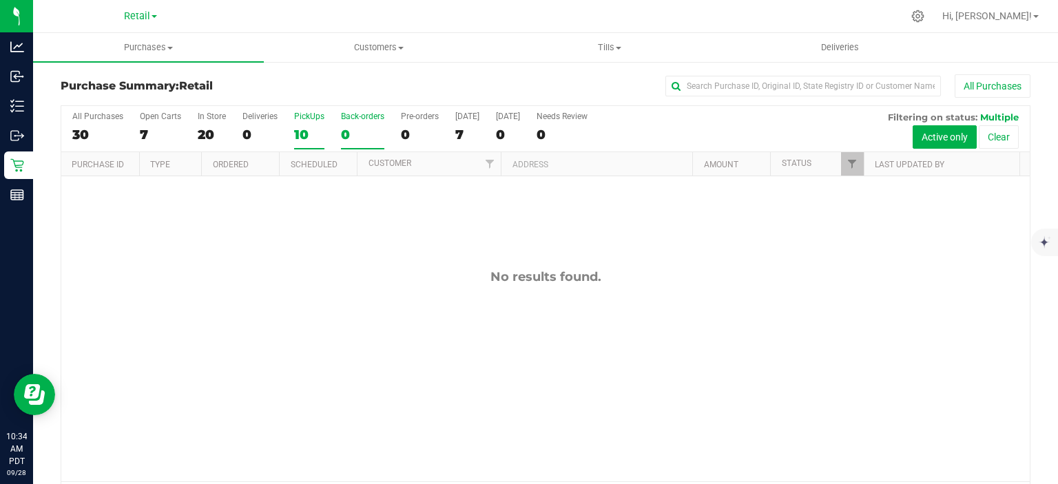
click at [300, 131] on div "10" at bounding box center [309, 135] width 30 height 16
click at [0, 0] on input "PickUps 10" at bounding box center [0, 0] width 0 height 0
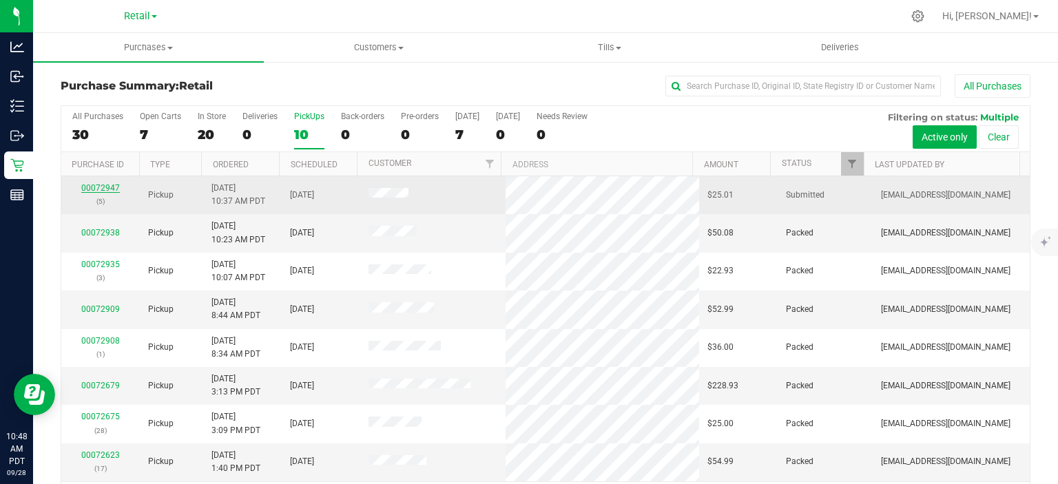
click at [96, 183] on link "00072947" at bounding box center [100, 188] width 39 height 10
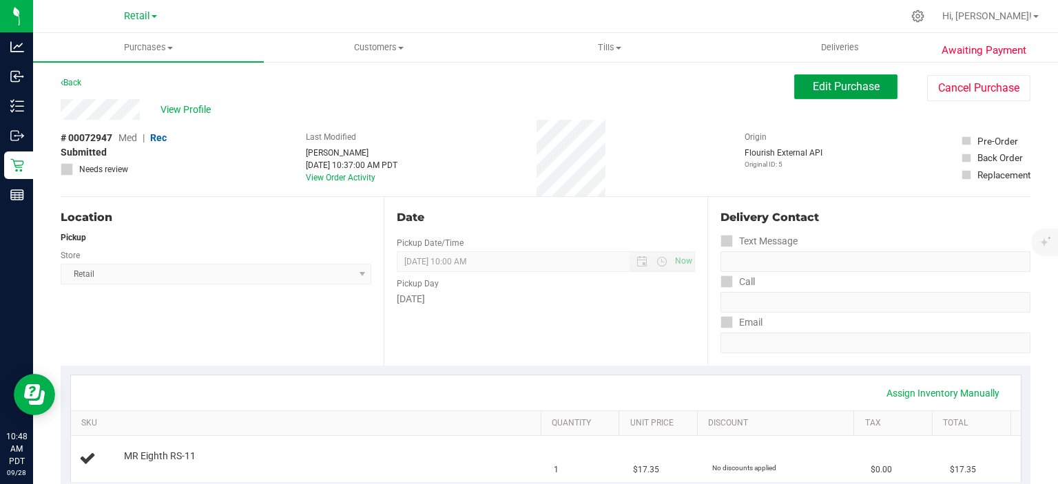
click at [819, 96] on button "Edit Purchase" at bounding box center [845, 86] width 103 height 25
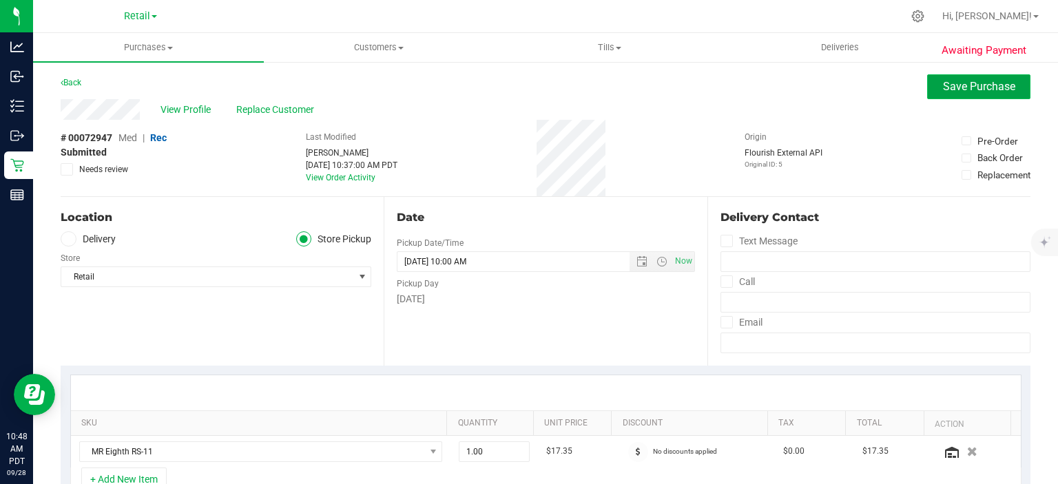
click at [946, 81] on span "Save Purchase" at bounding box center [979, 86] width 72 height 13
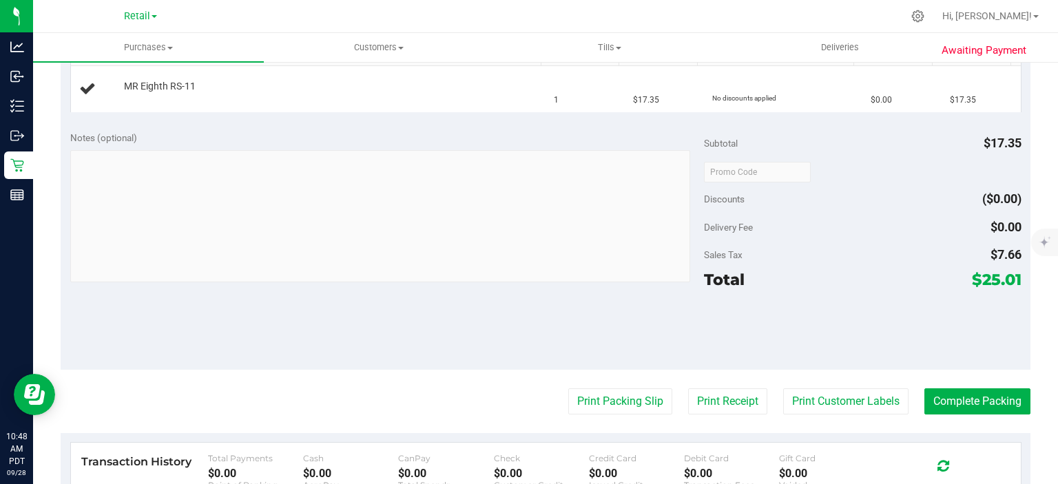
scroll to position [378, 0]
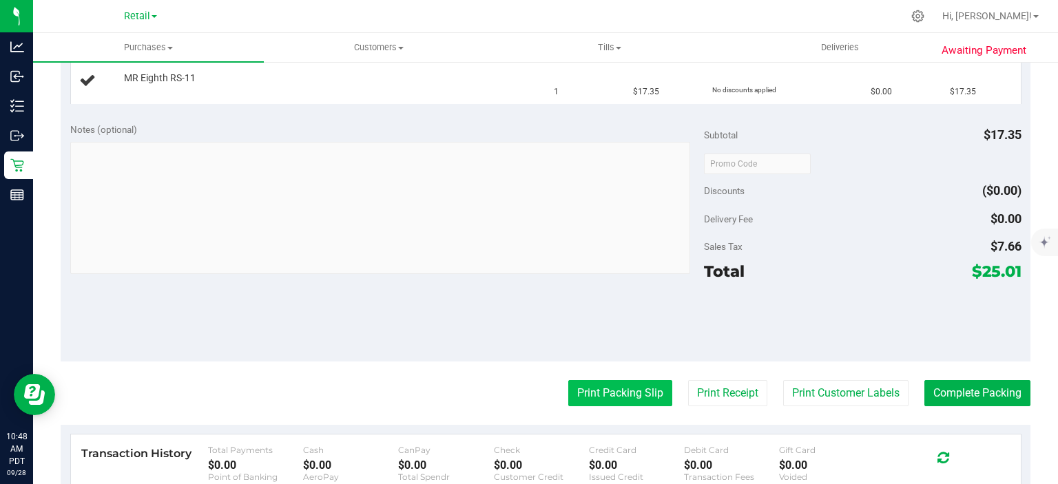
click at [603, 381] on button "Print Packing Slip" at bounding box center [620, 393] width 104 height 26
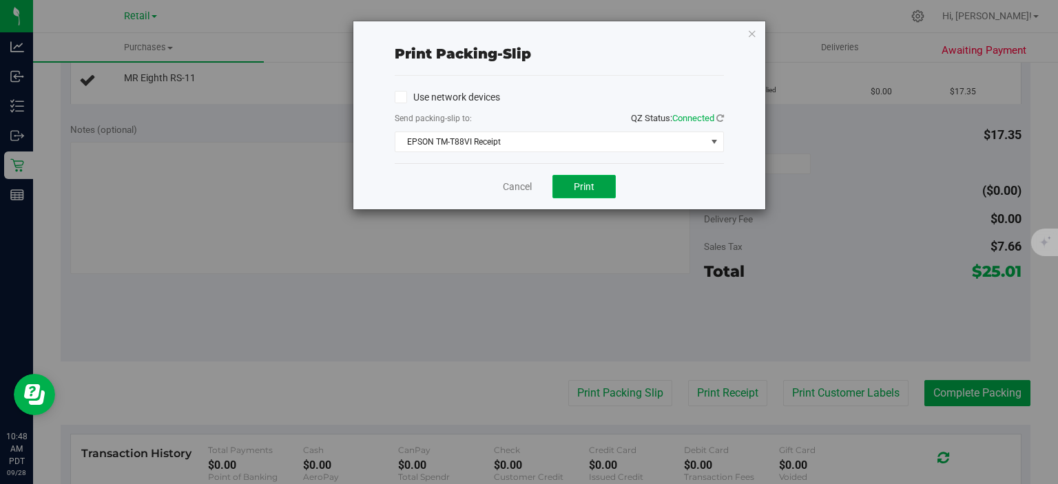
click at [584, 185] on span "Print" at bounding box center [584, 186] width 21 height 11
click at [752, 25] on icon "button" at bounding box center [752, 33] width 10 height 17
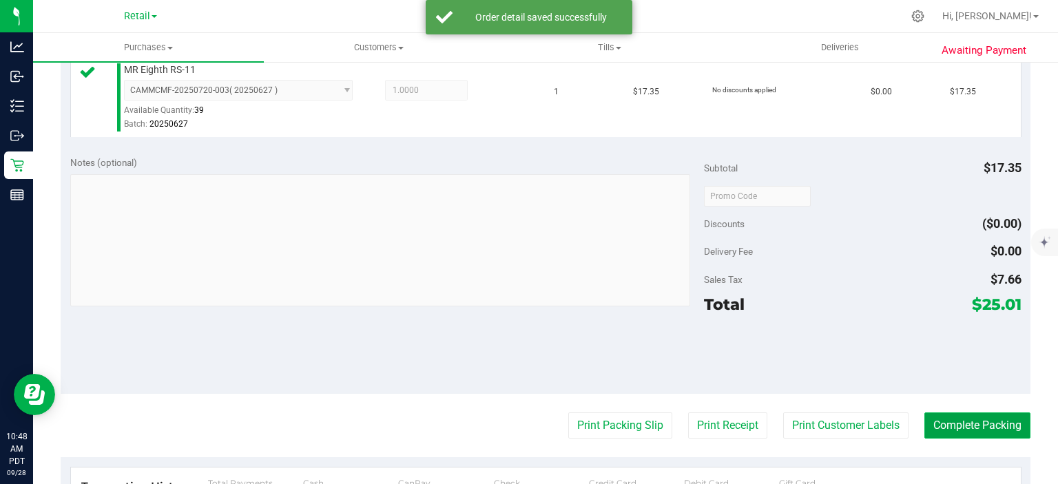
click at [958, 425] on button "Complete Packing" at bounding box center [977, 425] width 106 height 26
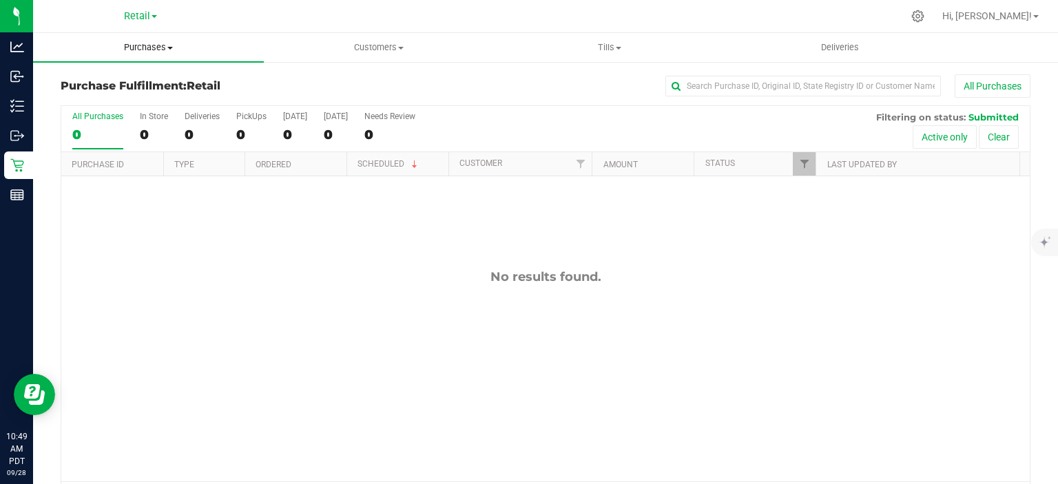
click at [160, 46] on span "Purchases" at bounding box center [148, 47] width 231 height 12
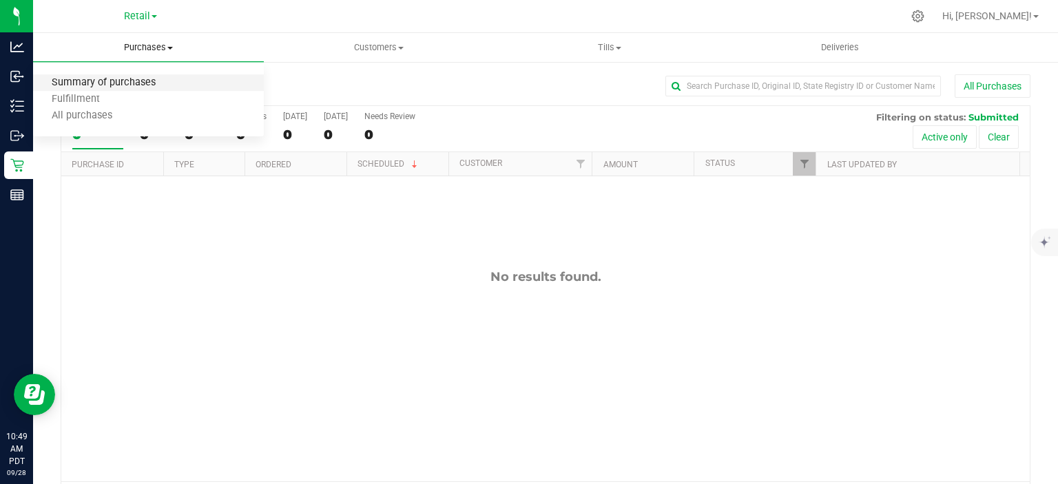
click at [132, 78] on span "Summary of purchases" at bounding box center [103, 83] width 141 height 12
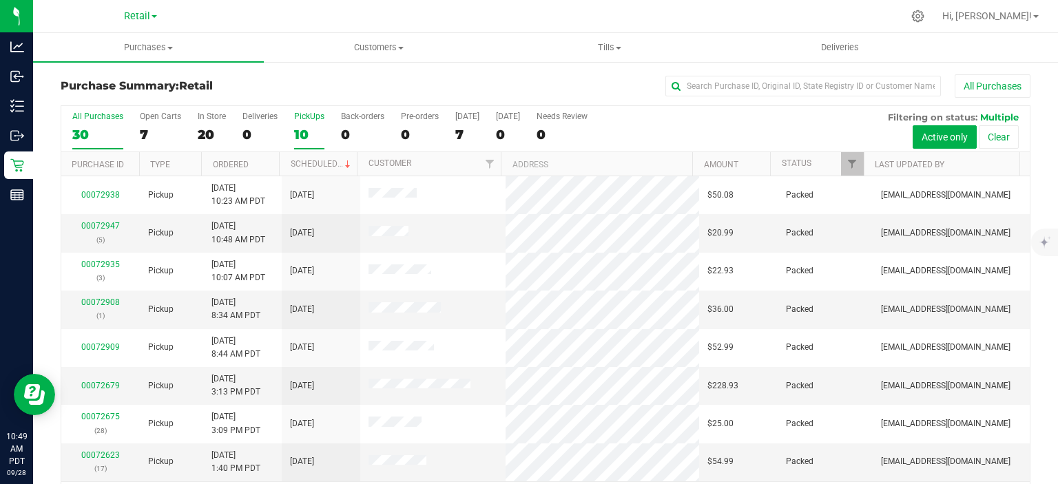
click at [298, 132] on div "10" at bounding box center [309, 135] width 30 height 16
click at [0, 0] on input "PickUps 10" at bounding box center [0, 0] width 0 height 0
click at [314, 160] on link "Scheduled" at bounding box center [322, 164] width 63 height 10
